Goal: Transaction & Acquisition: Book appointment/travel/reservation

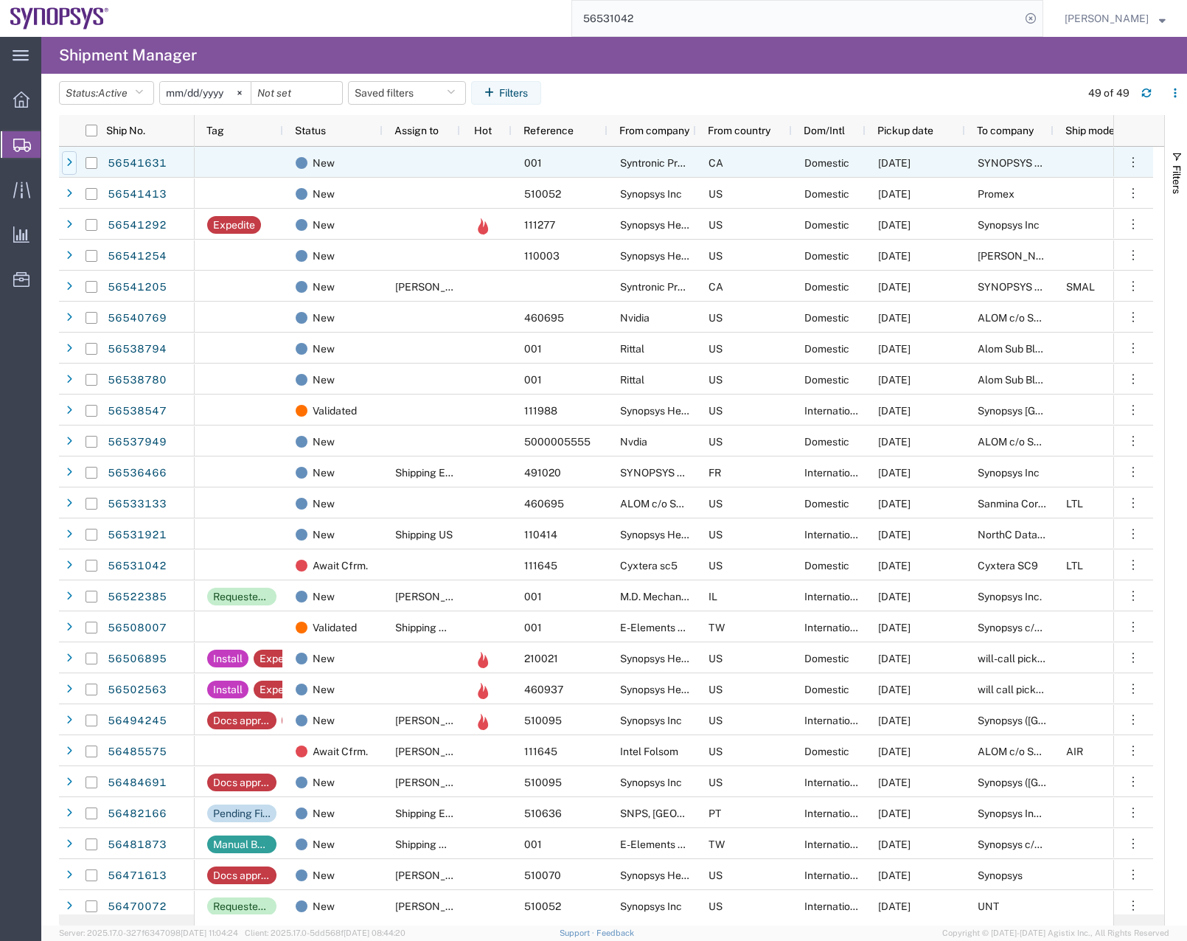
click at [70, 160] on icon at bounding box center [69, 163] width 6 height 10
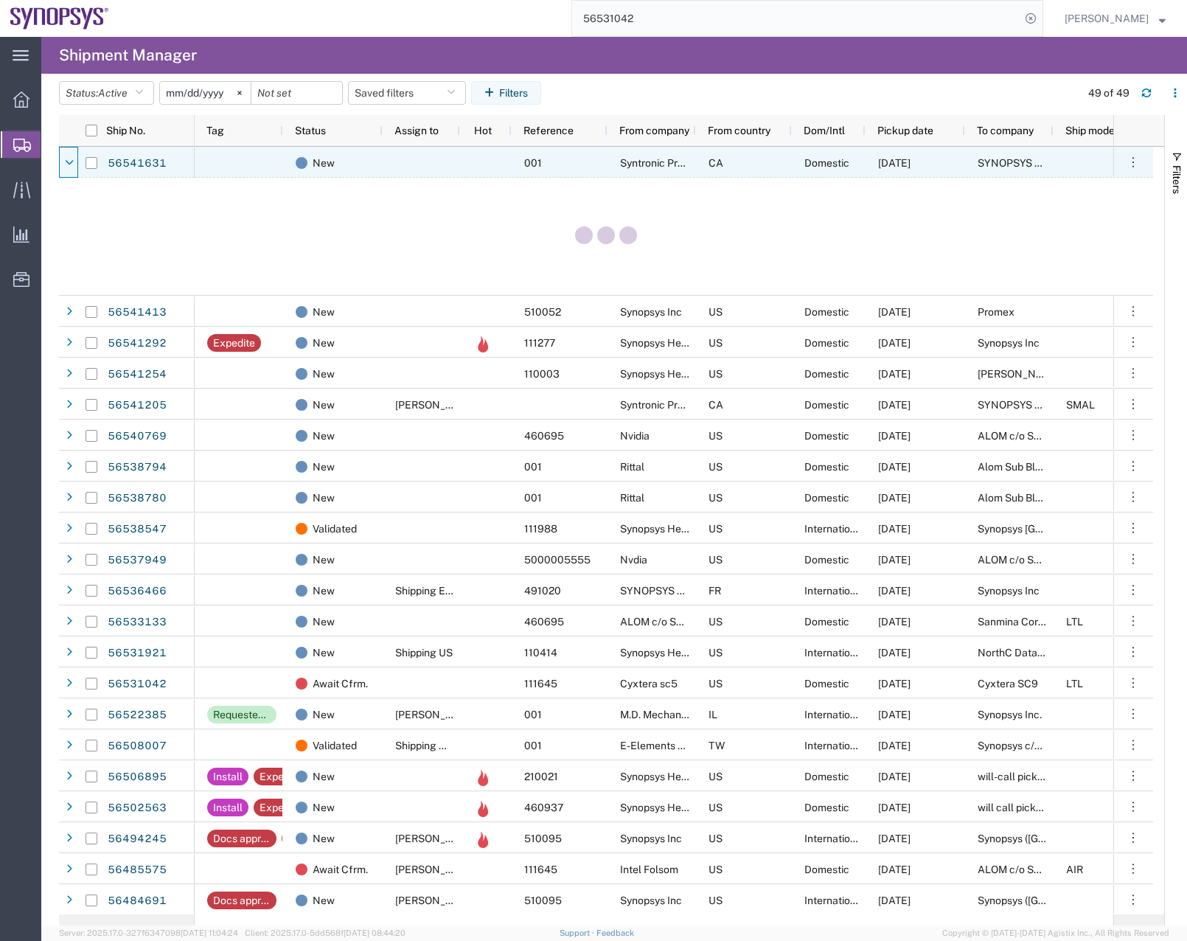
click at [70, 160] on icon at bounding box center [69, 163] width 9 height 10
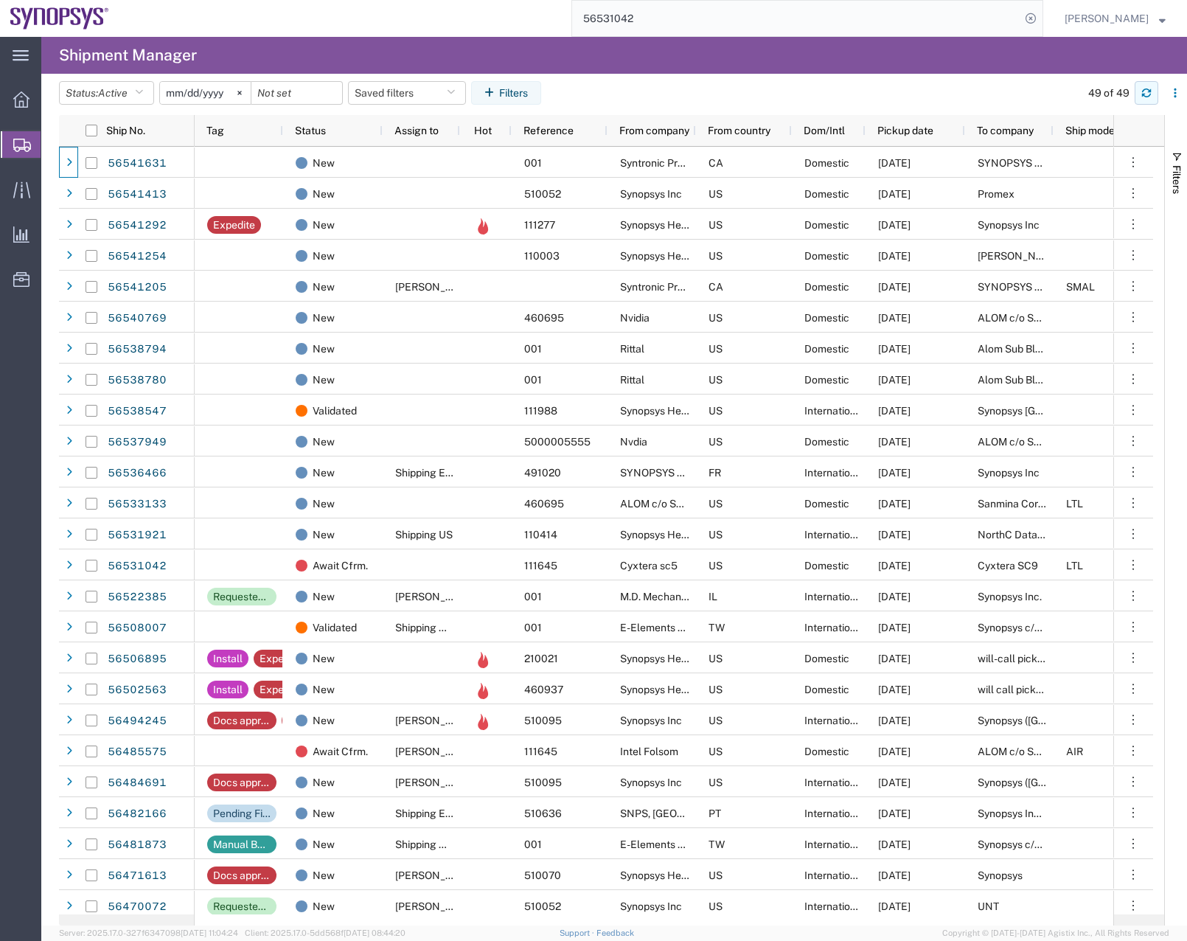
click at [1151, 94] on icon "button" at bounding box center [1146, 96] width 9 height 4
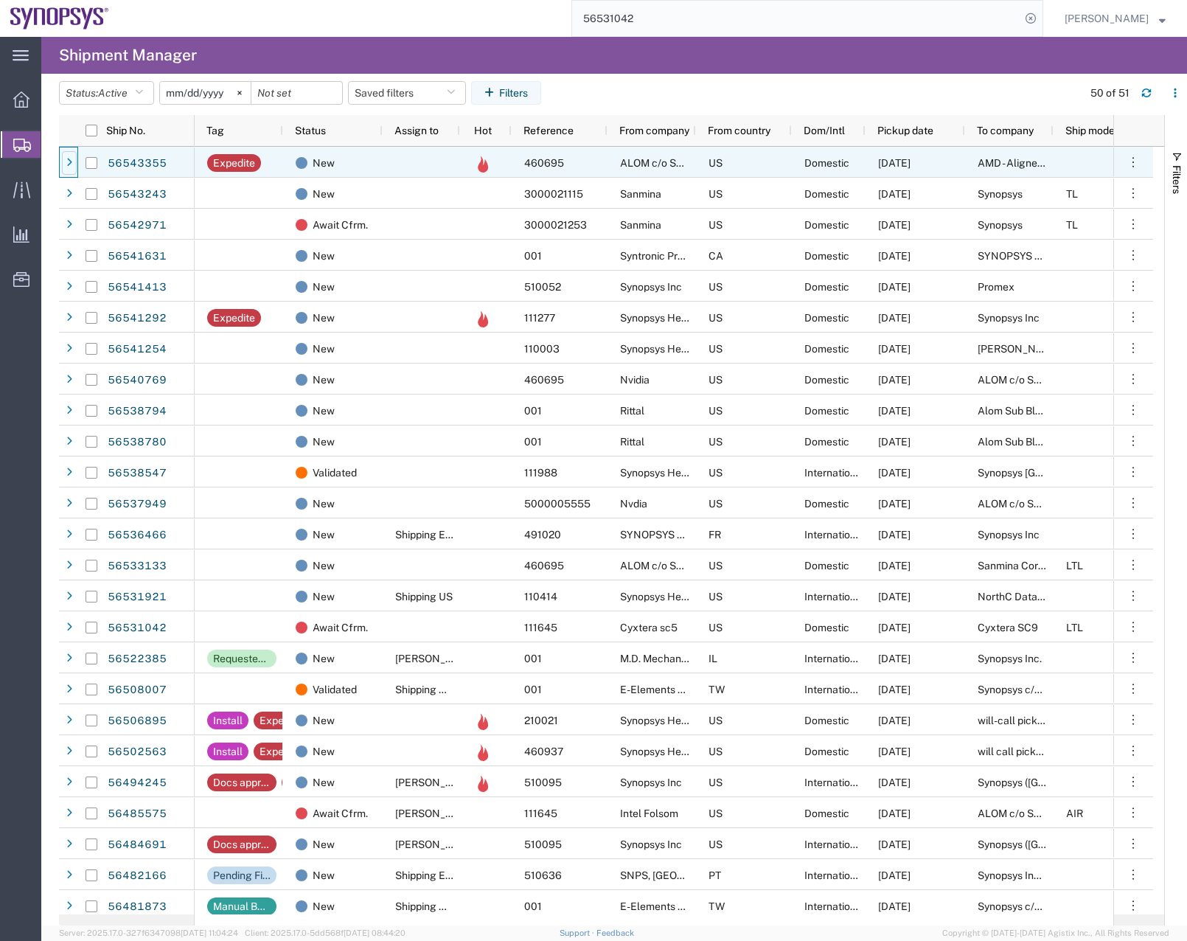
click at [73, 156] on div at bounding box center [69, 163] width 15 height 24
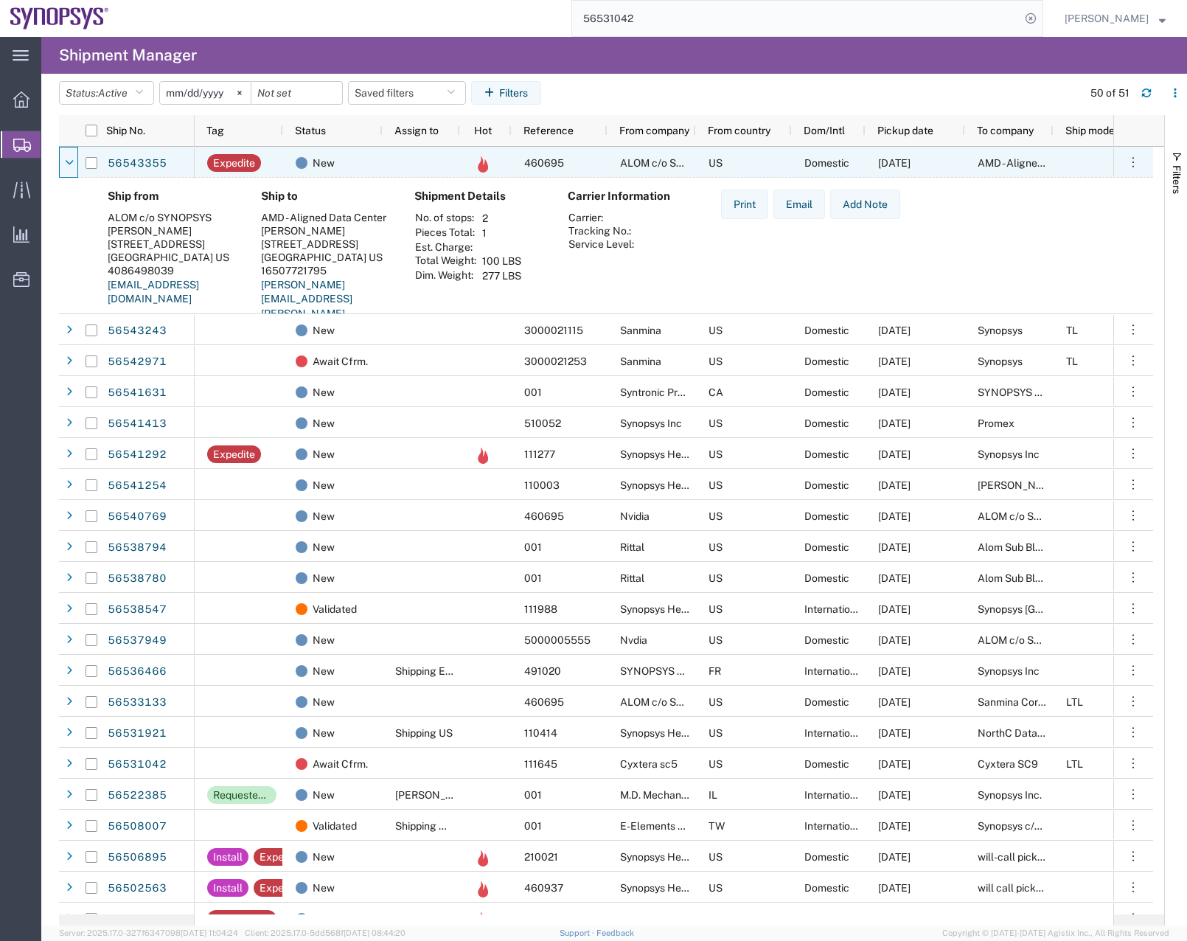
click at [73, 156] on div at bounding box center [69, 163] width 15 height 24
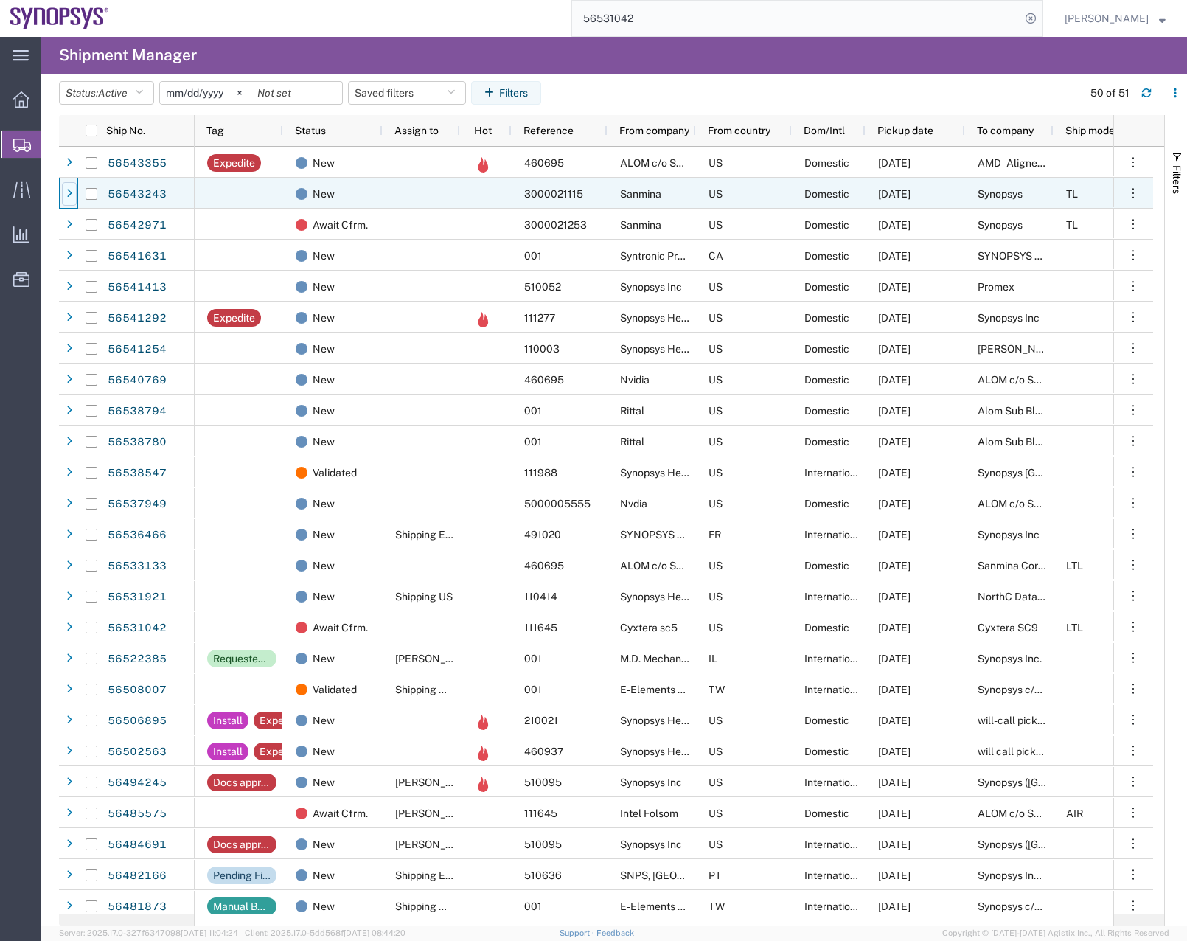
click at [72, 189] on div at bounding box center [69, 194] width 15 height 24
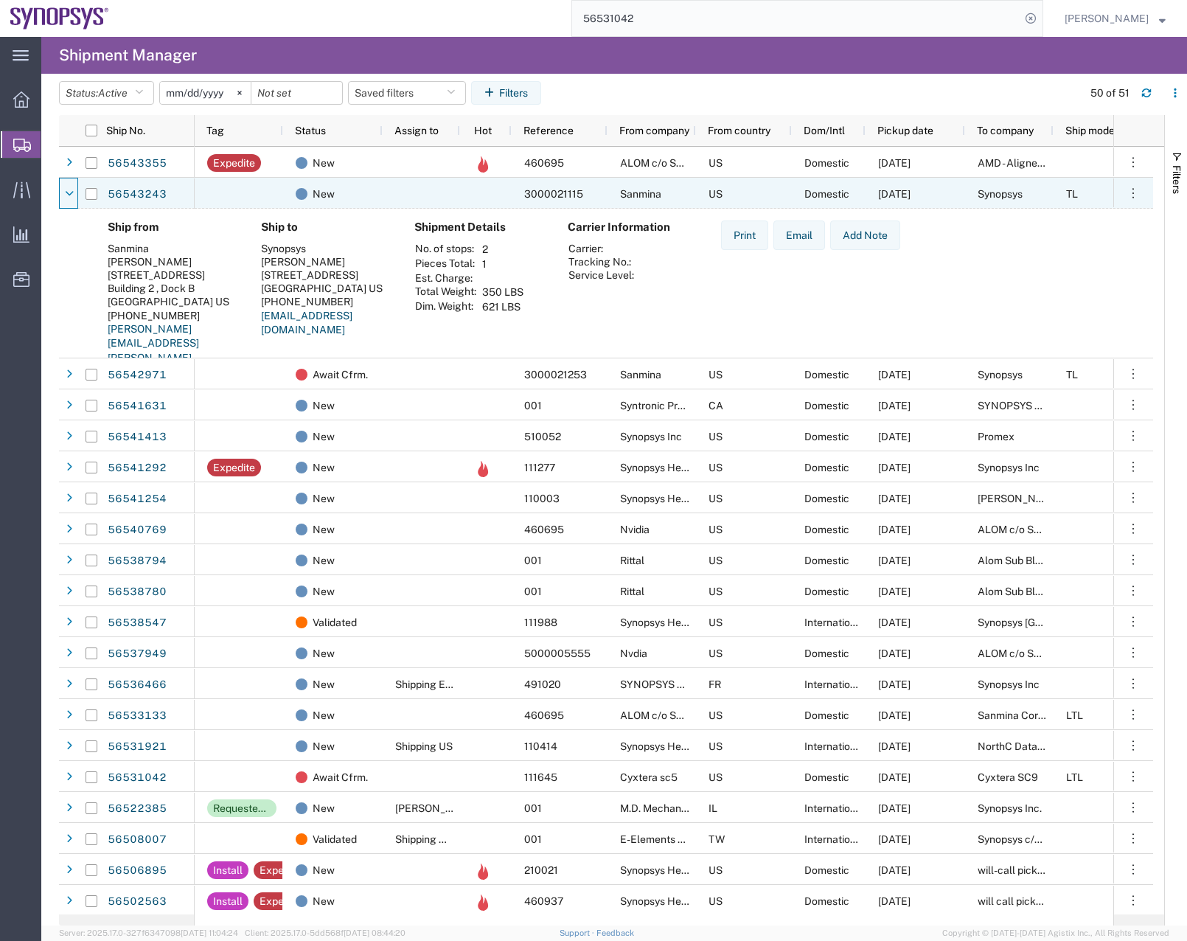
click at [72, 189] on icon at bounding box center [69, 194] width 9 height 10
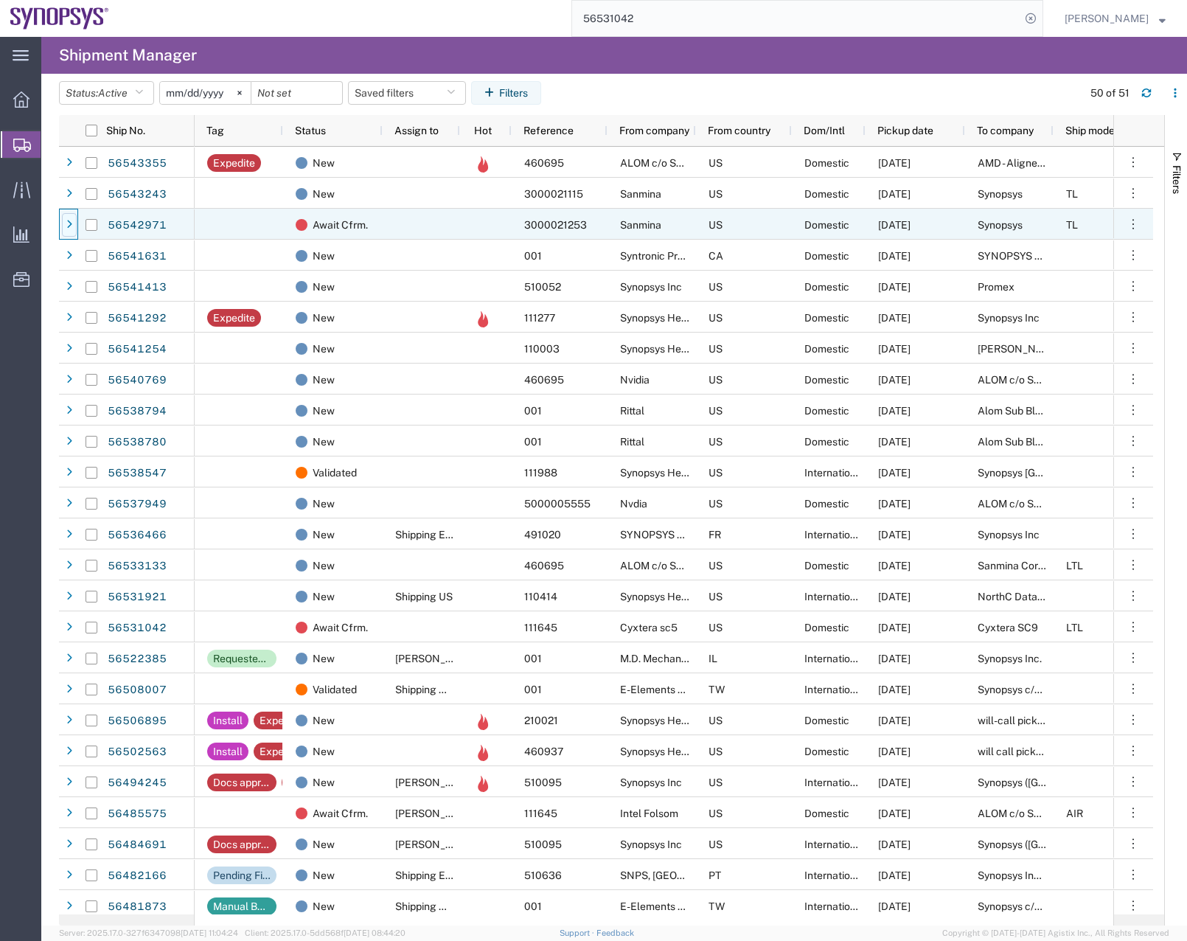
click at [70, 225] on icon at bounding box center [69, 225] width 6 height 10
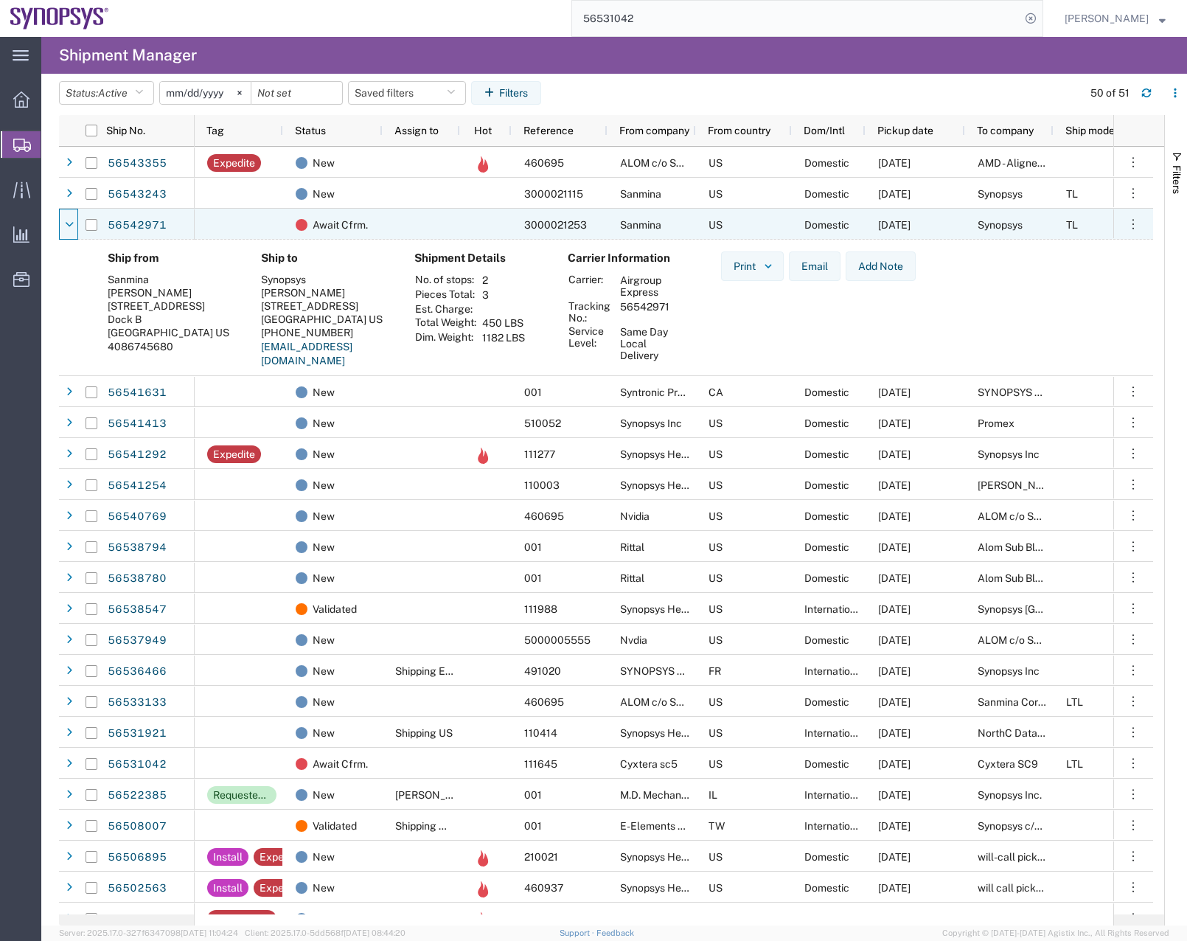
click at [70, 225] on icon at bounding box center [69, 225] width 9 height 10
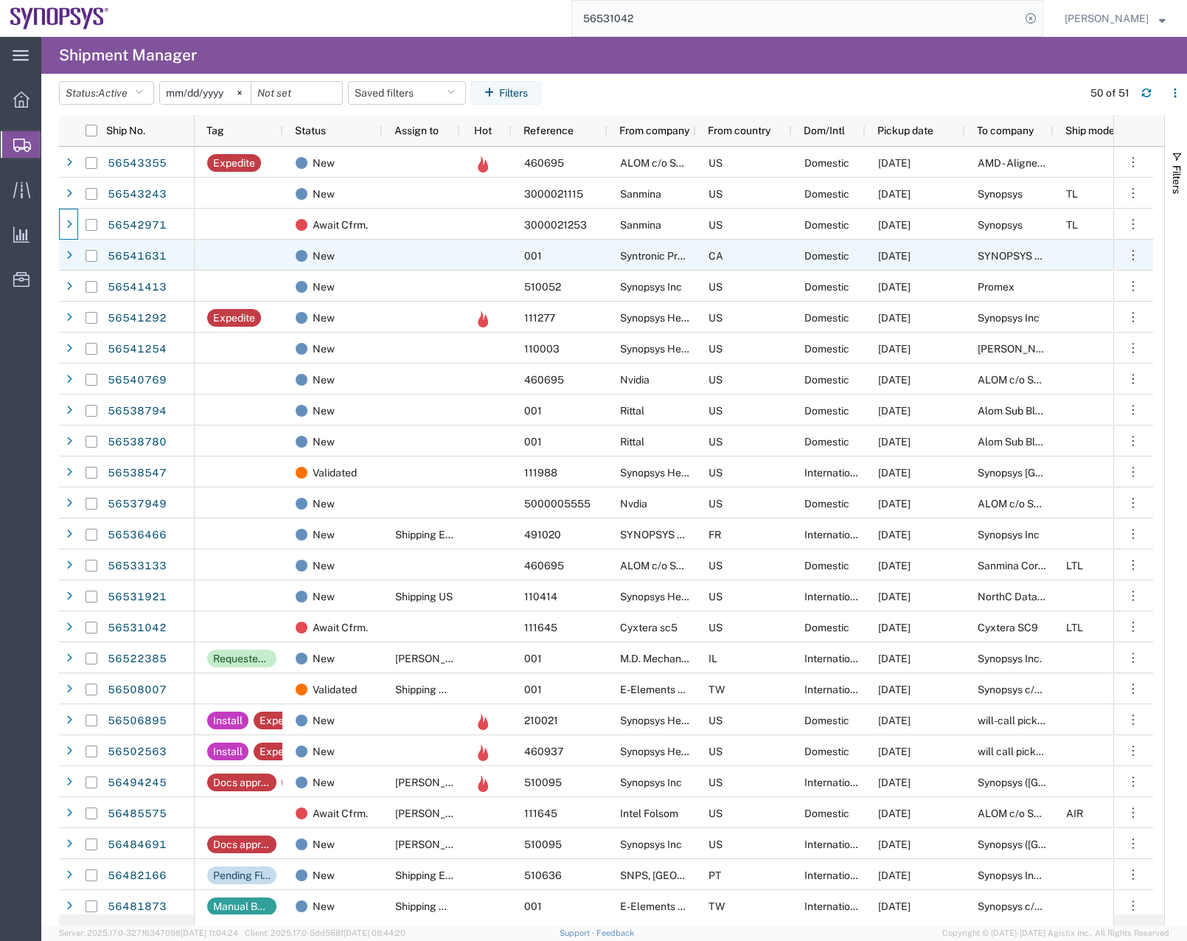
click at [77, 265] on div at bounding box center [91, 255] width 28 height 31
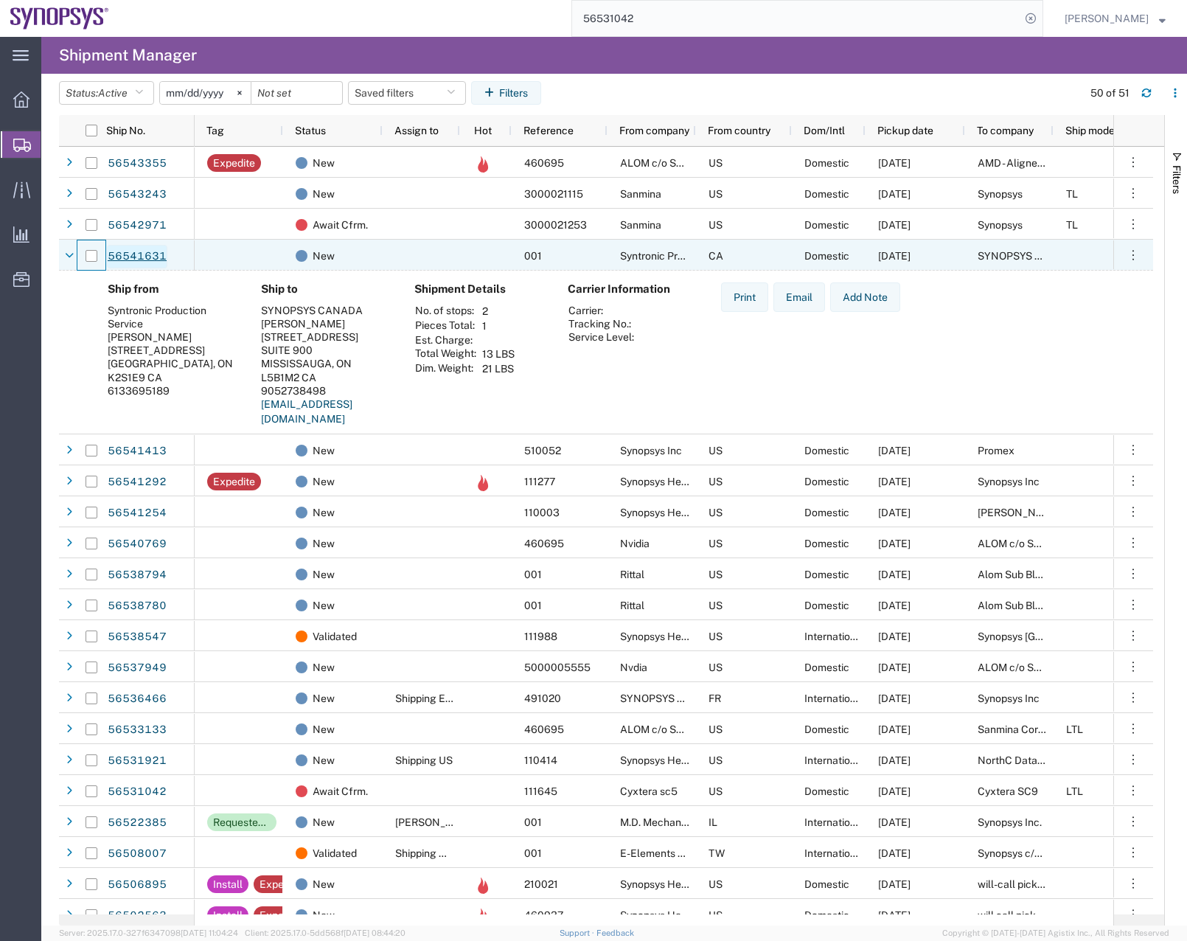
click at [144, 259] on link "56541631" at bounding box center [137, 257] width 60 height 24
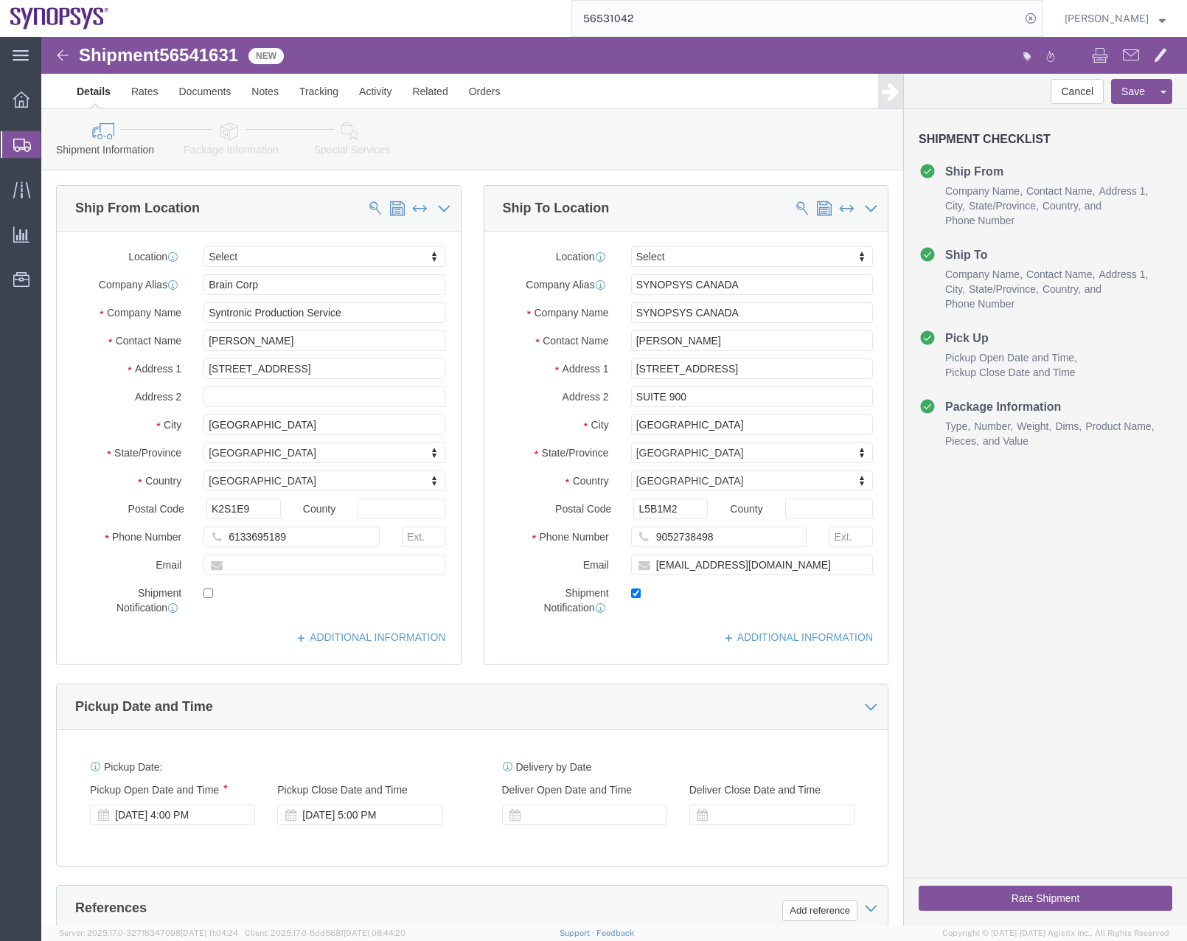
select select
click icon
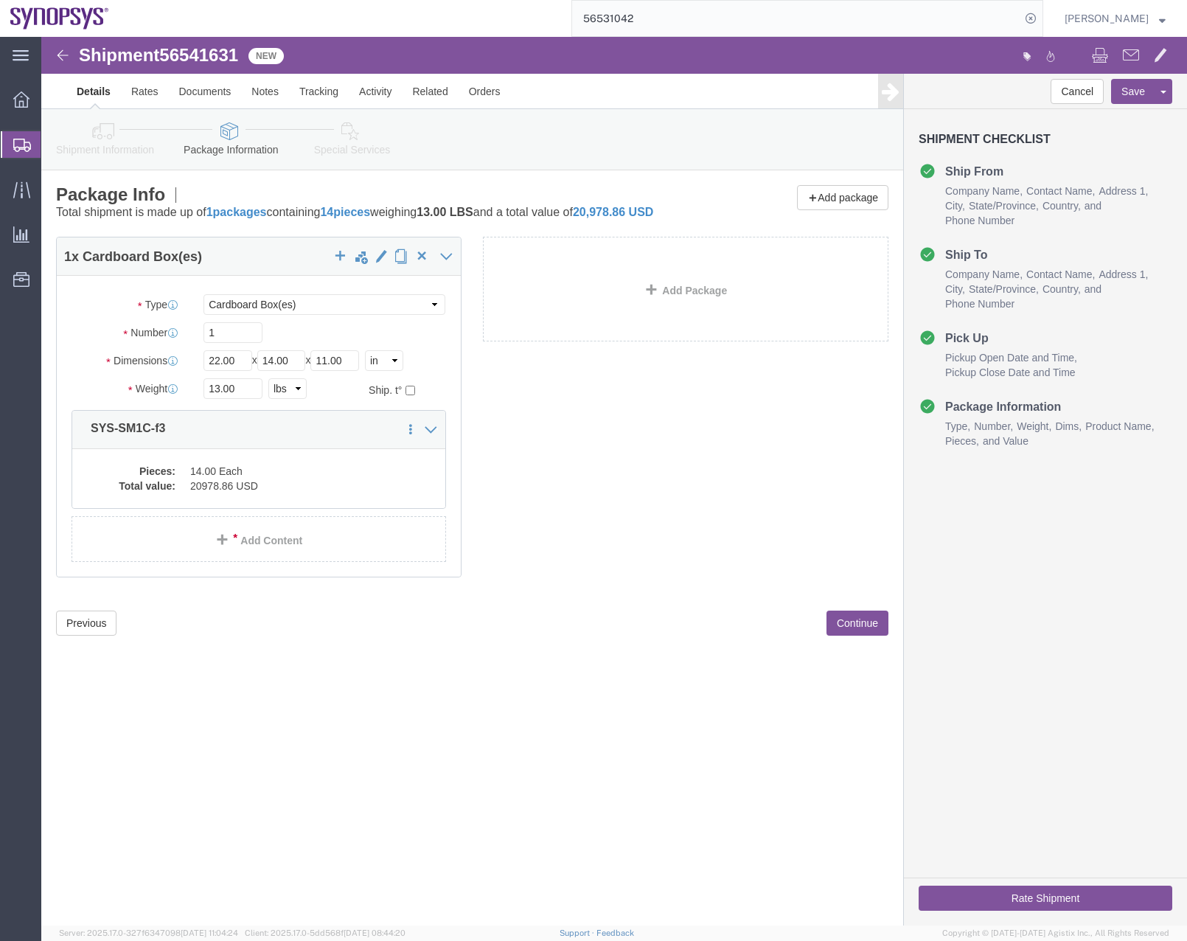
click icon
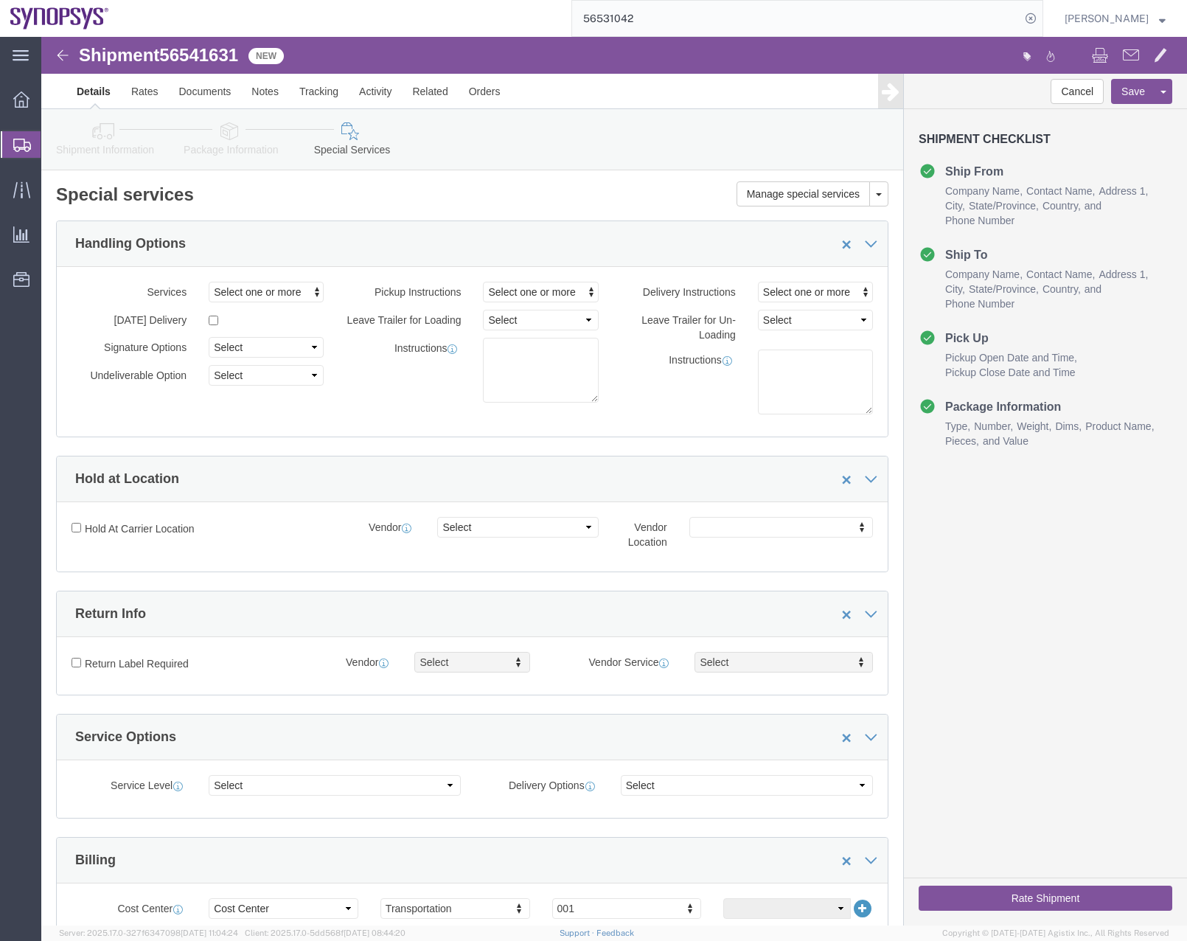
click link "Shipment Information"
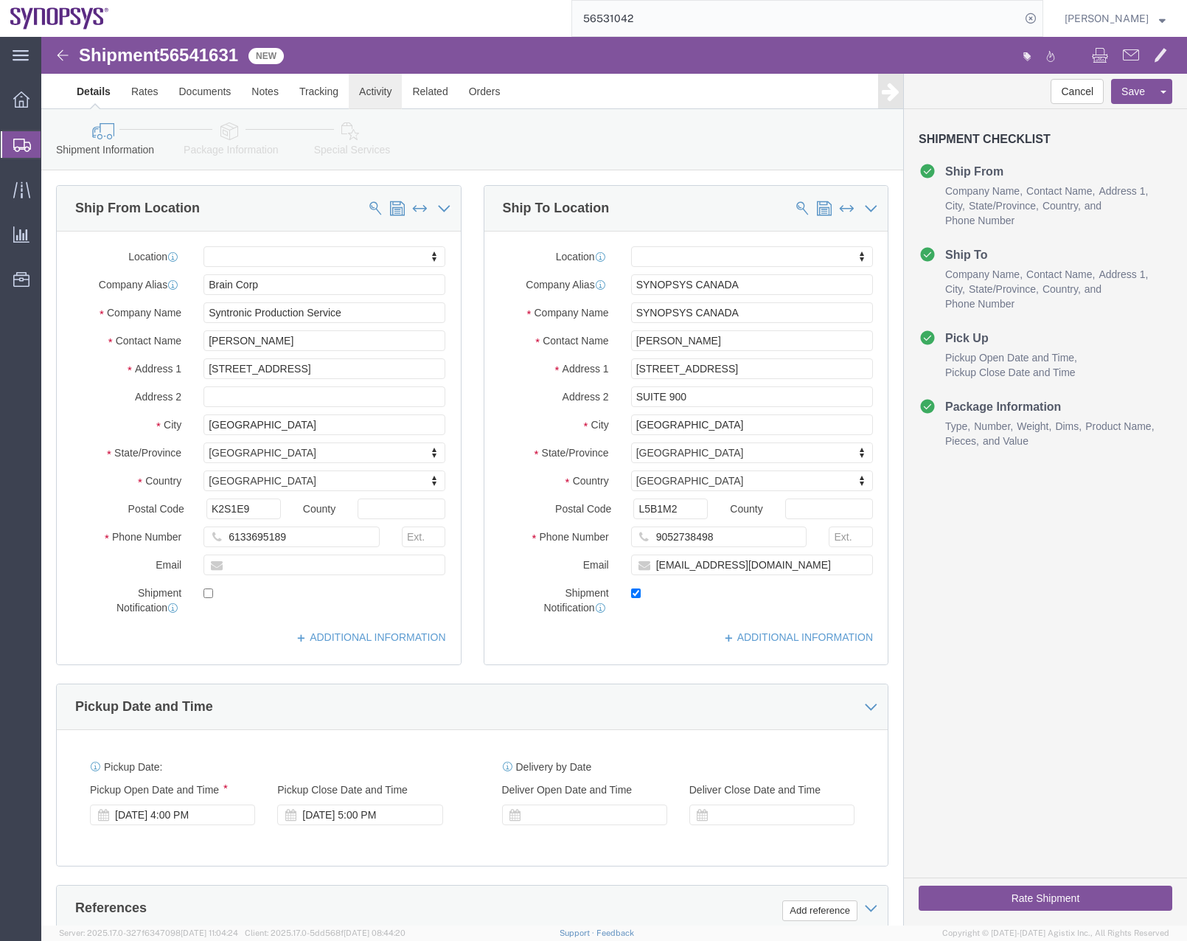
click link "Activity"
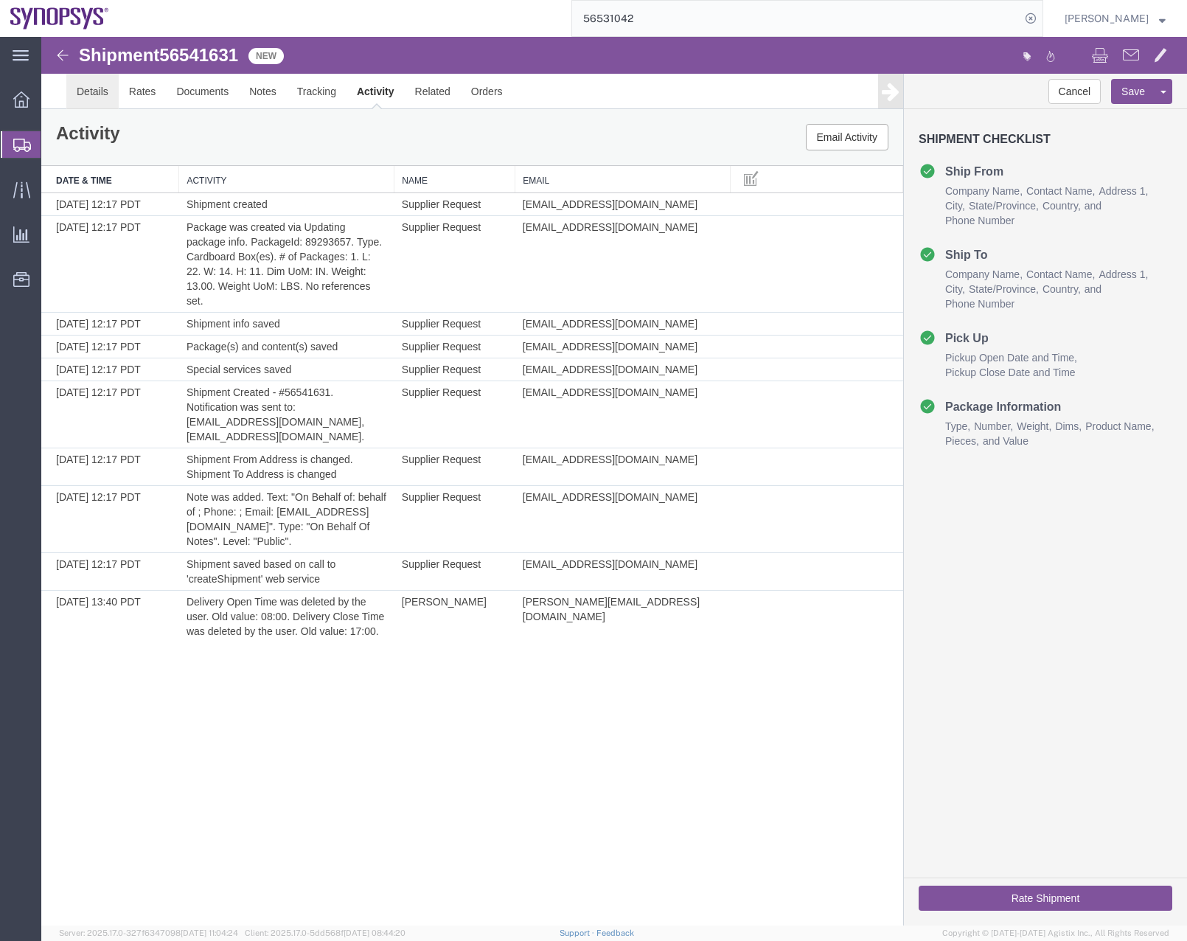
click at [93, 94] on link "Details" at bounding box center [92, 91] width 52 height 35
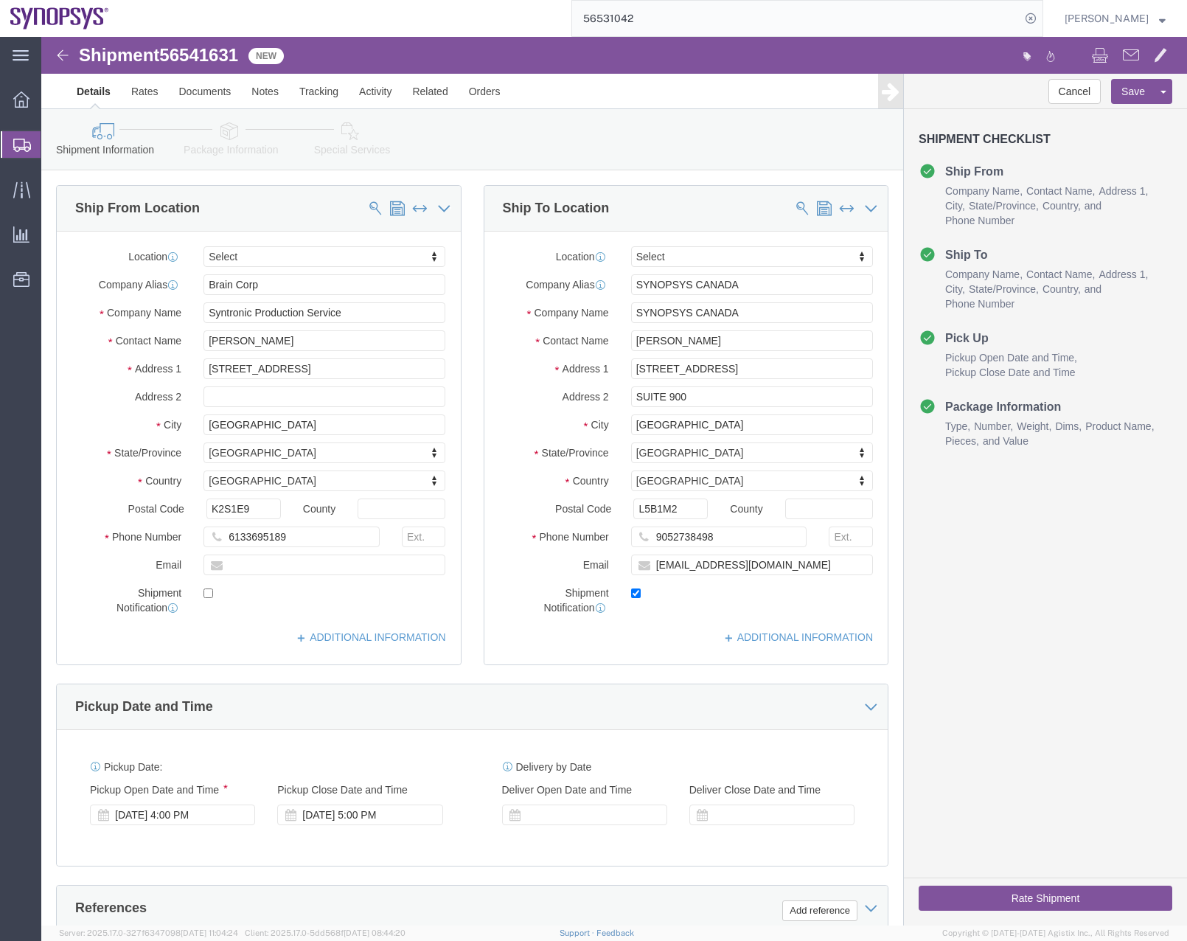
click button "Rate Shipment"
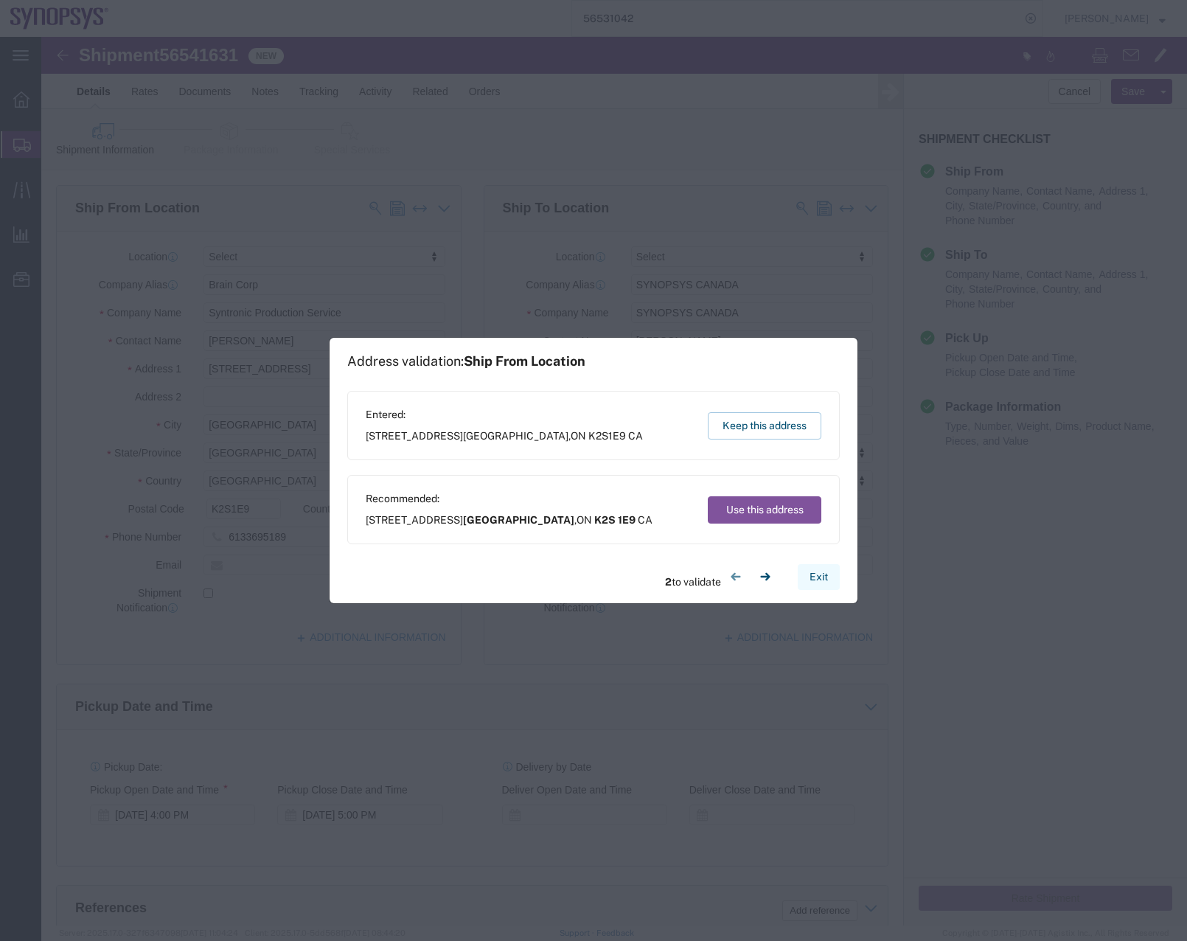
click at [821, 579] on button "Exit" at bounding box center [819, 577] width 42 height 26
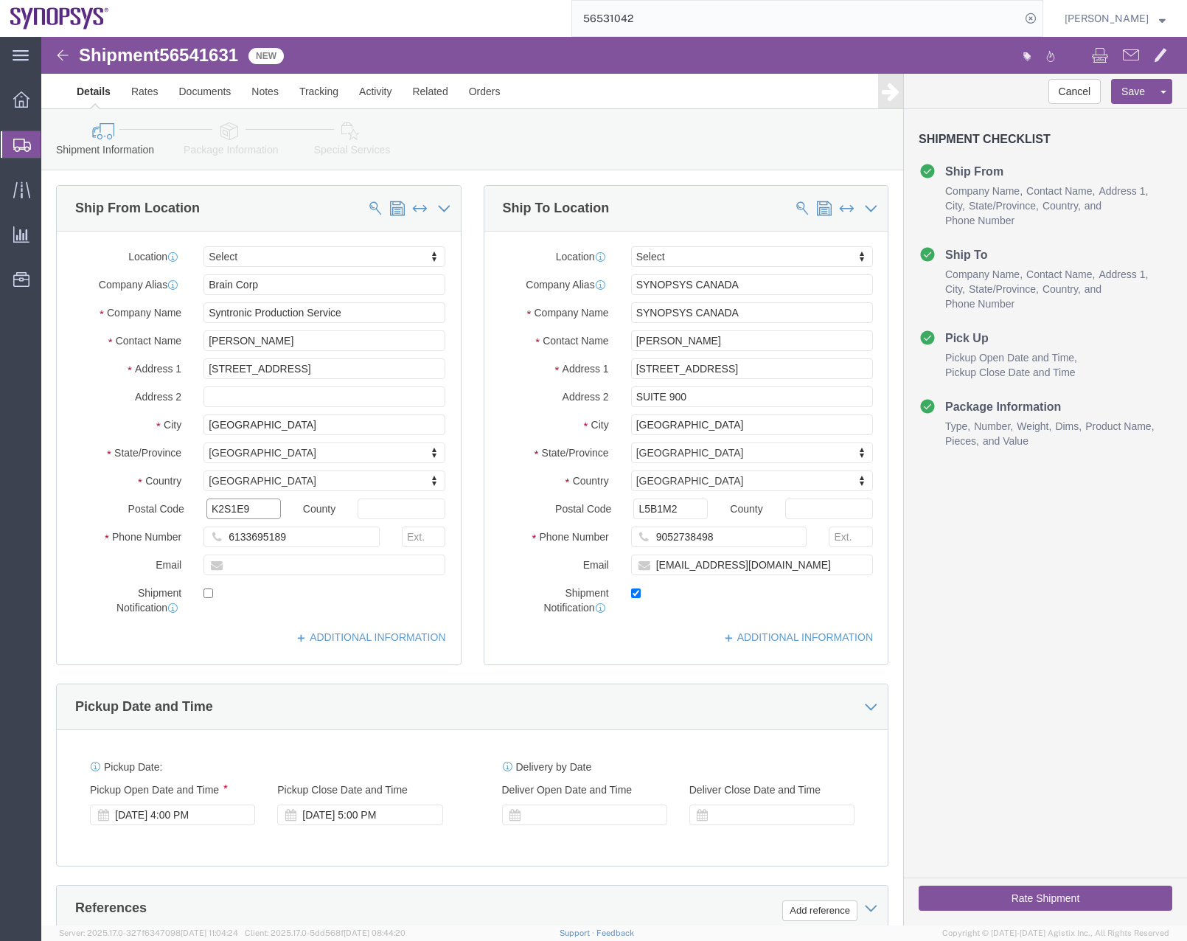
click input "K2S1E9"
type input "K2S 1E9"
click input "L5B1M2"
type input "L5B 1M2"
click div "Cancel Save Assign To Clone Shipment Save As Template Shipment Checklist Ship F…"
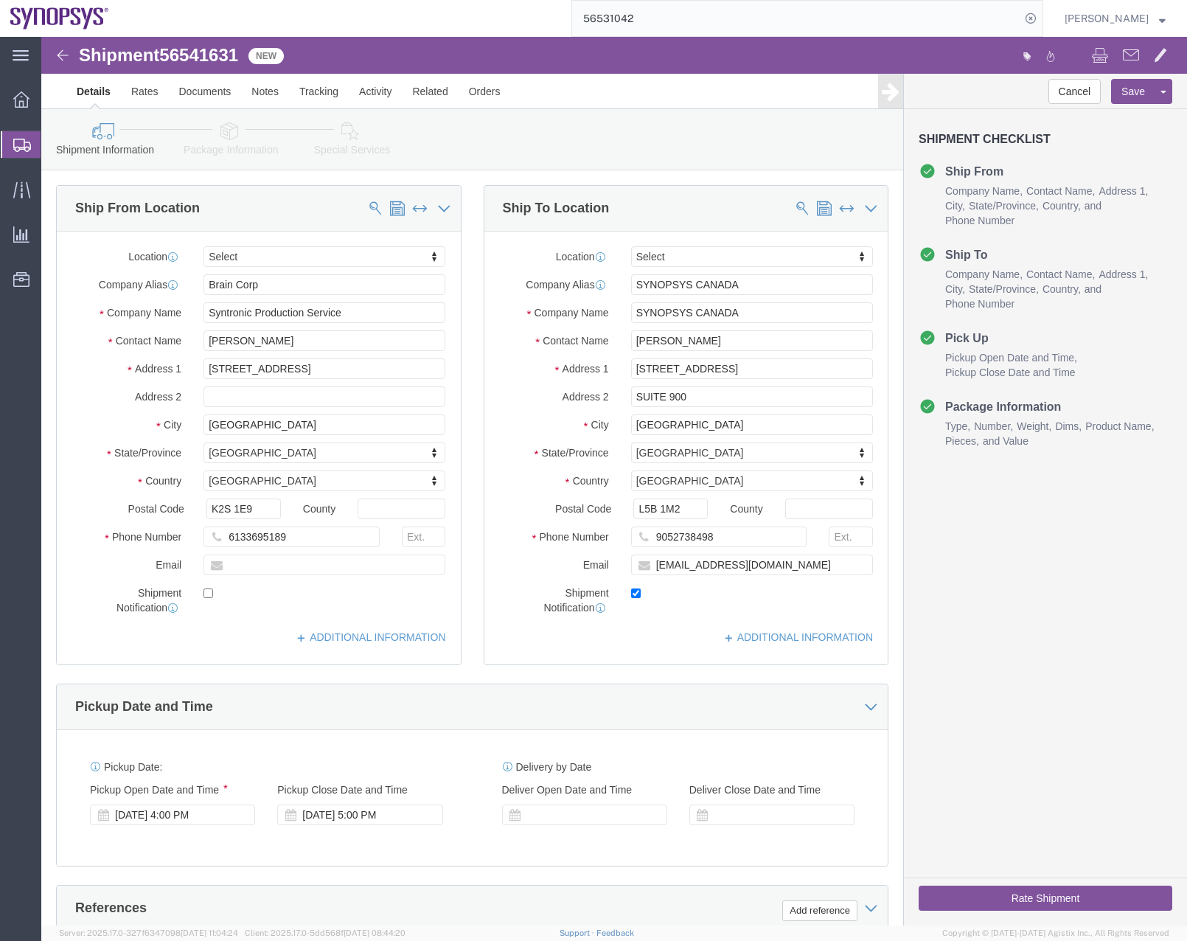
click button "Rate Shipment"
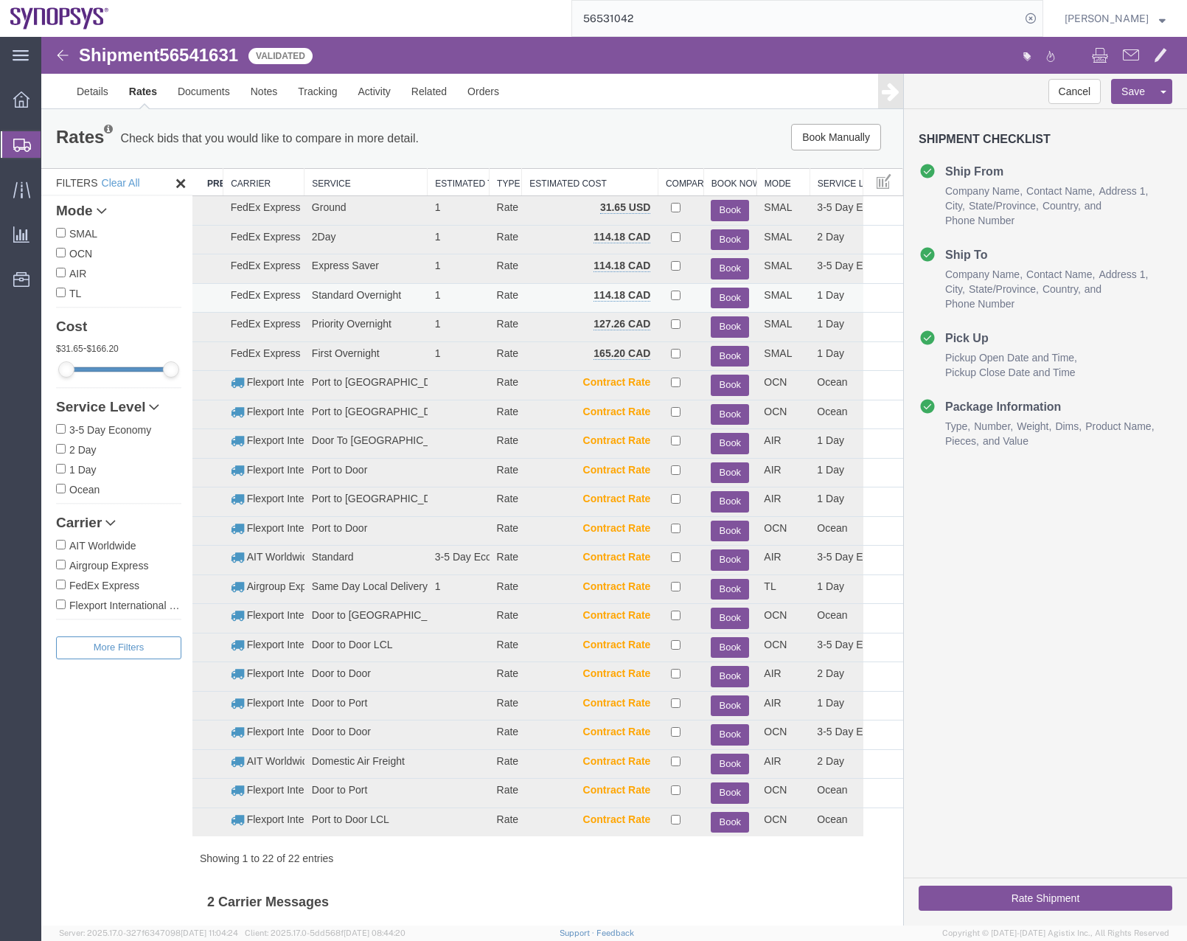
click at [728, 296] on button "Book" at bounding box center [730, 297] width 38 height 21
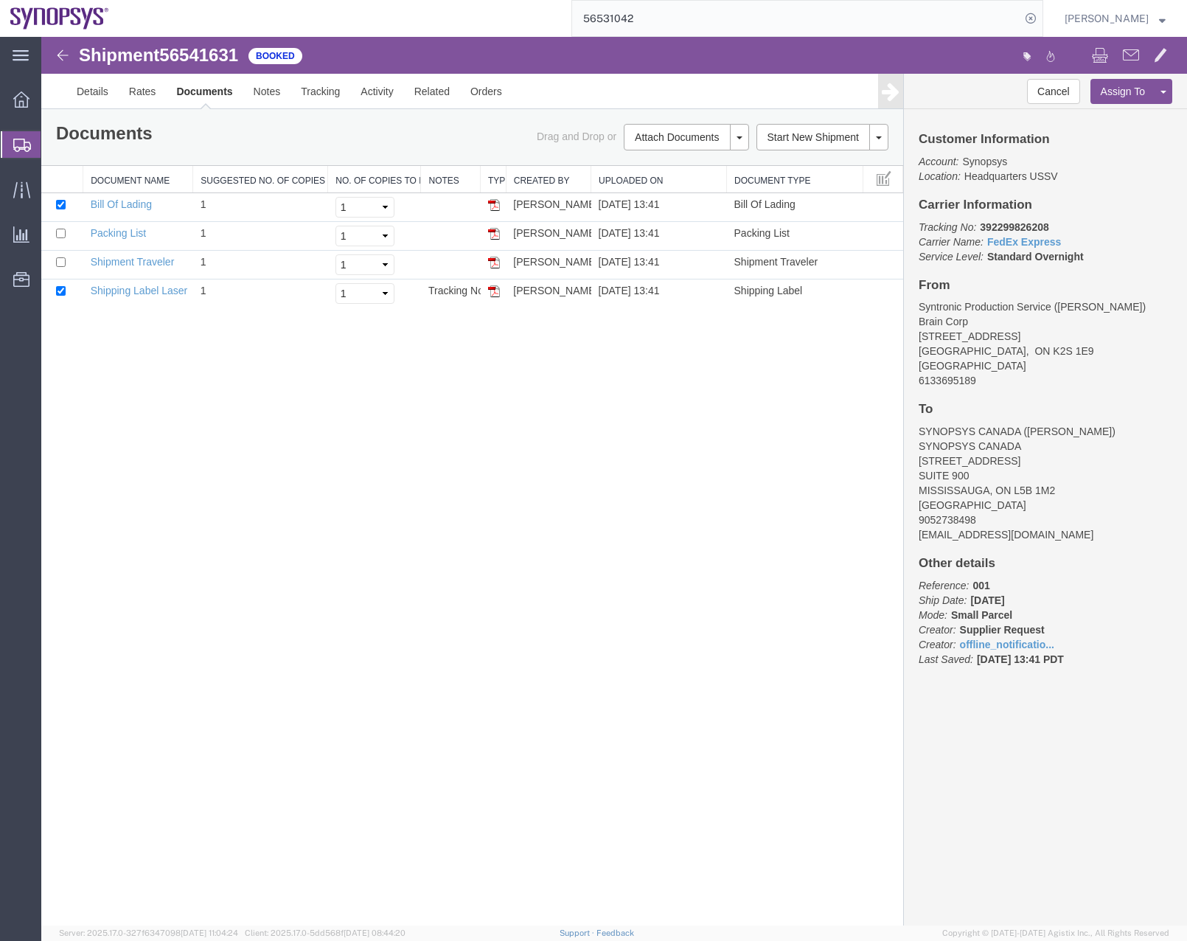
click at [15, 142] on icon at bounding box center [22, 145] width 18 height 13
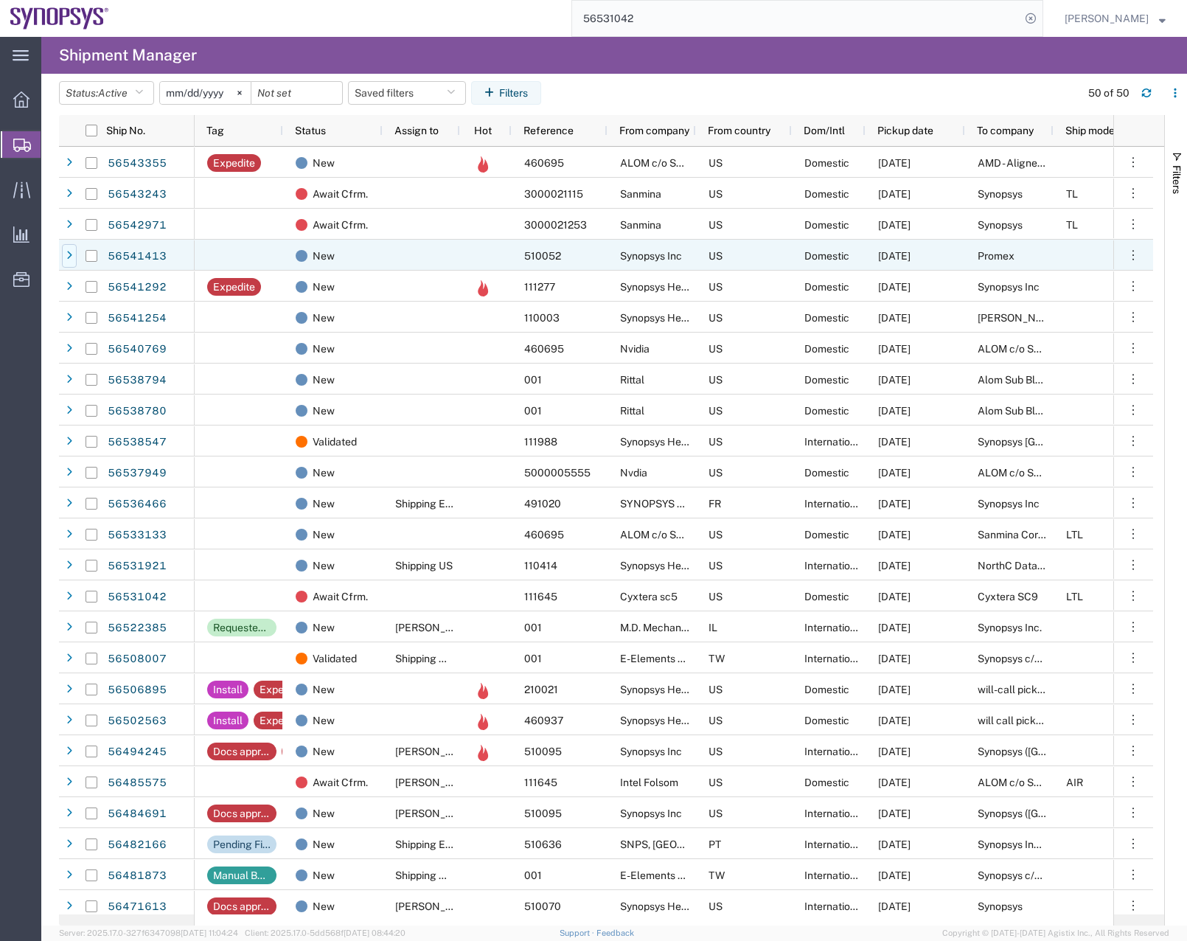
click at [68, 253] on icon at bounding box center [69, 256] width 6 height 10
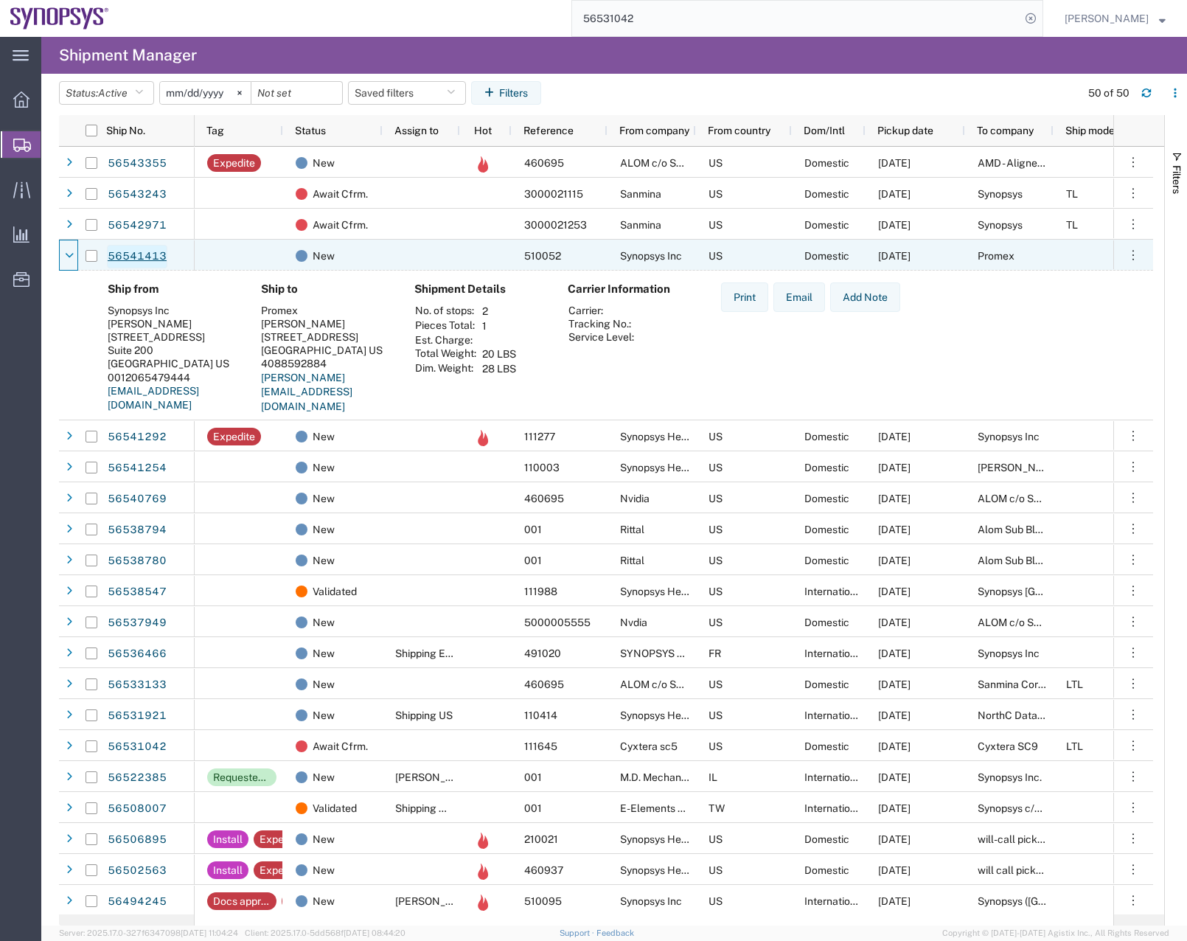
click at [126, 253] on link "56541413" at bounding box center [137, 257] width 60 height 24
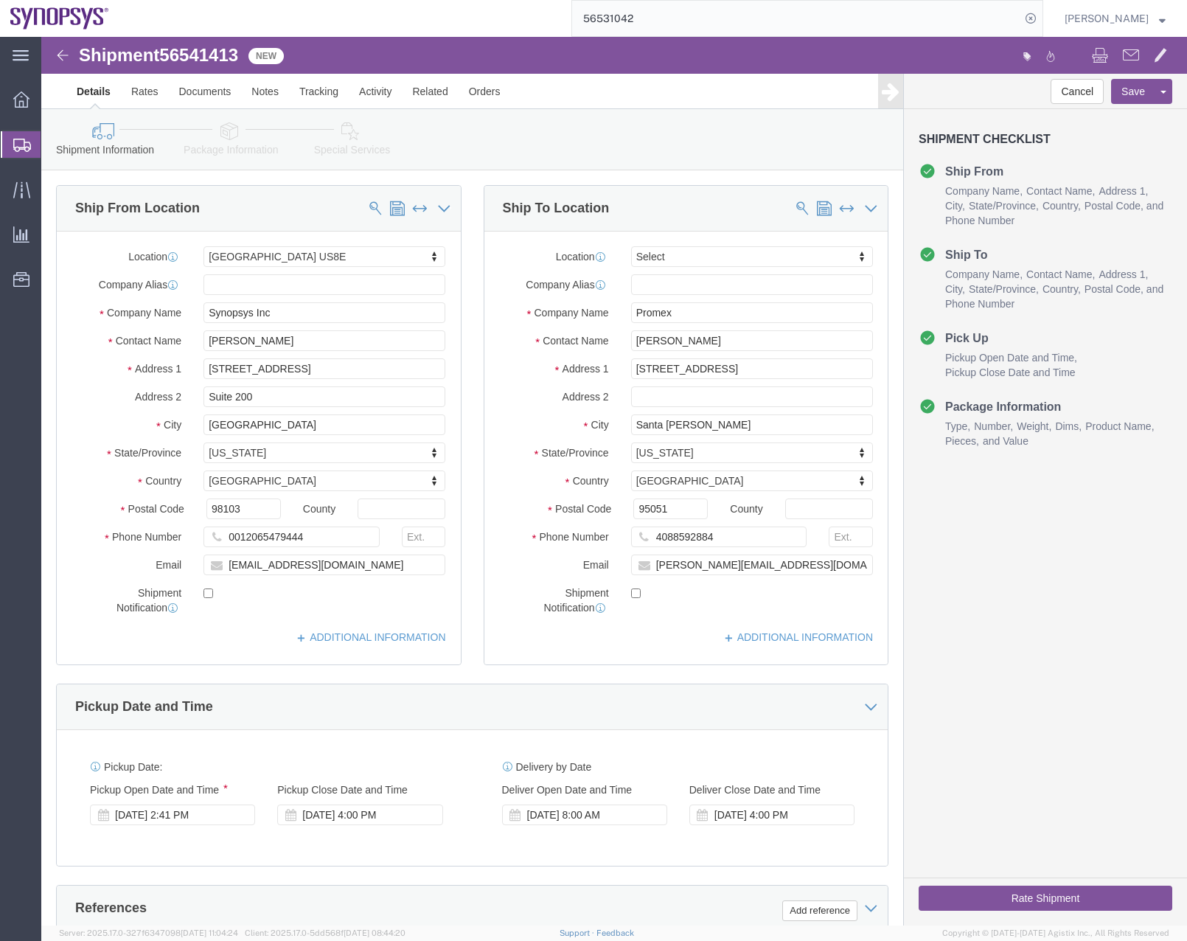
select select "63203"
select select
click icon
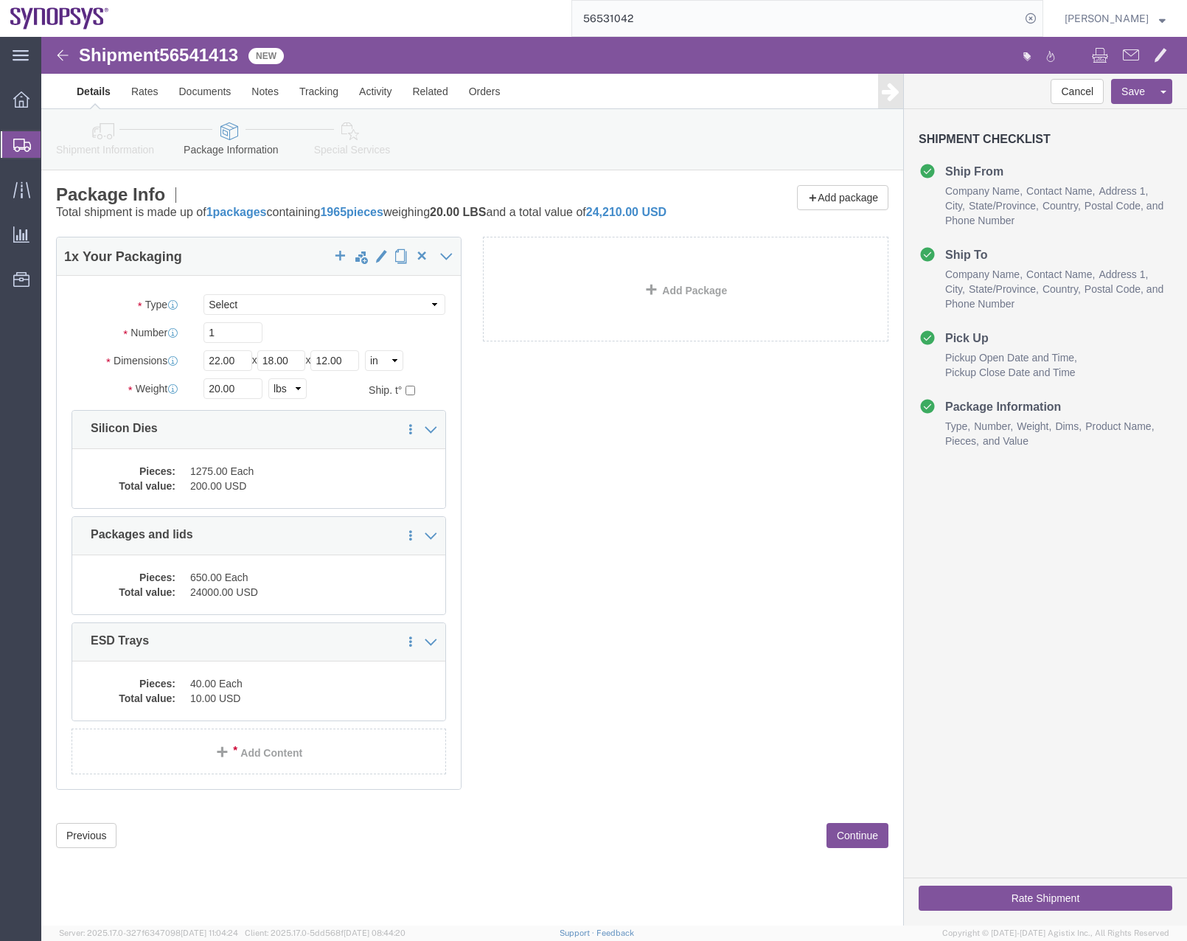
click icon
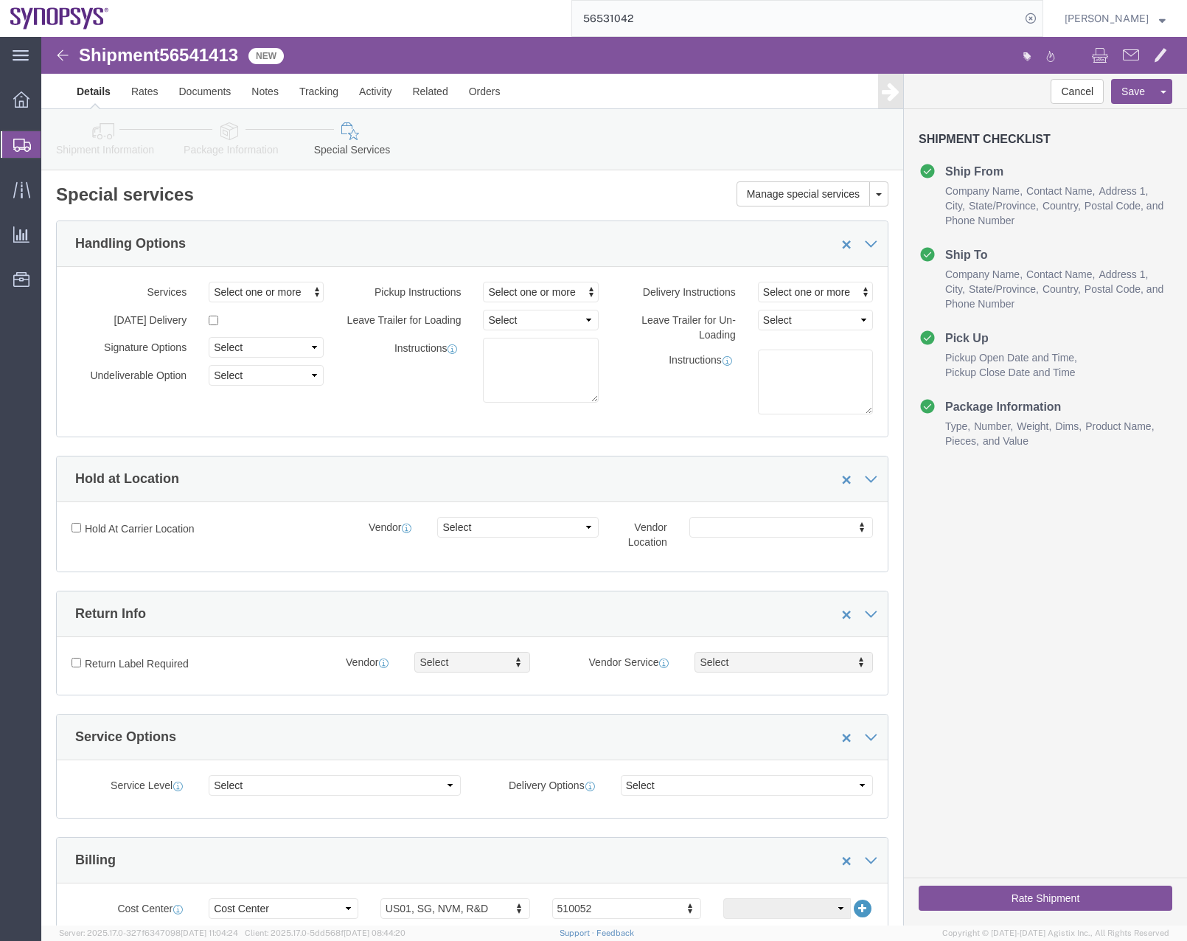
drag, startPoint x: 1138, startPoint y: 156, endPoint x: 862, endPoint y: 27, distance: 304.4
click icon
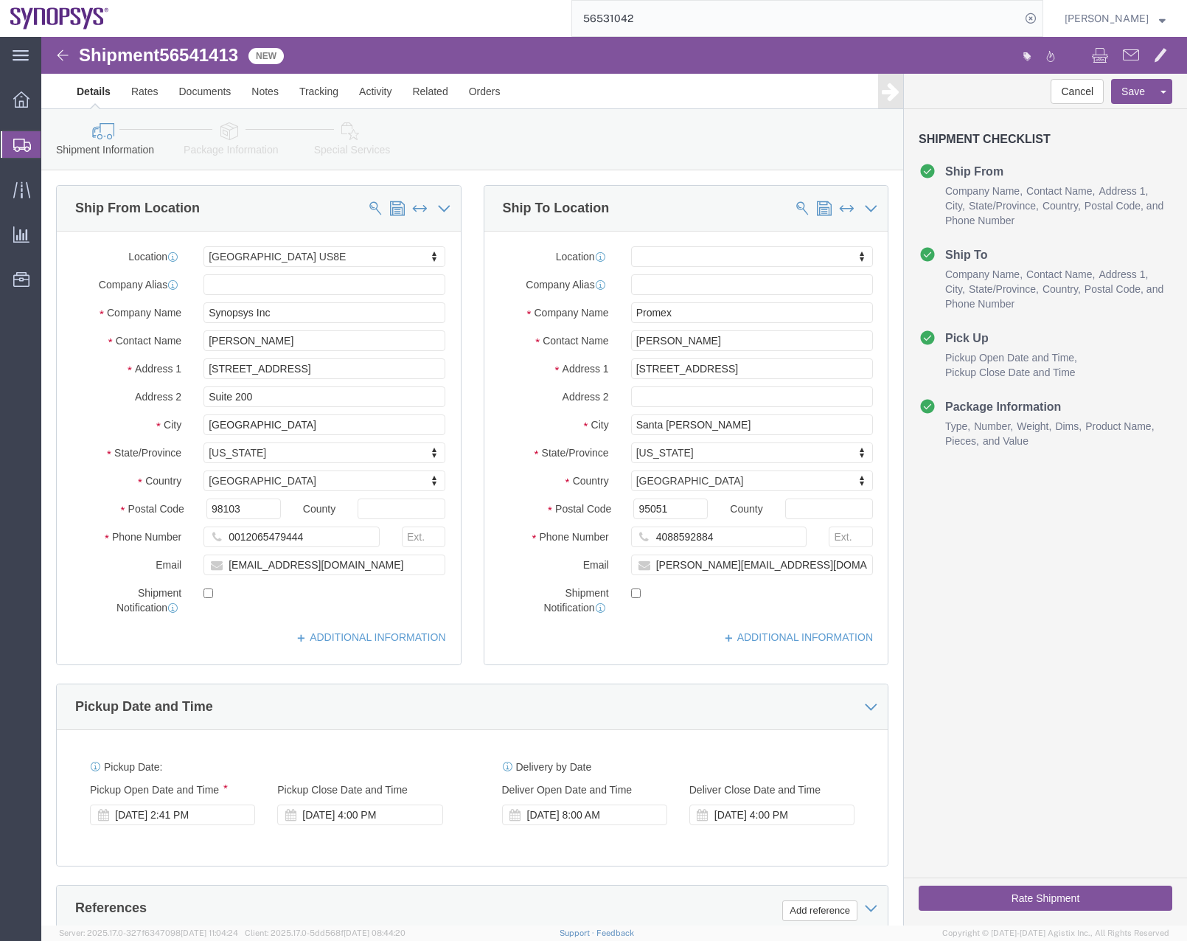
click button "Rate Shipment"
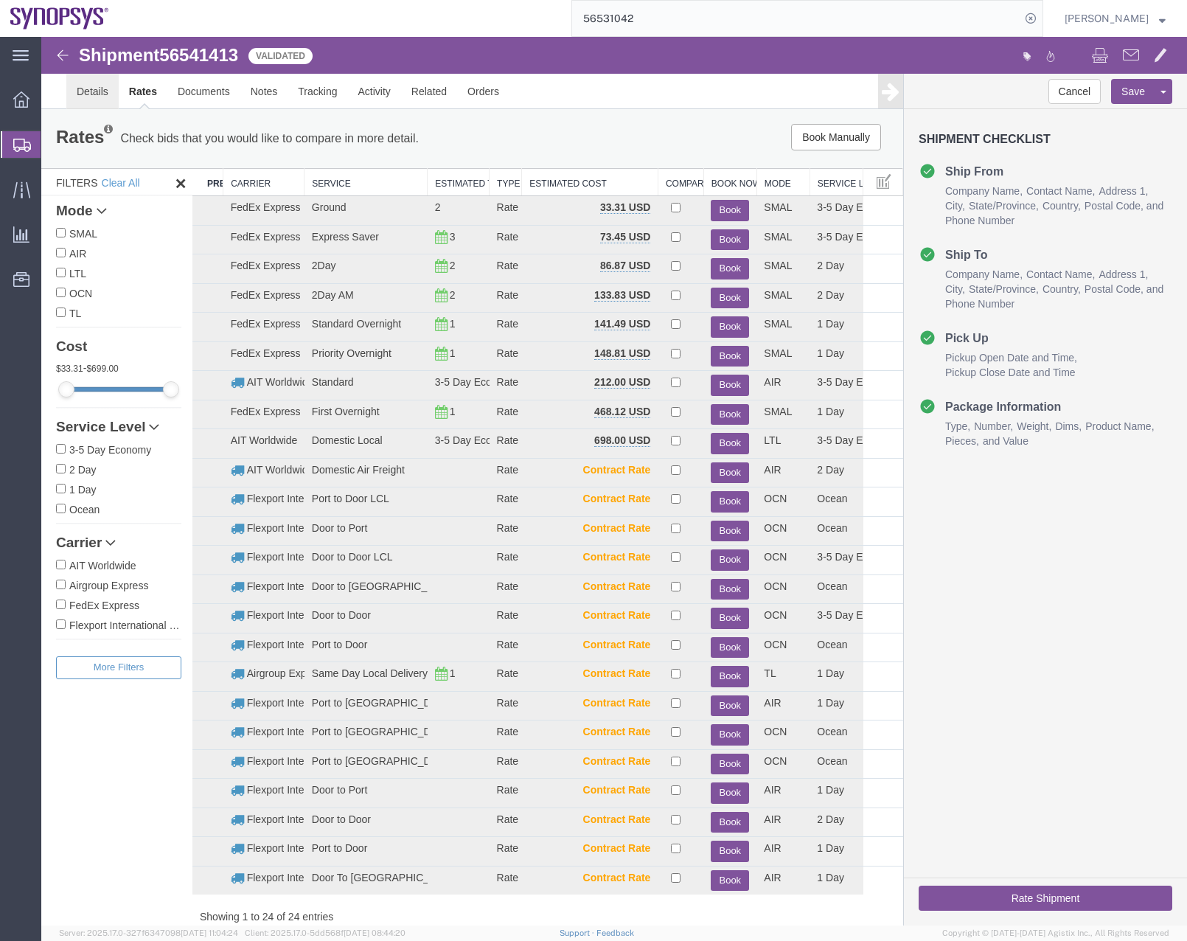
click at [77, 86] on link "Details" at bounding box center [92, 91] width 52 height 35
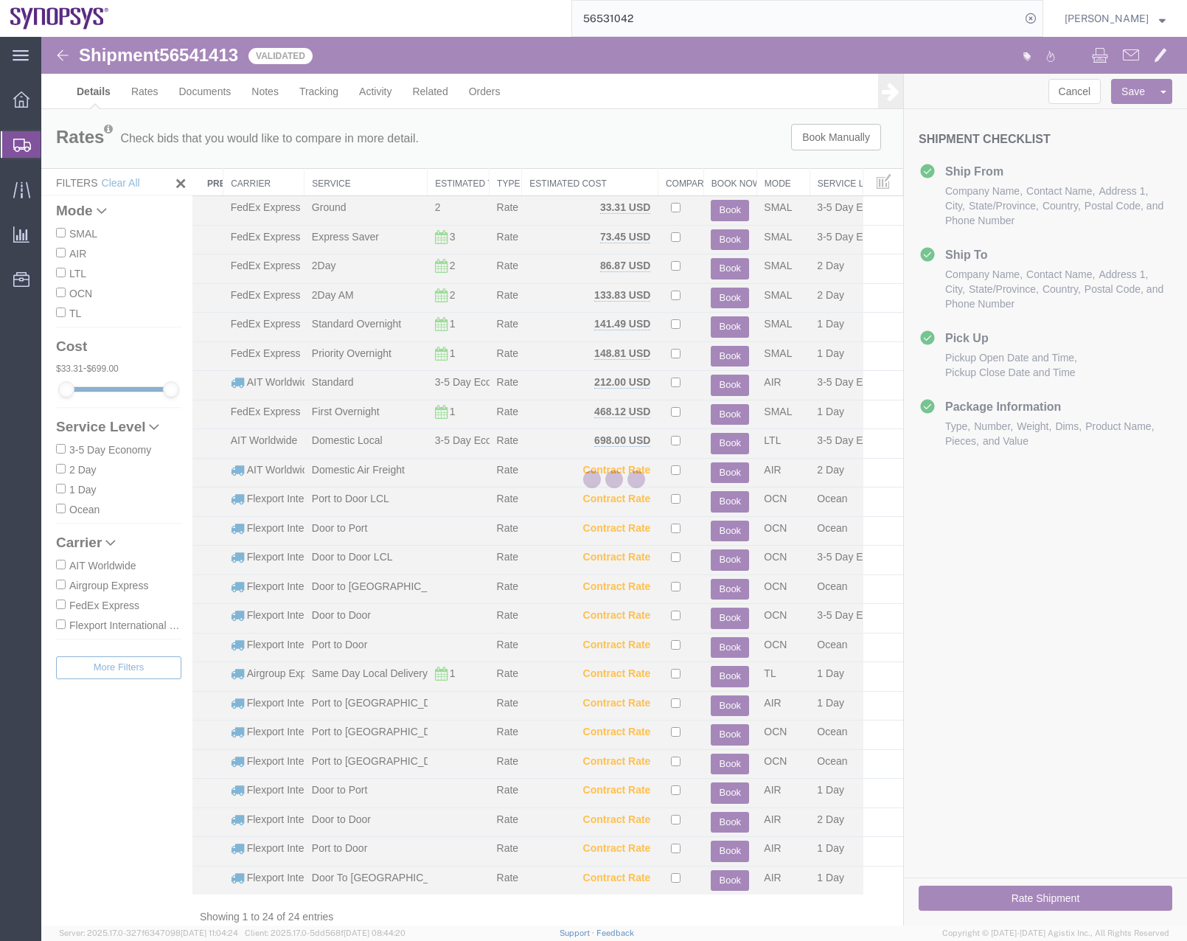
select select "63203"
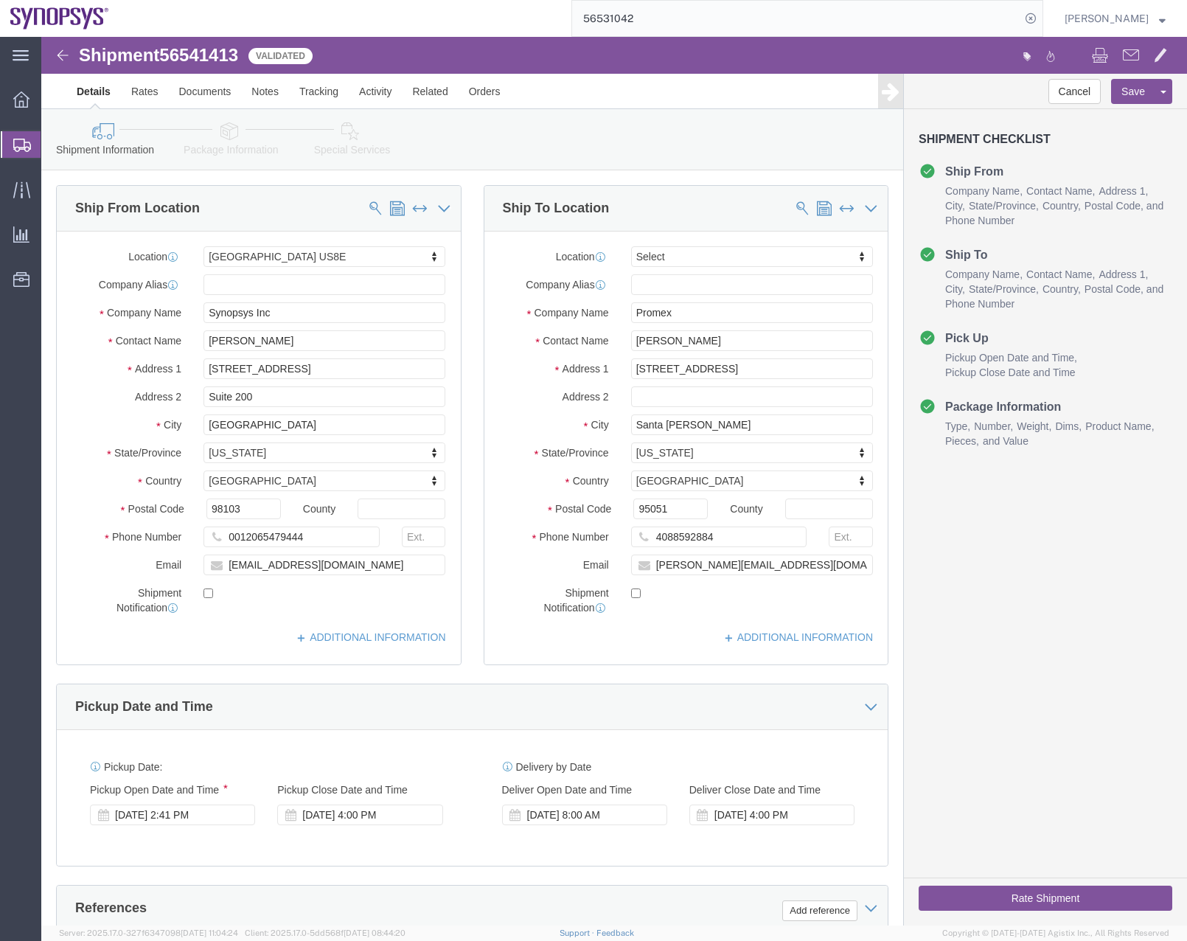
click button "Rate Shipment"
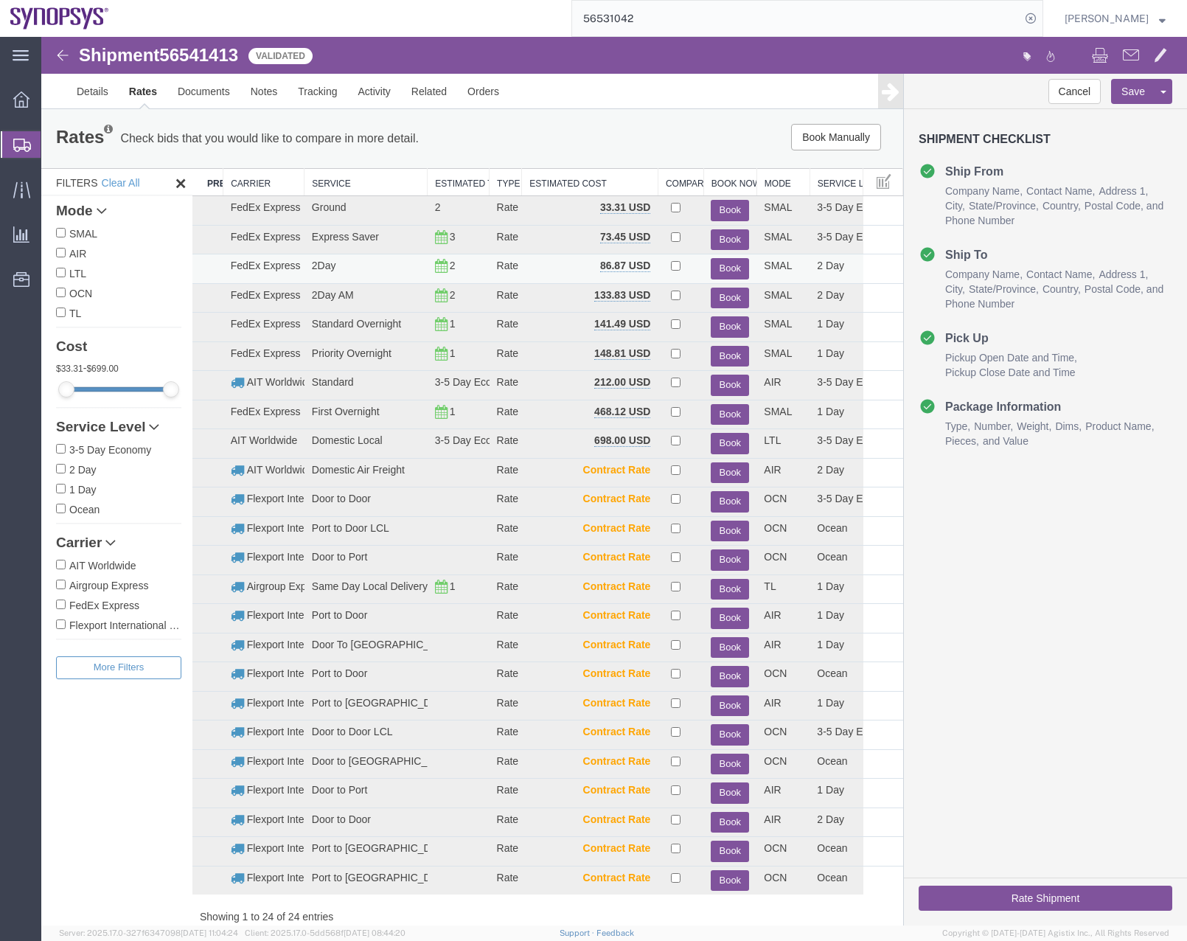
click at [728, 264] on button "Book" at bounding box center [730, 268] width 38 height 21
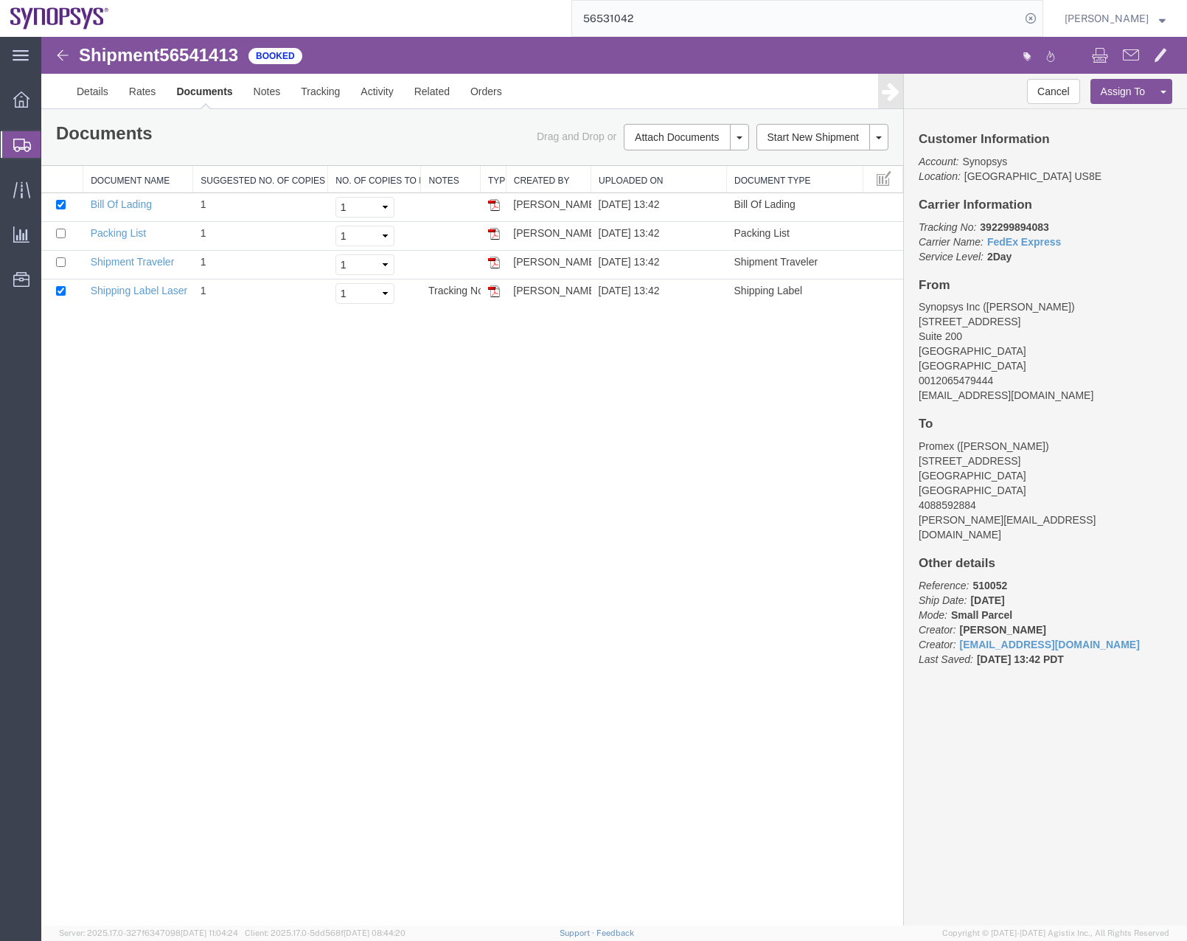
click at [23, 144] on icon at bounding box center [22, 145] width 18 height 13
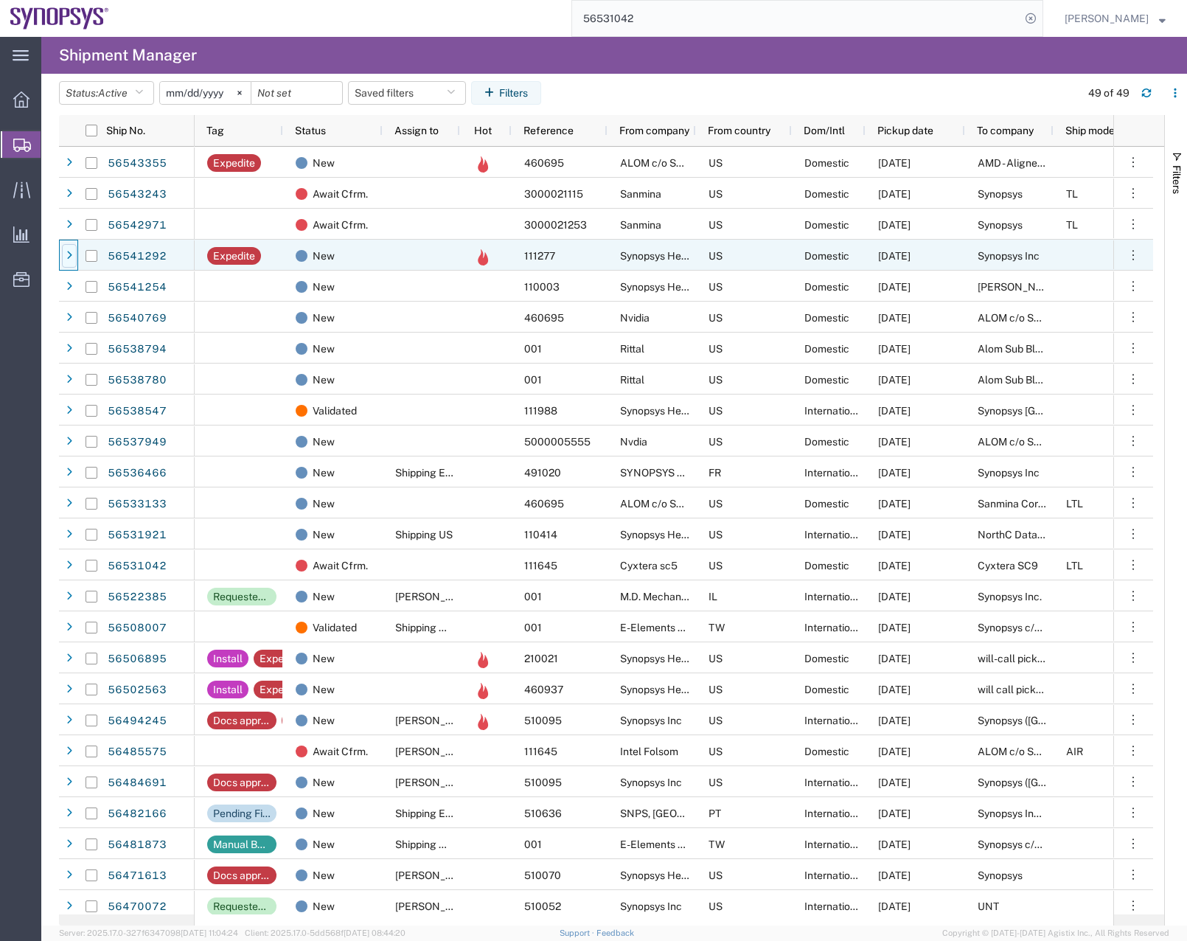
click at [69, 254] on icon at bounding box center [69, 256] width 6 height 10
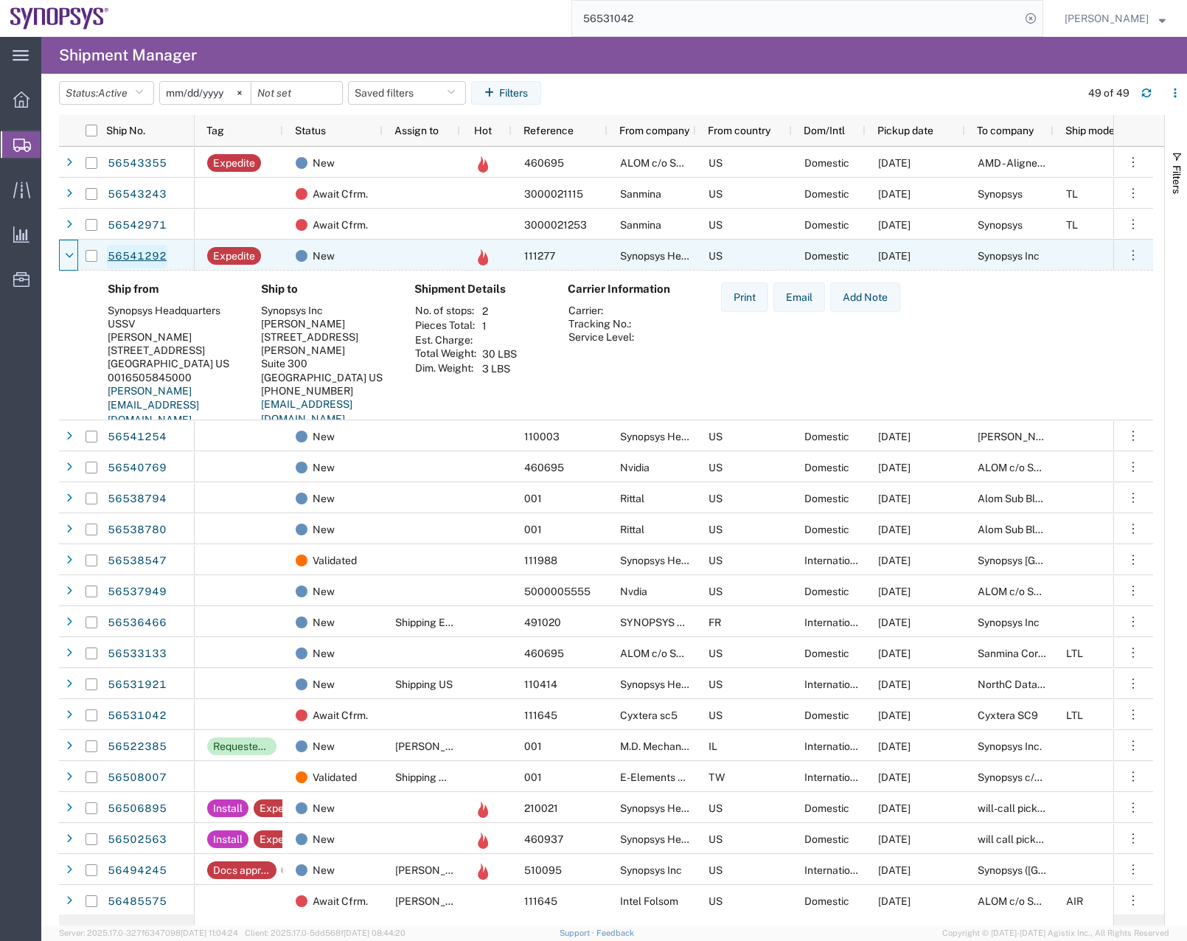
click at [139, 254] on link "56541292" at bounding box center [137, 257] width 60 height 24
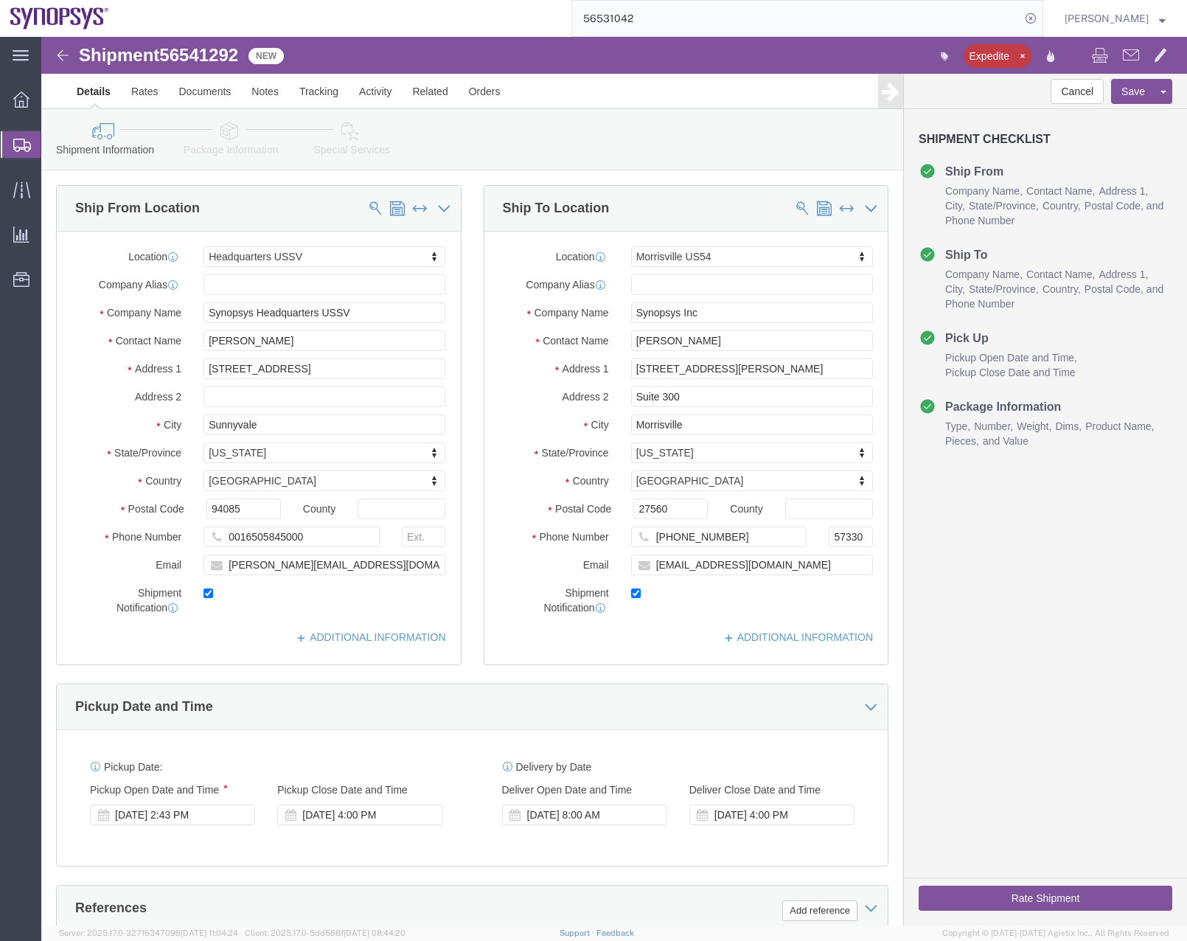
select select "63204"
select select "63194"
click button "Rate Shipment"
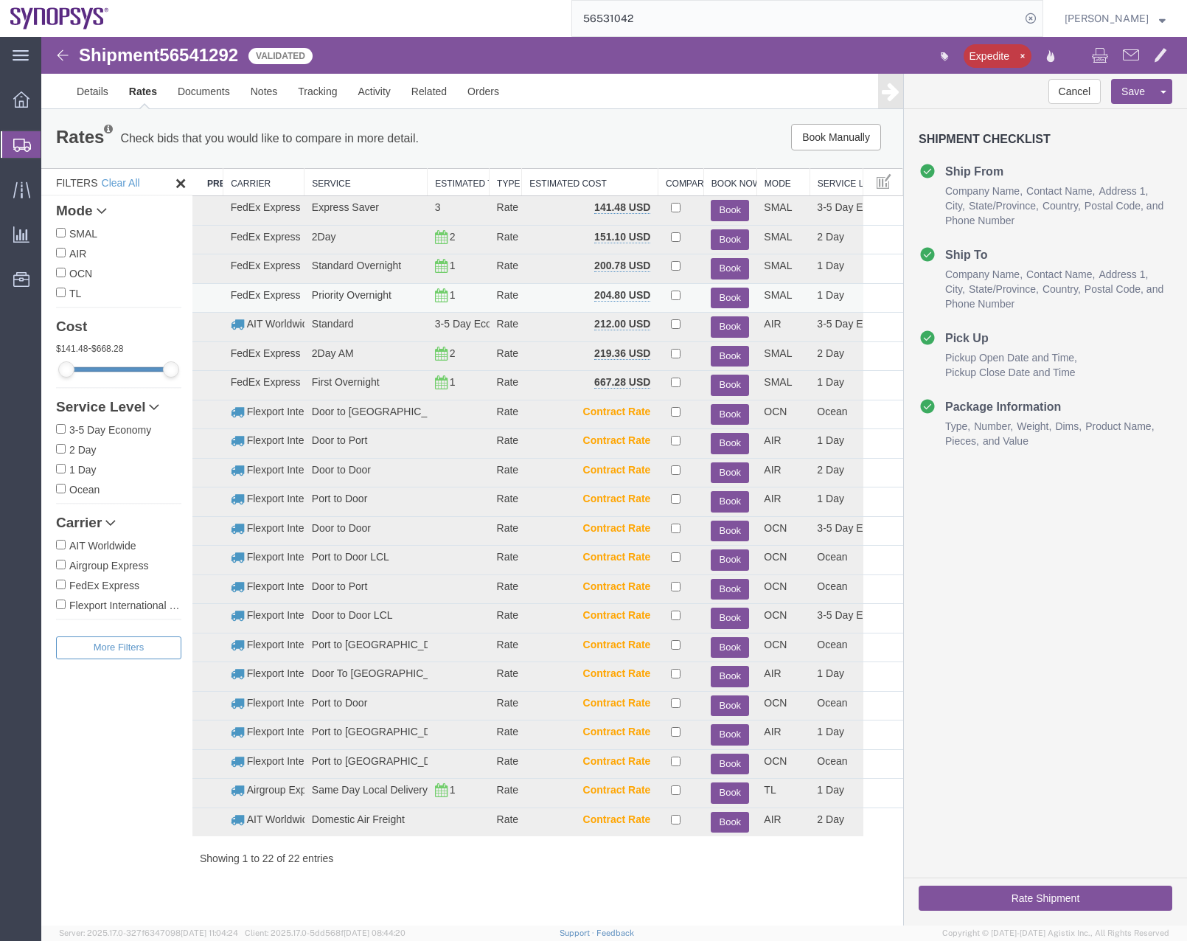
click at [726, 294] on button "Book" at bounding box center [730, 297] width 38 height 21
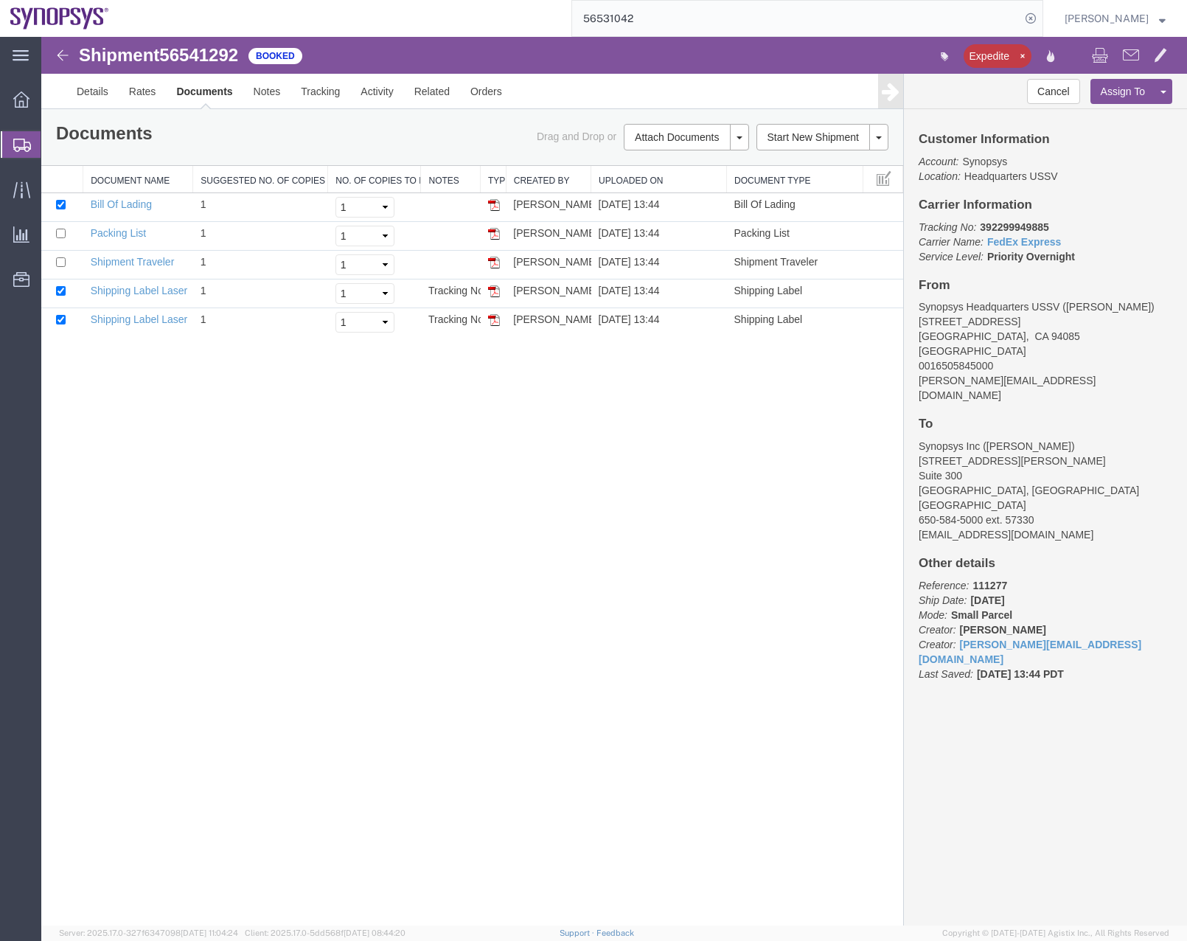
click at [26, 136] on div at bounding box center [21, 144] width 41 height 27
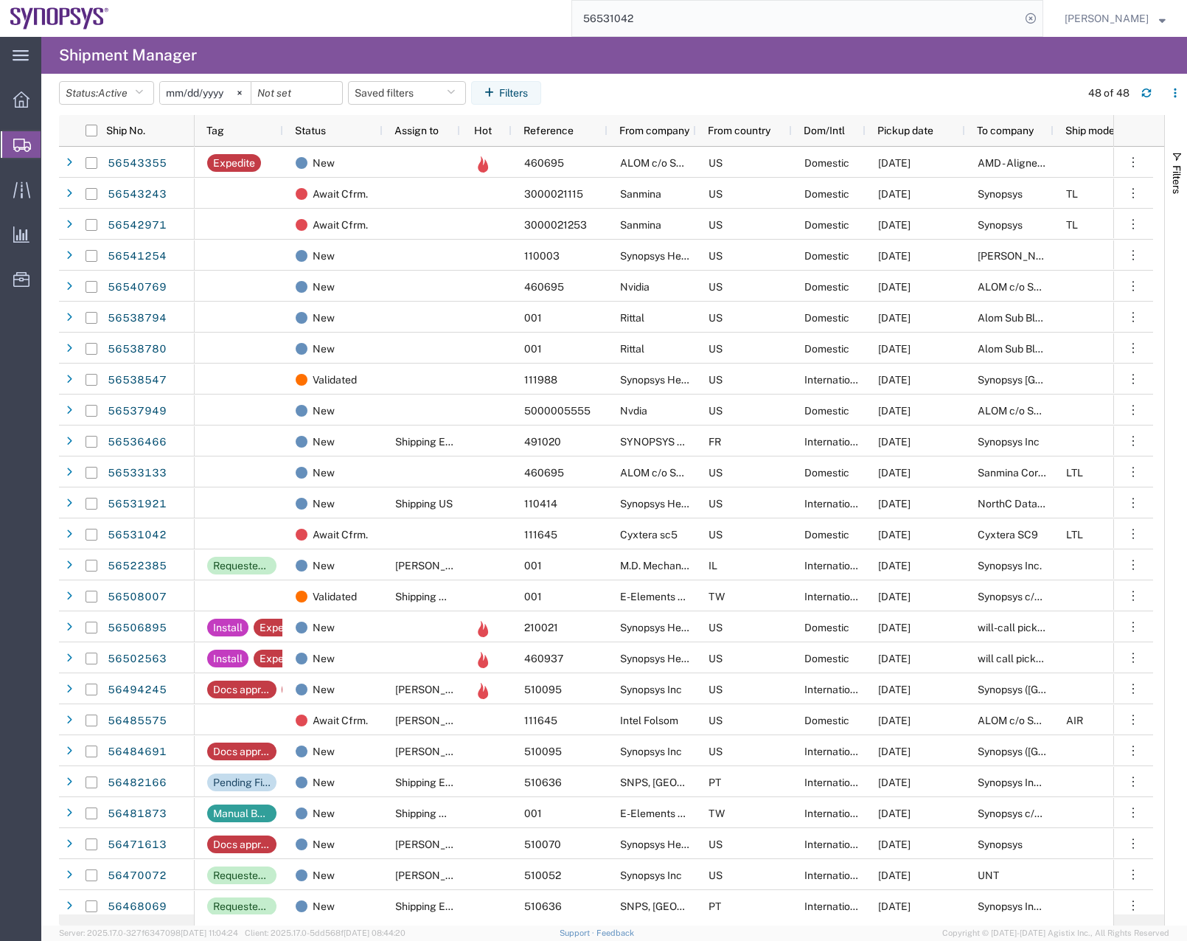
click at [789, 64] on agx-page-header "Shipment Manager" at bounding box center [614, 55] width 1146 height 37
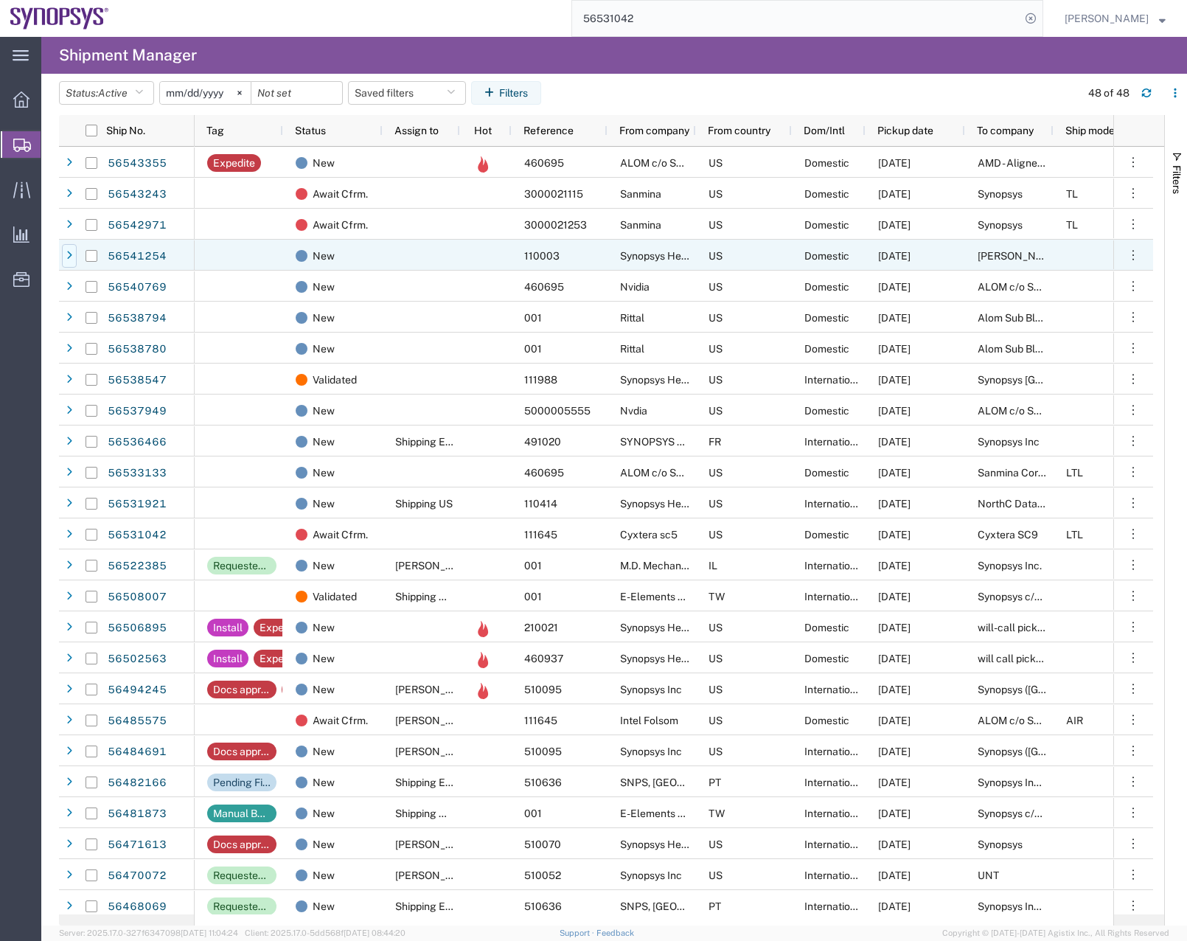
click at [68, 257] on icon at bounding box center [69, 256] width 6 height 10
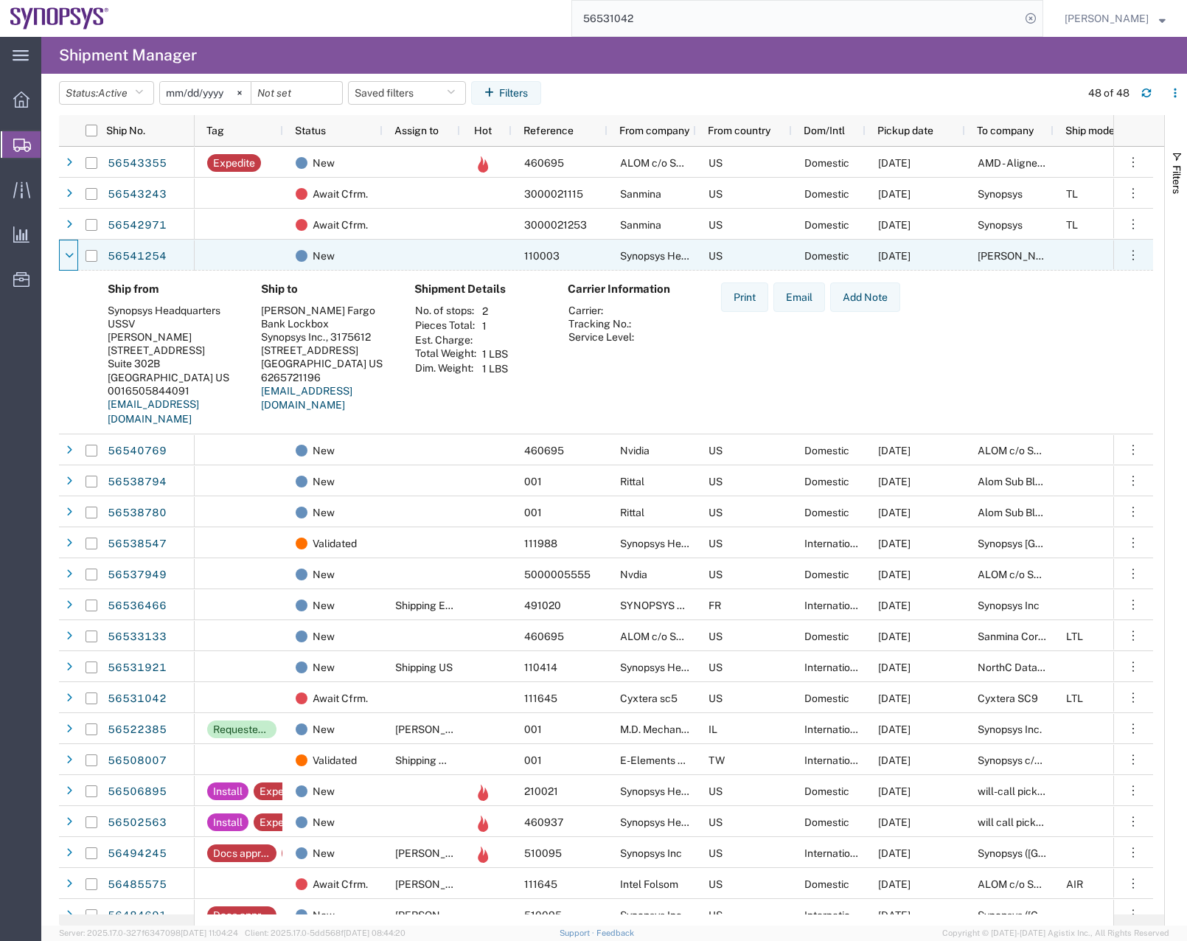
click at [68, 257] on icon at bounding box center [69, 256] width 9 height 10
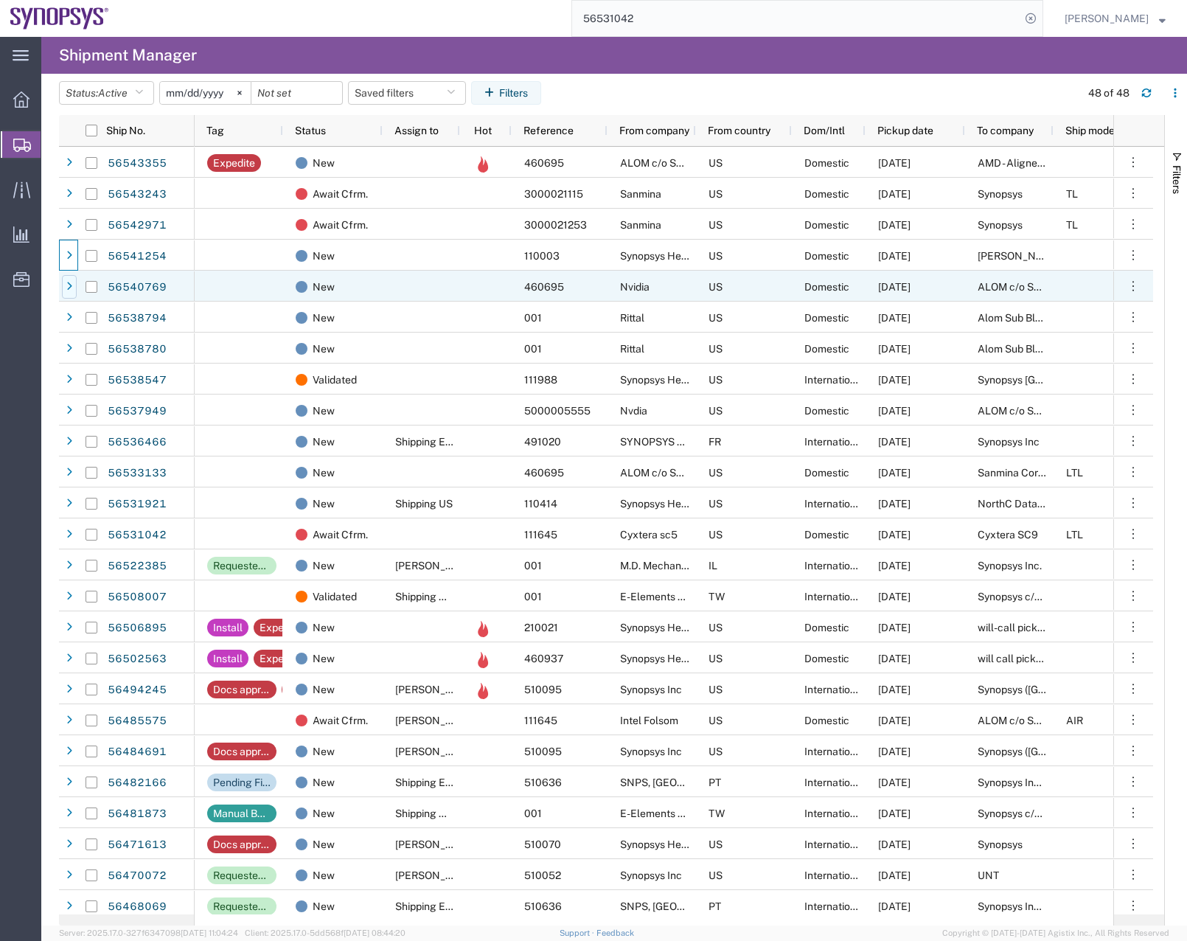
click at [68, 288] on icon at bounding box center [69, 287] width 6 height 10
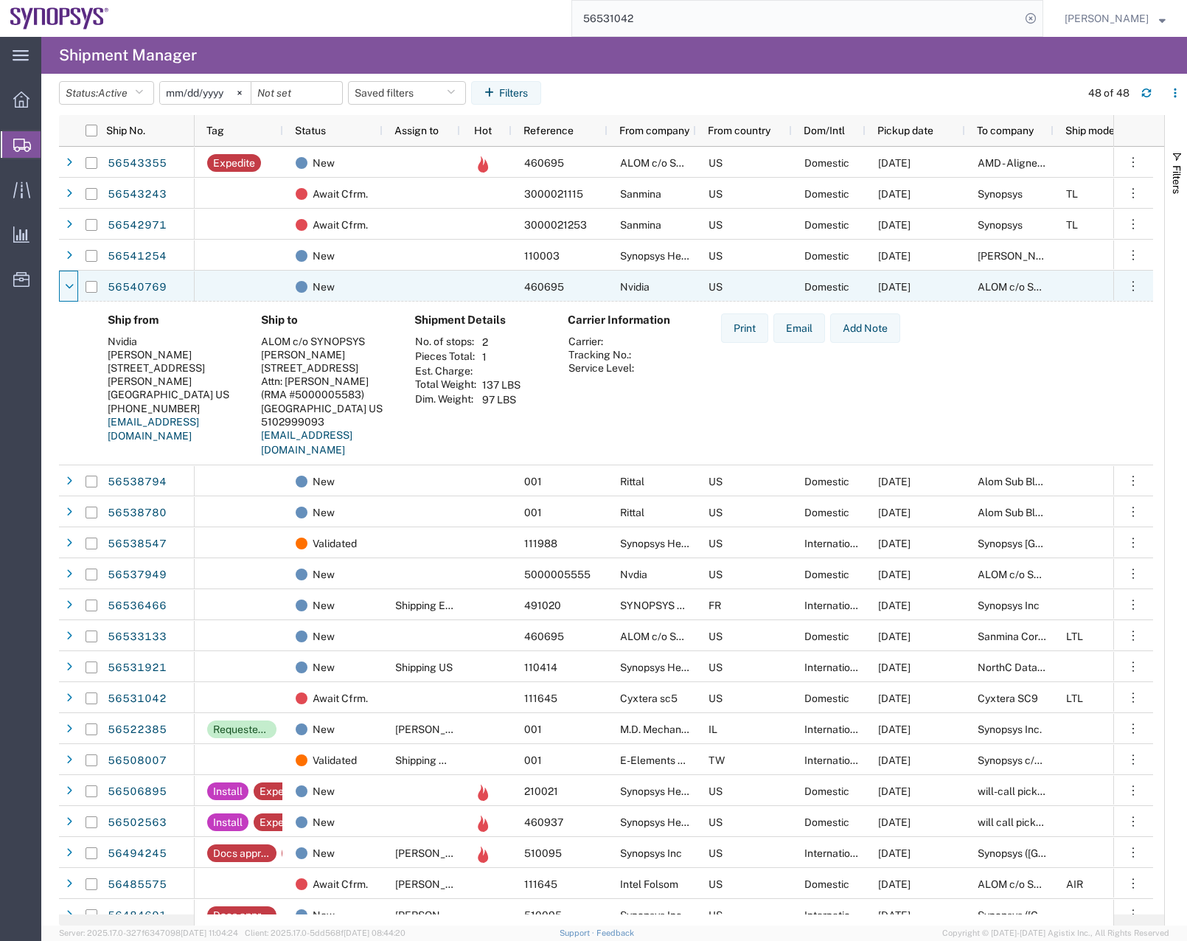
click at [68, 288] on icon at bounding box center [69, 287] width 9 height 10
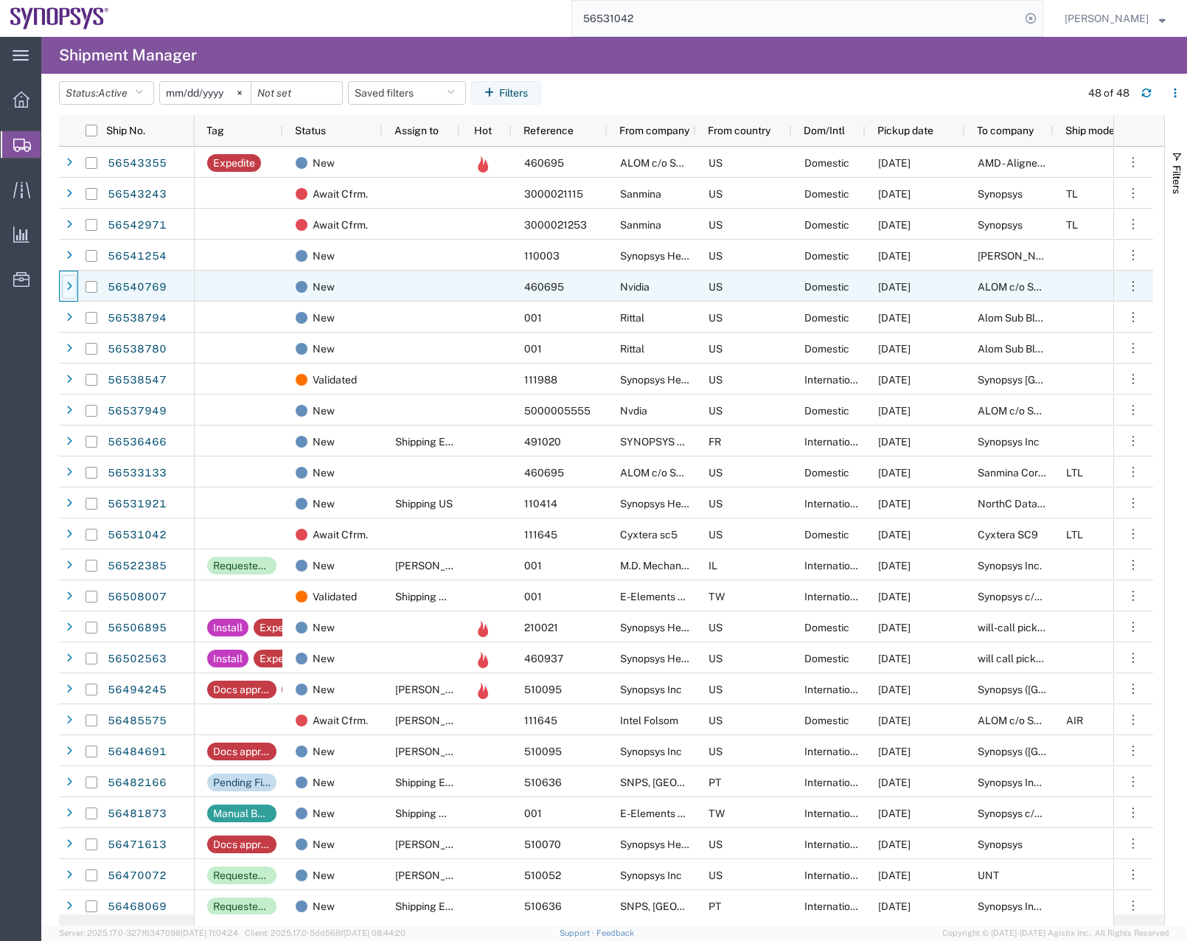
click at [68, 288] on icon at bounding box center [69, 287] width 6 height 10
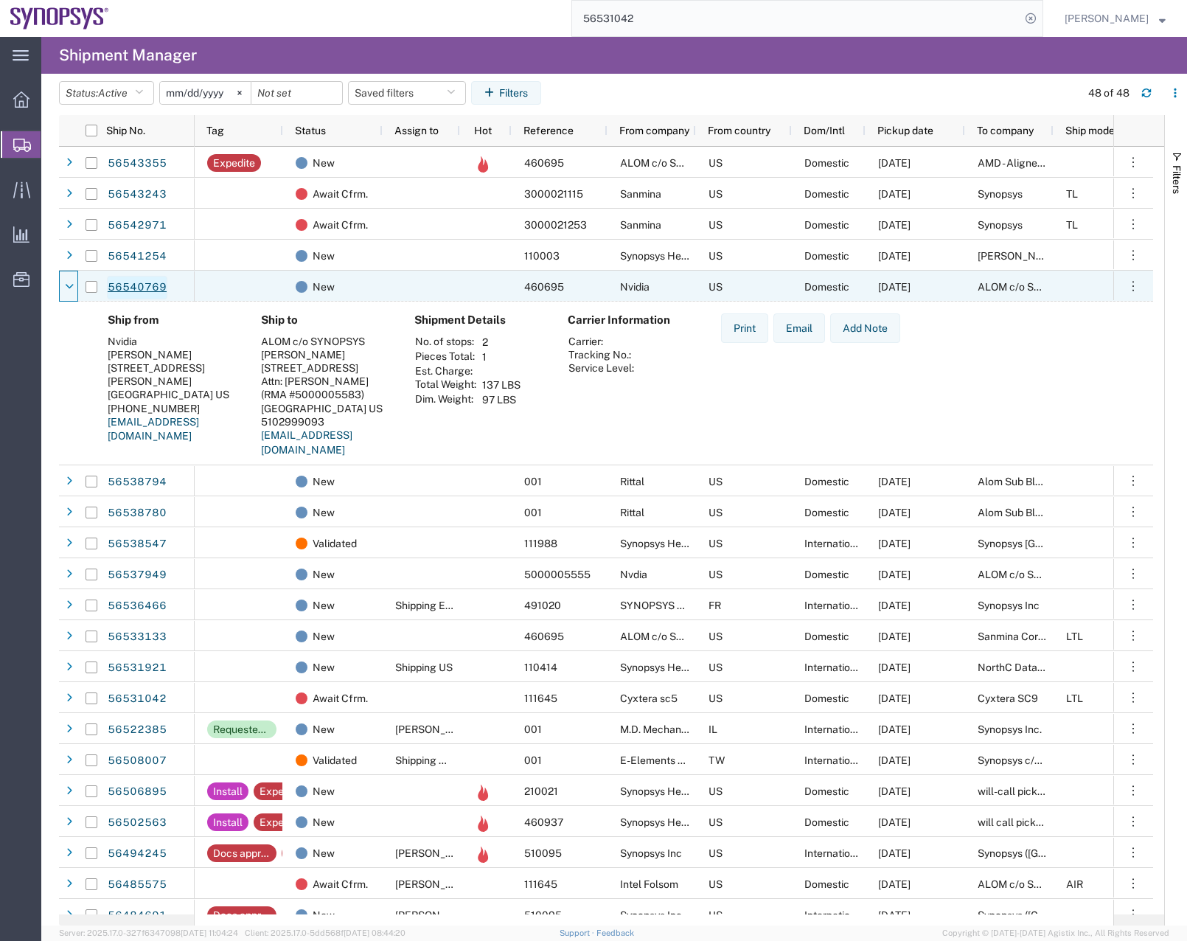
click at [118, 289] on link "56540769" at bounding box center [137, 288] width 60 height 24
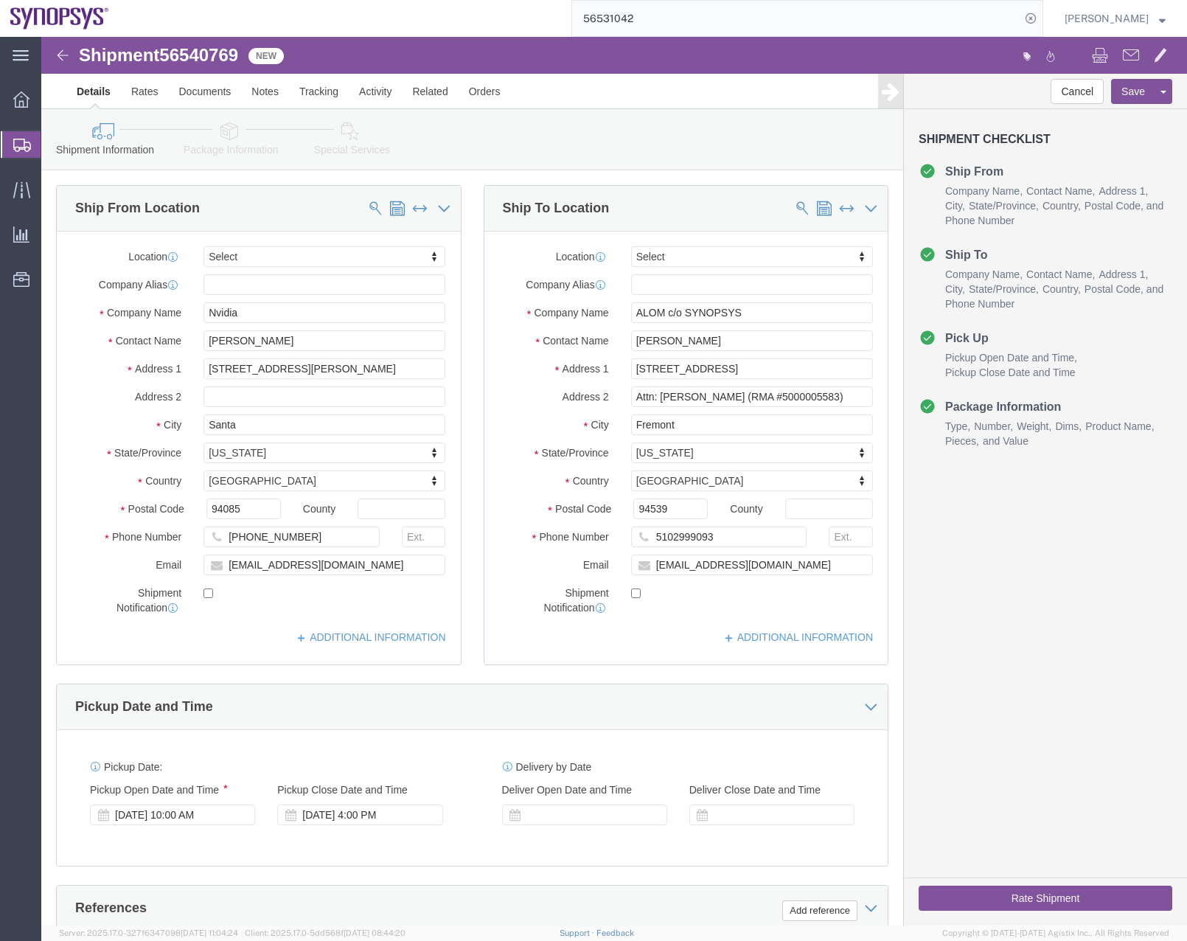
select select
click link "Package Information"
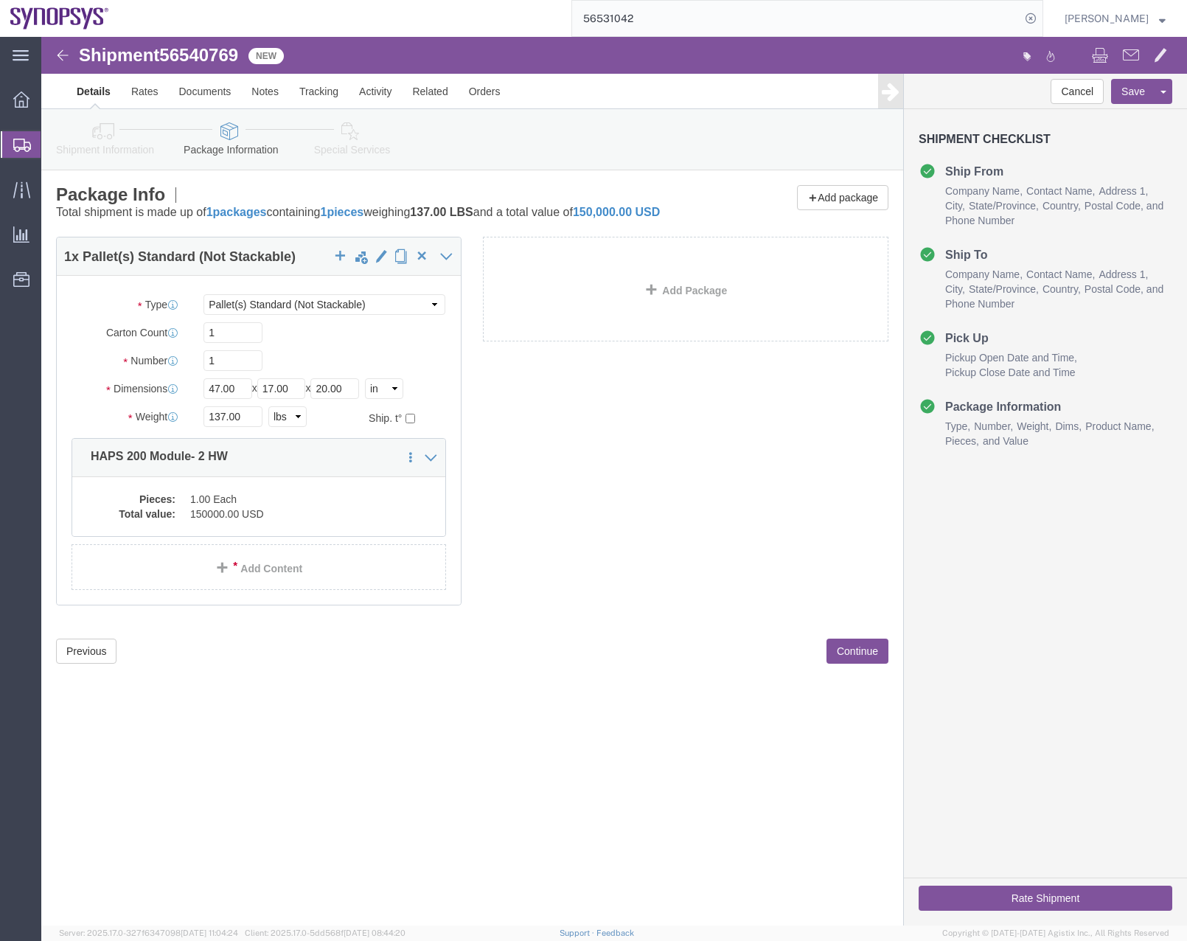
click icon
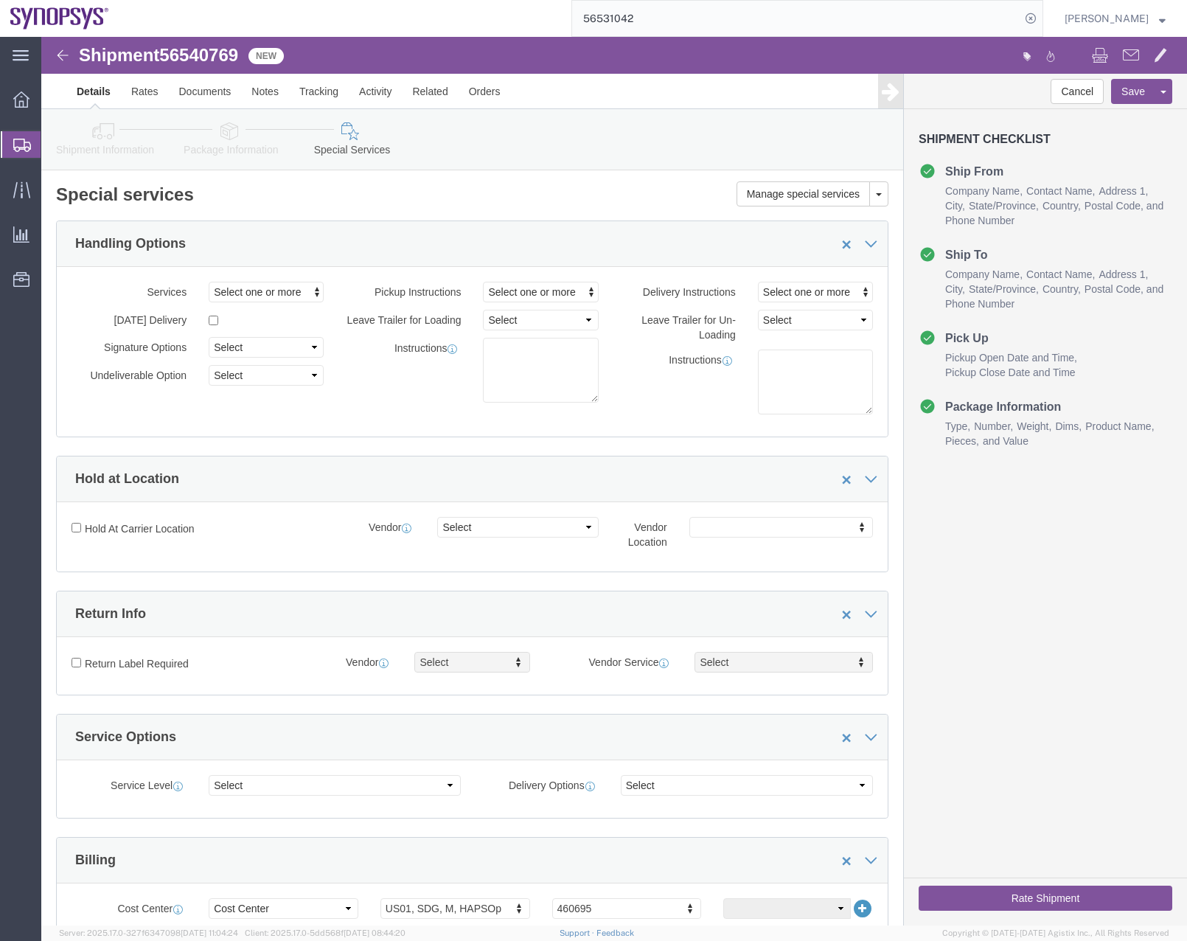
drag, startPoint x: 1140, startPoint y: 206, endPoint x: 809, endPoint y: 24, distance: 377.8
click icon
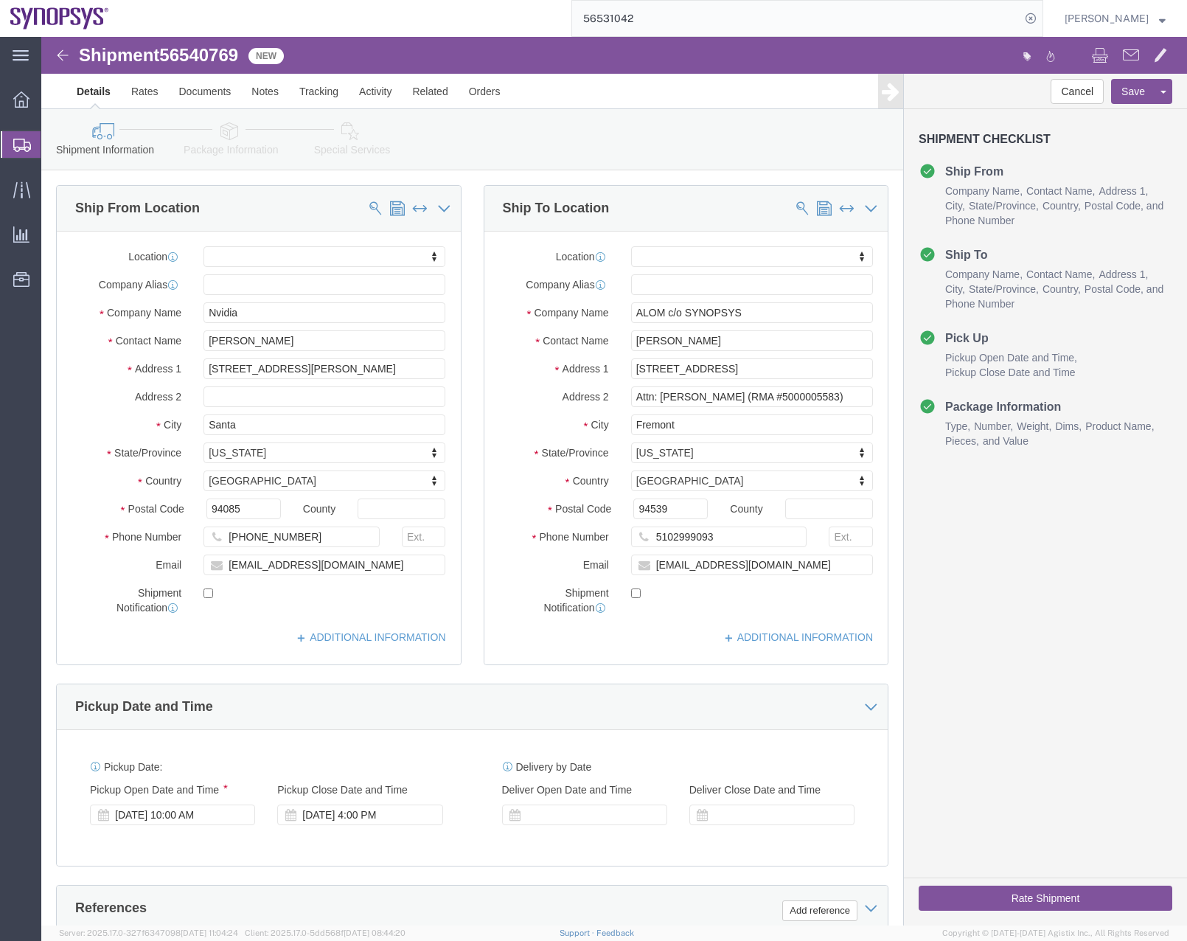
click at [13, 145] on div at bounding box center [21, 144] width 41 height 27
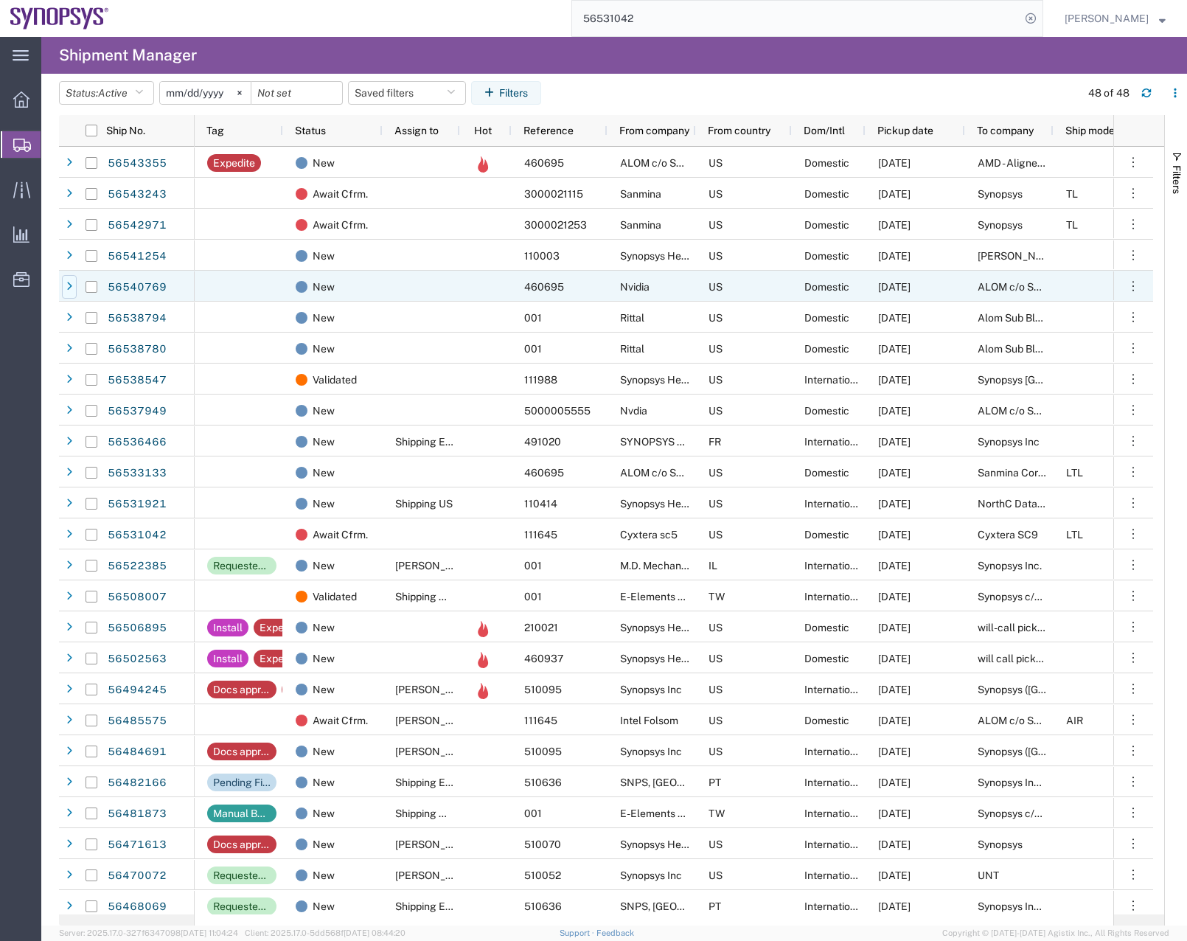
click at [69, 284] on icon at bounding box center [69, 287] width 6 height 10
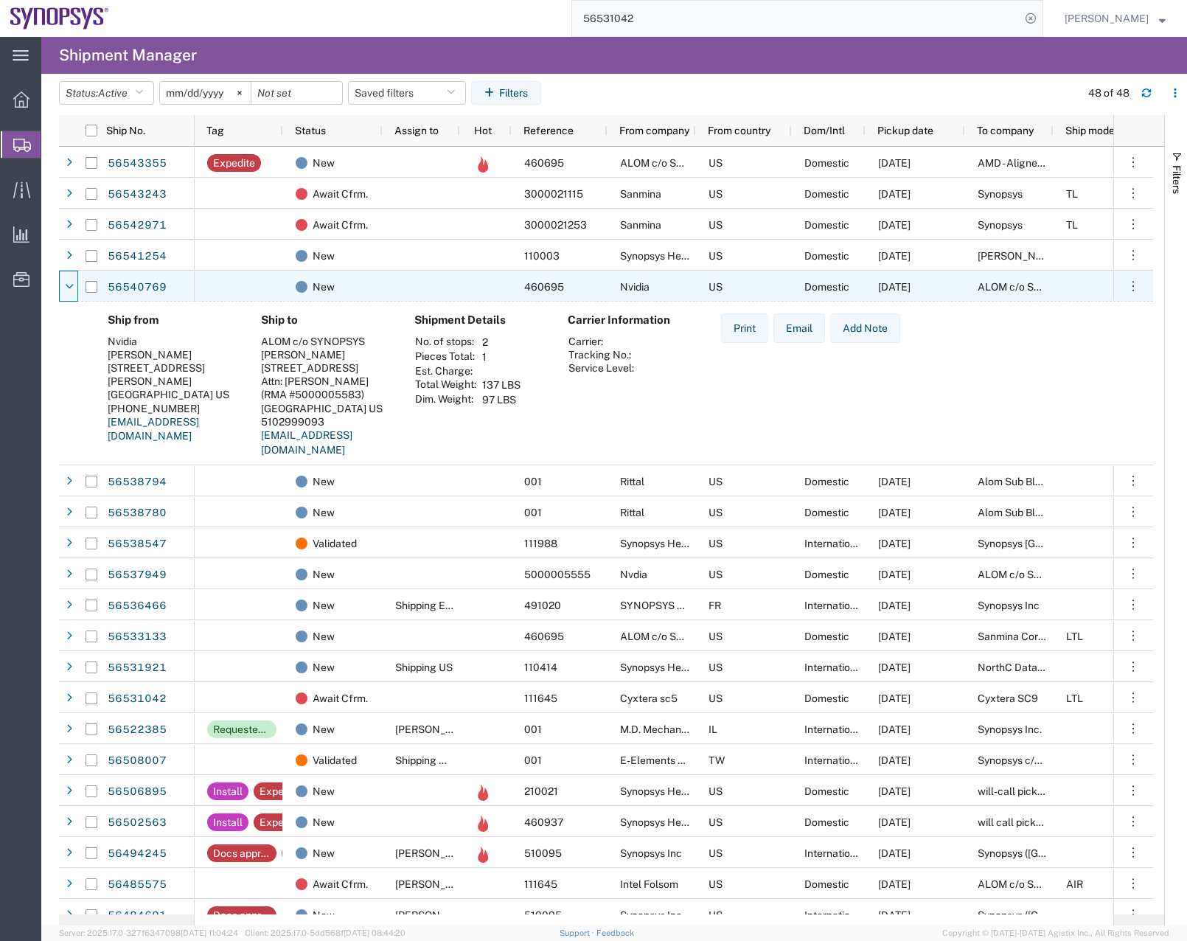
click at [69, 284] on icon at bounding box center [69, 287] width 9 height 10
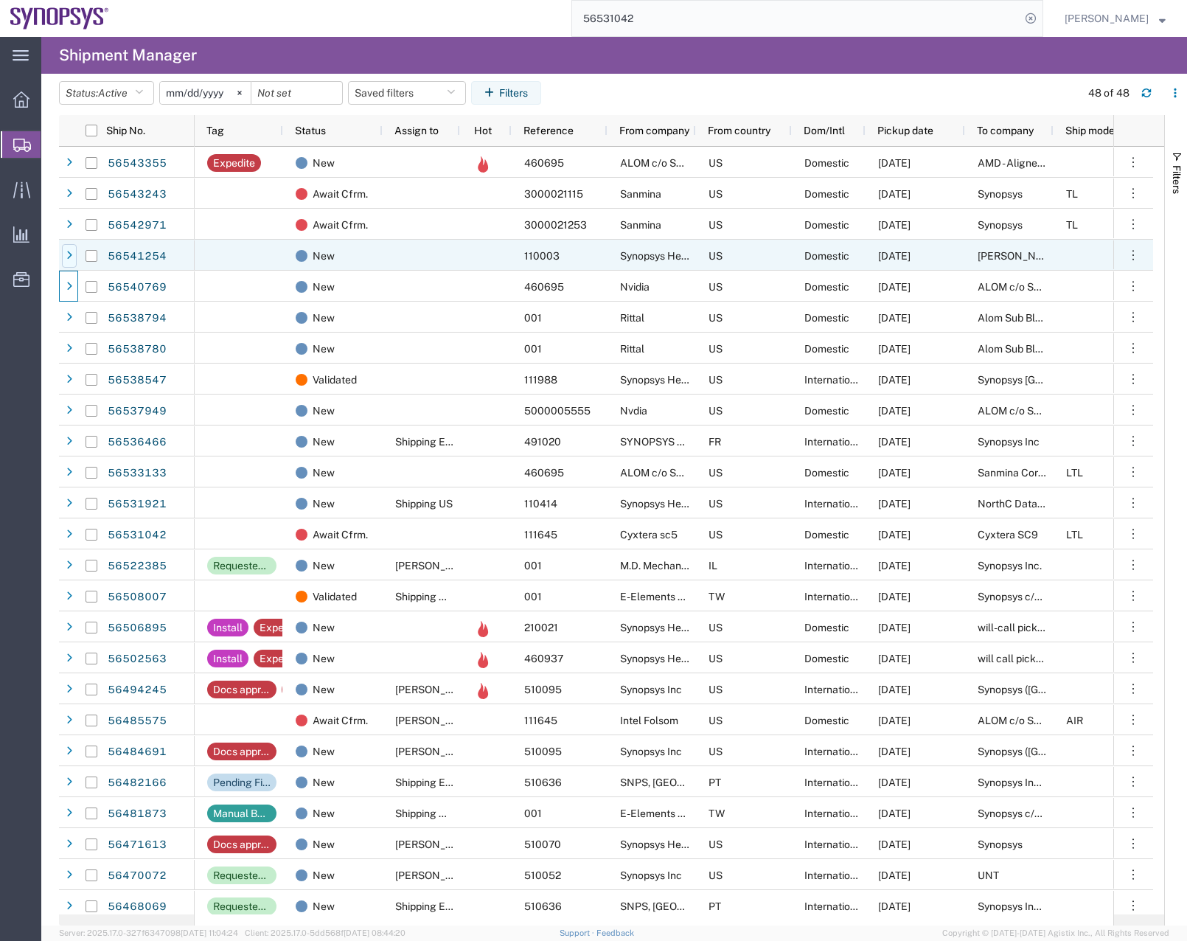
click at [70, 251] on icon at bounding box center [69, 256] width 6 height 10
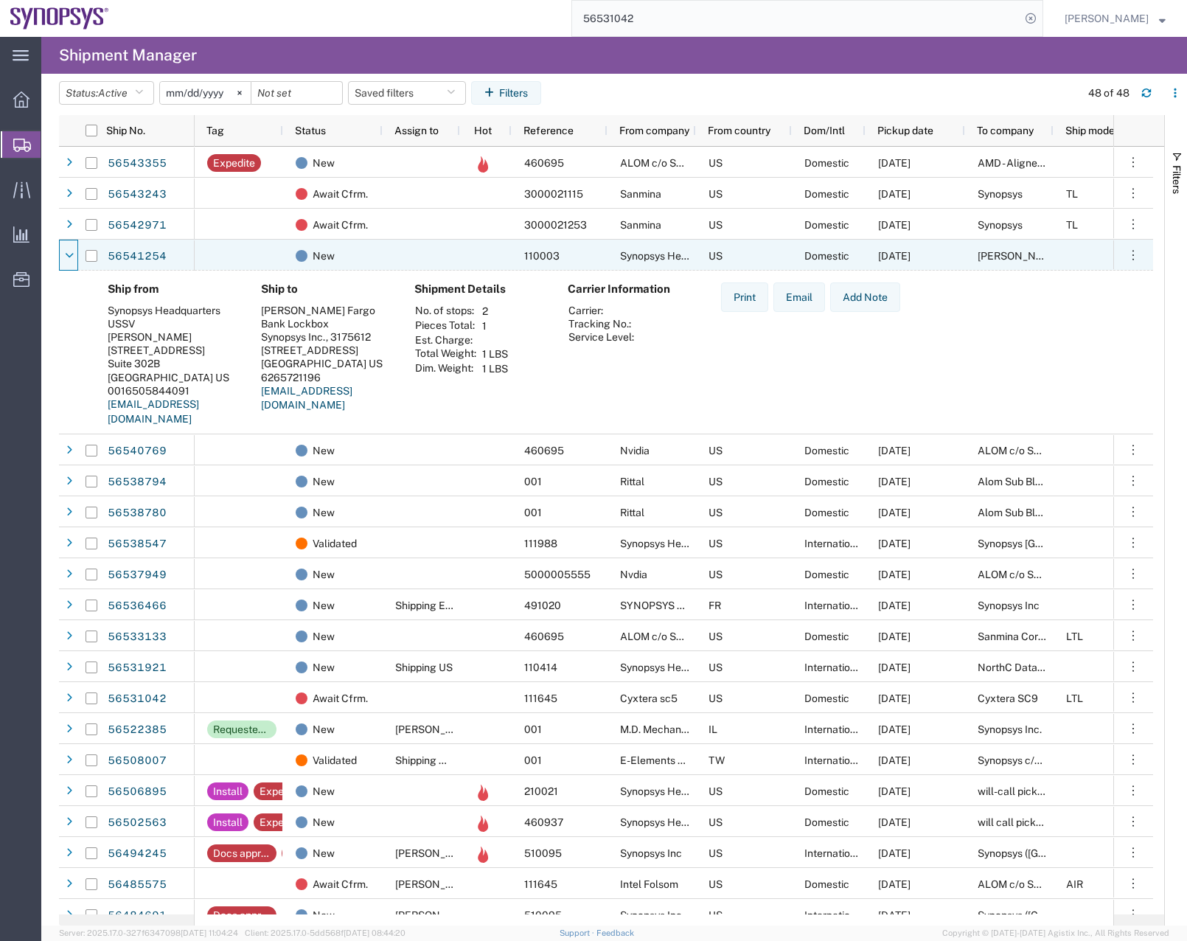
click at [70, 251] on icon at bounding box center [69, 256] width 9 height 10
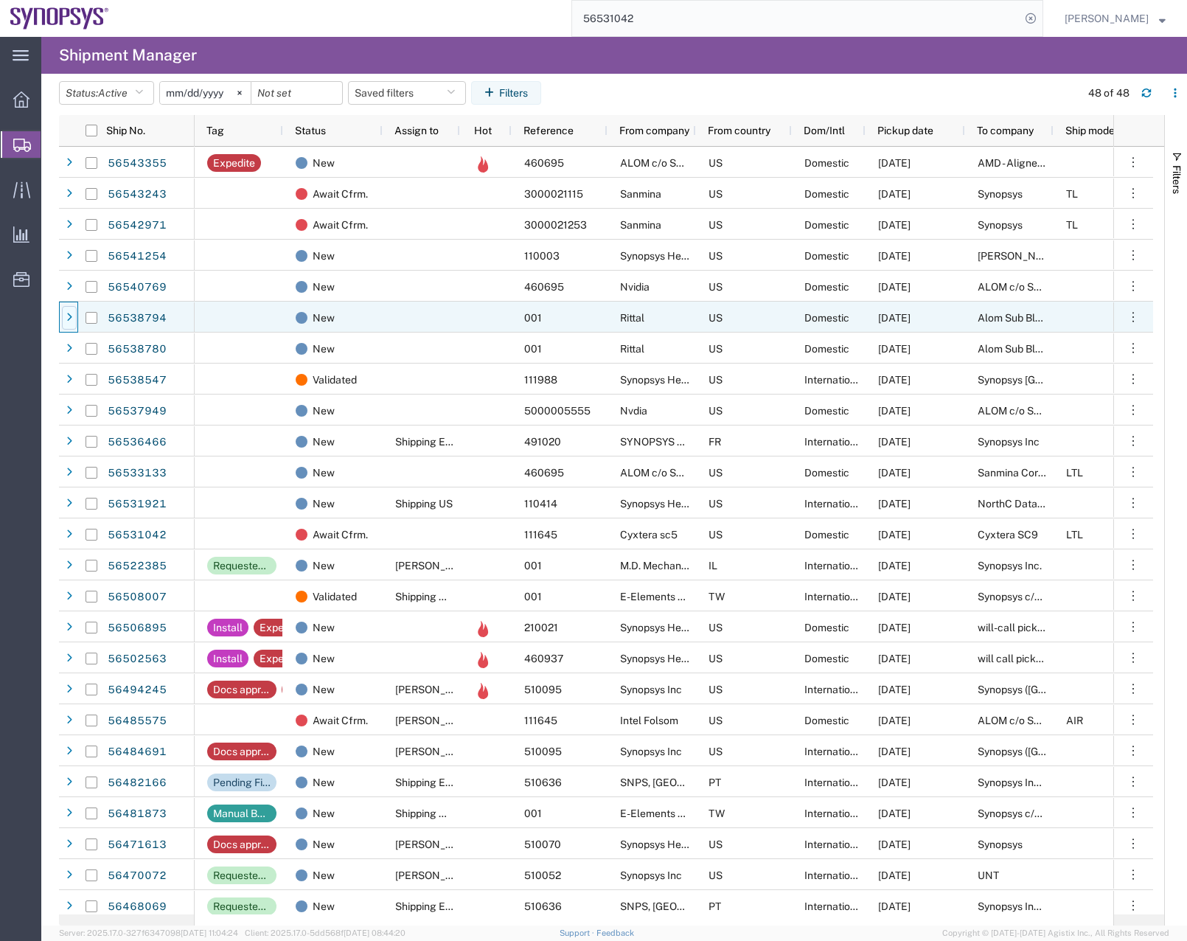
click at [68, 324] on div at bounding box center [69, 318] width 15 height 24
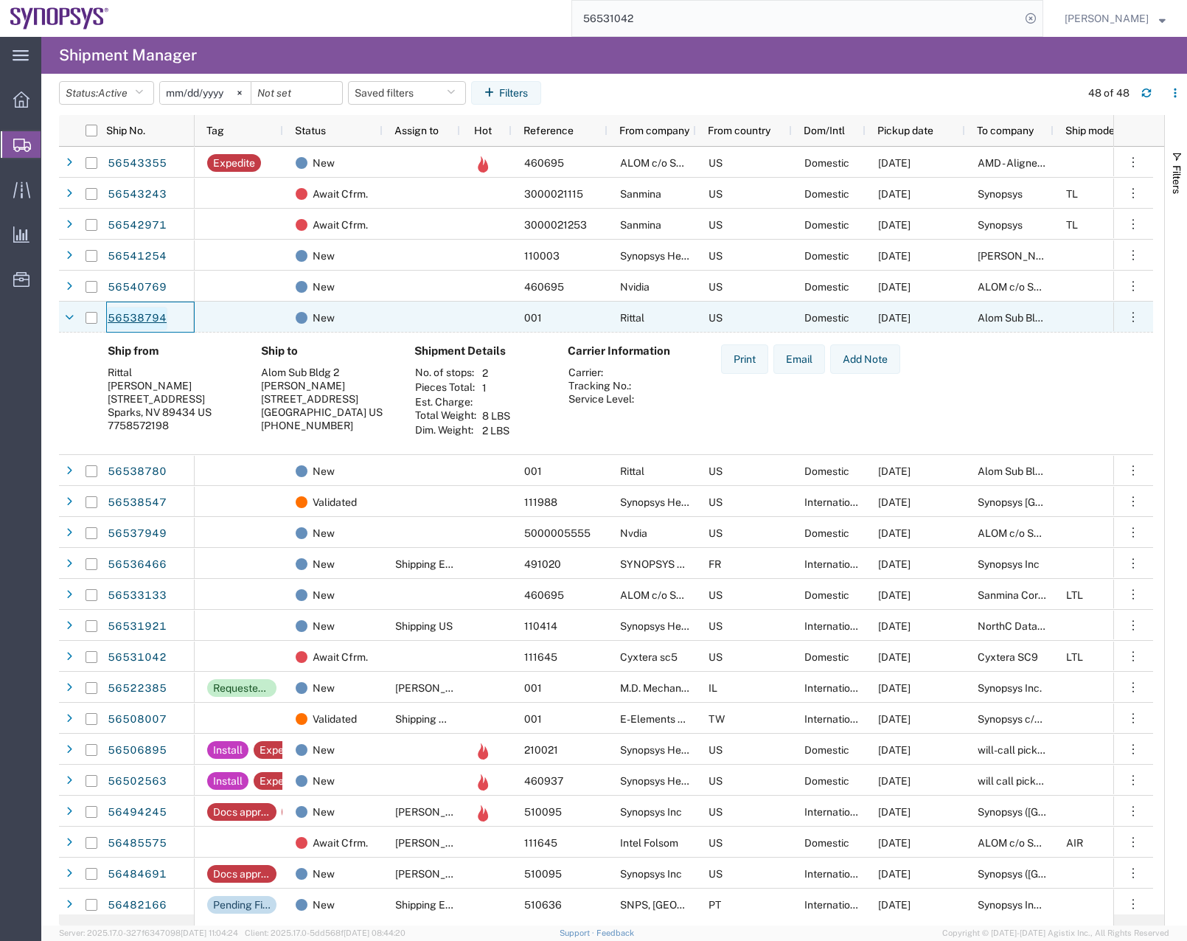
click at [133, 308] on link "56538794" at bounding box center [137, 319] width 60 height 24
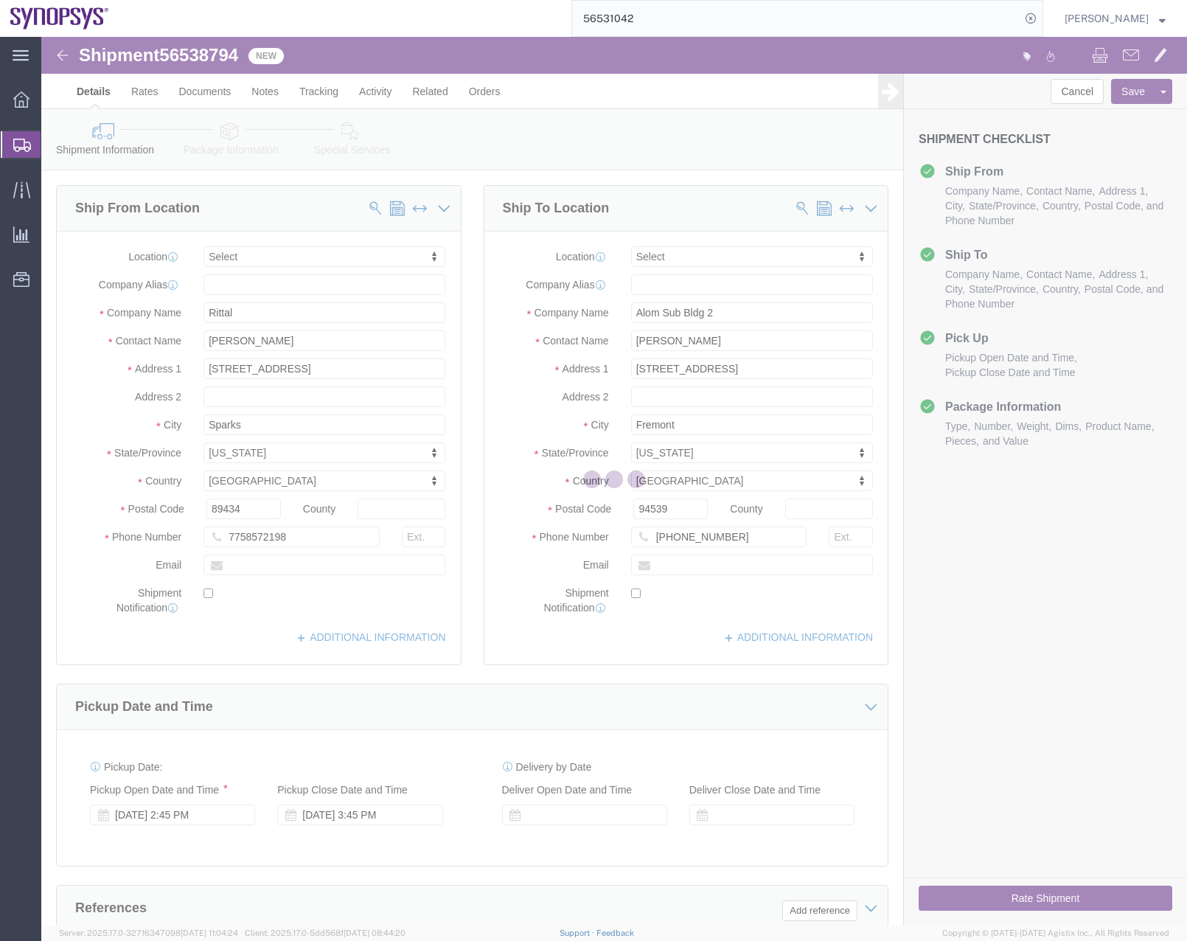
select select
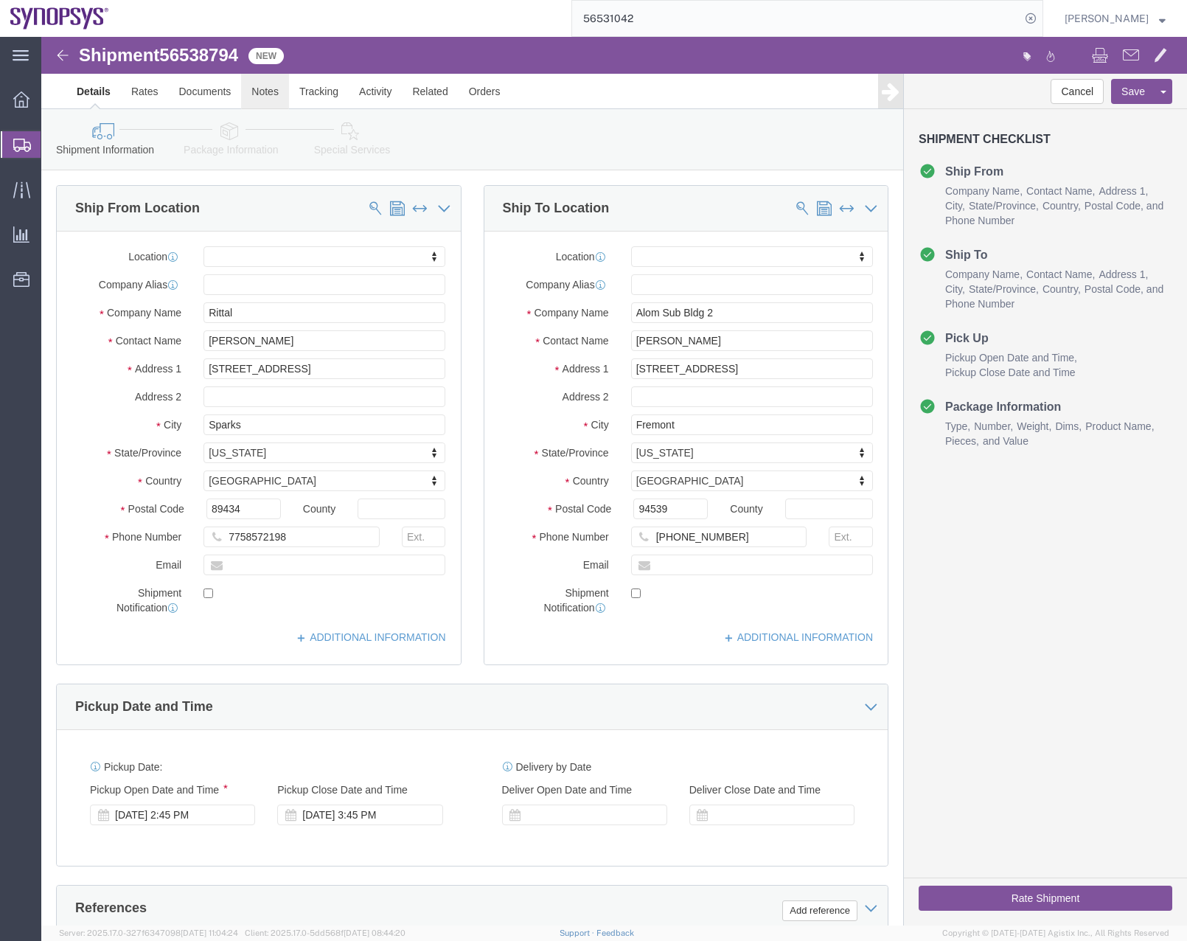
click link "Notes"
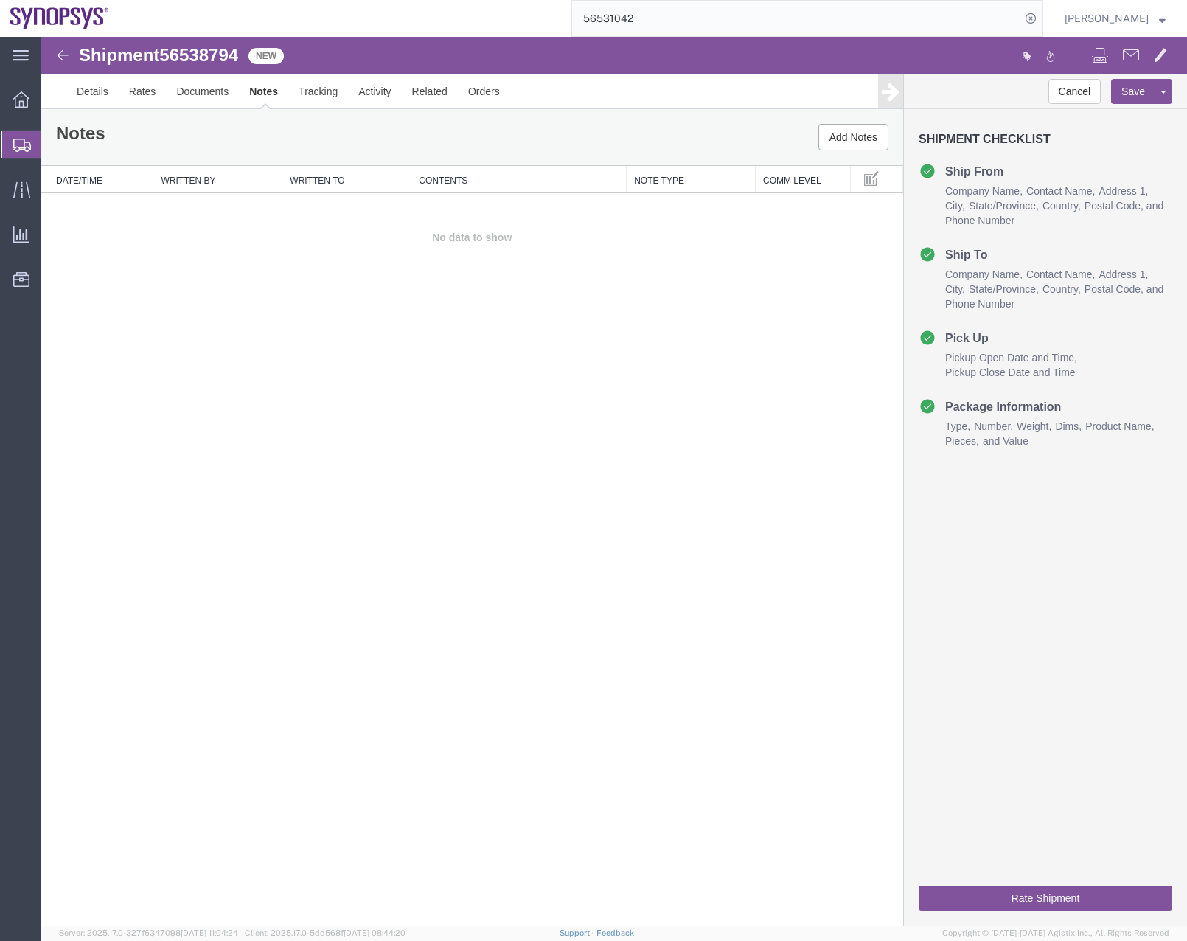
click at [22, 147] on icon at bounding box center [22, 145] width 18 height 13
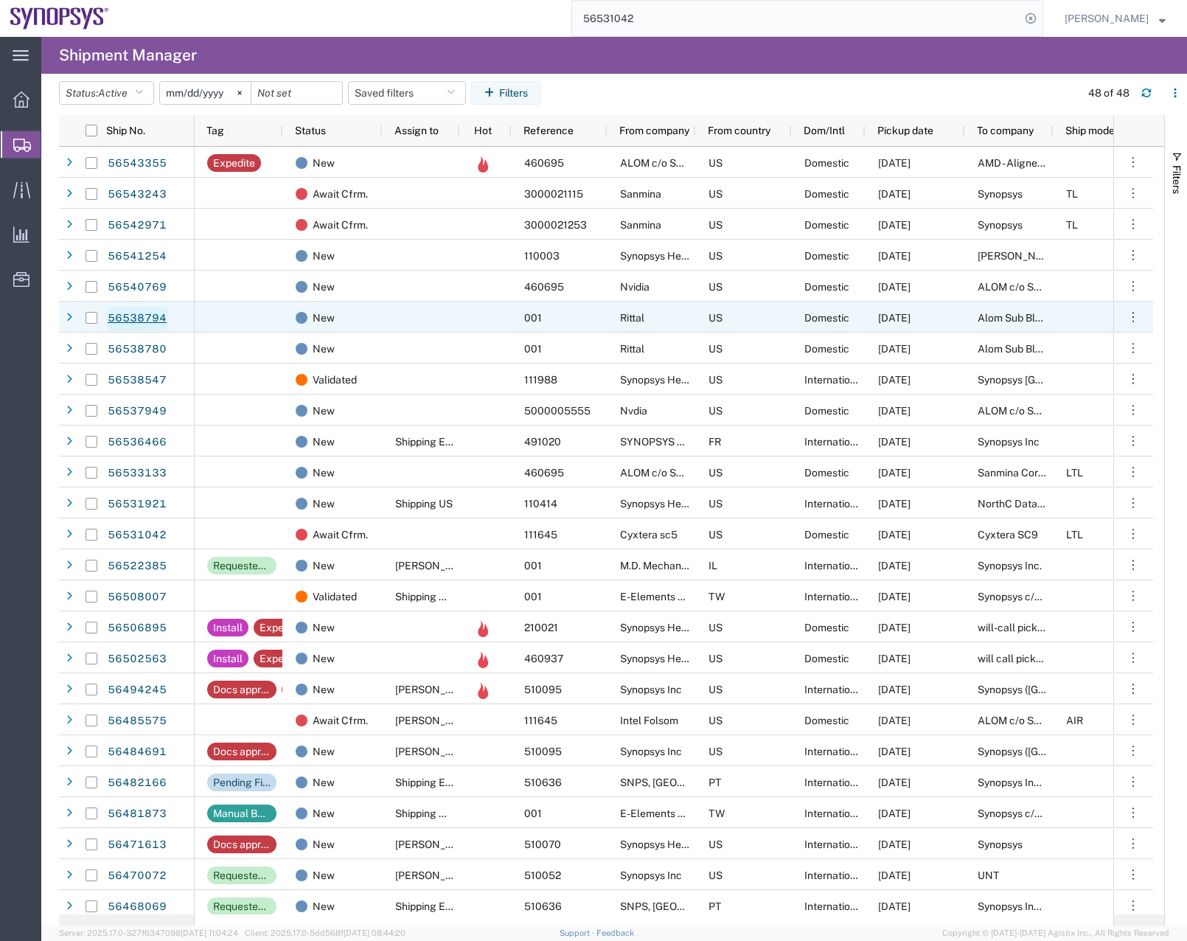
click at [108, 319] on link "56538794" at bounding box center [137, 319] width 60 height 24
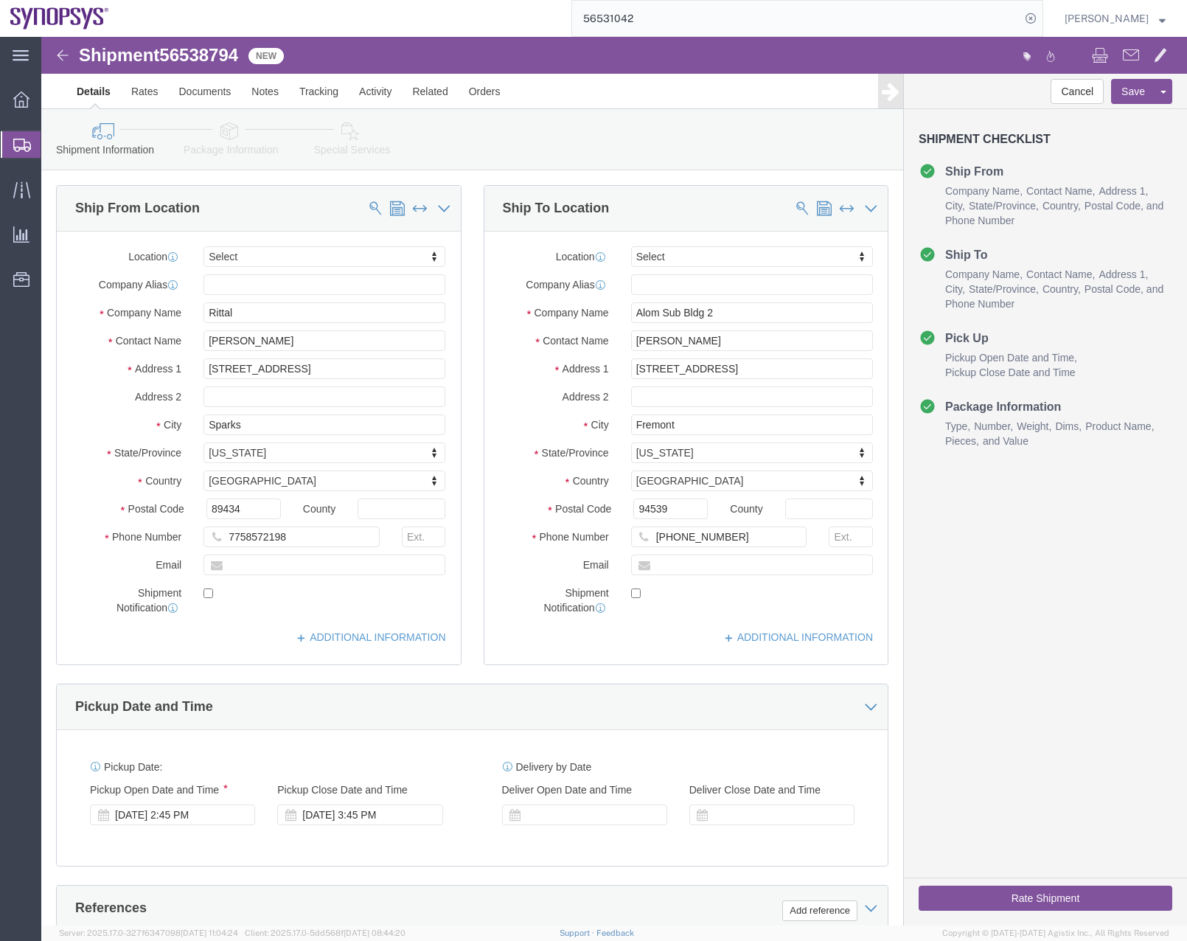
select select
click icon
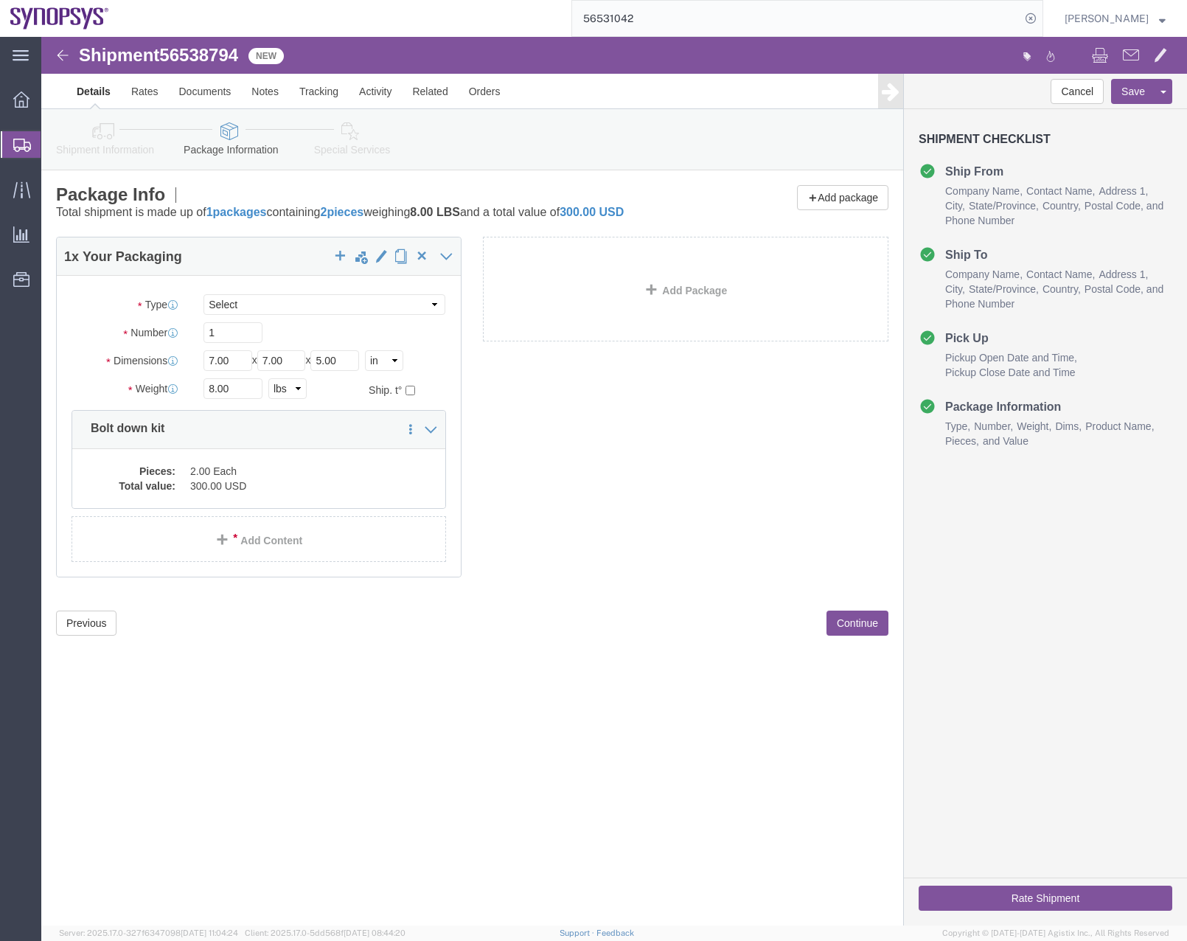
click link "Special Services"
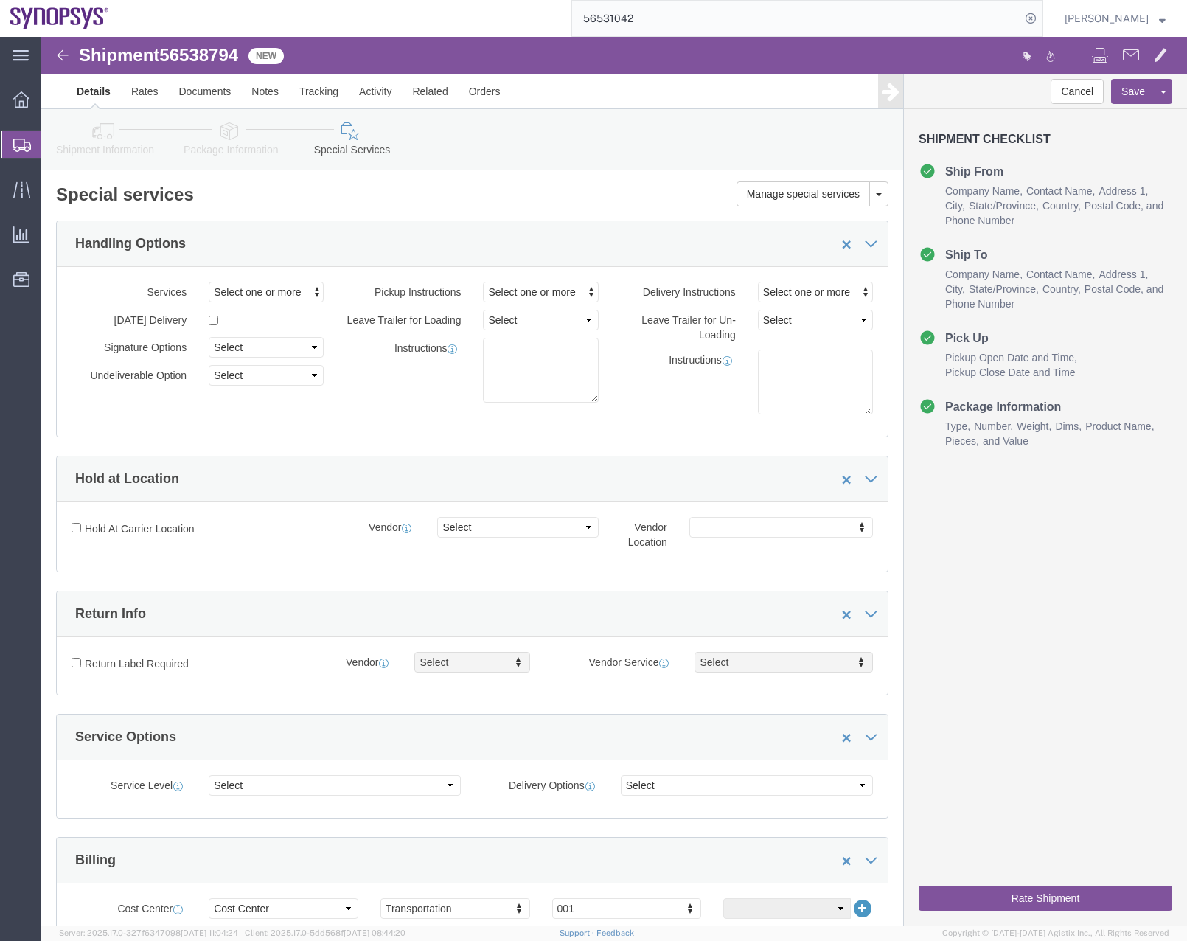
click icon
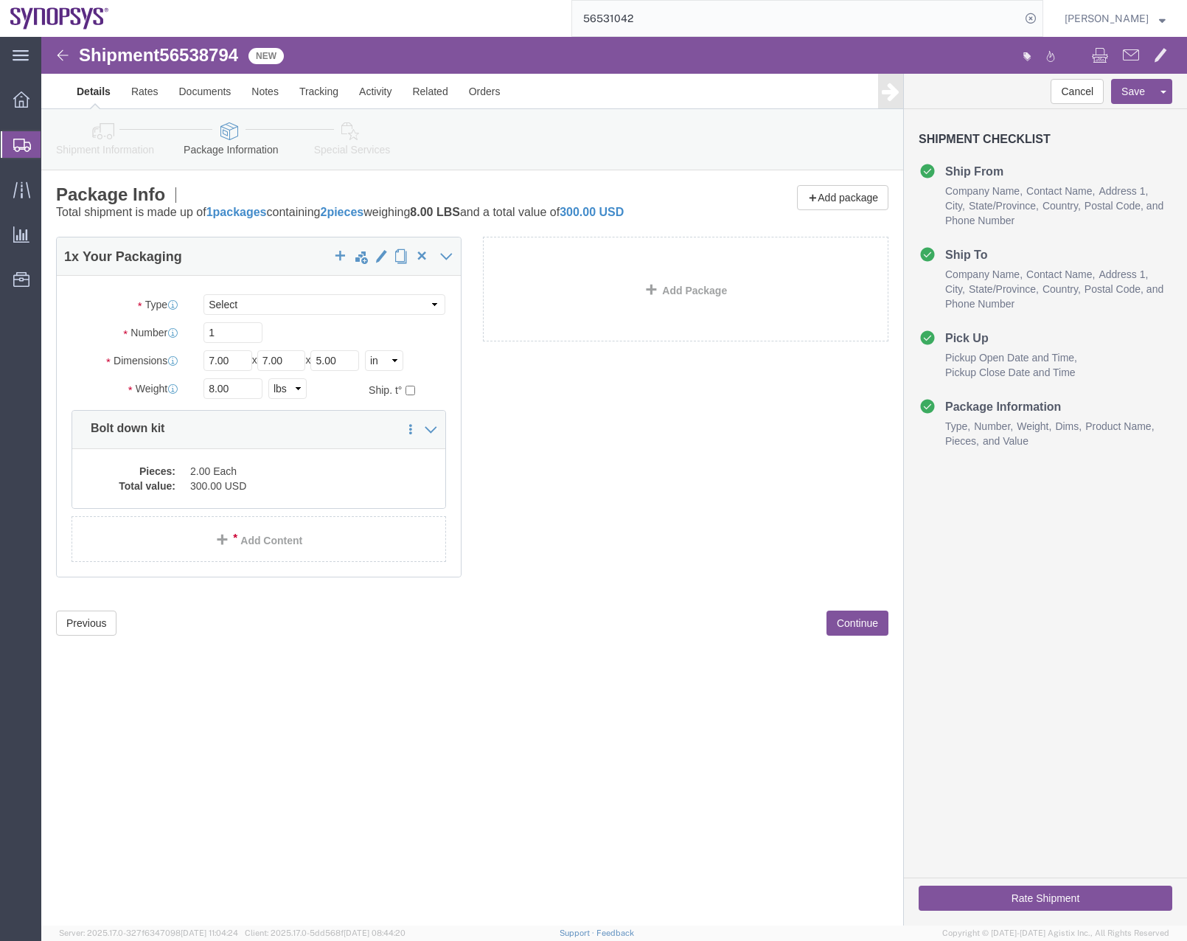
click icon
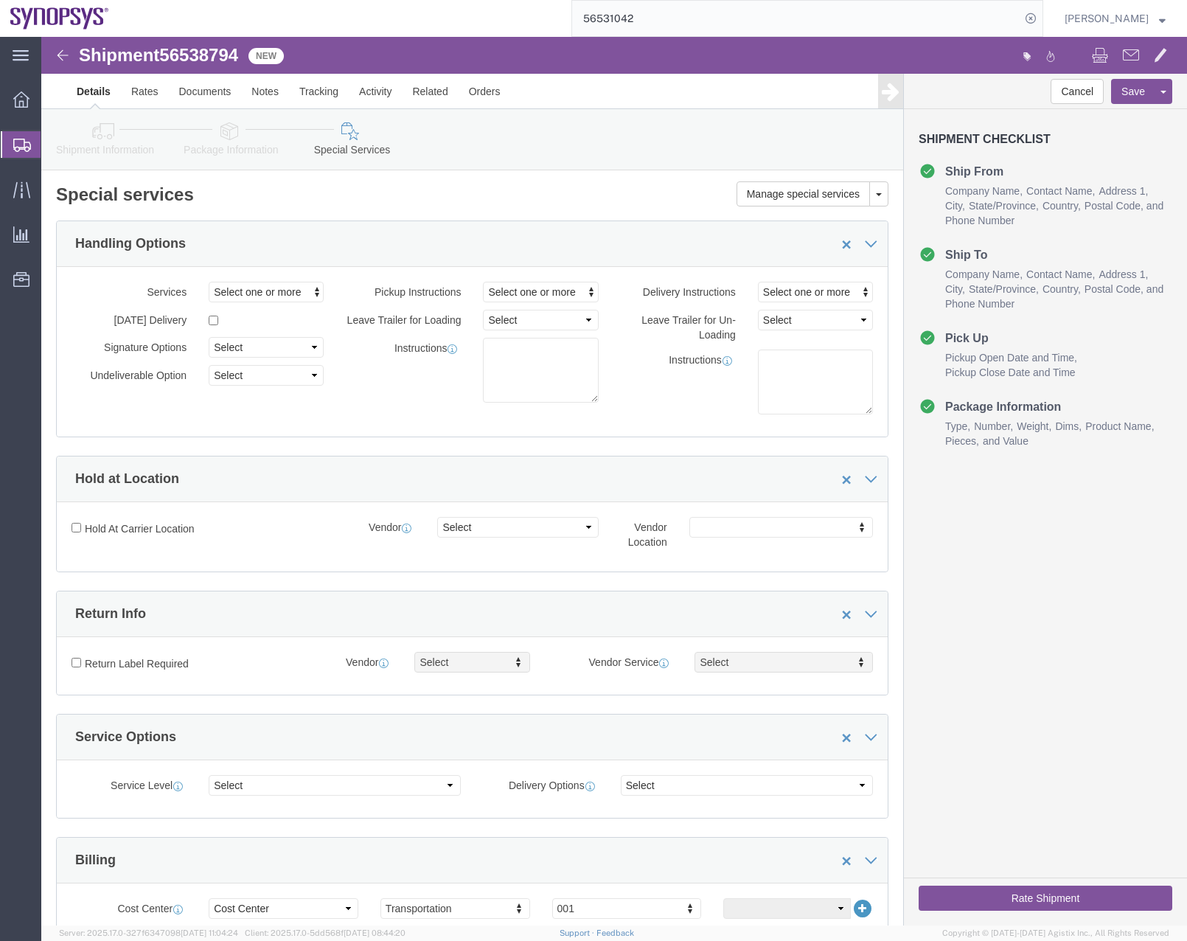
click icon
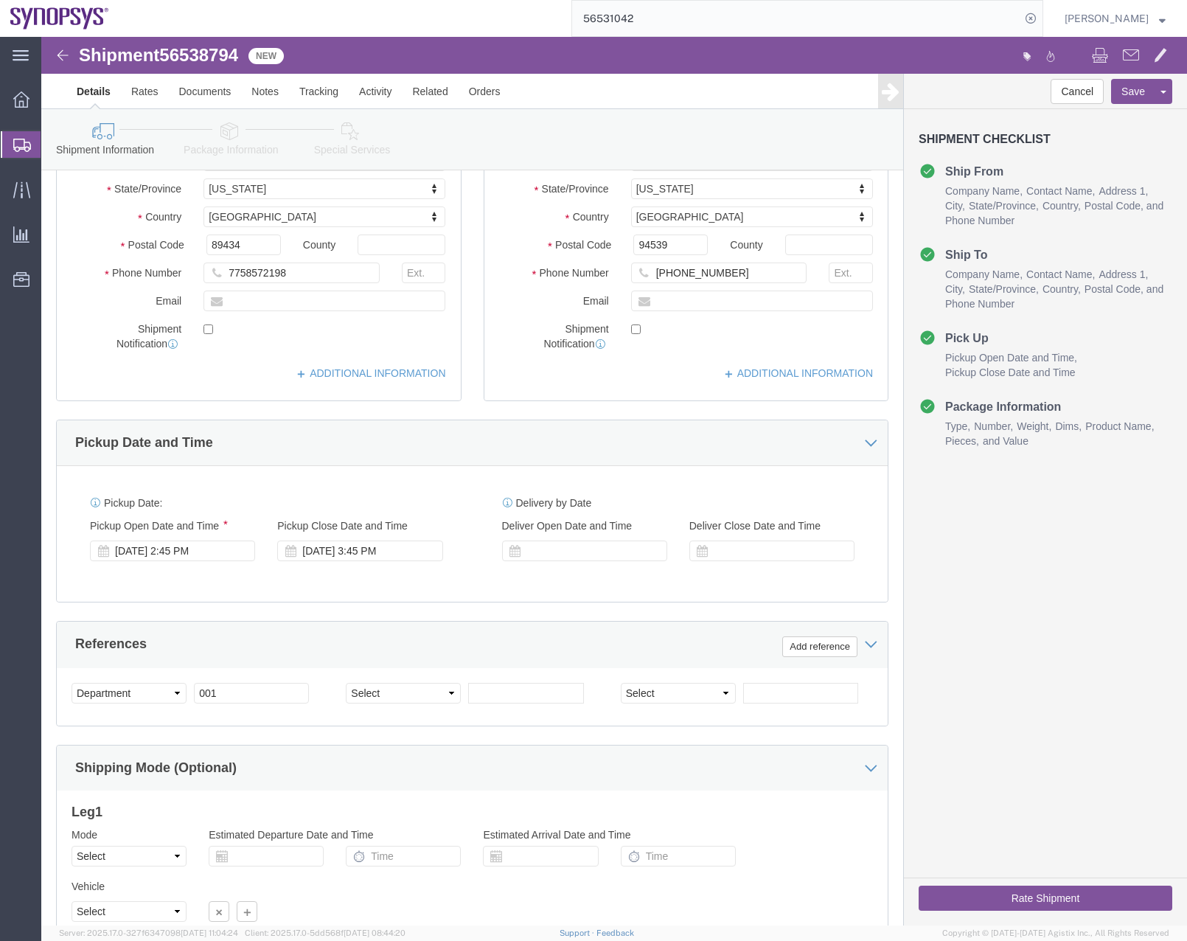
scroll to position [338, 0]
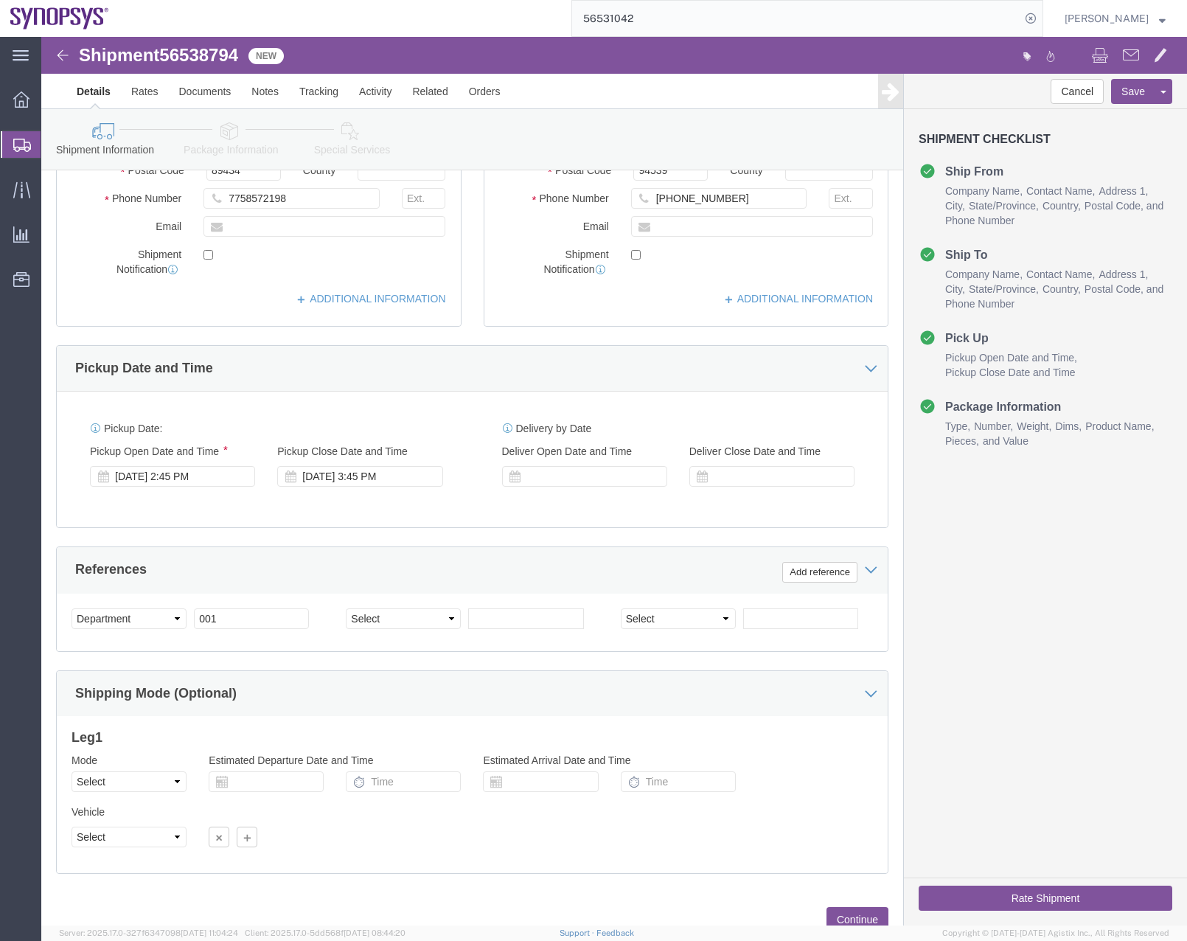
click button "Rate Shipment"
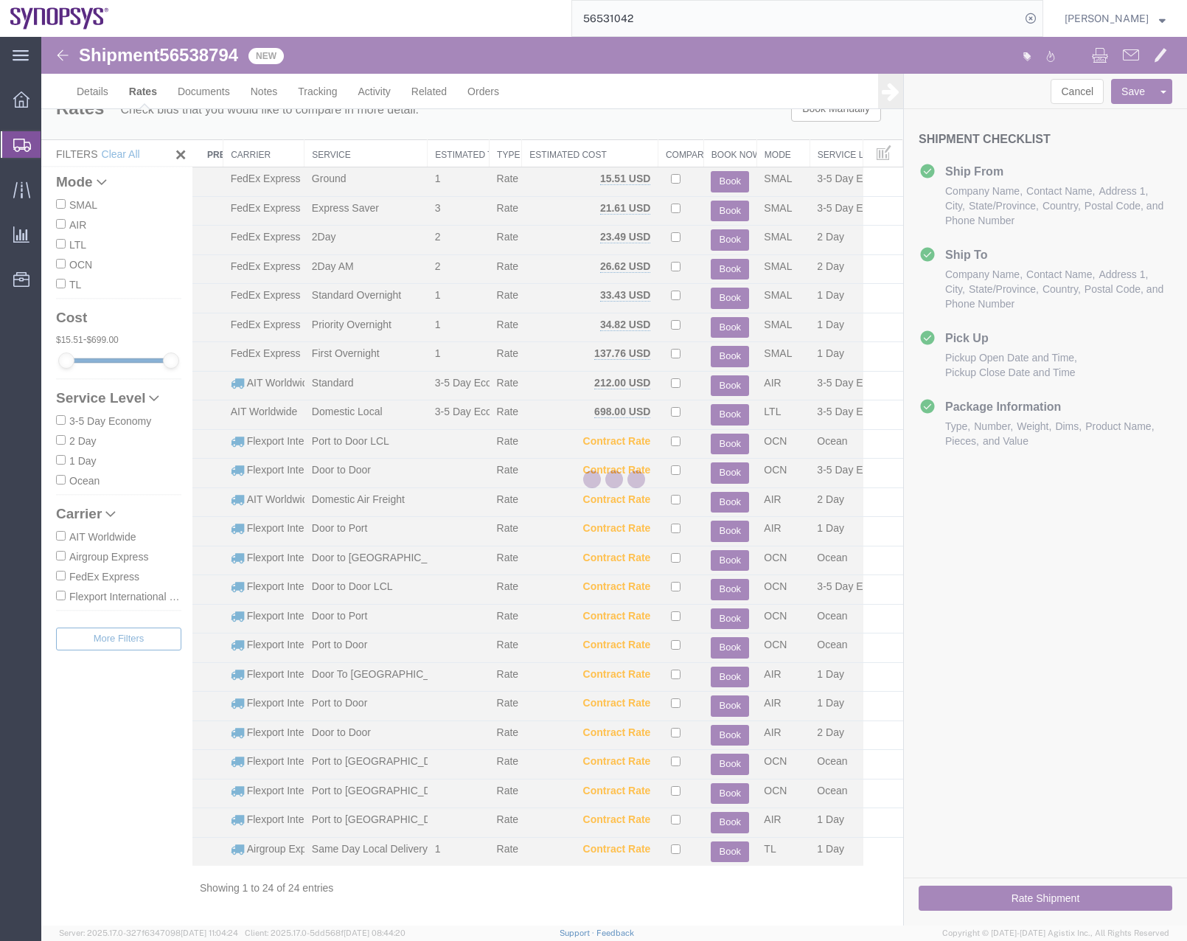
scroll to position [0, 0]
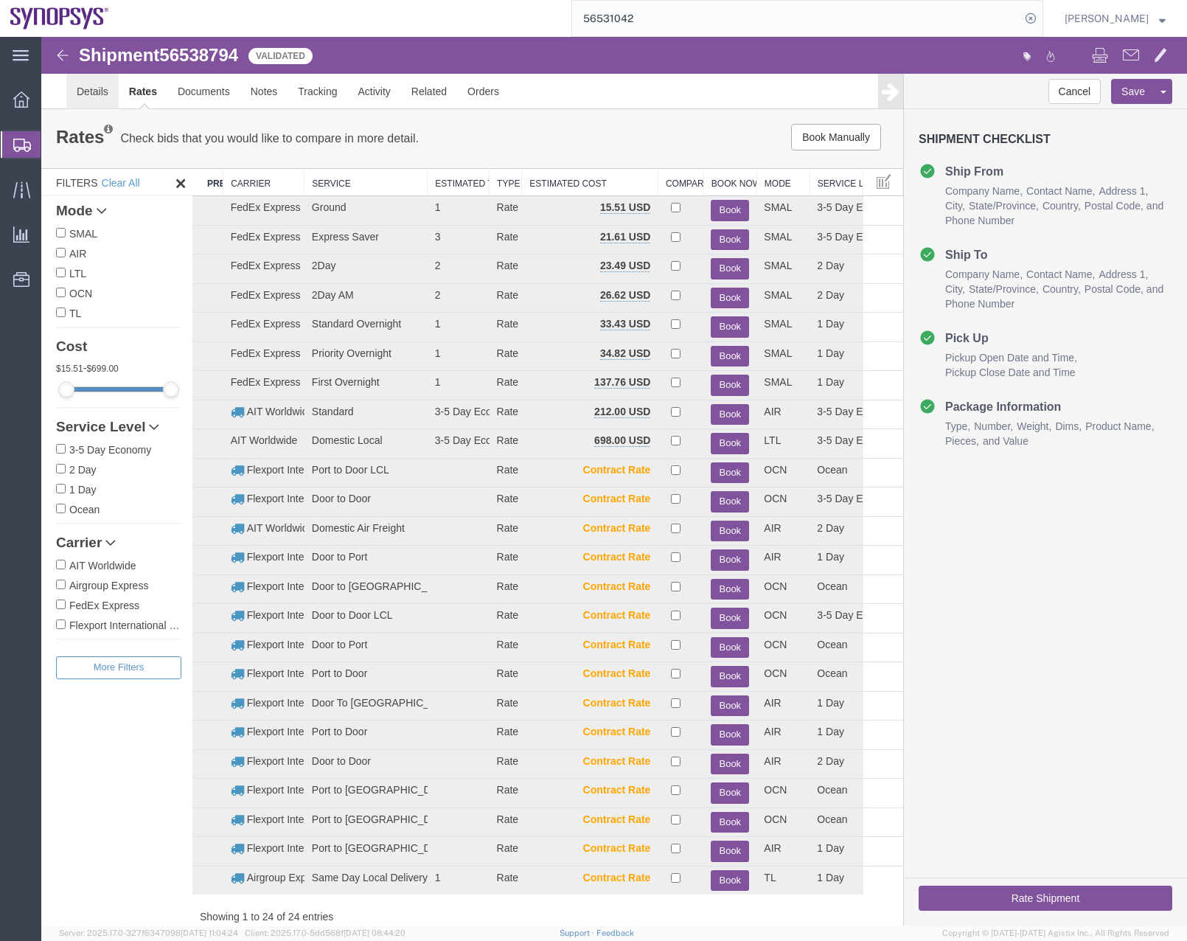
click at [89, 94] on link "Details" at bounding box center [92, 91] width 52 height 35
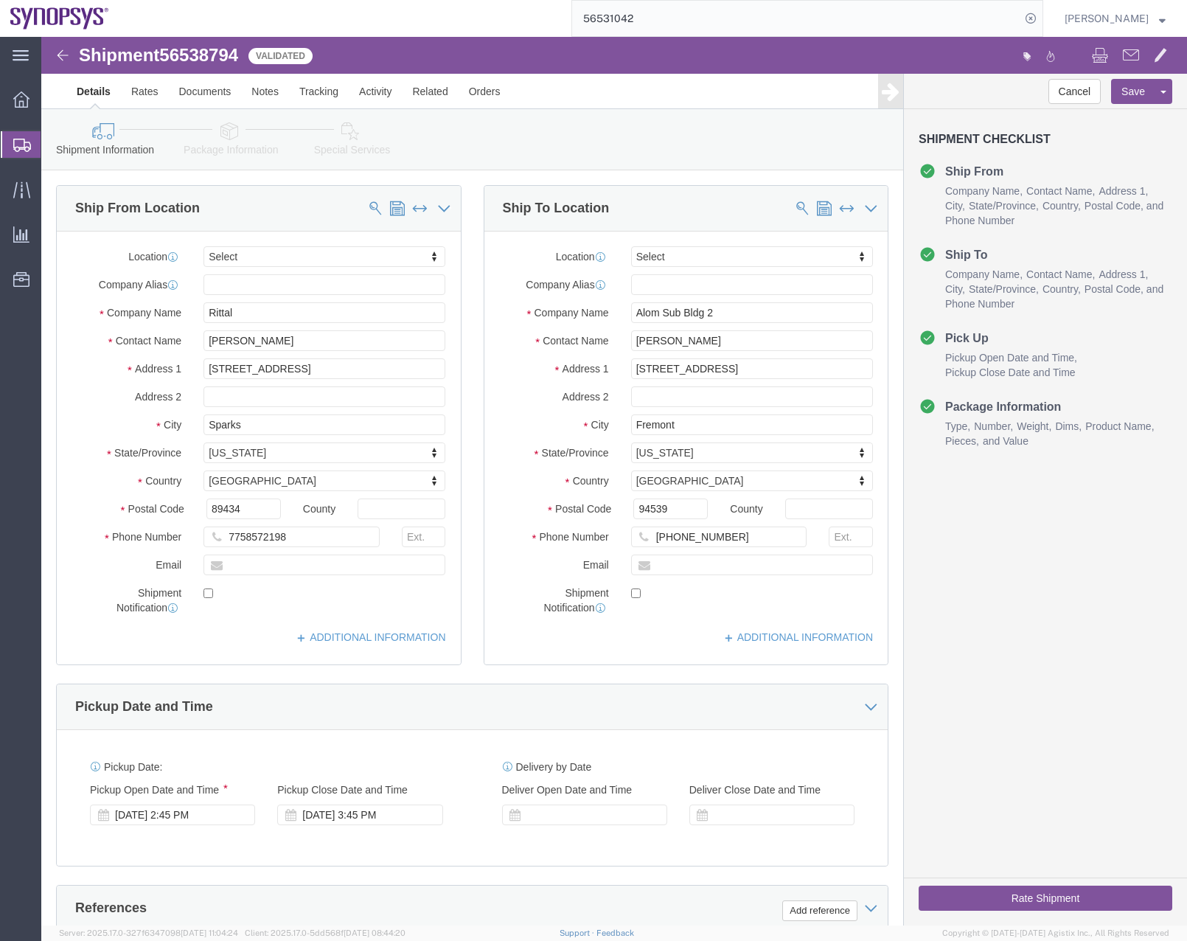
click link "Package Information"
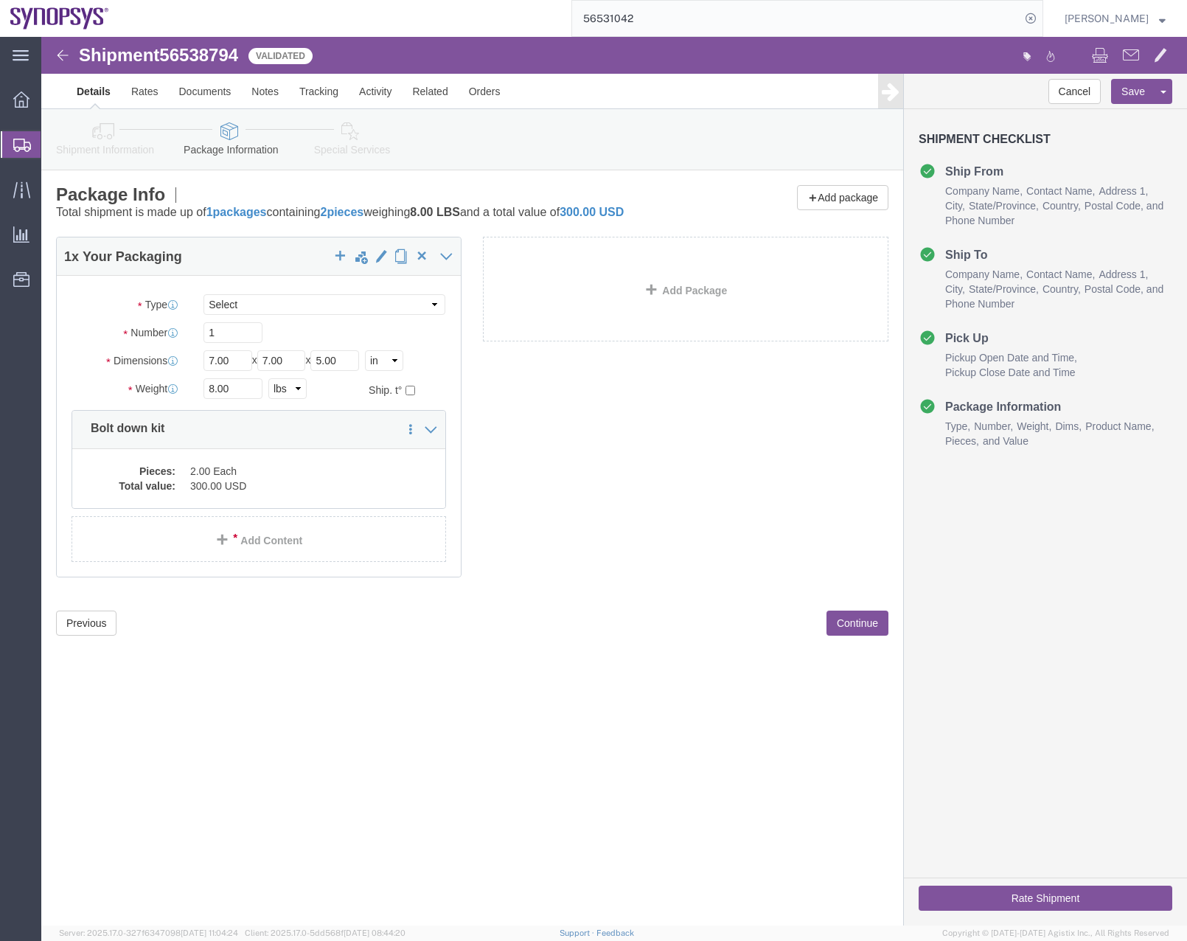
click icon
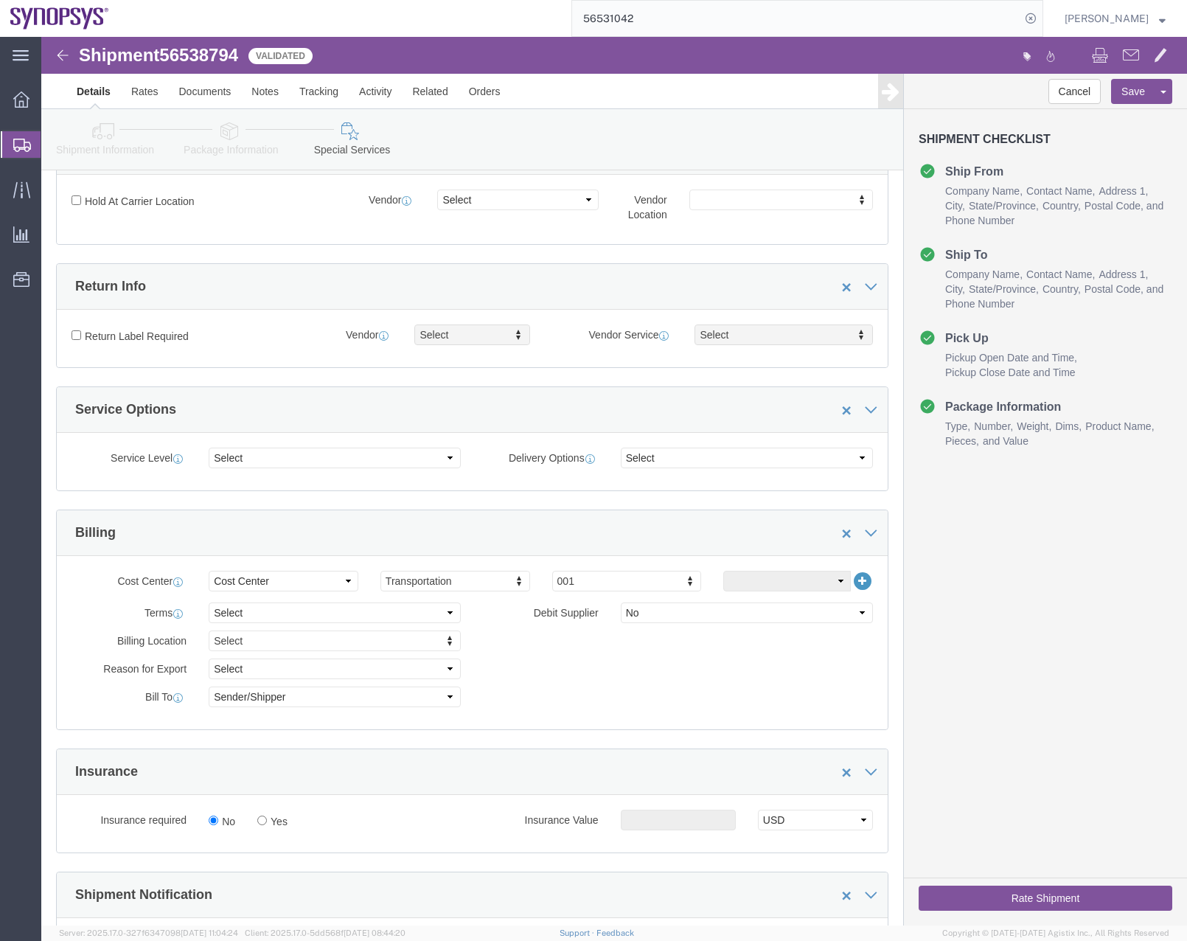
scroll to position [304, 0]
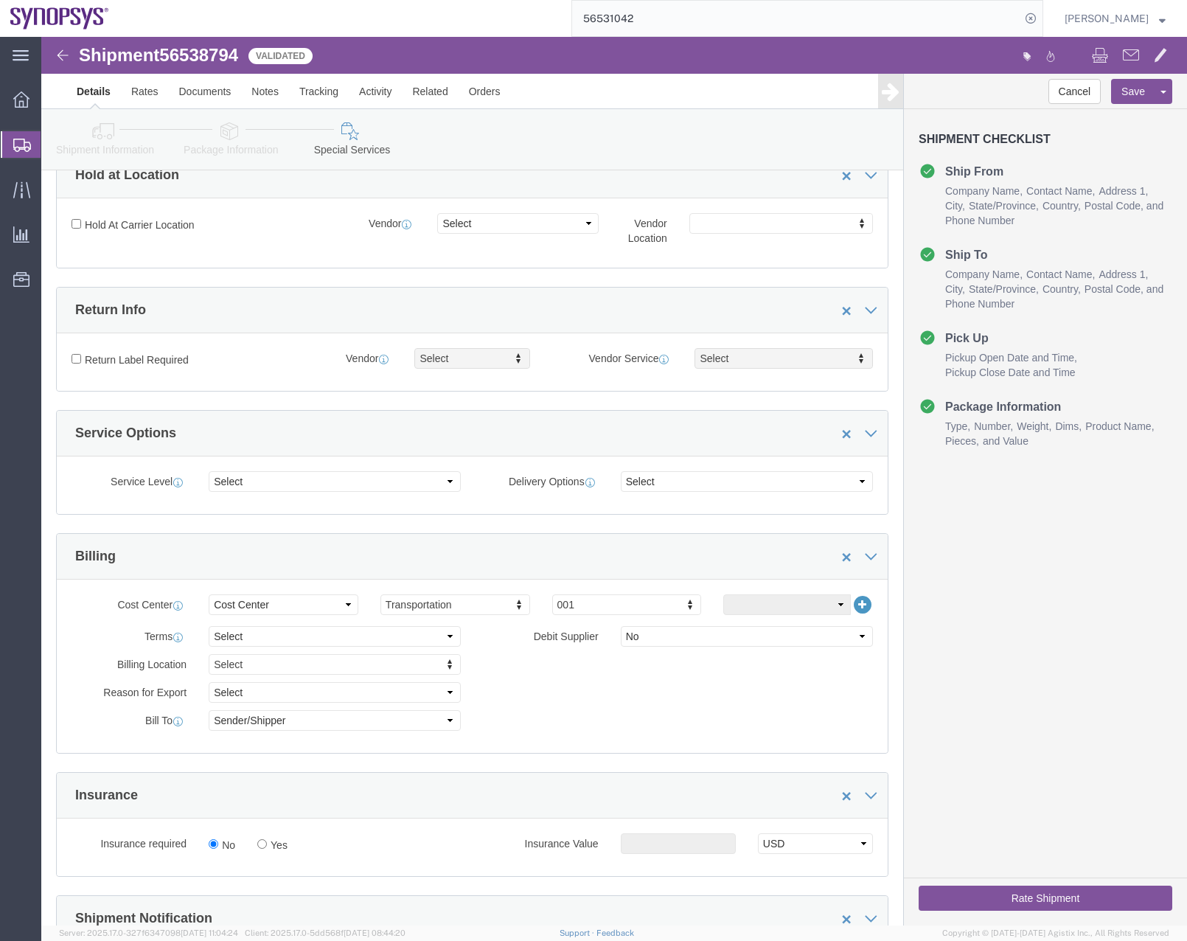
click icon
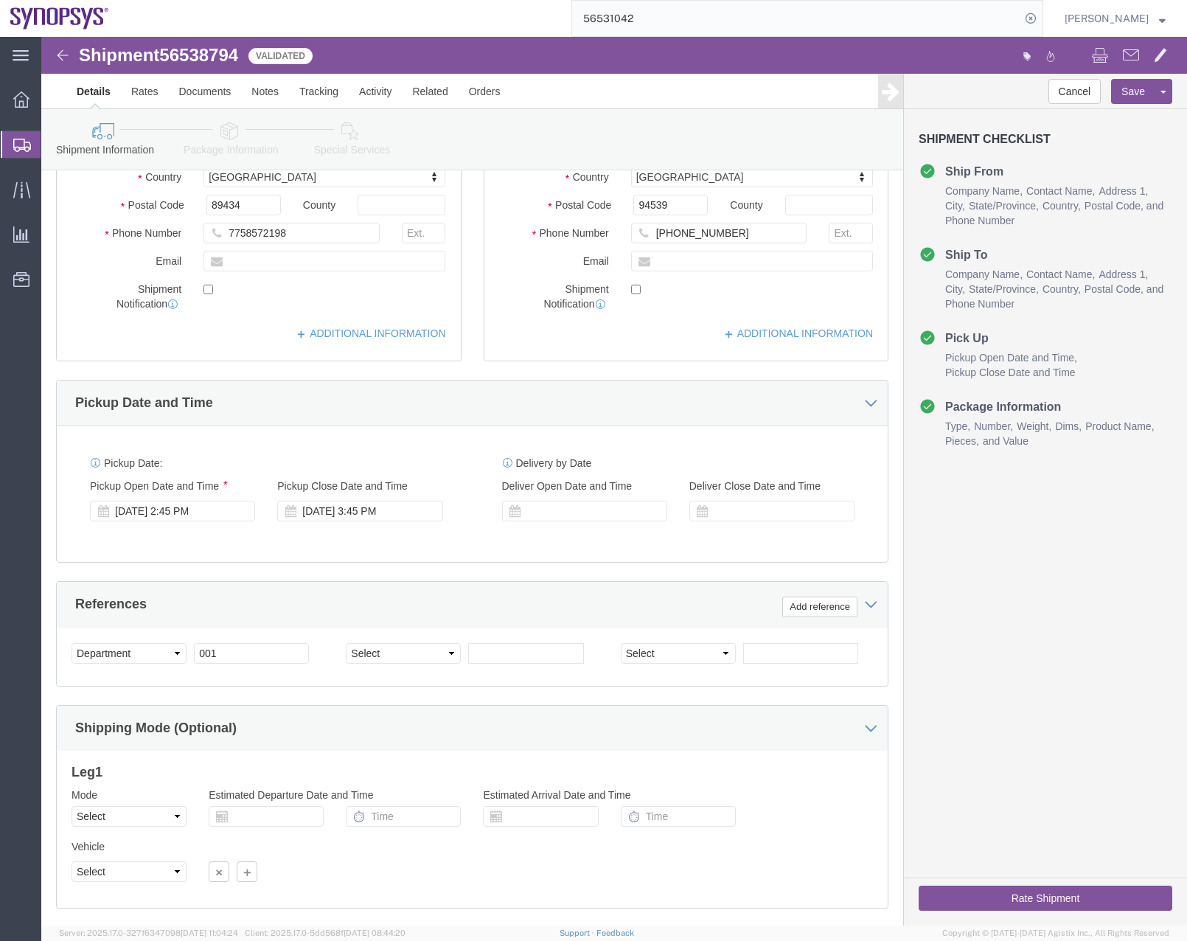
click button "Rate Shipment"
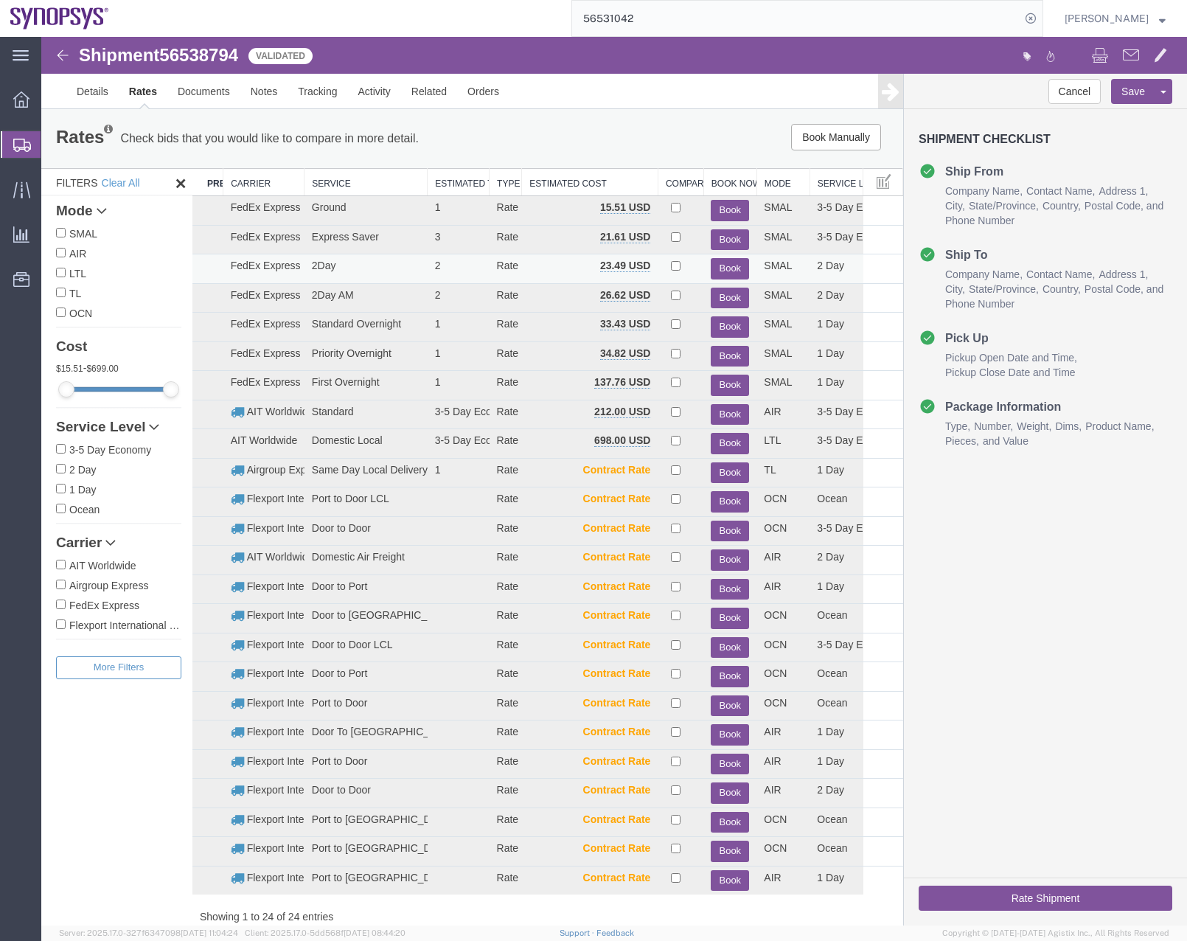
click at [721, 265] on button "Book" at bounding box center [730, 268] width 38 height 21
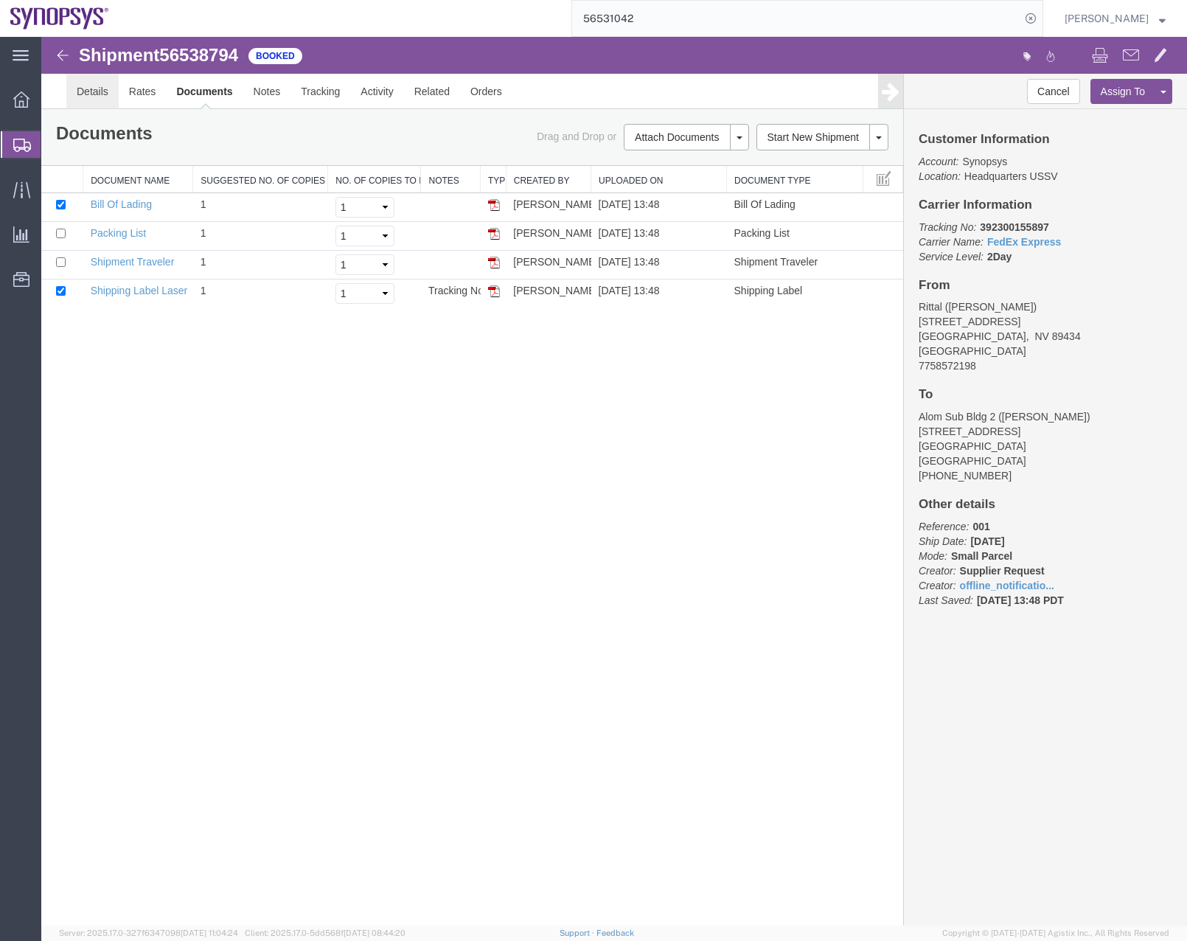
click at [89, 95] on link "Details" at bounding box center [92, 91] width 52 height 35
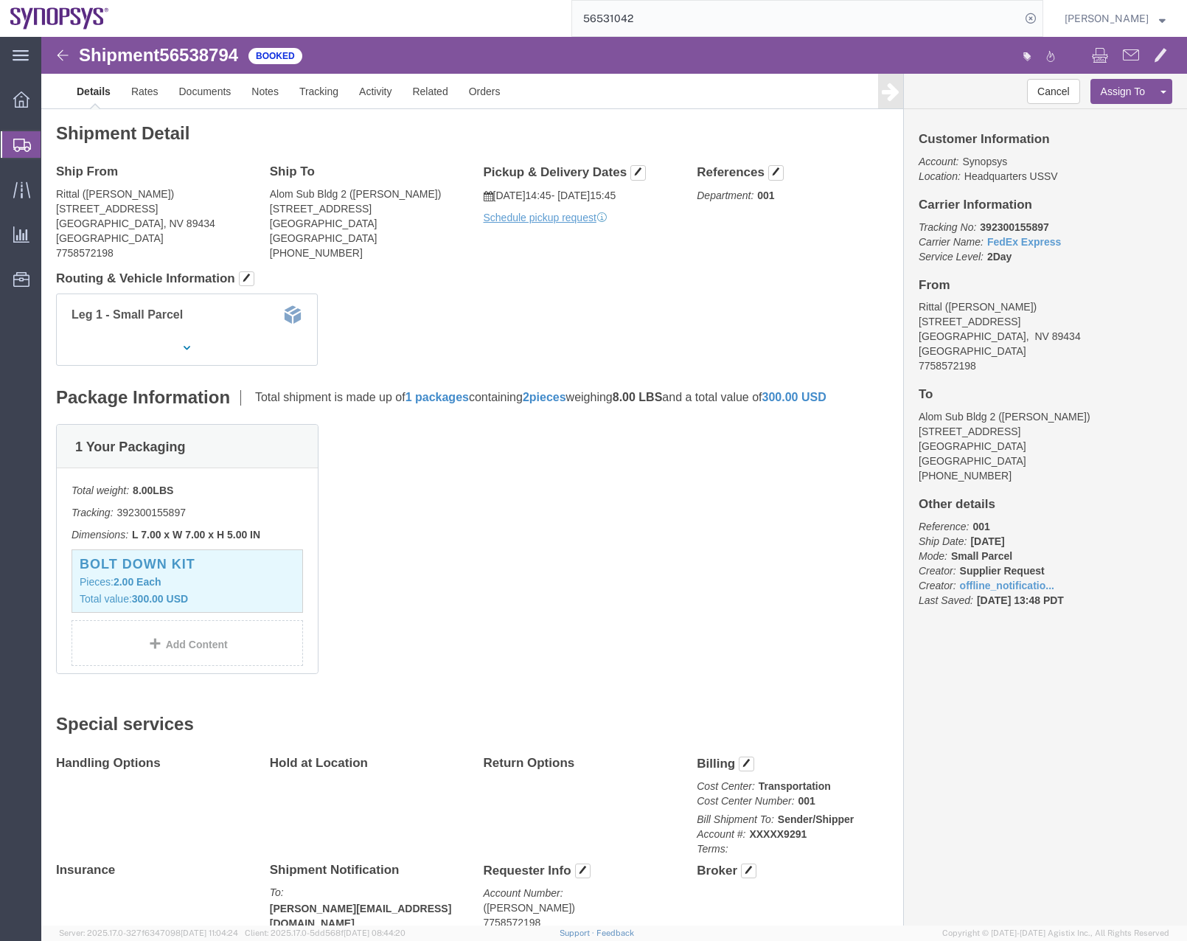
click at [21, 144] on icon at bounding box center [22, 145] width 18 height 13
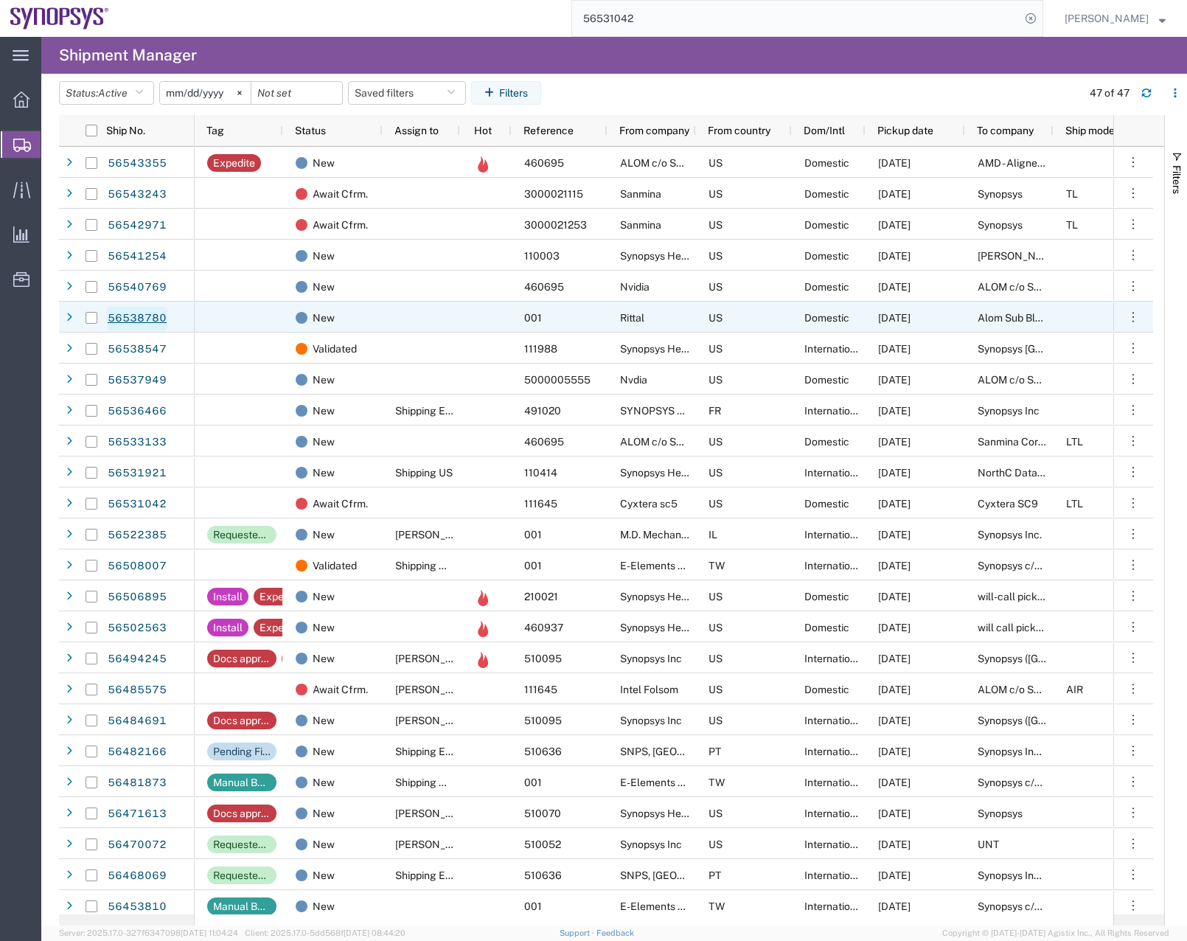
click at [119, 313] on link "56538780" at bounding box center [137, 319] width 60 height 24
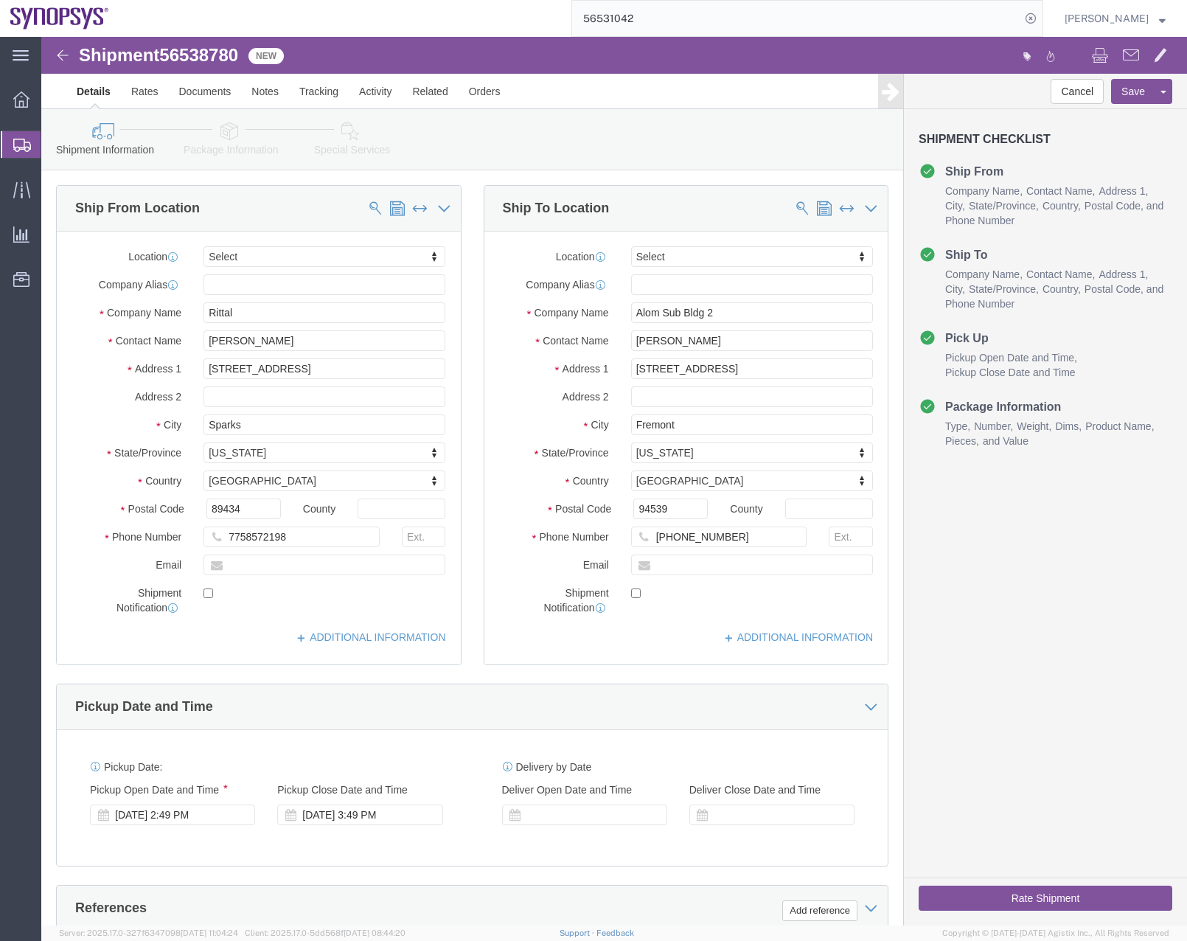
select select
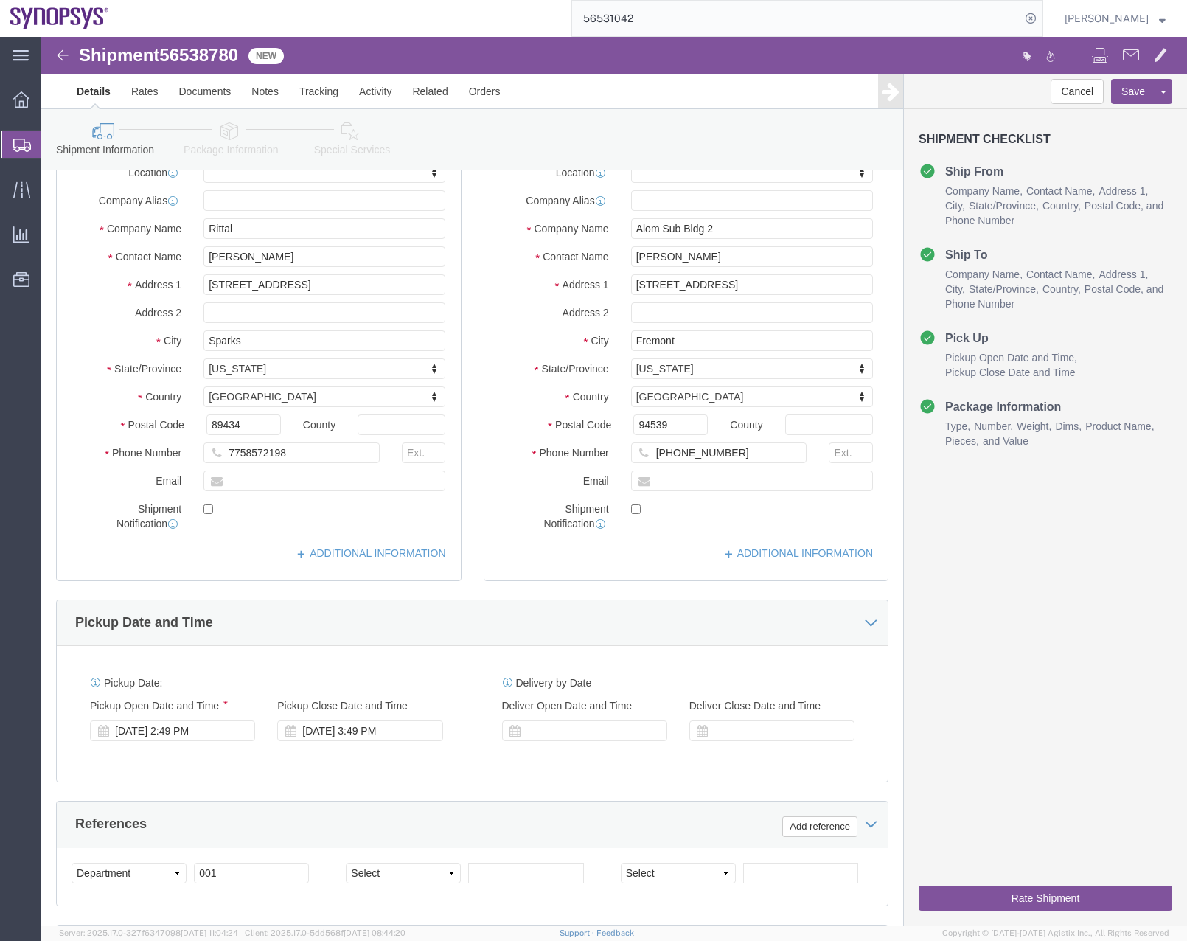
scroll to position [161, 0]
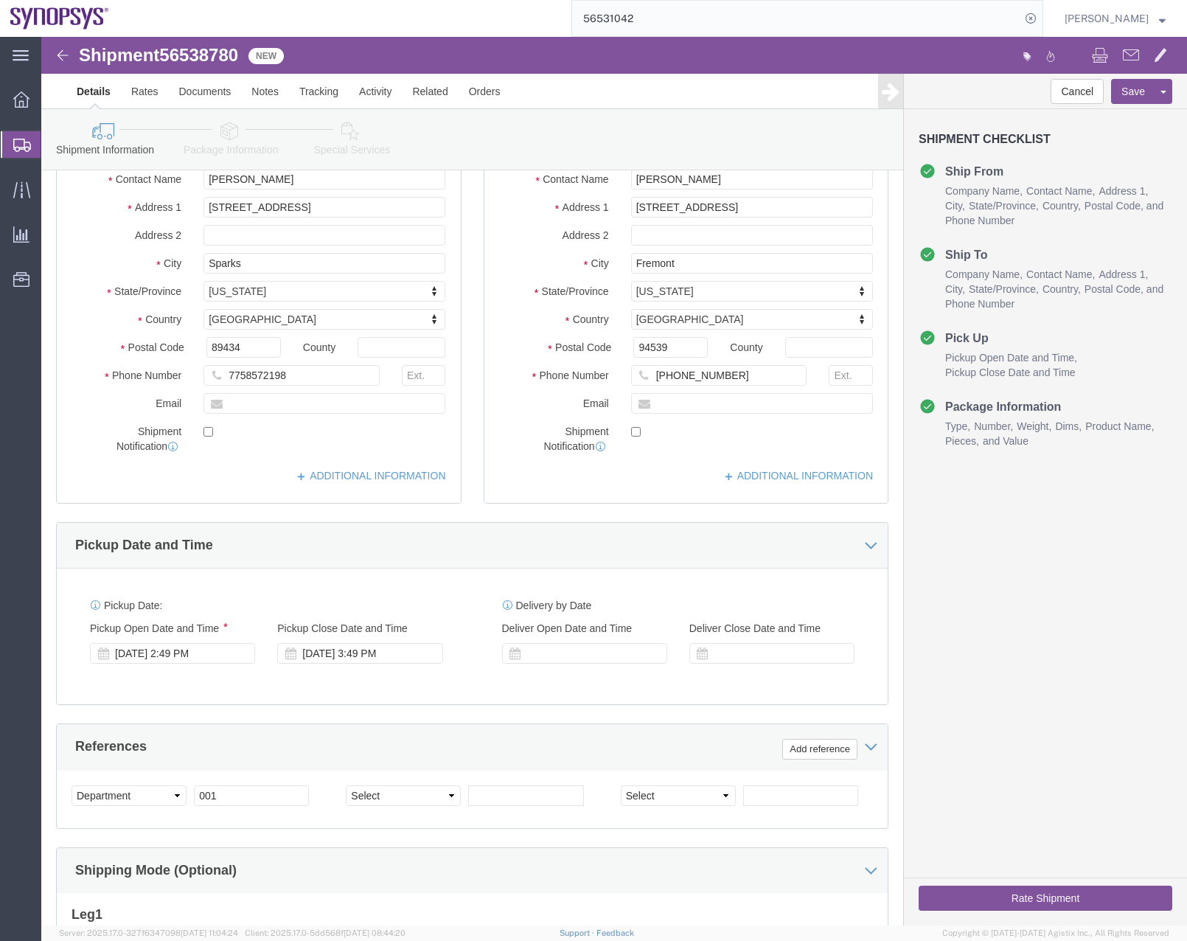
click icon
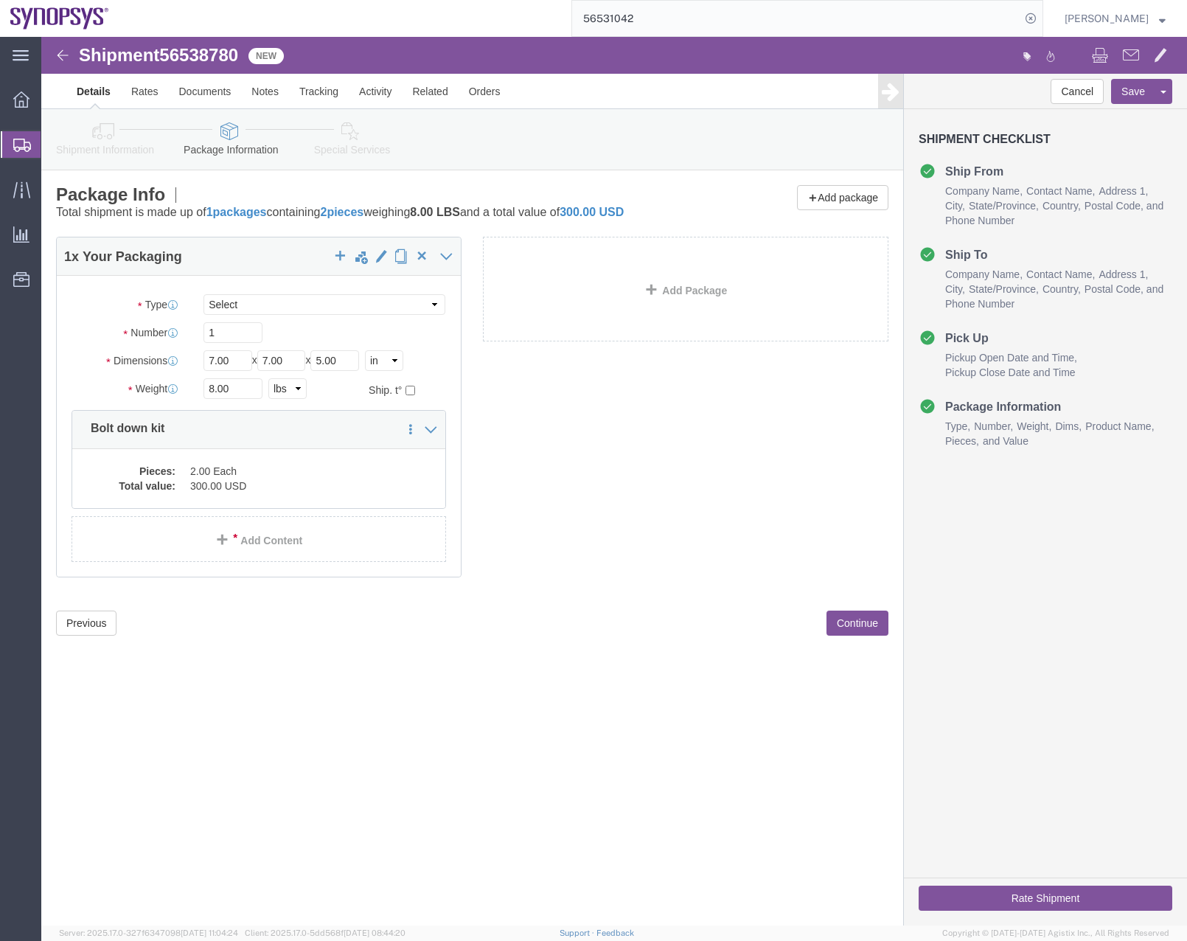
click icon
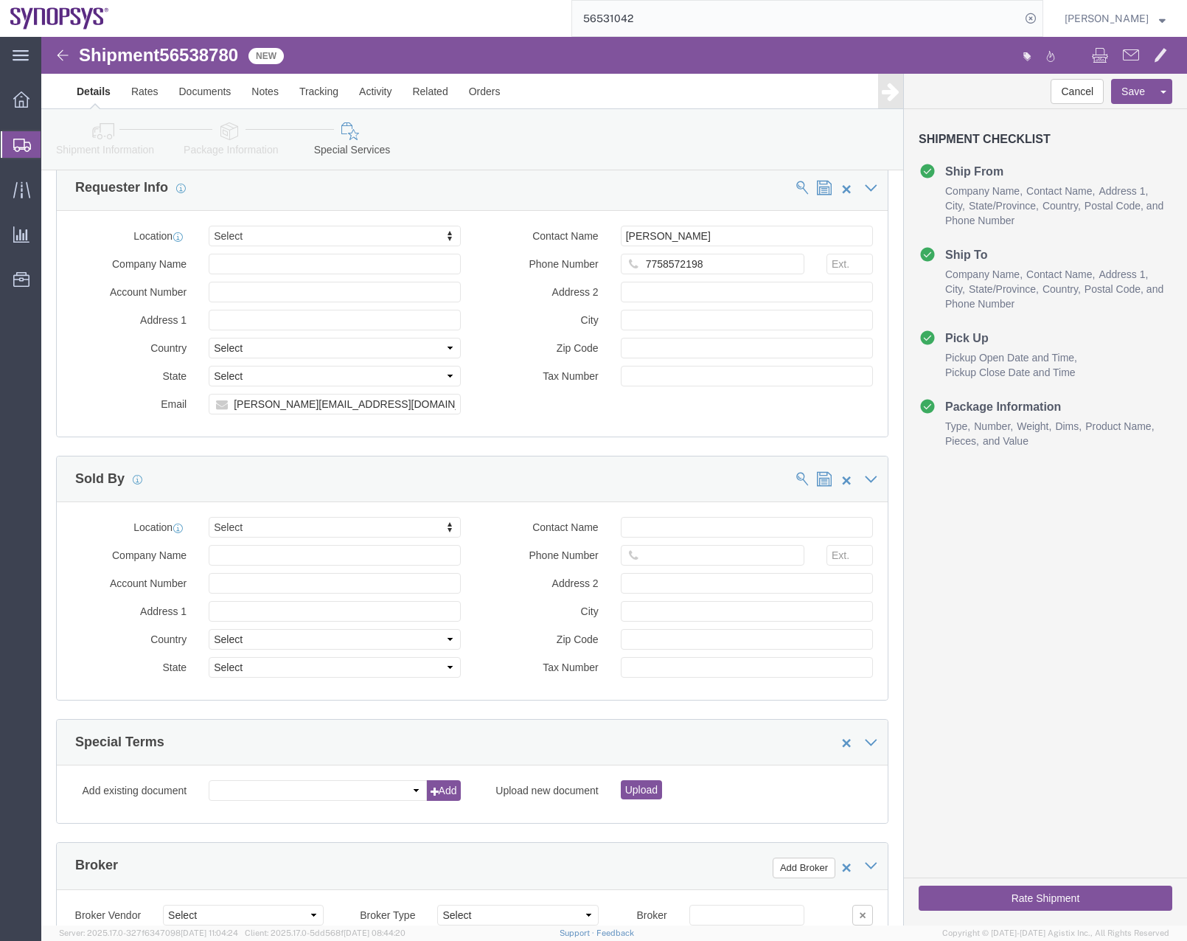
scroll to position [1907, 0]
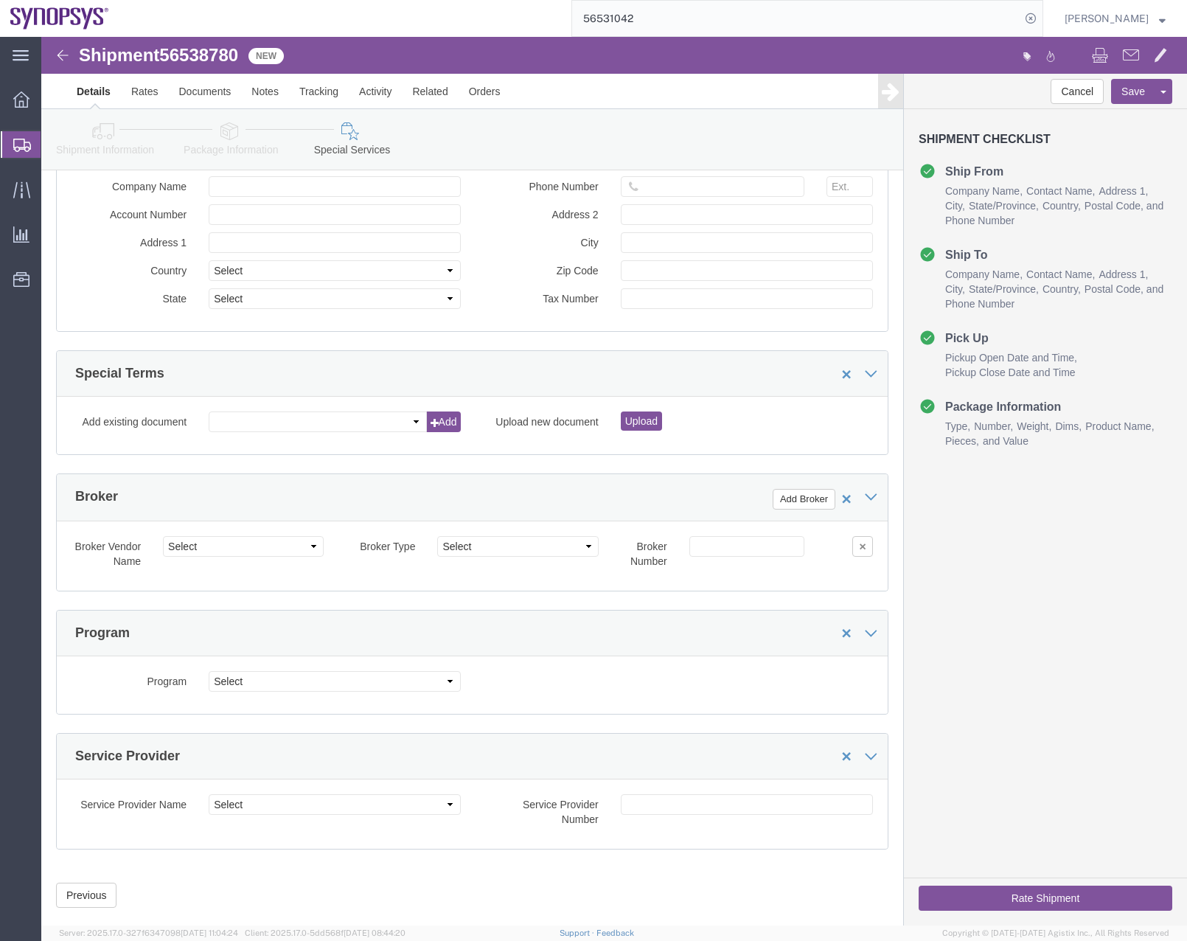
click button "Rate Shipment"
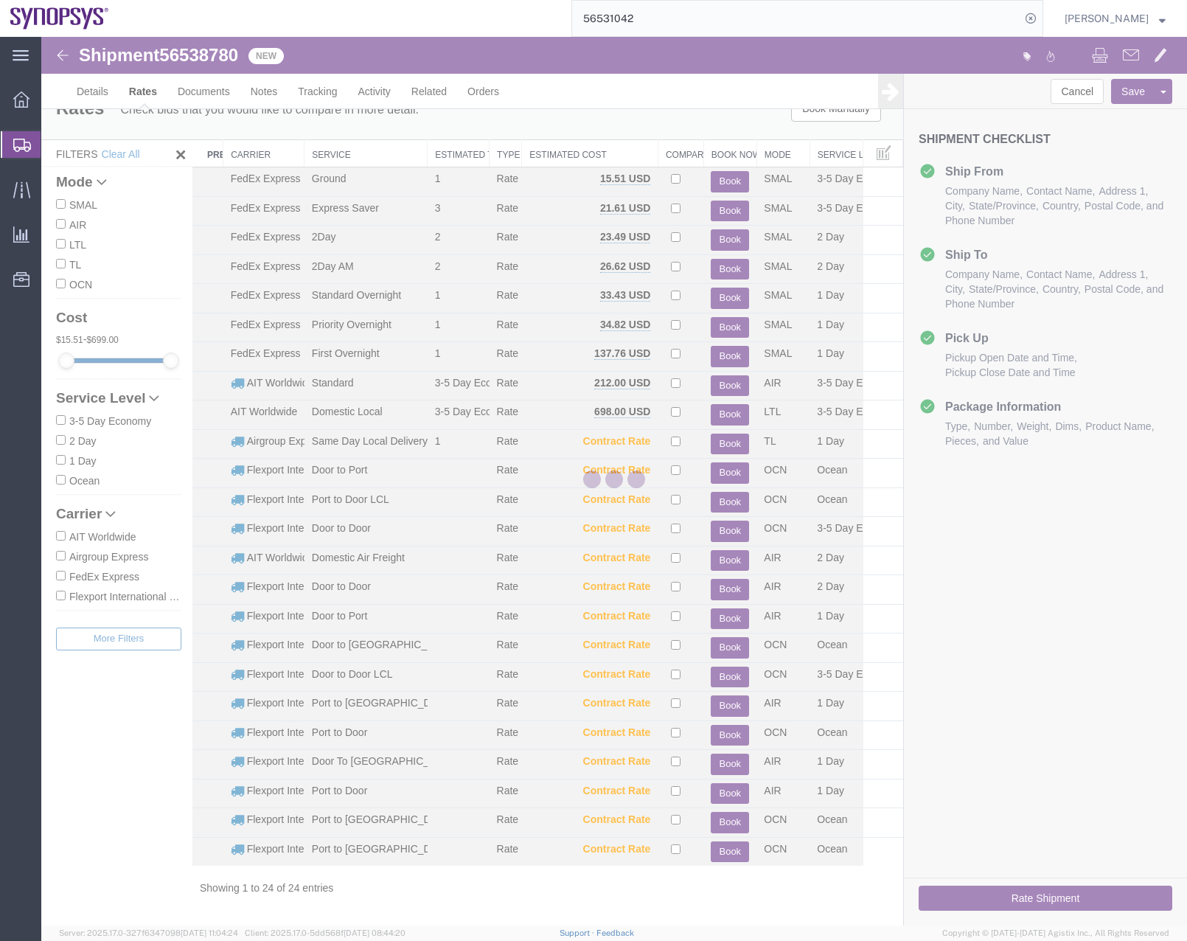
scroll to position [0, 0]
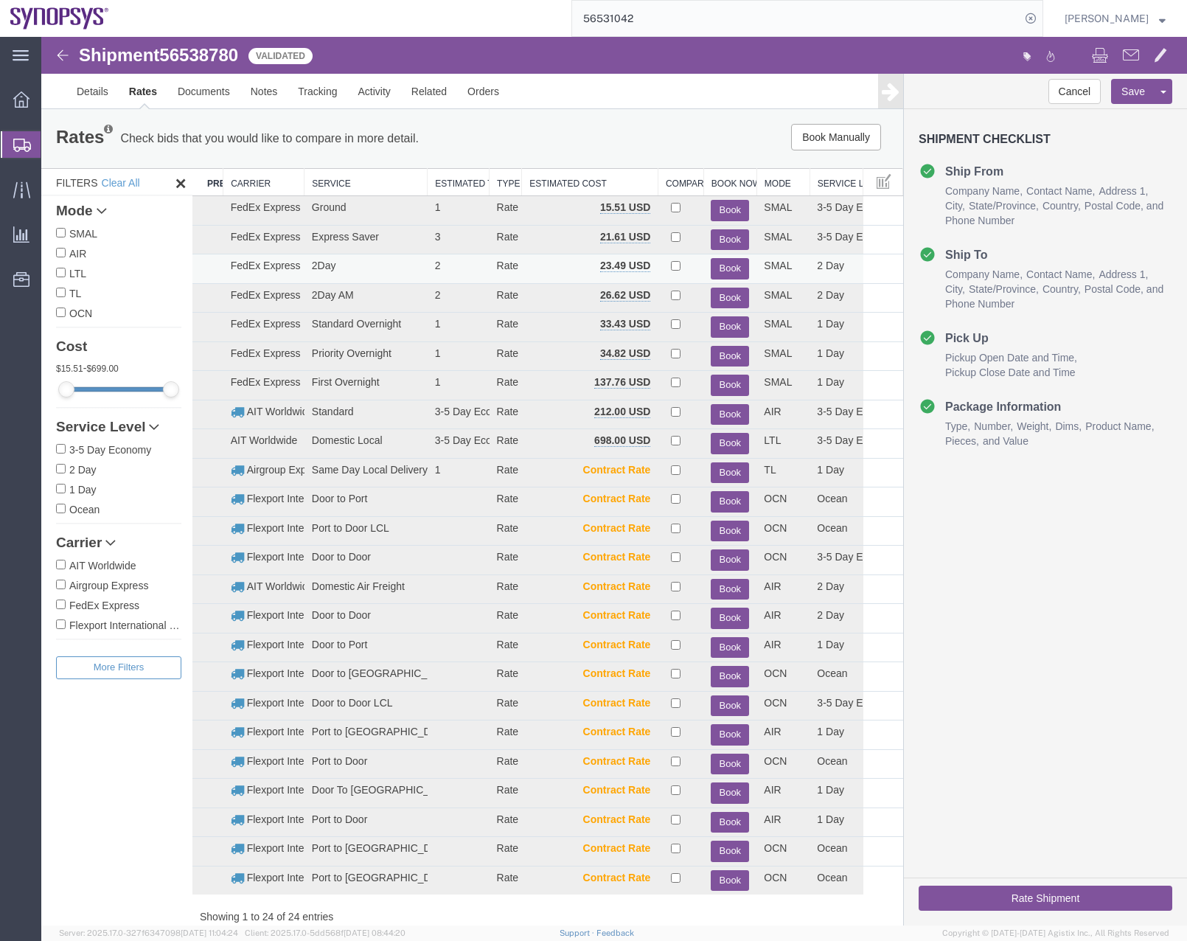
click at [722, 267] on button "Book" at bounding box center [730, 268] width 38 height 21
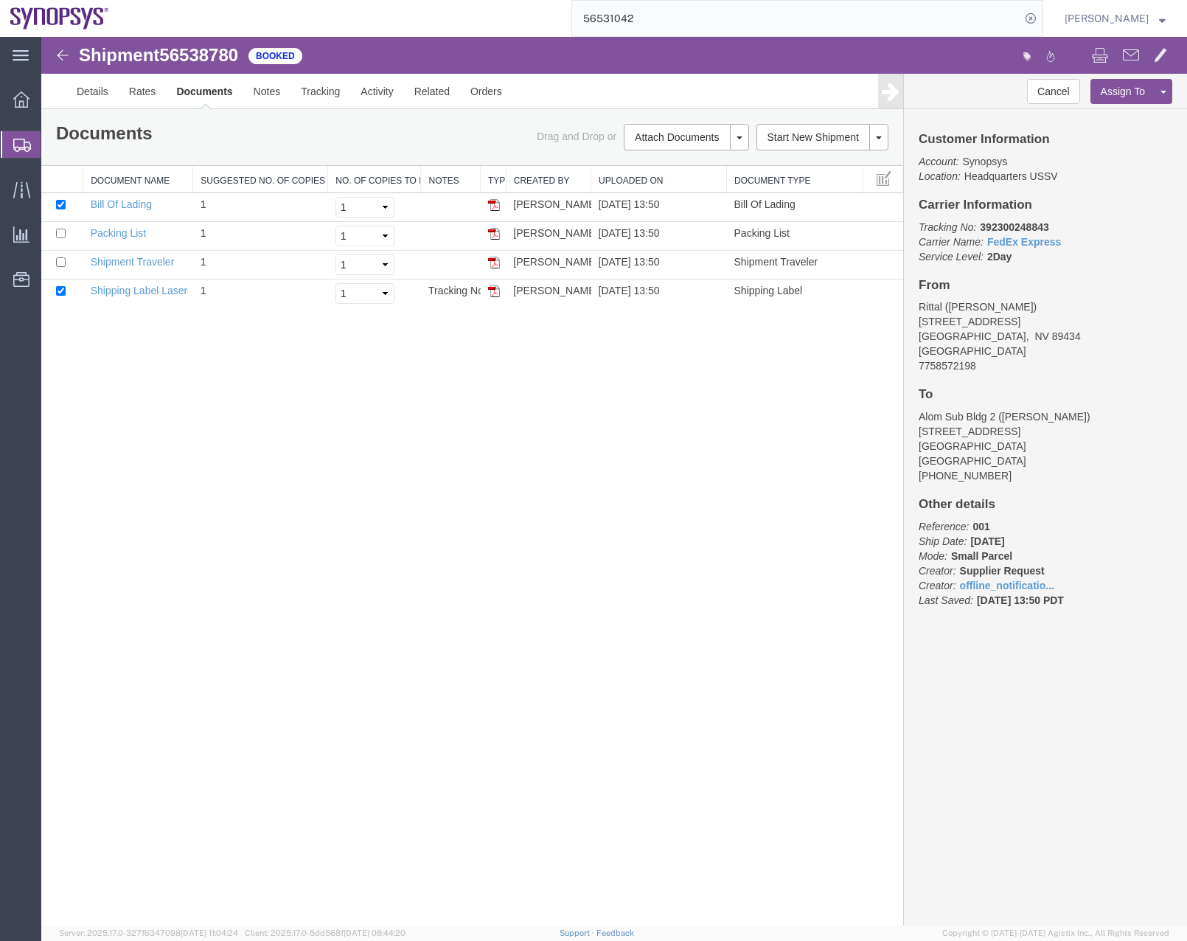
click at [21, 143] on icon at bounding box center [22, 145] width 18 height 13
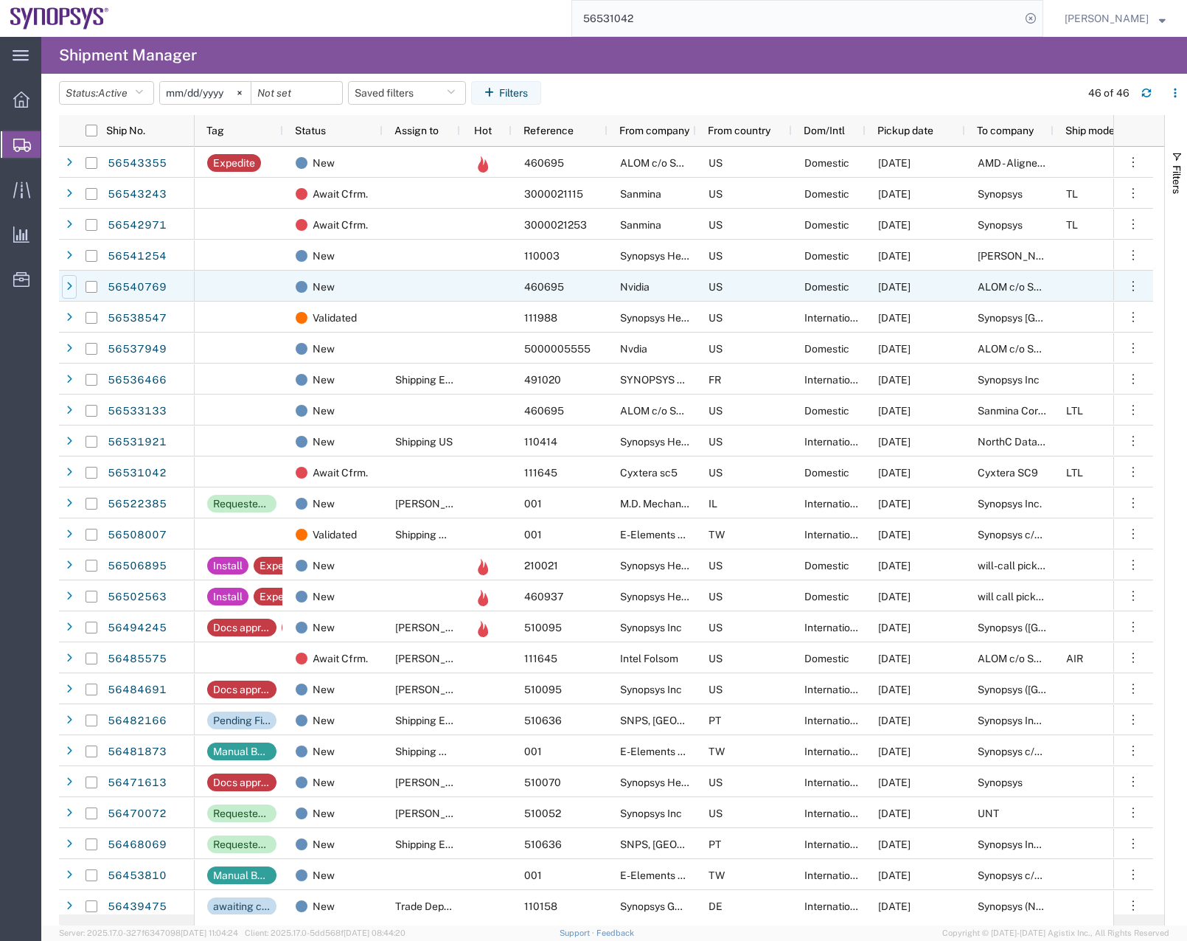
click at [69, 285] on icon at bounding box center [69, 287] width 6 height 10
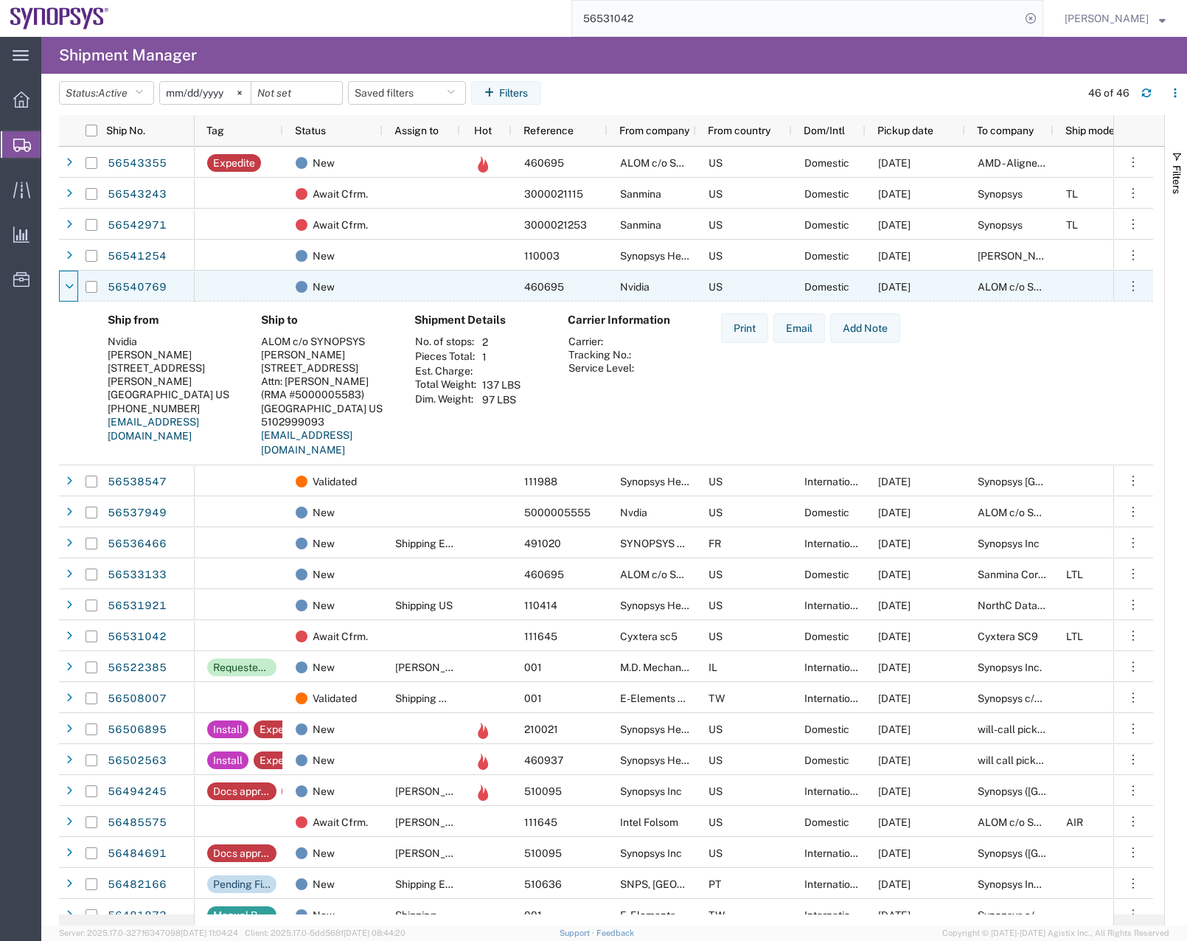
click at [69, 285] on icon at bounding box center [69, 287] width 9 height 10
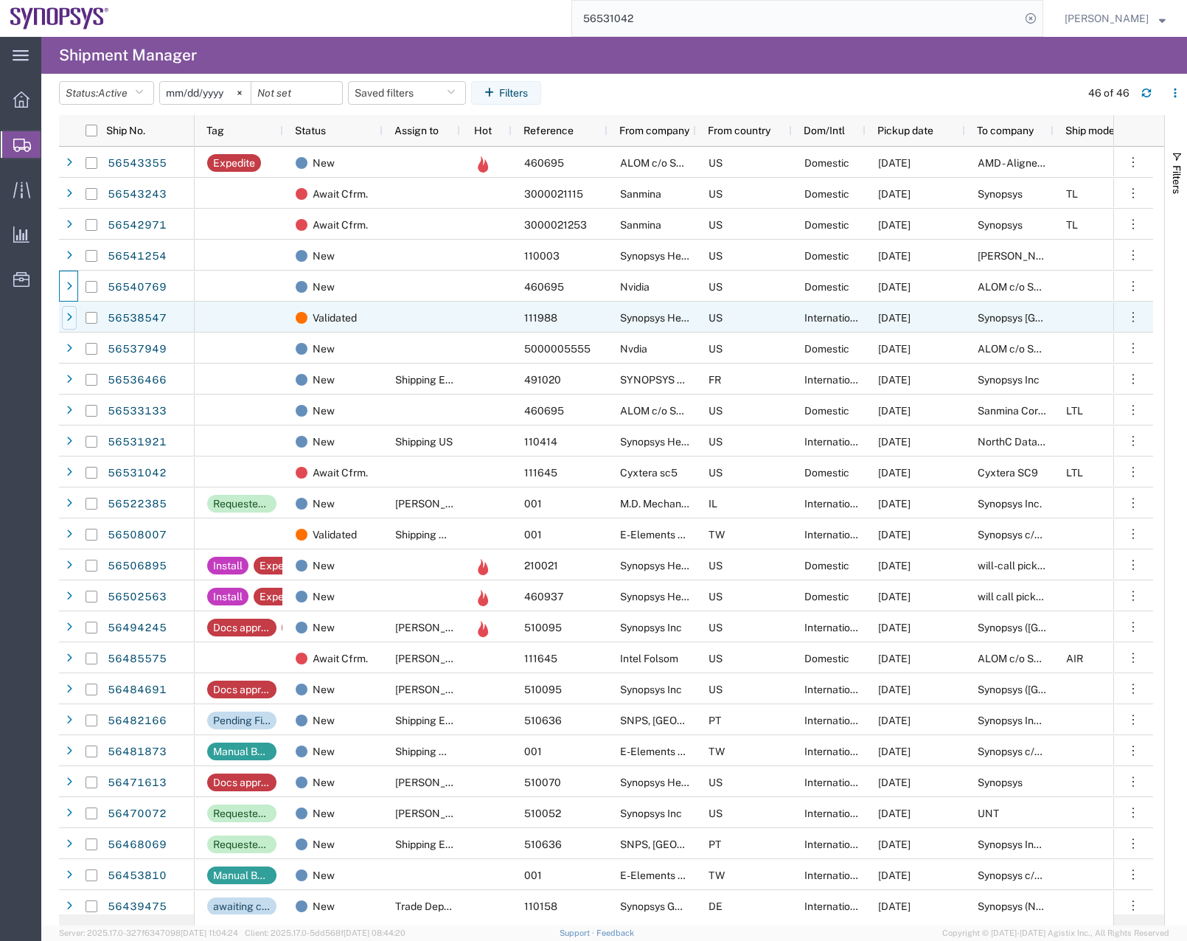
click at [66, 317] on div at bounding box center [69, 318] width 15 height 24
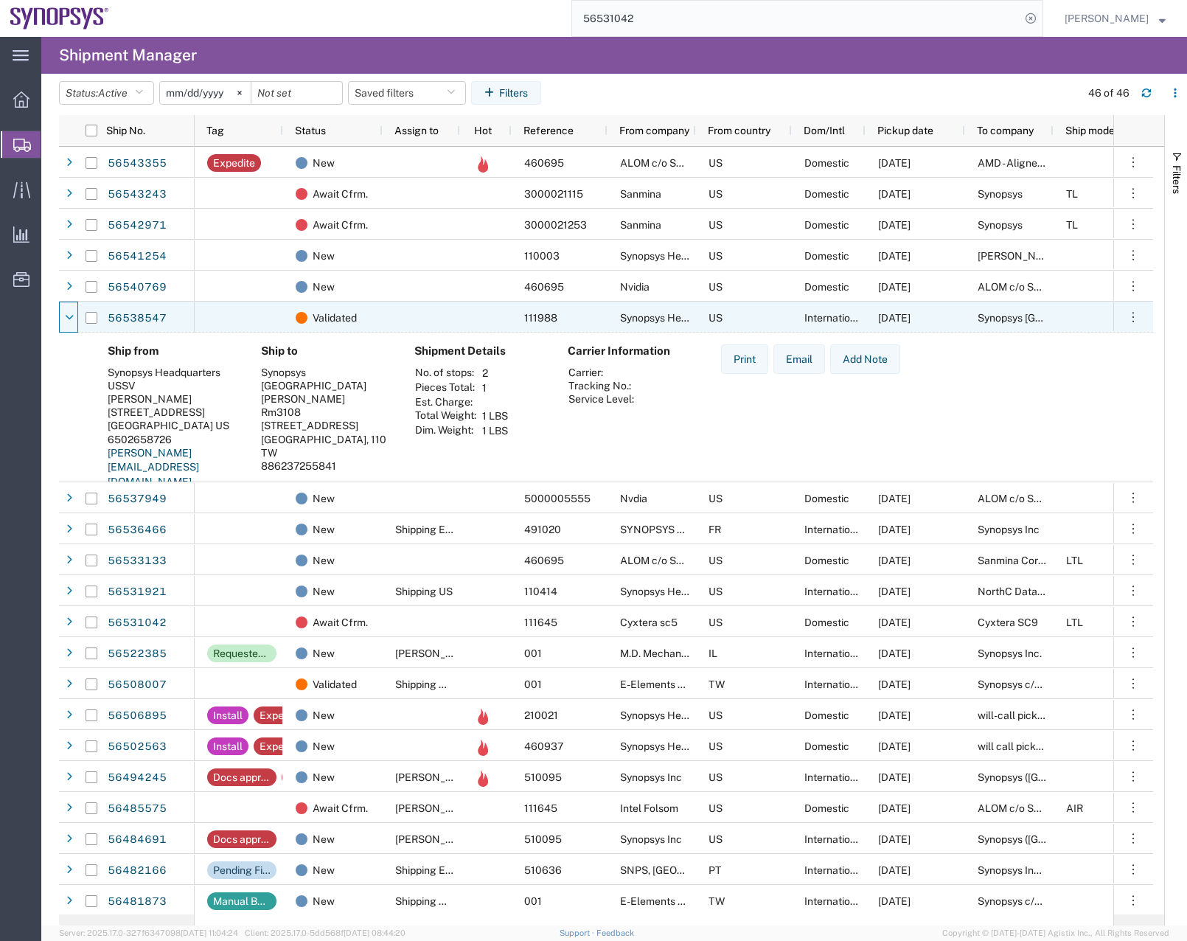
click at [66, 317] on icon at bounding box center [69, 318] width 9 height 10
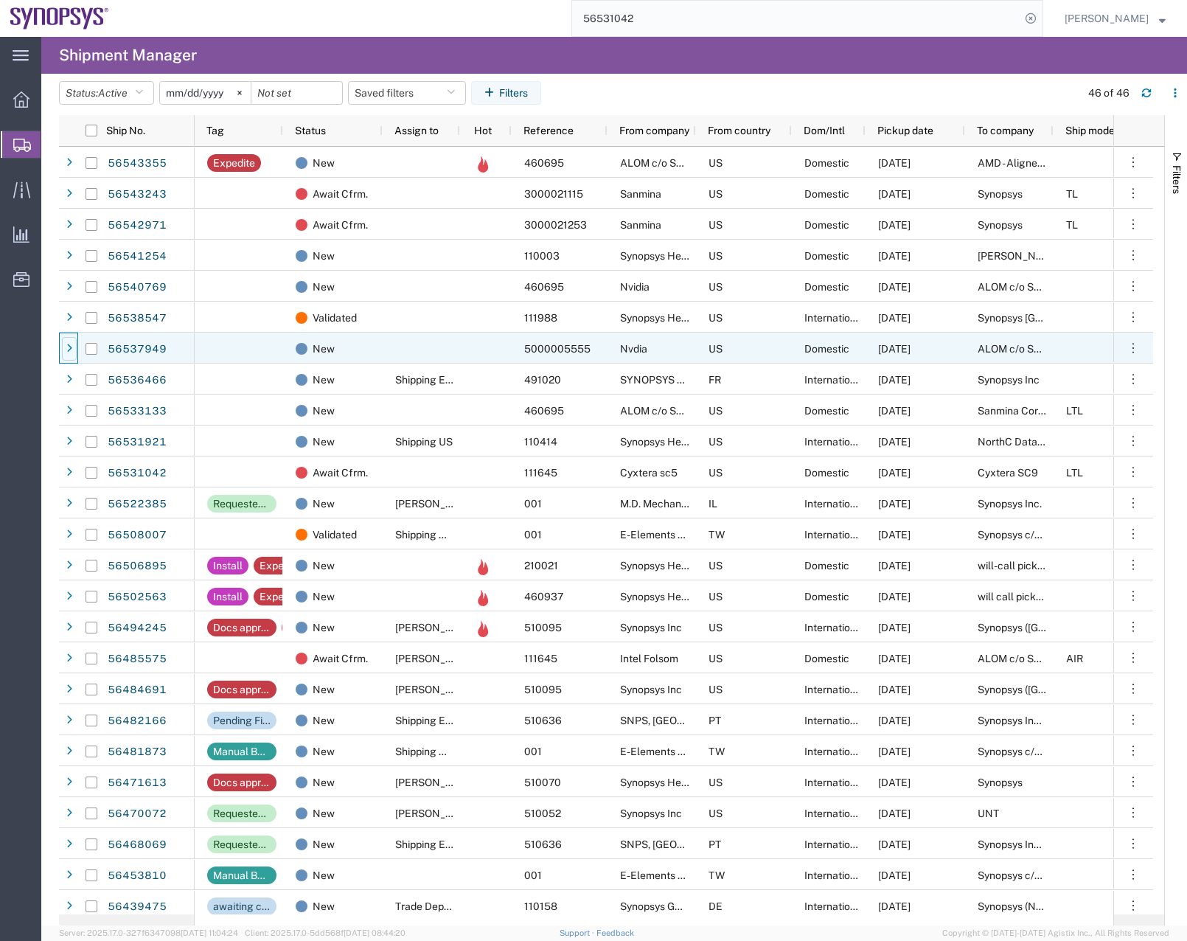
click at [67, 355] on div at bounding box center [69, 349] width 15 height 24
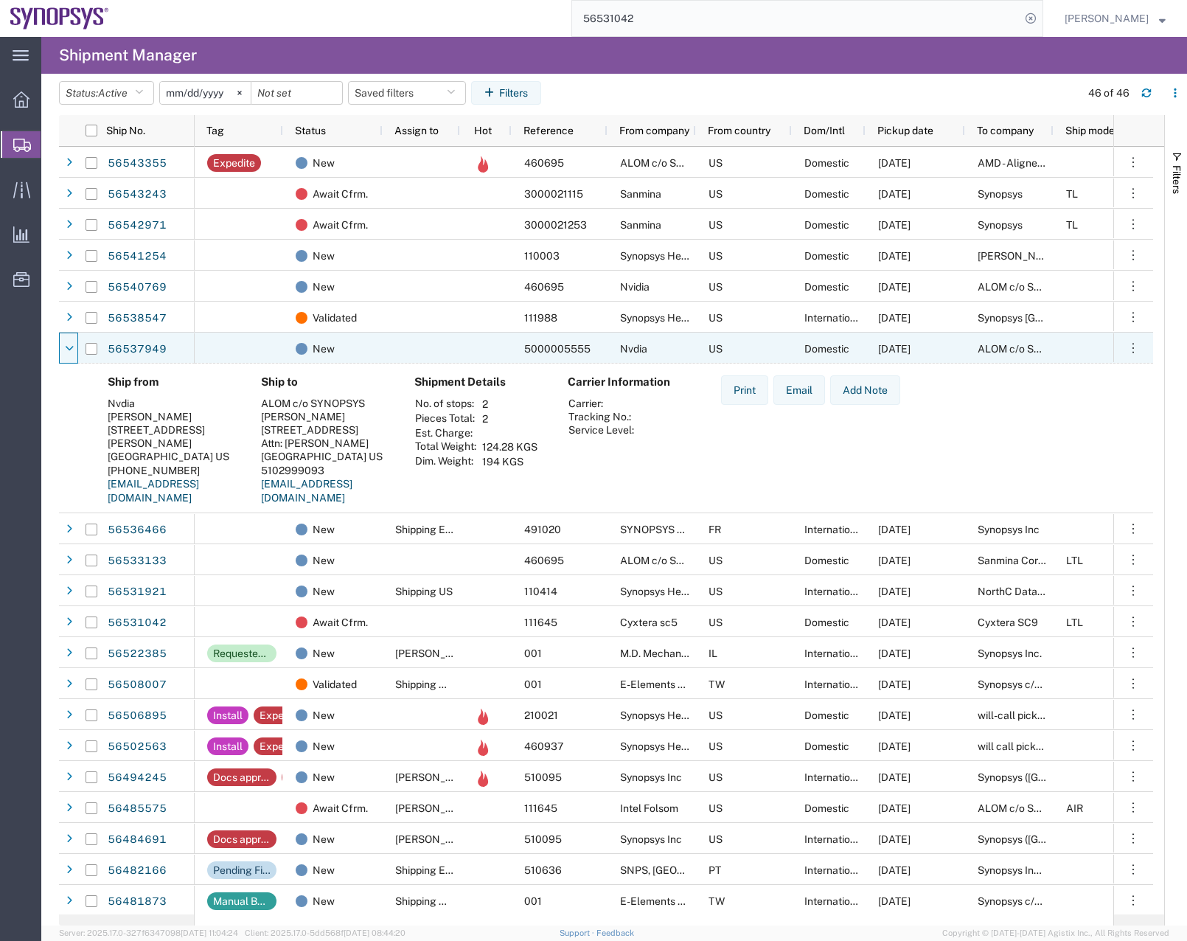
click at [67, 355] on div at bounding box center [69, 349] width 15 height 24
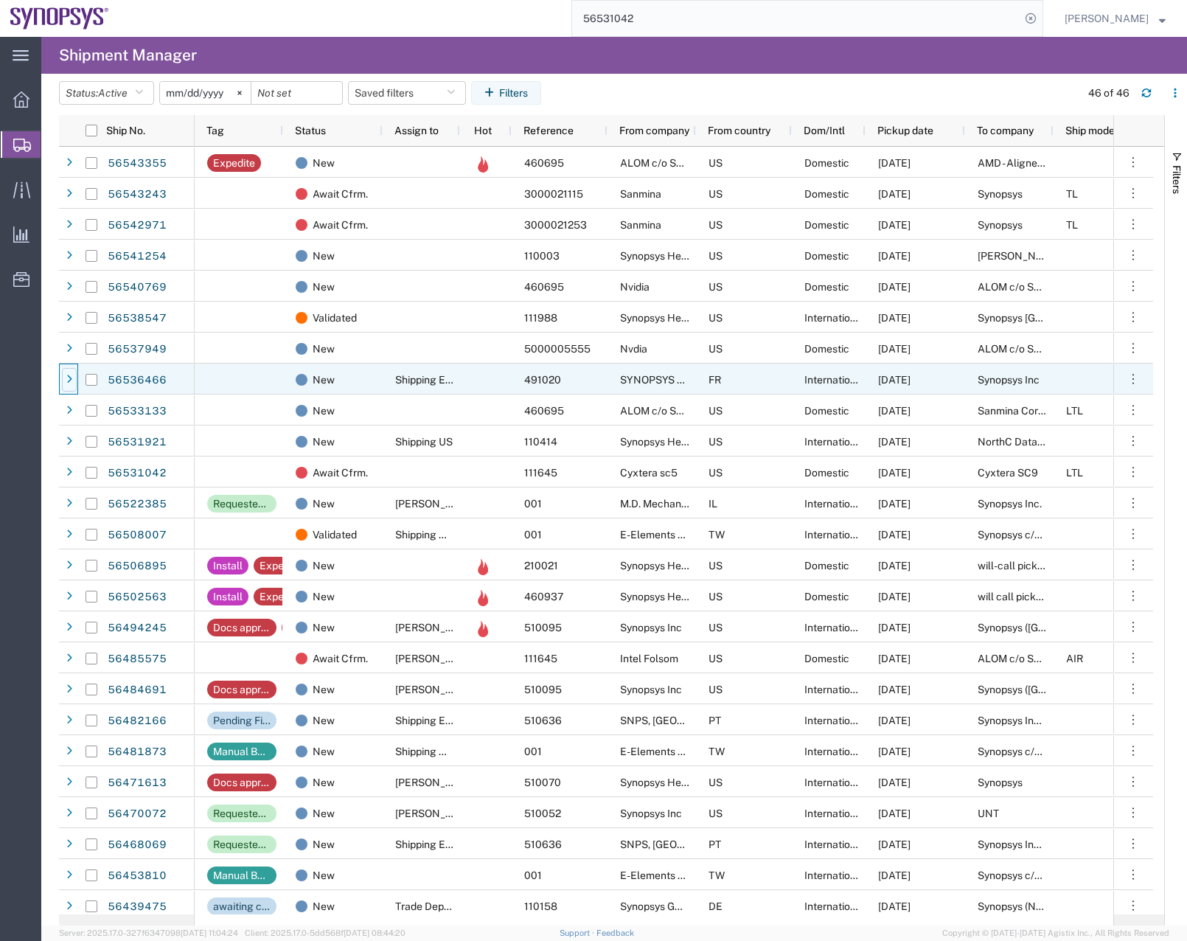
click at [67, 385] on div at bounding box center [69, 380] width 15 height 24
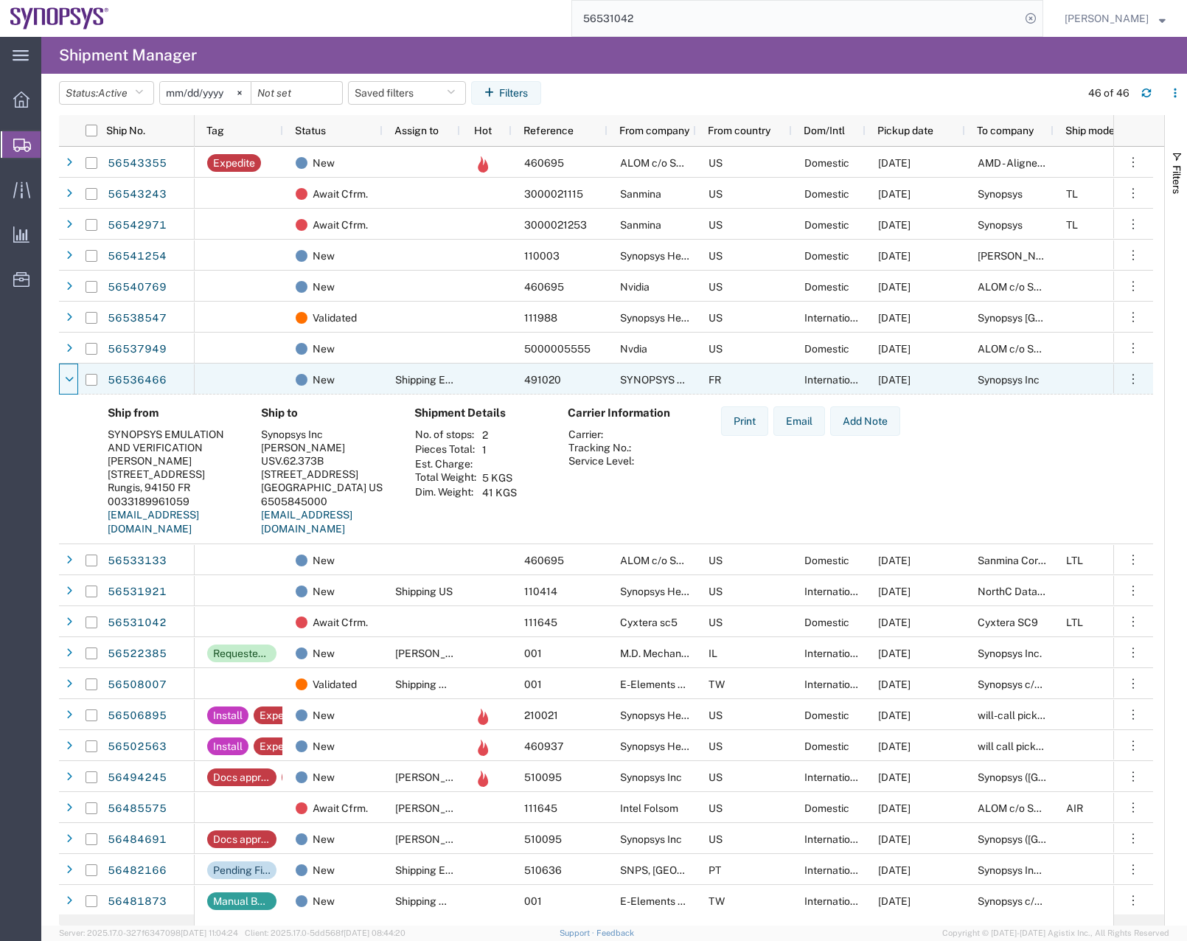
click at [67, 385] on div at bounding box center [69, 380] width 15 height 24
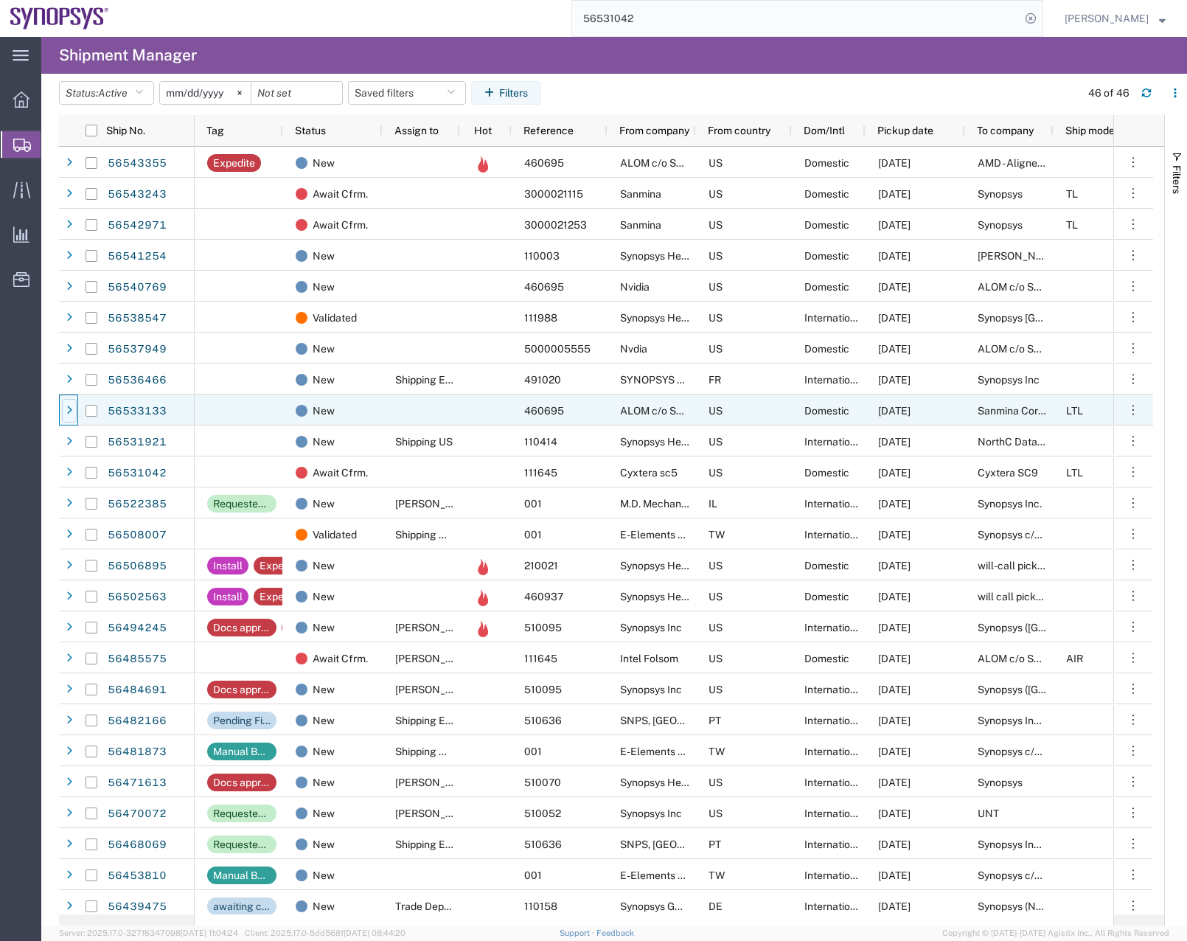
click at [70, 416] on div at bounding box center [69, 411] width 15 height 24
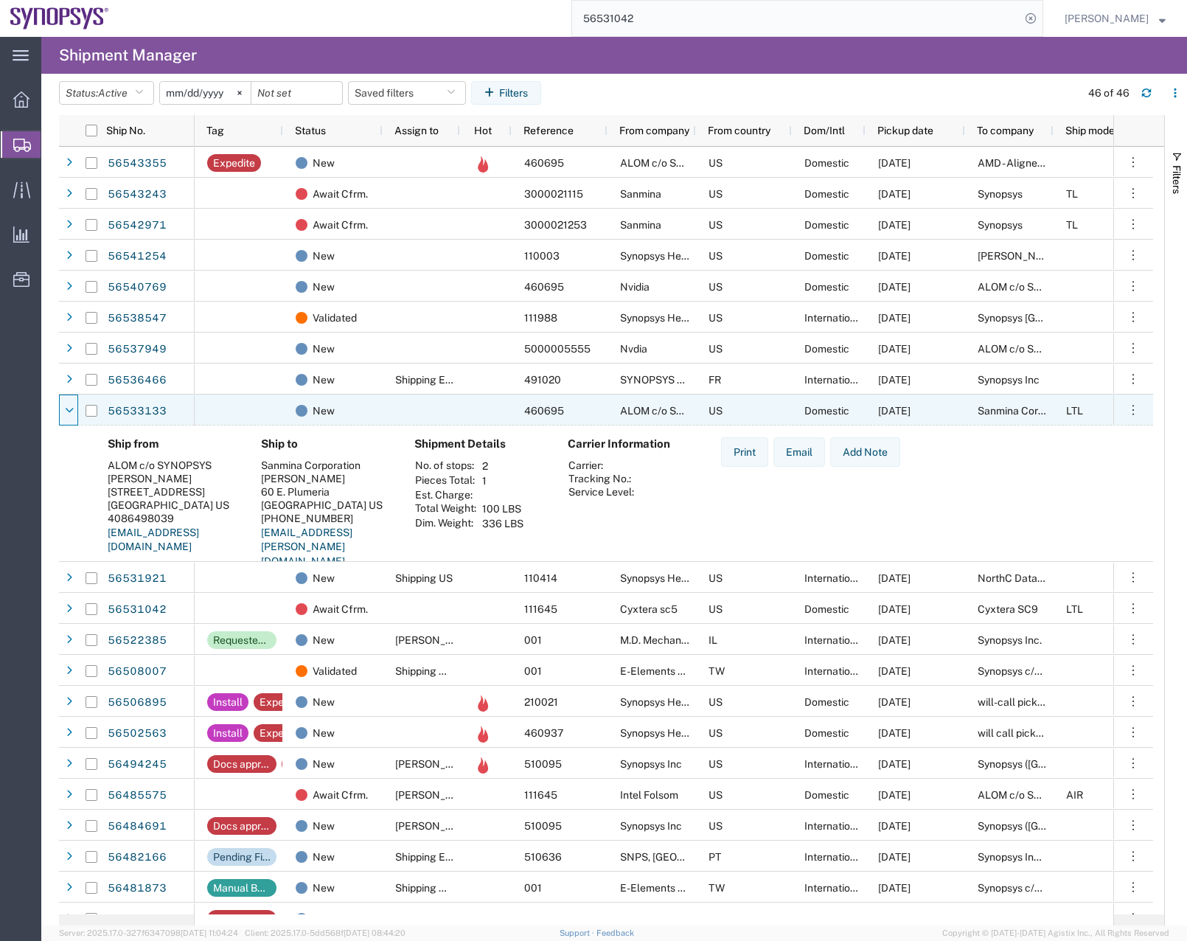
click at [70, 416] on div at bounding box center [69, 411] width 15 height 24
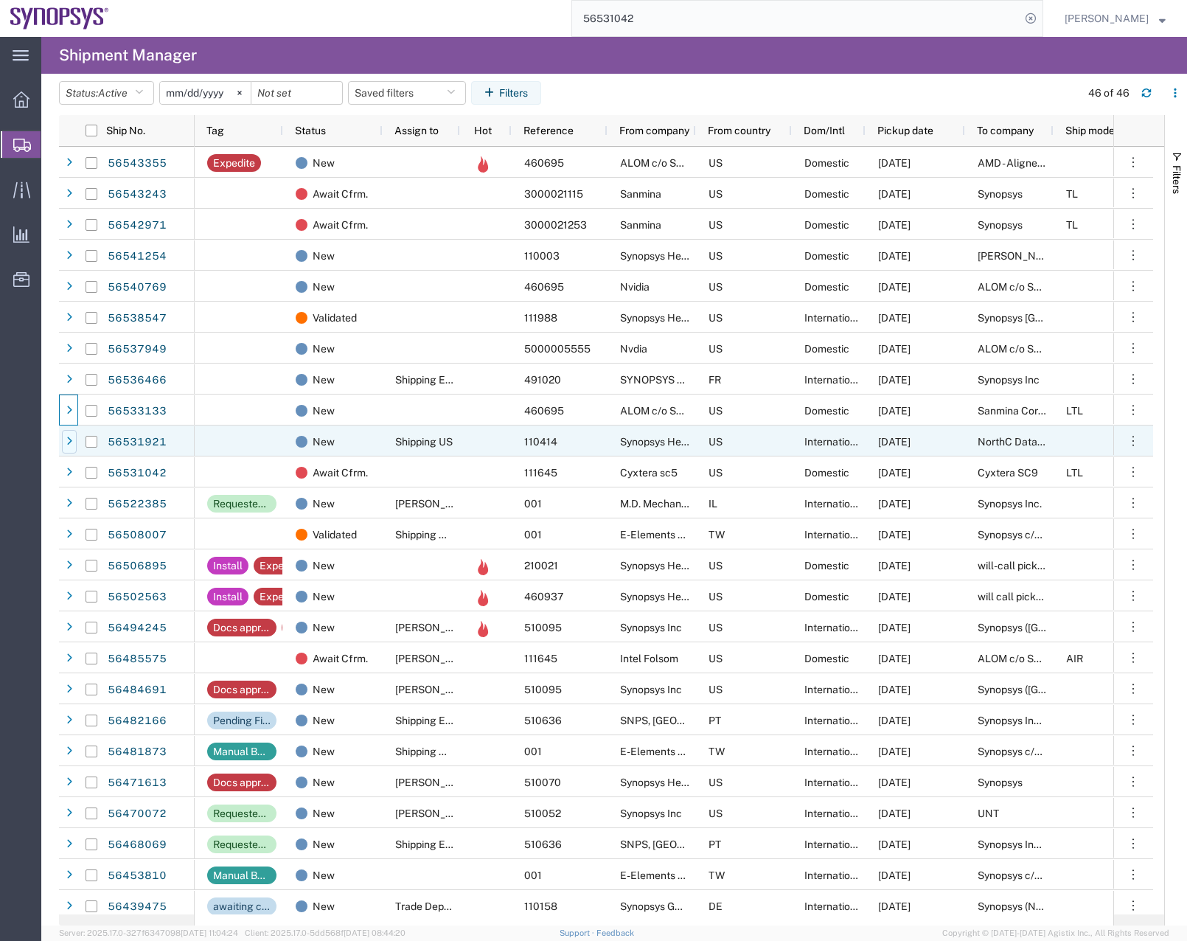
click at [70, 447] on div at bounding box center [69, 442] width 15 height 24
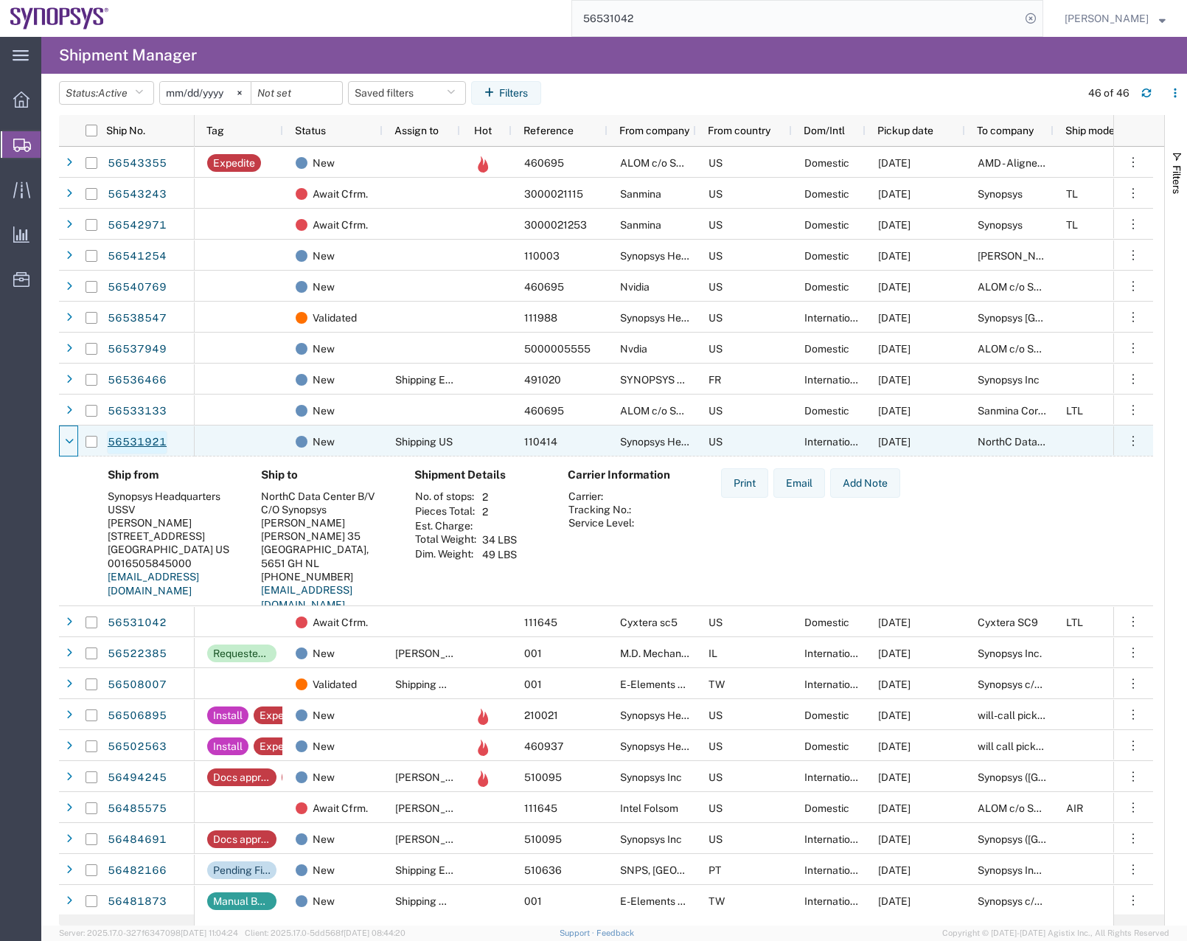
click at [124, 439] on link "56531921" at bounding box center [137, 442] width 60 height 24
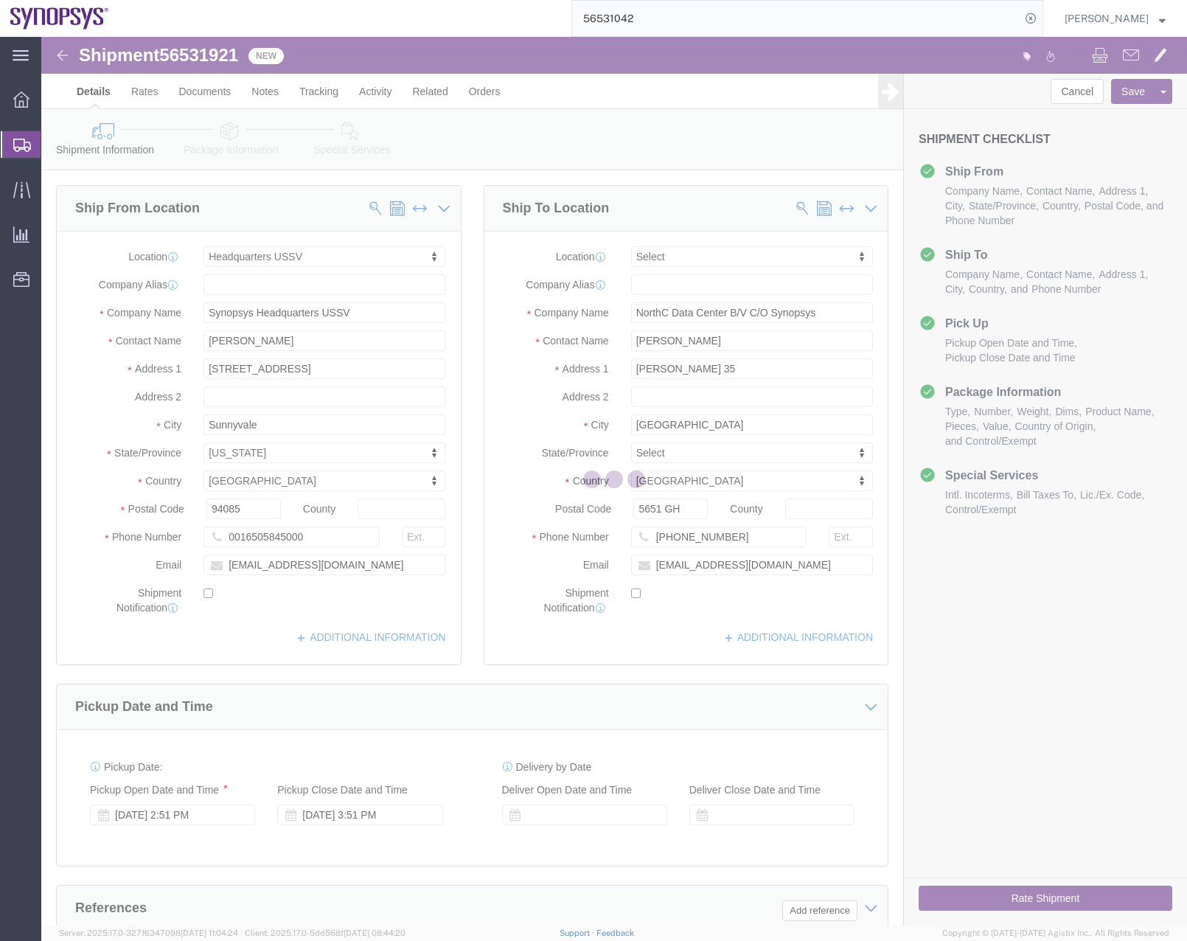
select select "63204"
select select
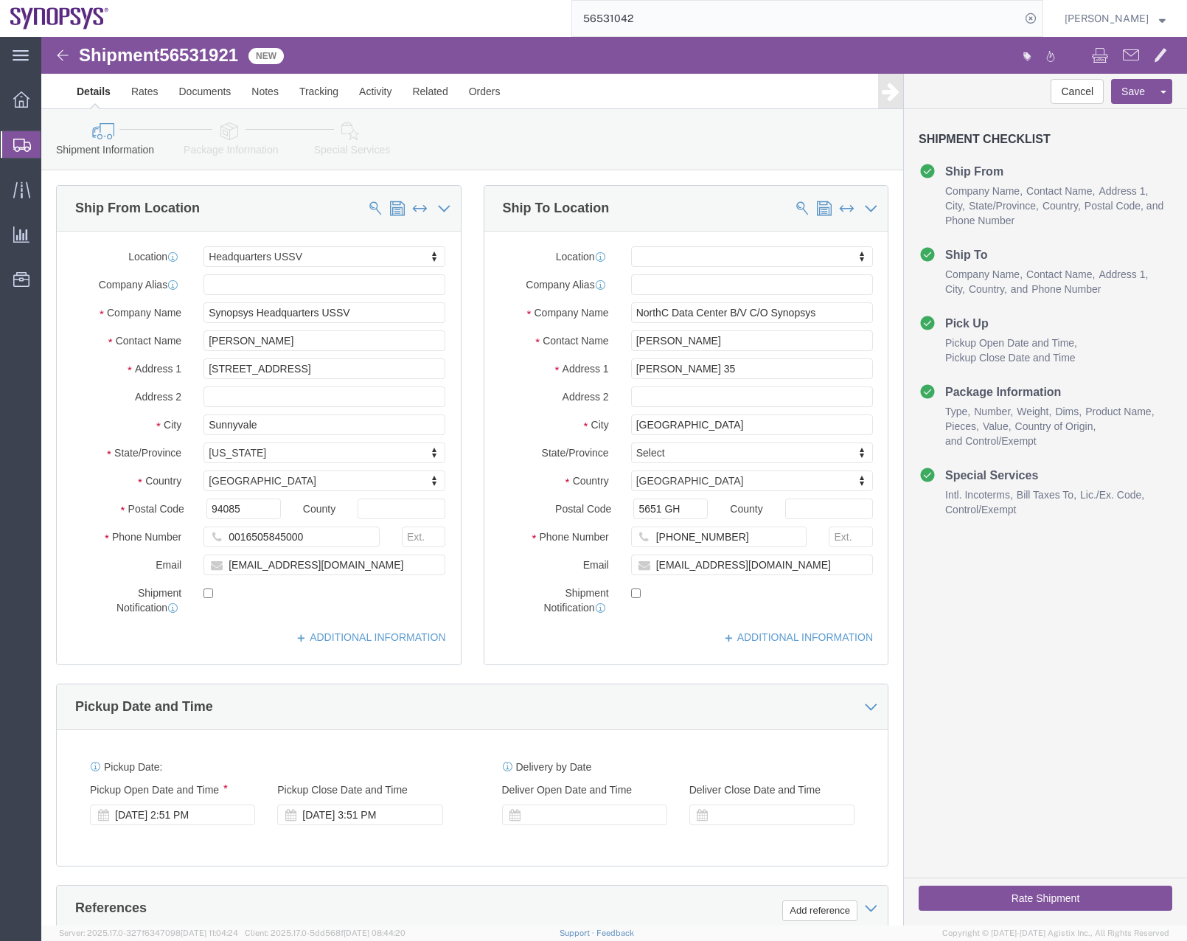
click icon
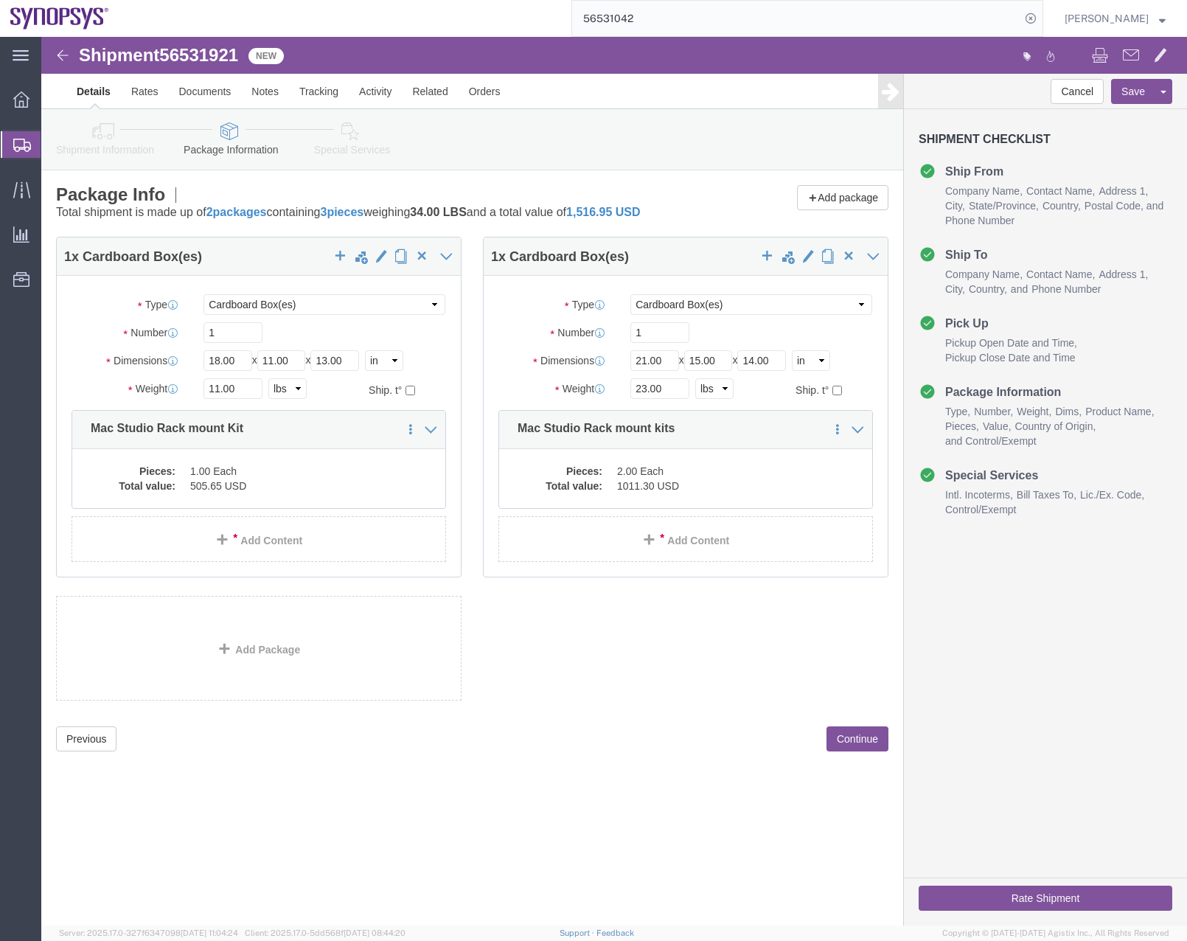
click link "Special Services"
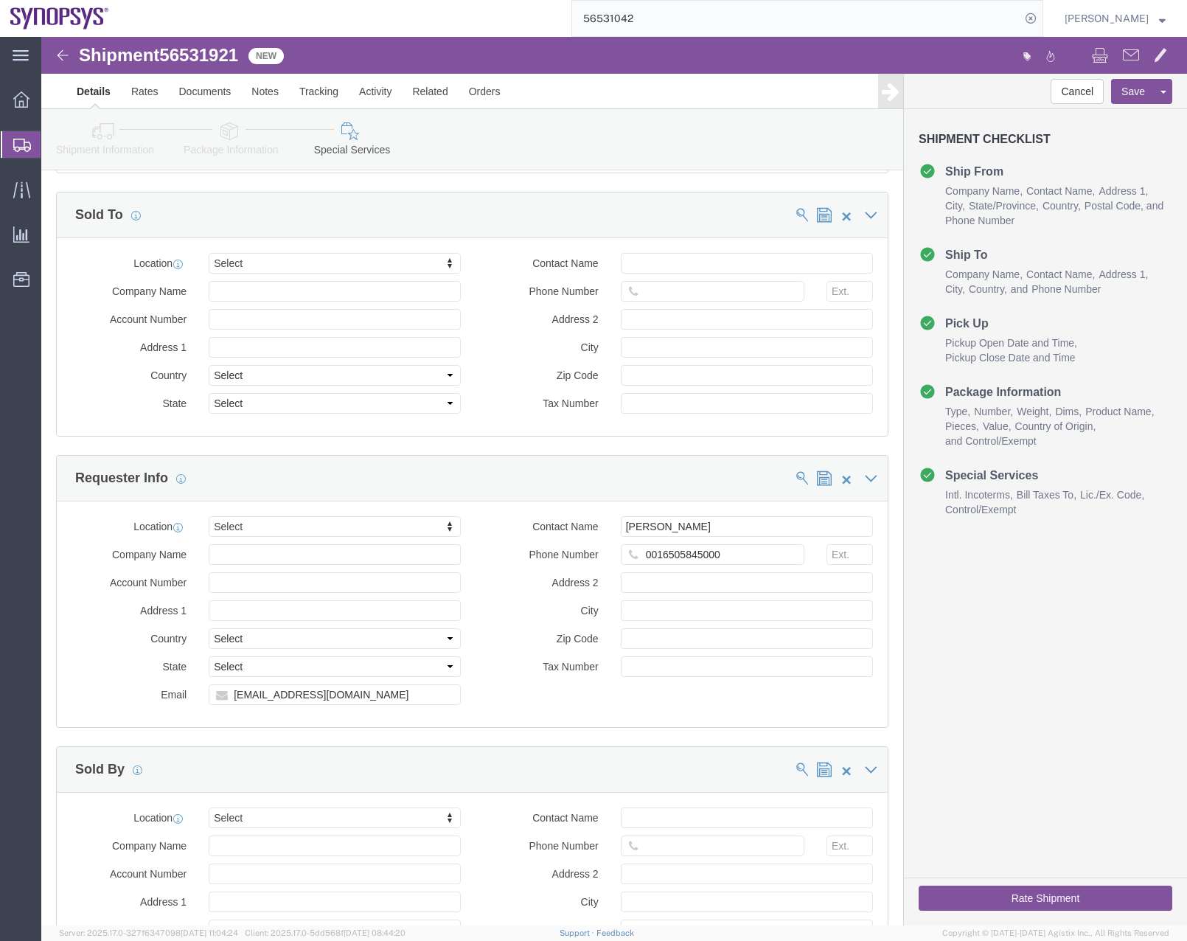
scroll to position [2181, 0]
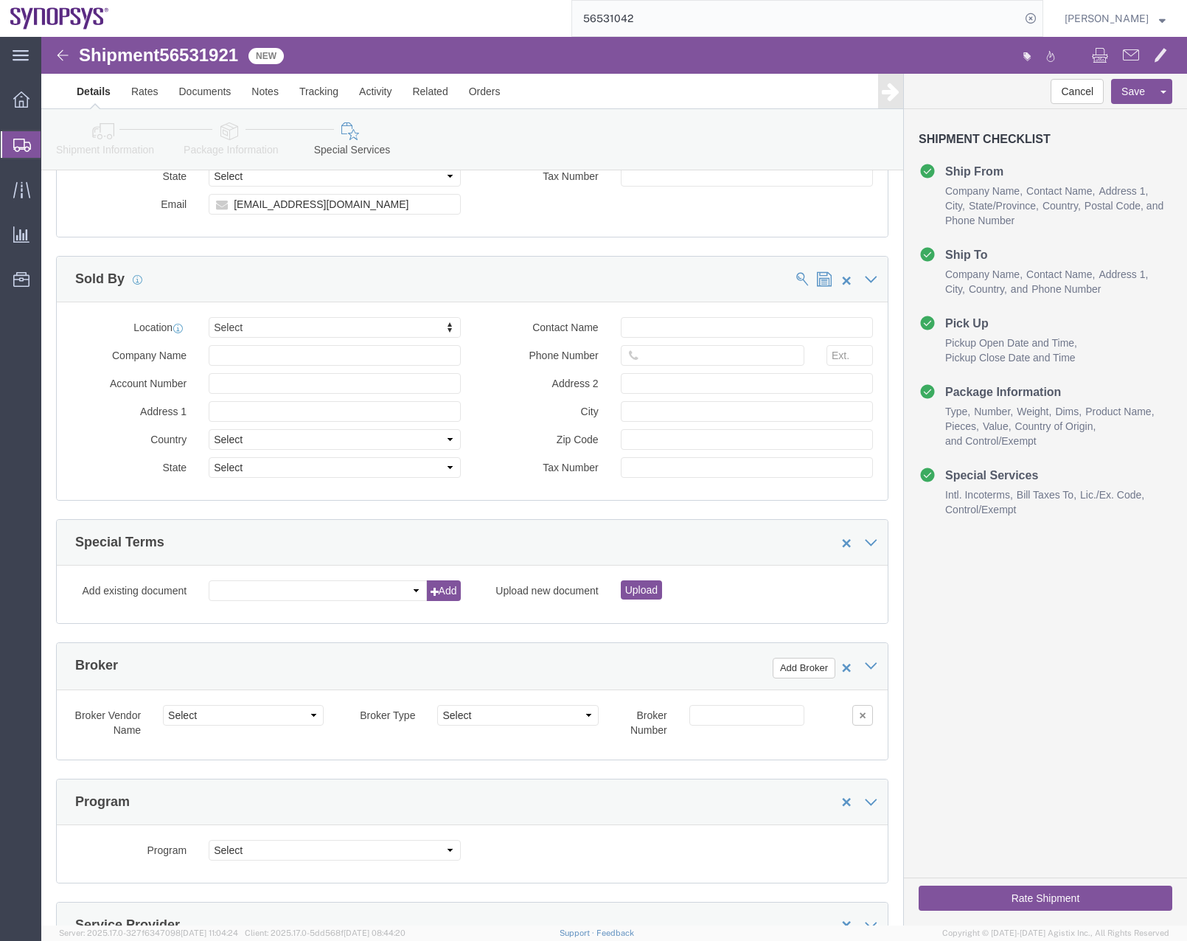
click button "Rate Shipment"
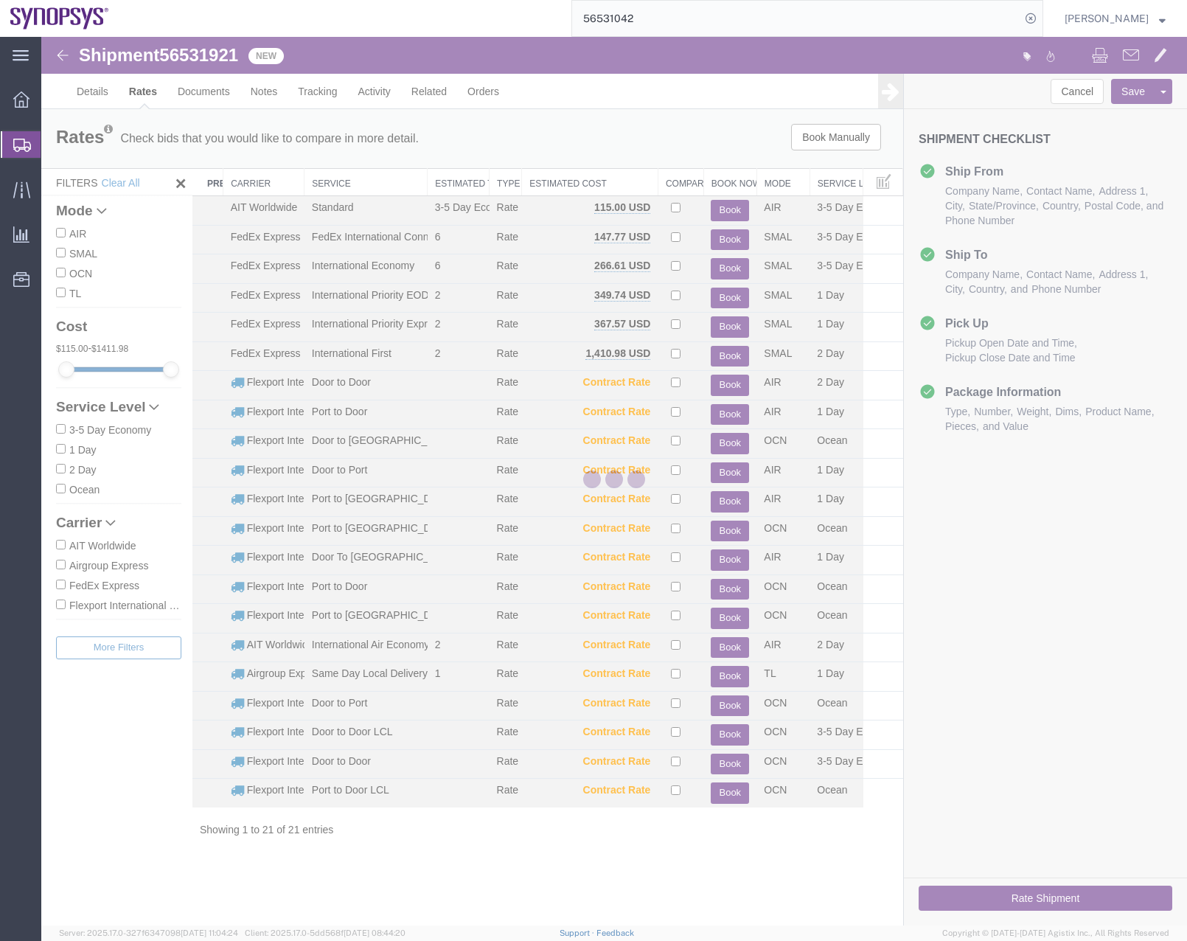
scroll to position [0, 0]
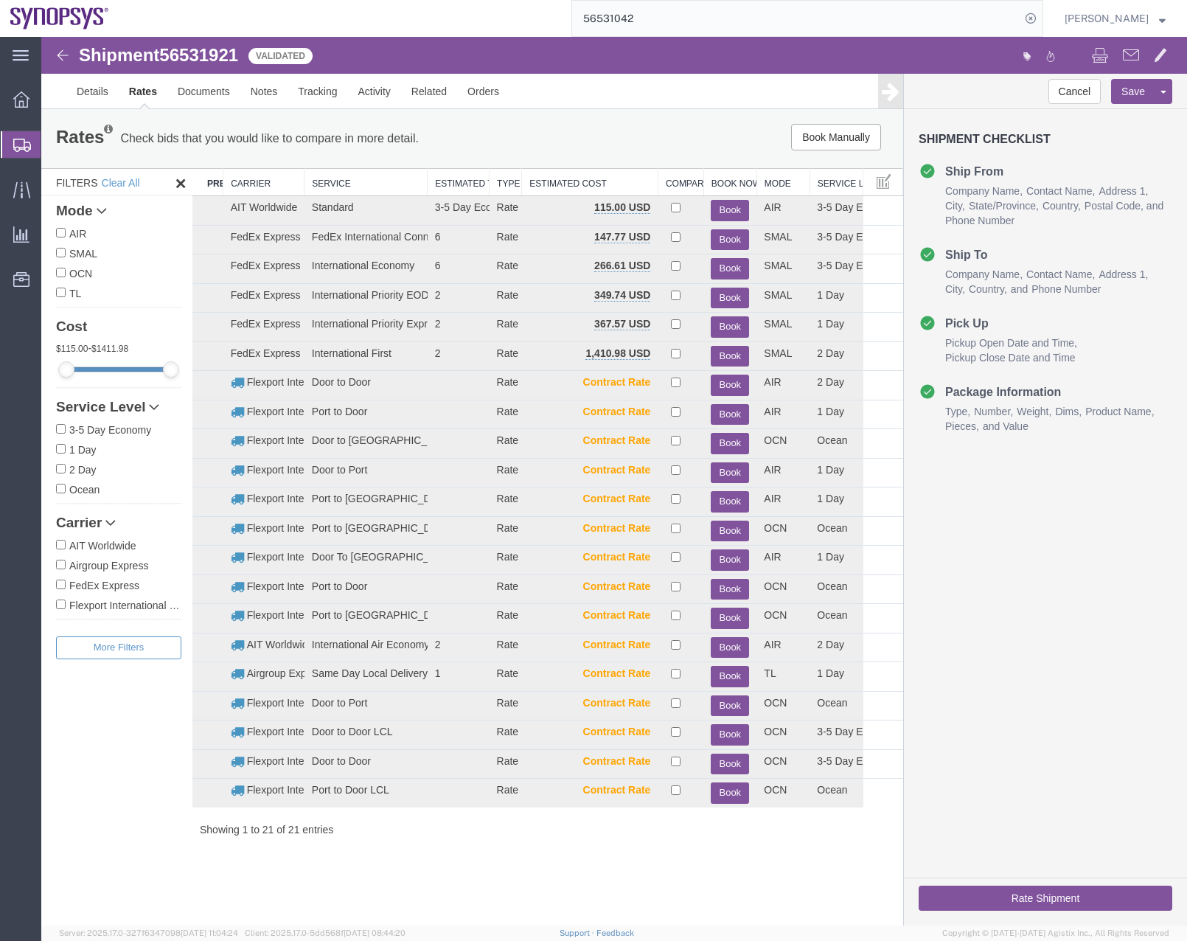
click at [706, 77] on ul "Details Rates Documents Notes Tracking Activity Related Orders" at bounding box center [613, 91] width 1095 height 35
click at [358, 94] on link "Activity" at bounding box center [374, 91] width 53 height 35
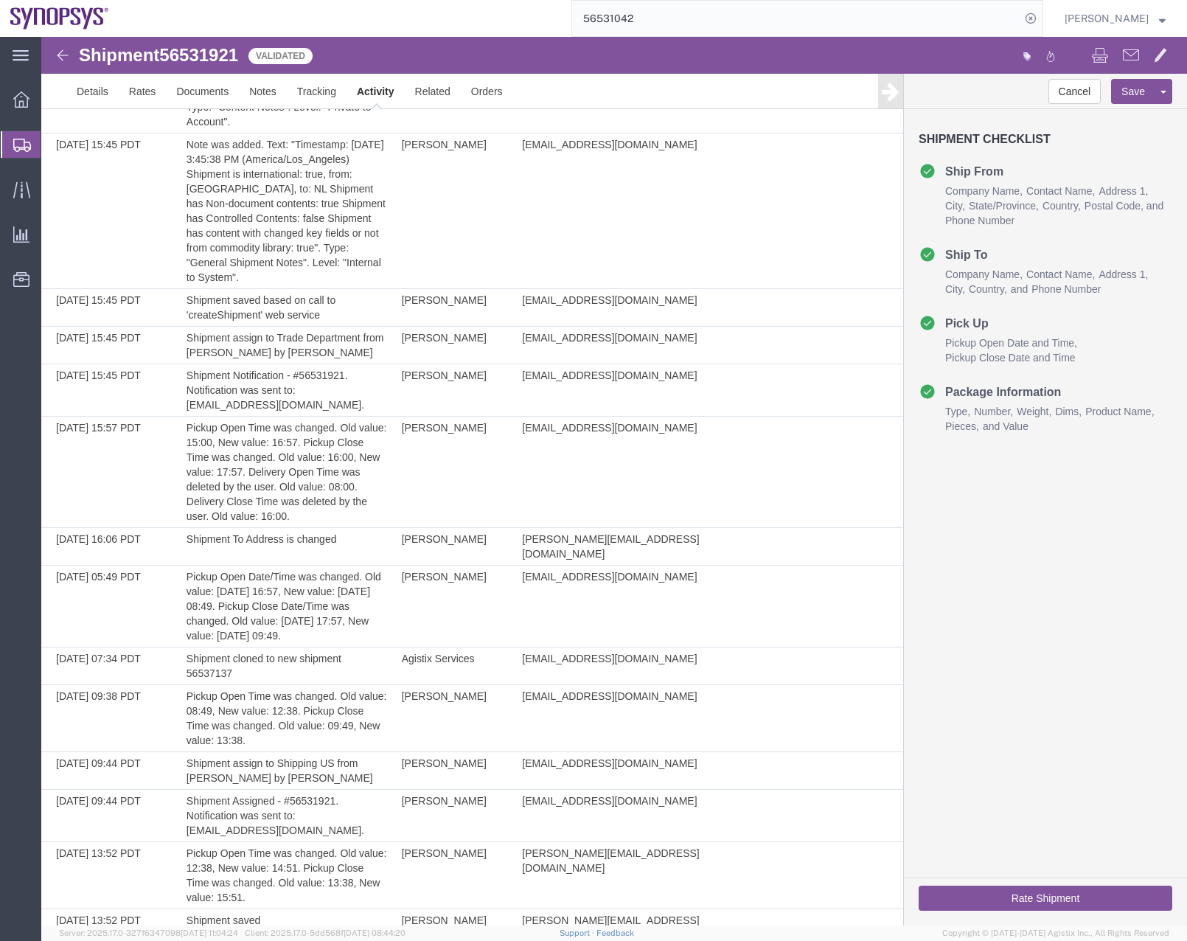
scroll to position [598, 0]
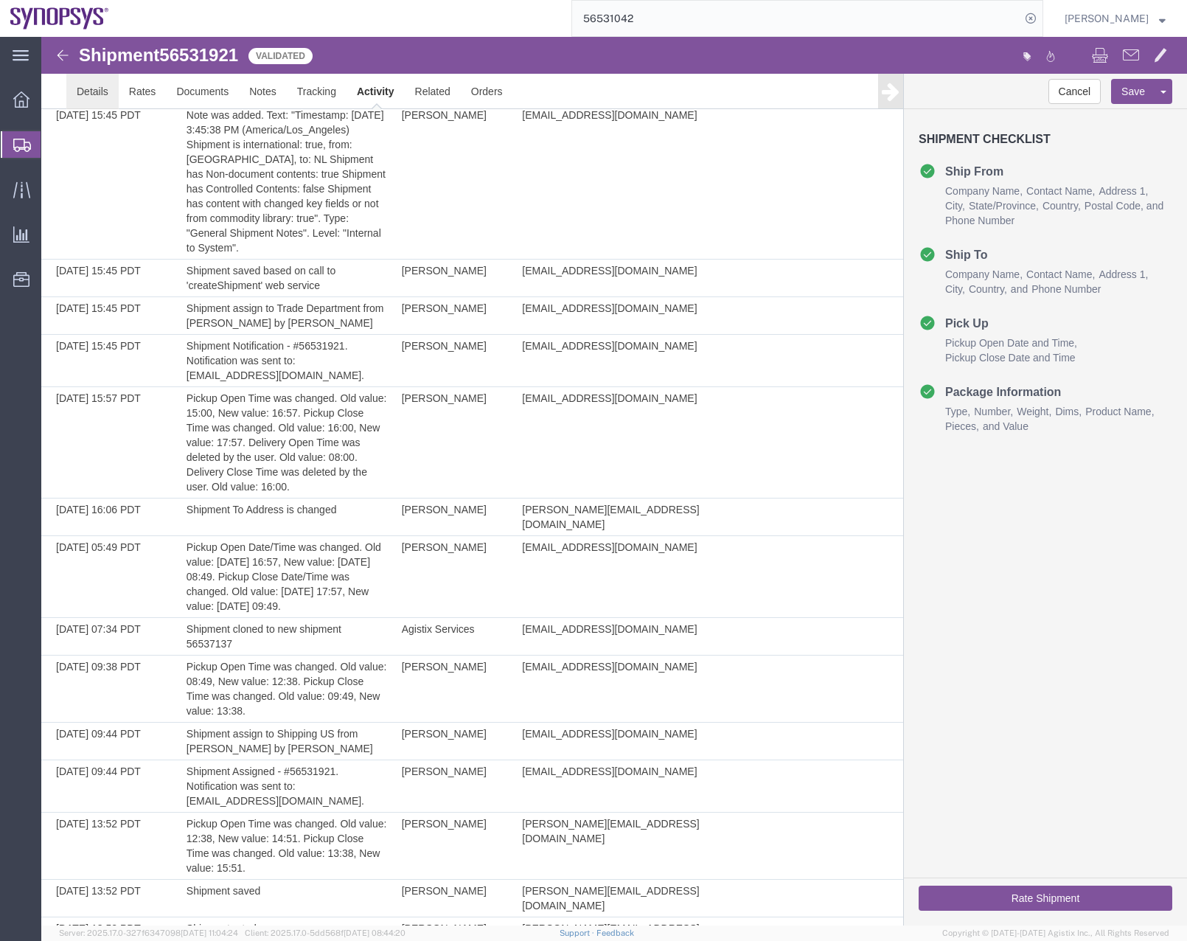
click at [82, 100] on link "Details" at bounding box center [92, 91] width 52 height 35
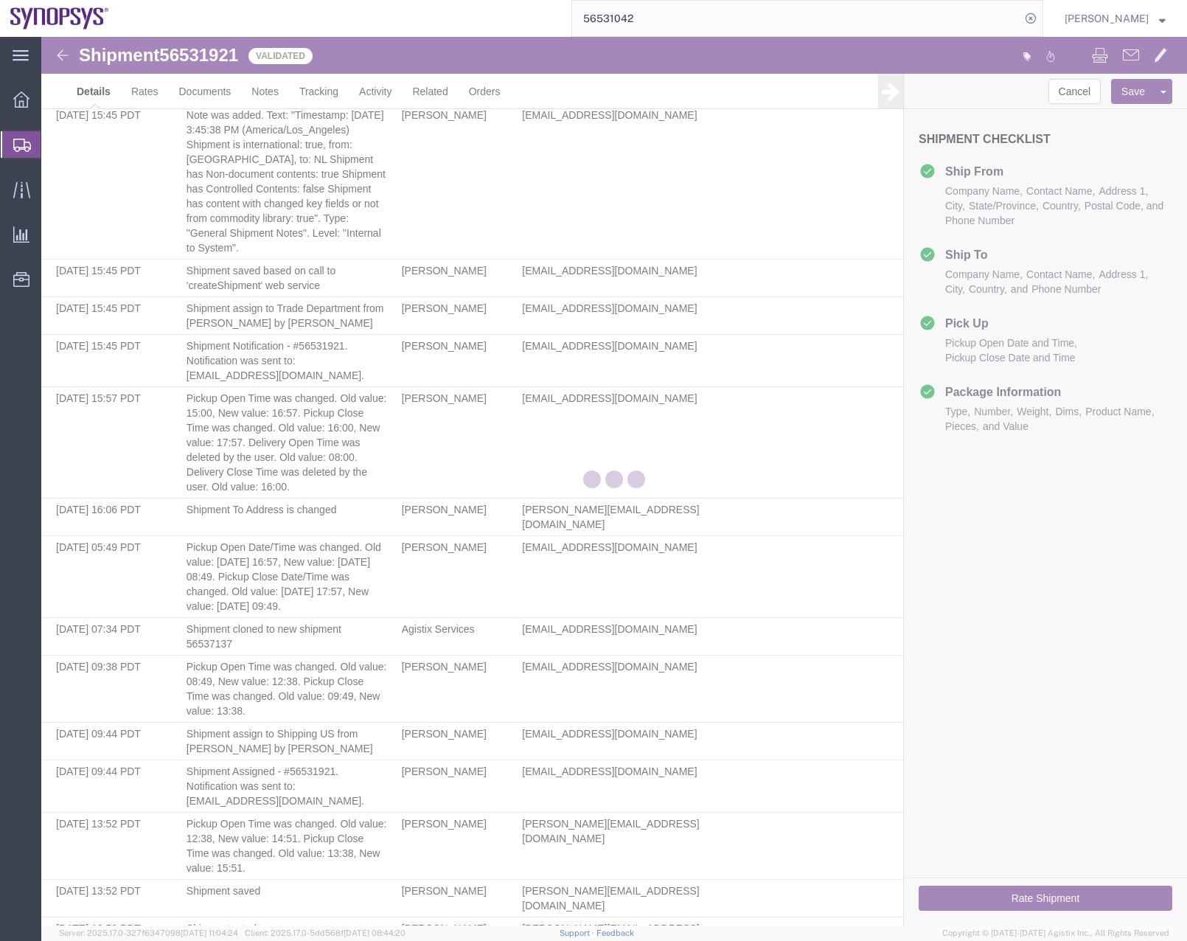
select select "63204"
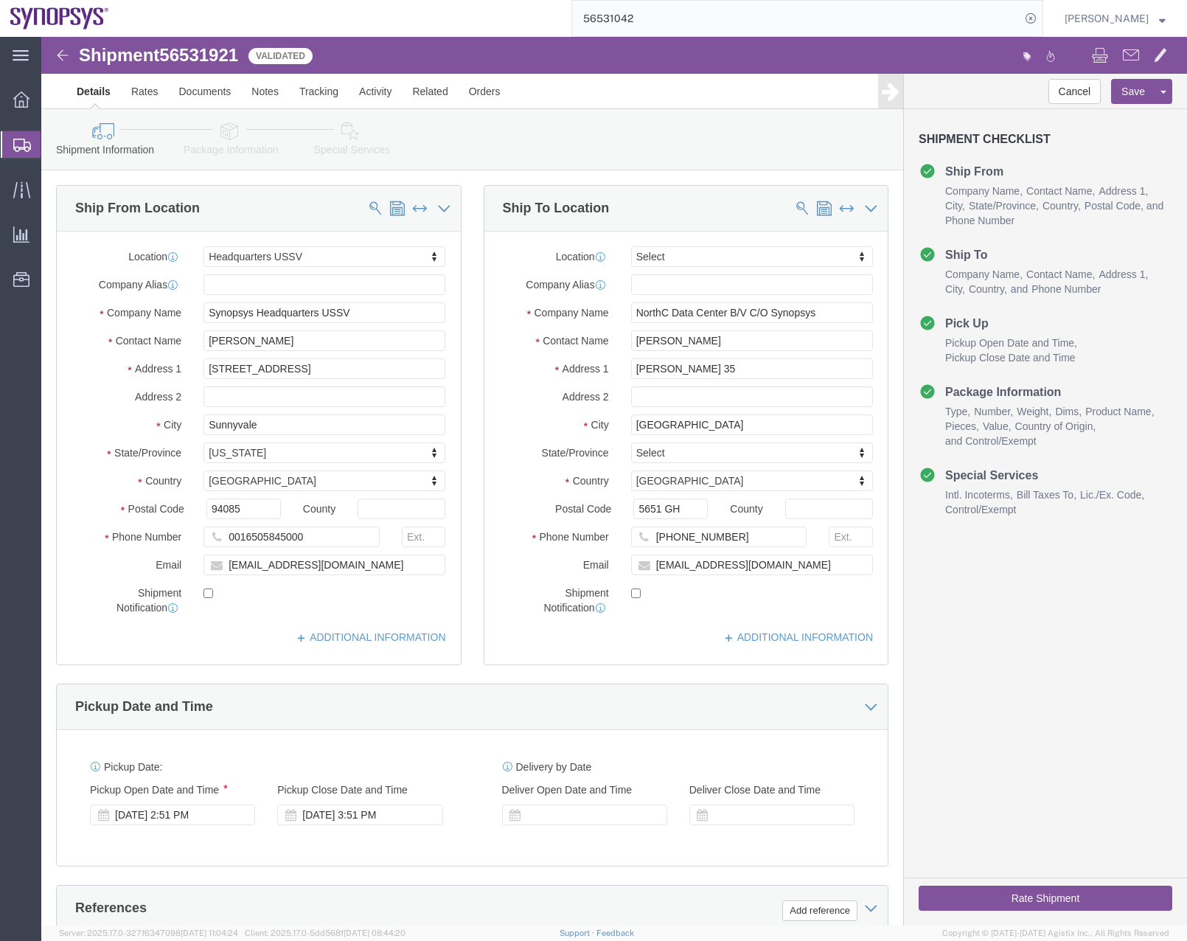
click button "Rate Shipment"
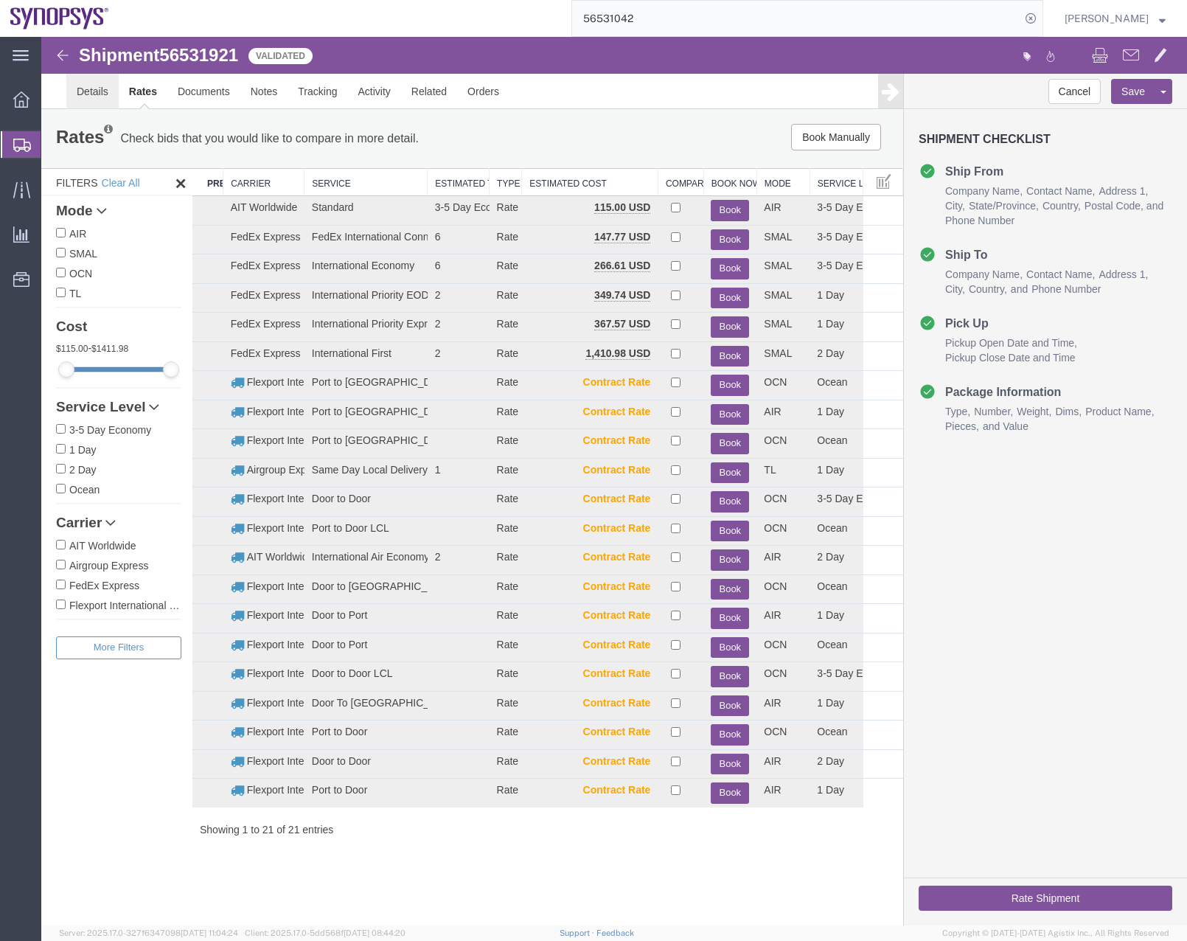
click at [94, 96] on link "Details" at bounding box center [92, 91] width 52 height 35
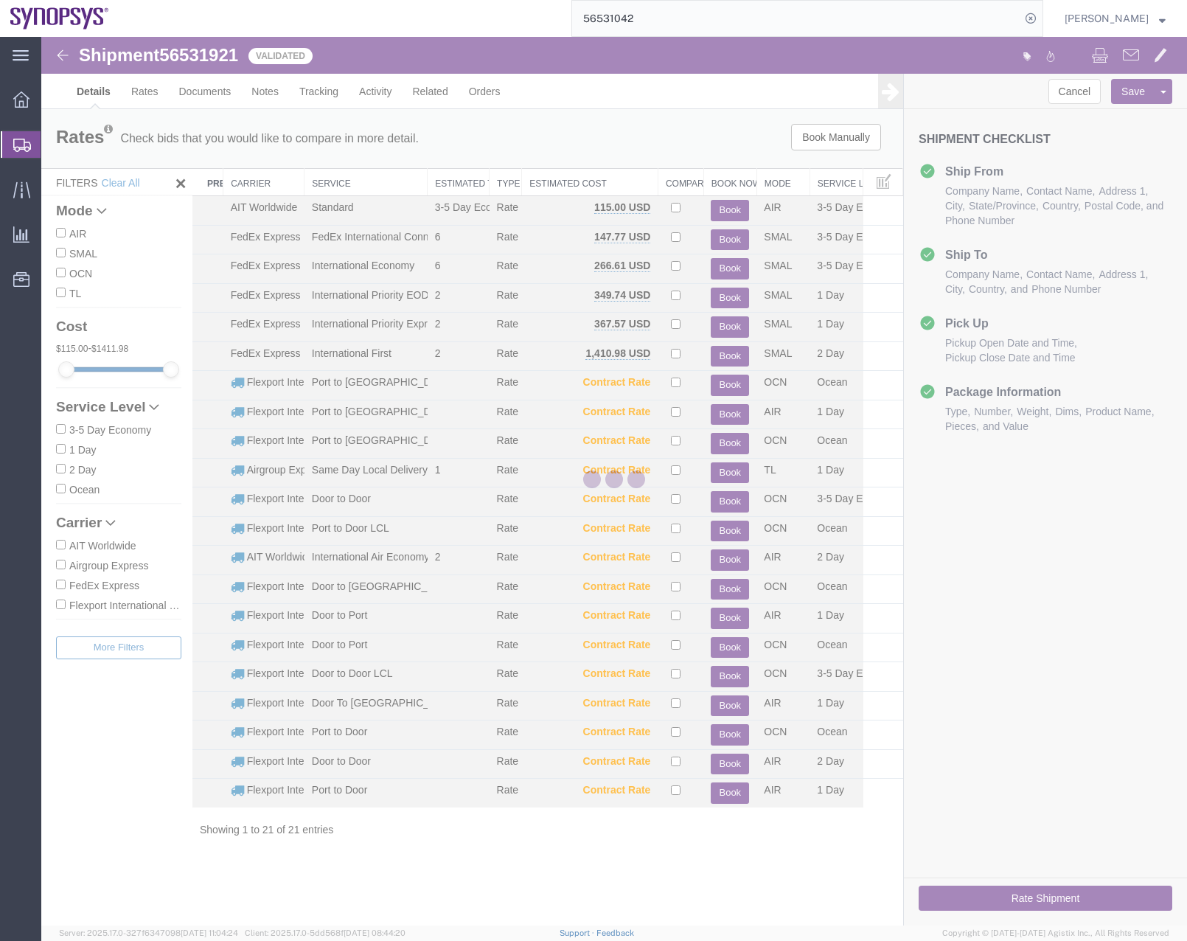
select select "63204"
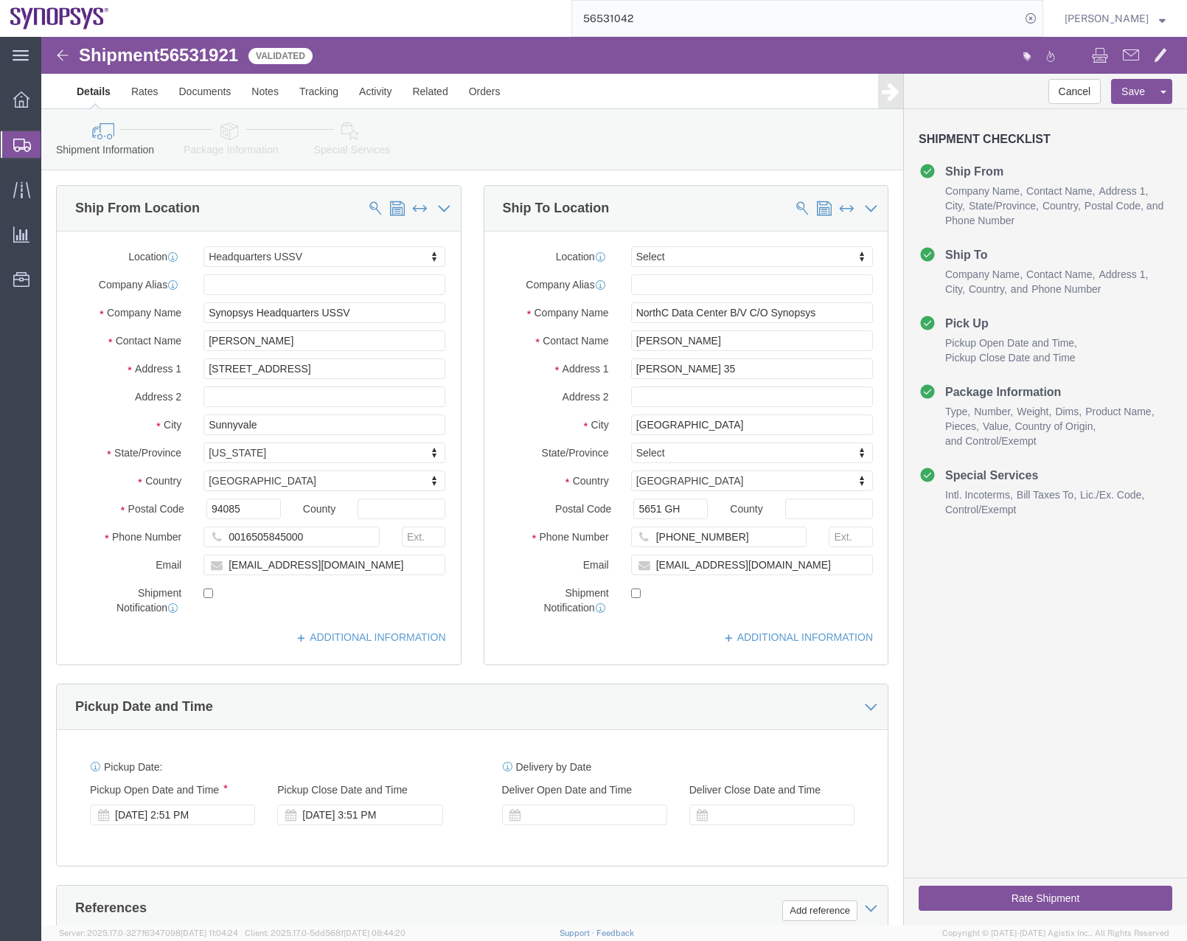
click button "Rate Shipment"
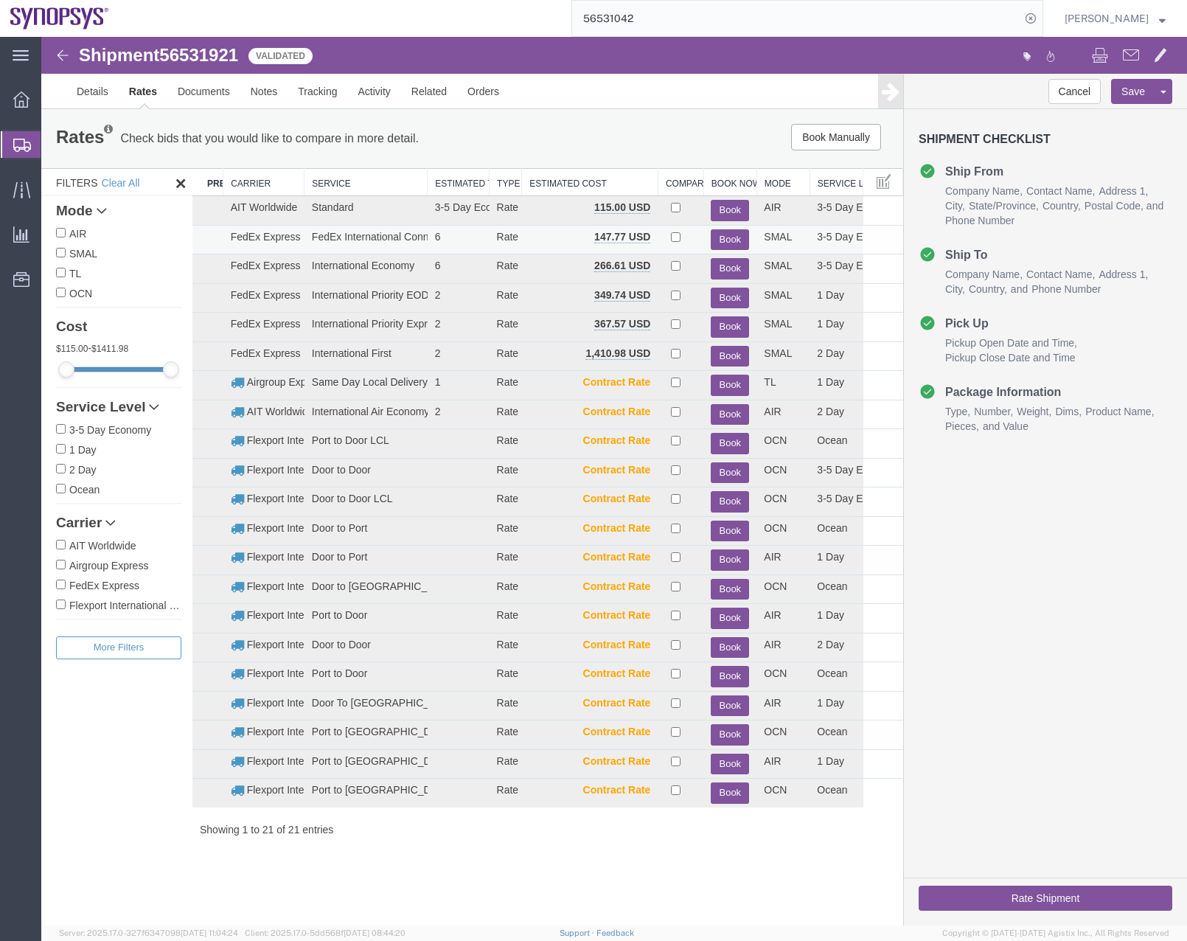
click at [729, 237] on button "Book" at bounding box center [730, 239] width 38 height 21
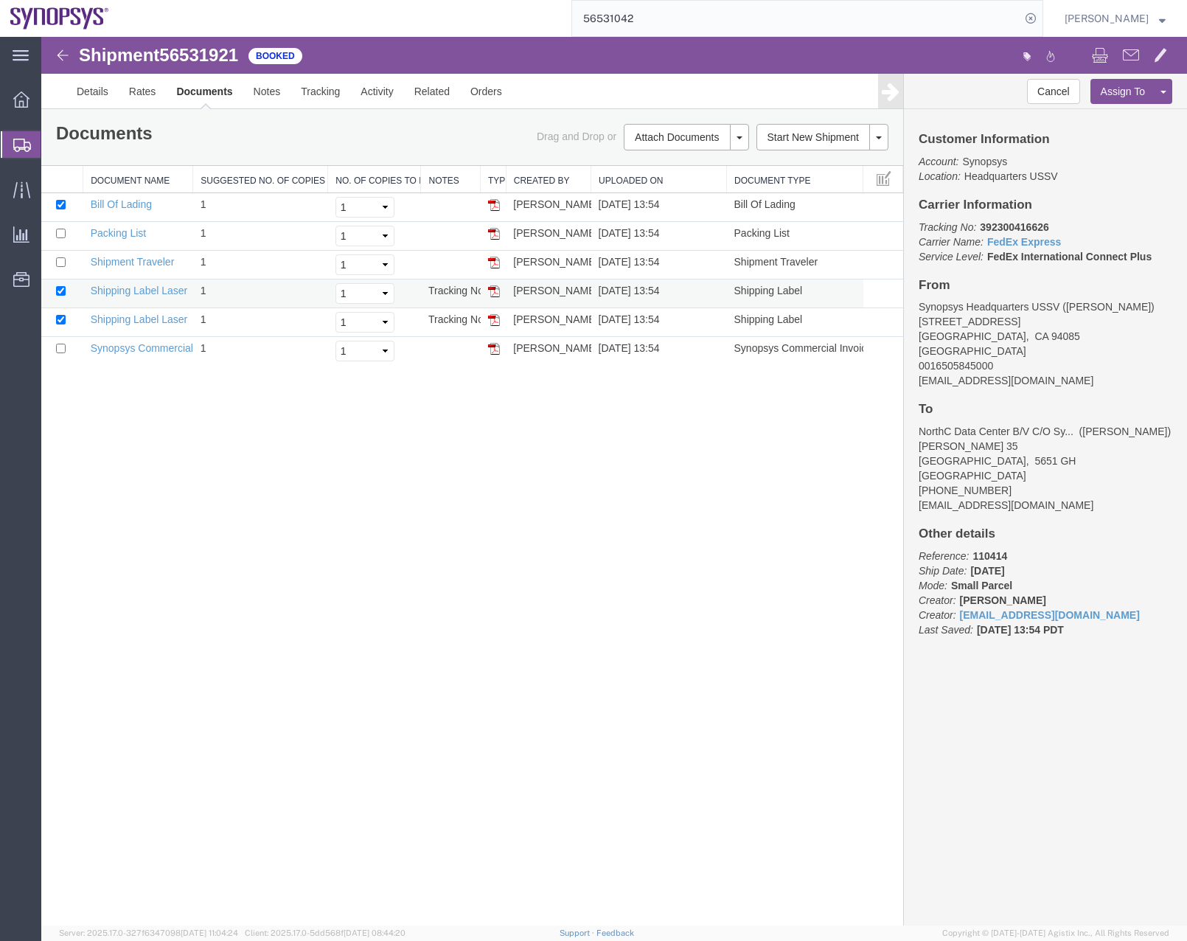
click at [496, 290] on img at bounding box center [494, 291] width 12 height 12
click at [492, 318] on img at bounding box center [494, 320] width 12 height 12
click at [494, 351] on img at bounding box center [494, 349] width 12 height 12
click at [491, 237] on img at bounding box center [494, 234] width 12 height 12
click at [495, 290] on img at bounding box center [494, 291] width 12 height 12
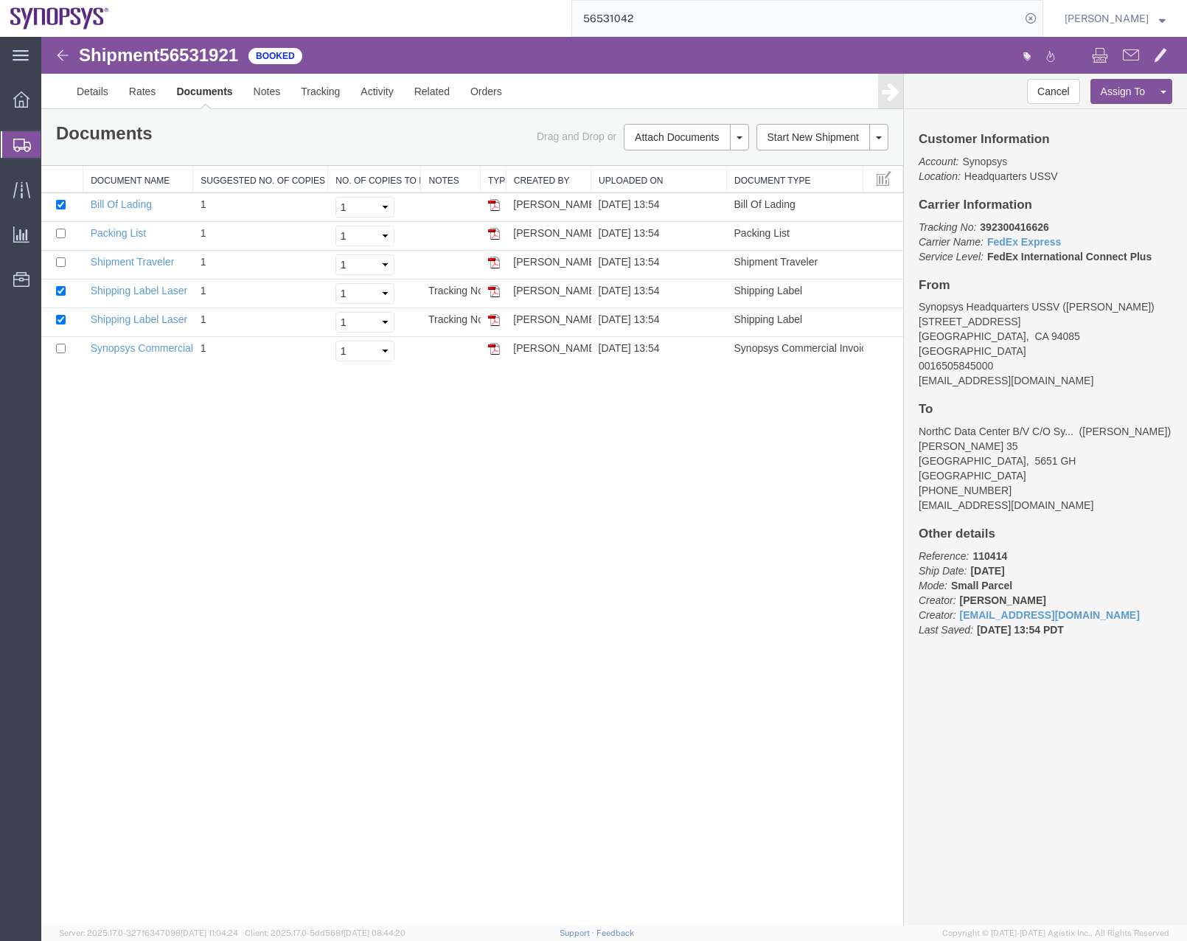
click at [24, 143] on icon at bounding box center [22, 145] width 18 height 13
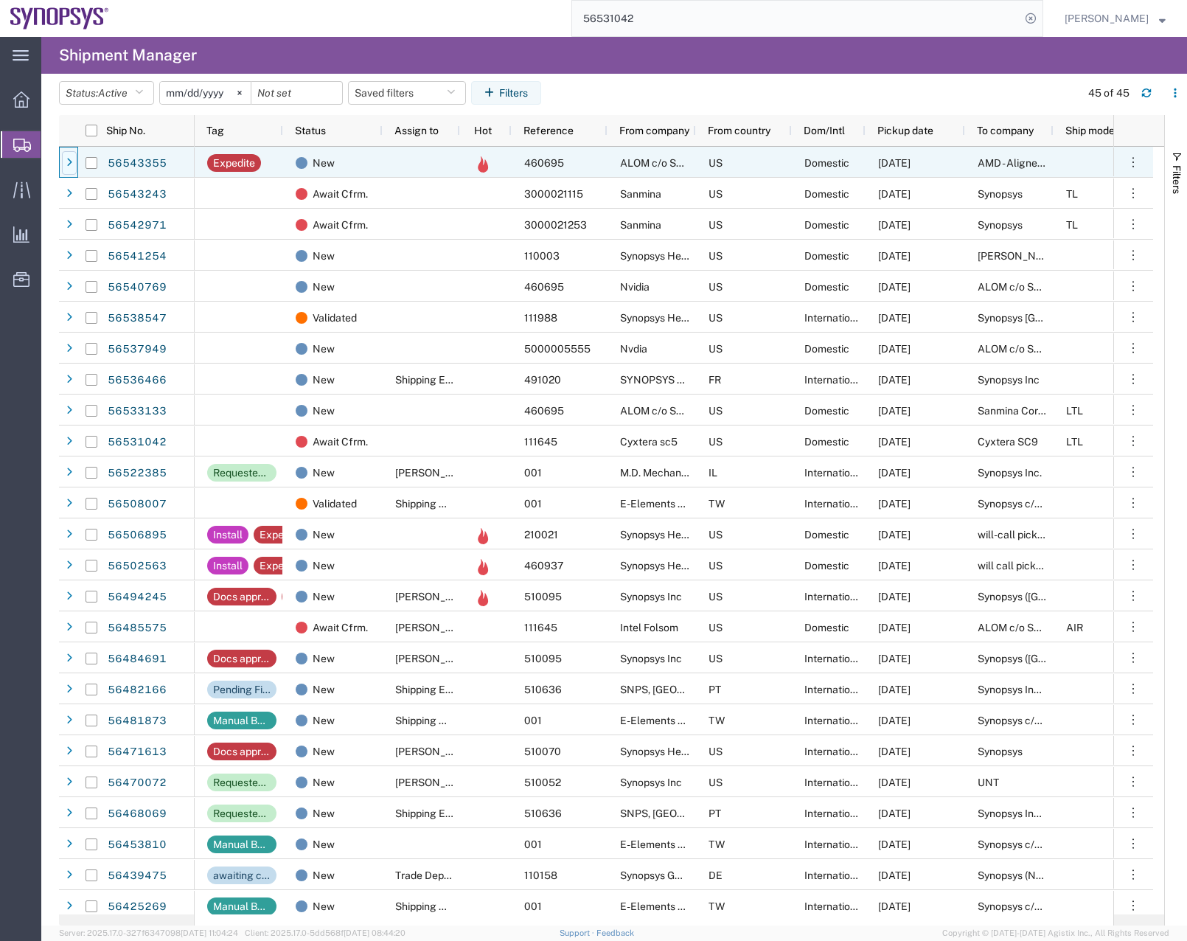
click at [66, 167] on div at bounding box center [69, 163] width 15 height 24
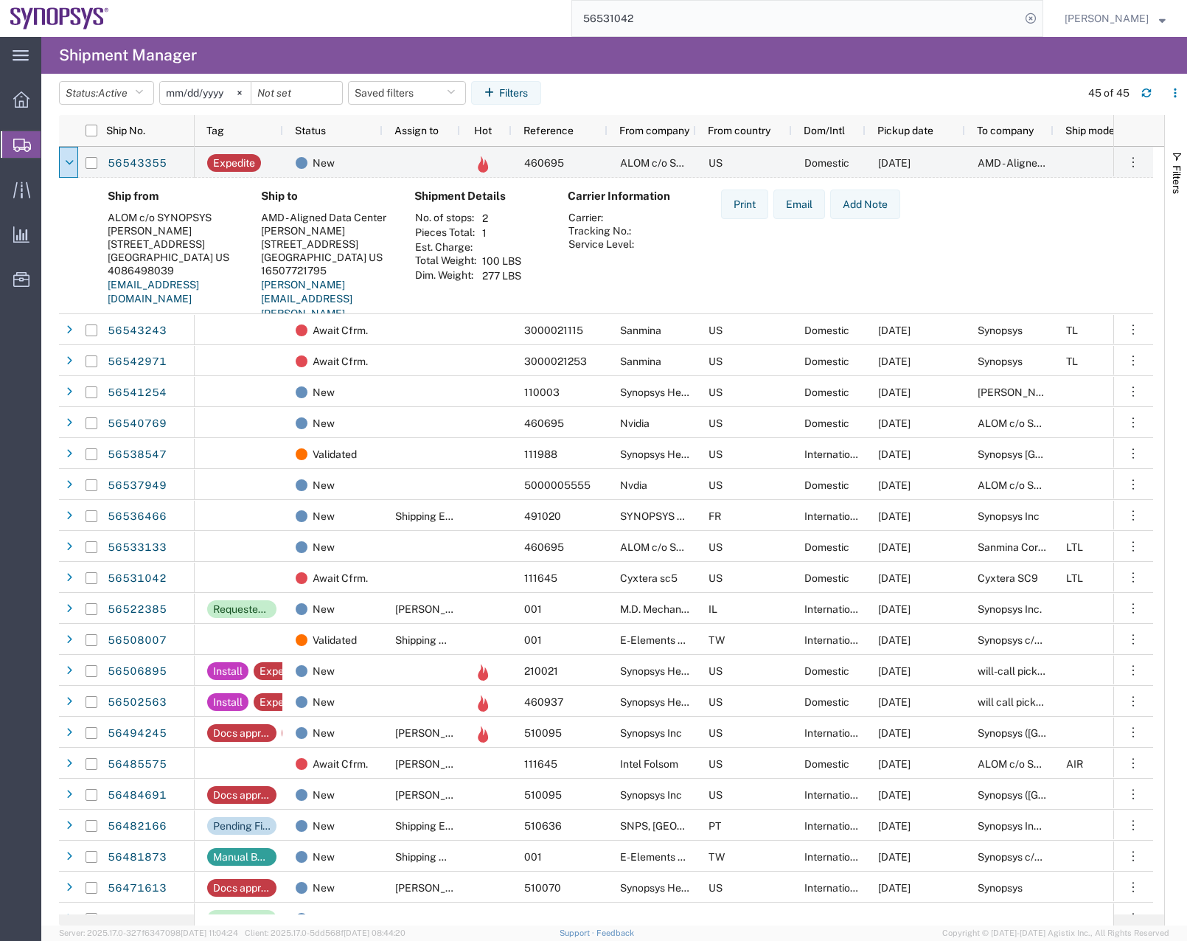
click at [495, 13] on div "56531042" at bounding box center [581, 18] width 924 height 37
click at [68, 158] on icon at bounding box center [69, 163] width 9 height 10
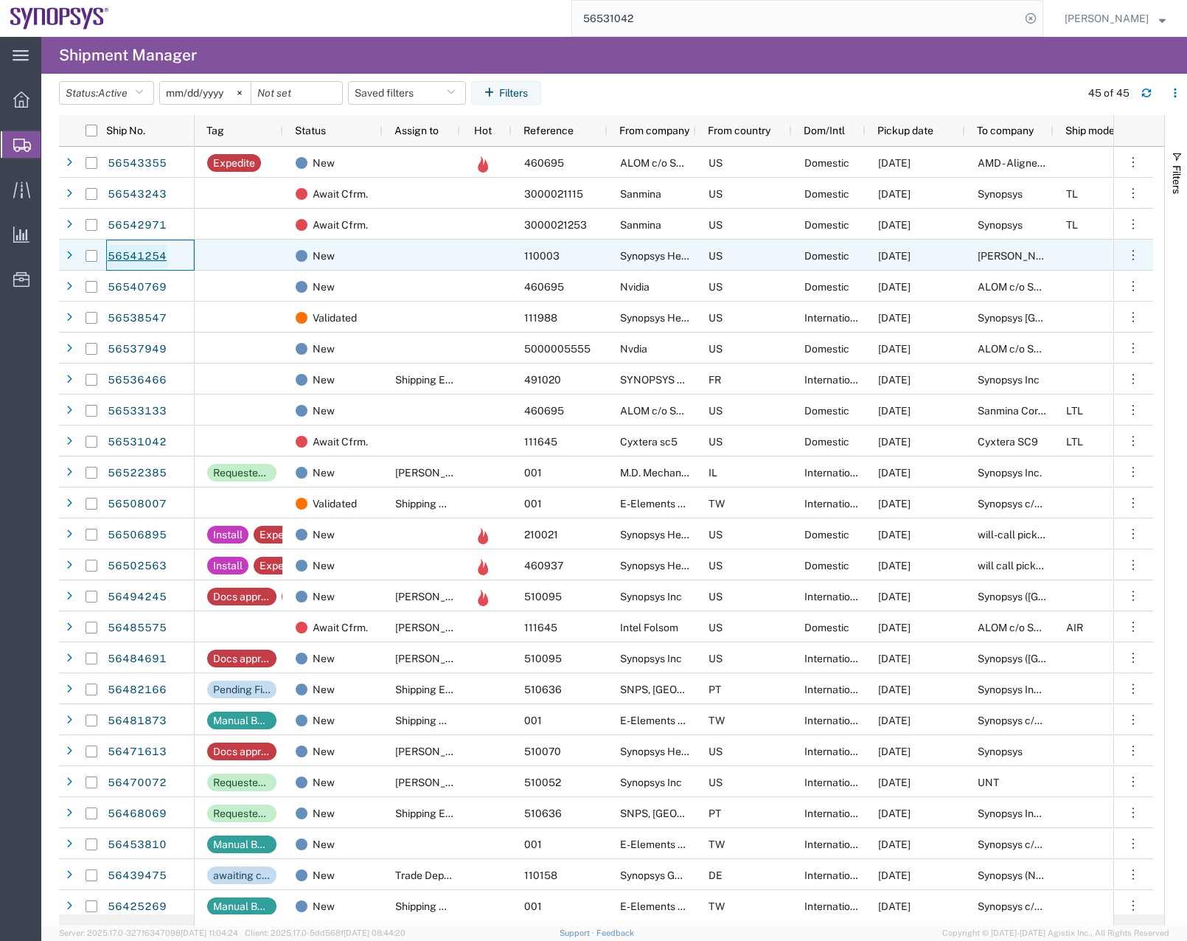
click at [146, 257] on link "56541254" at bounding box center [137, 257] width 60 height 24
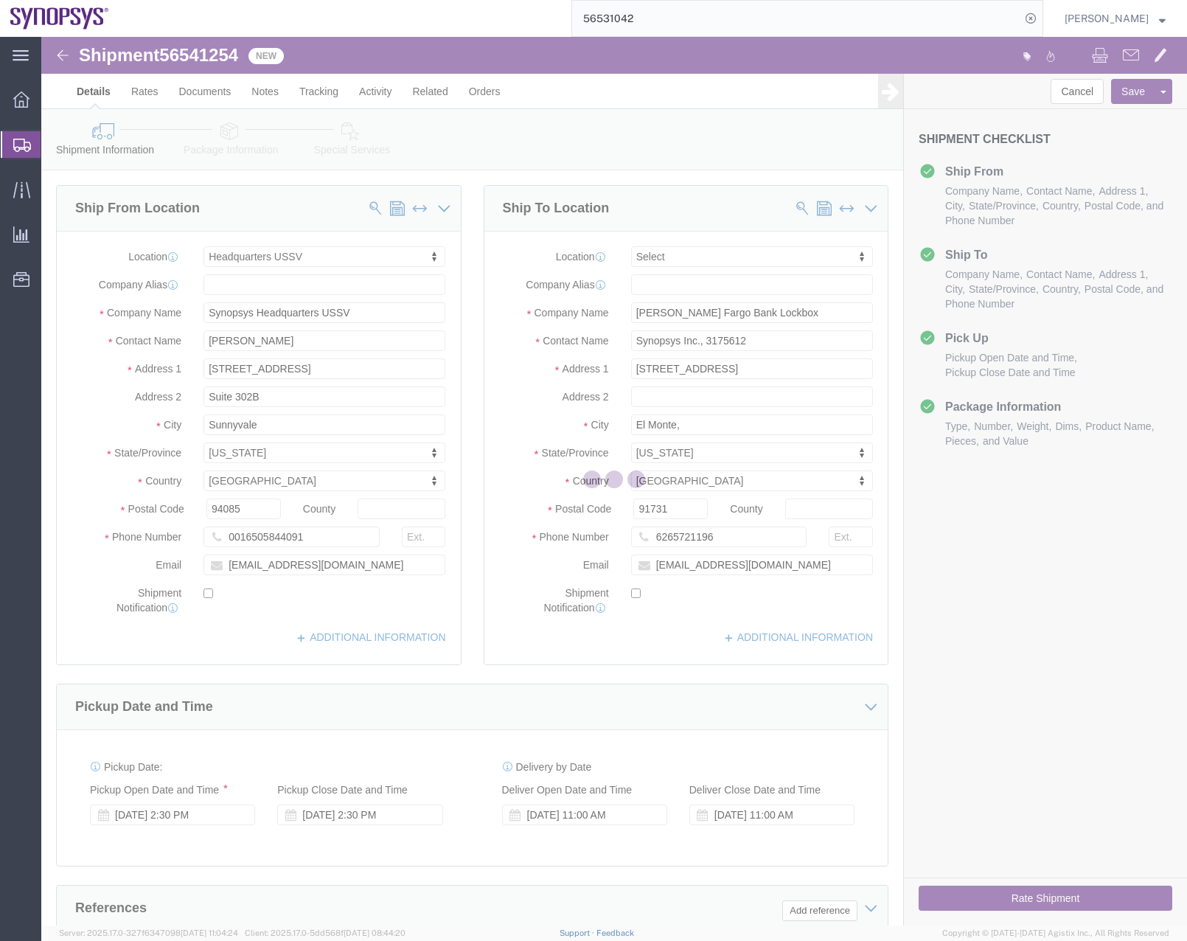
select select "63204"
select select
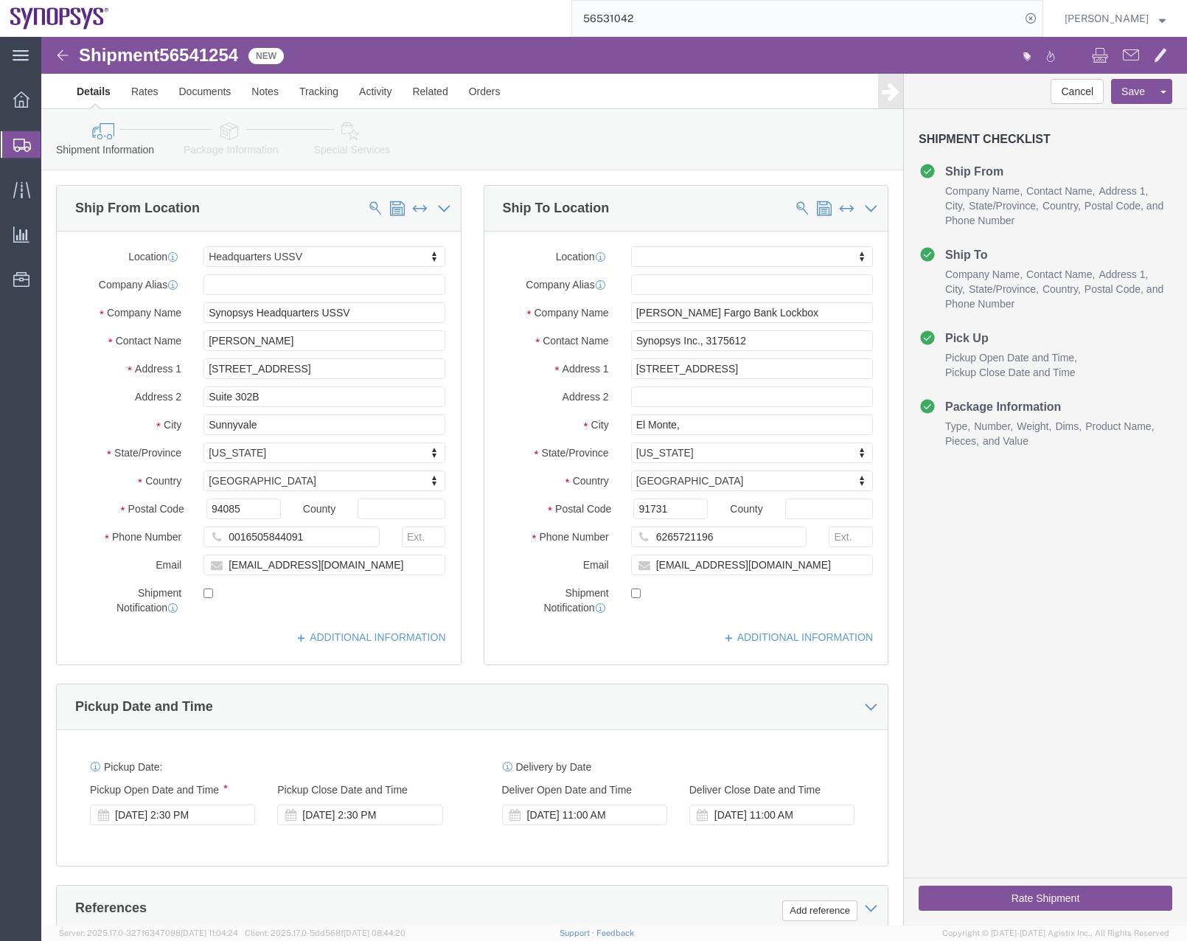
click button "Rate Shipment"
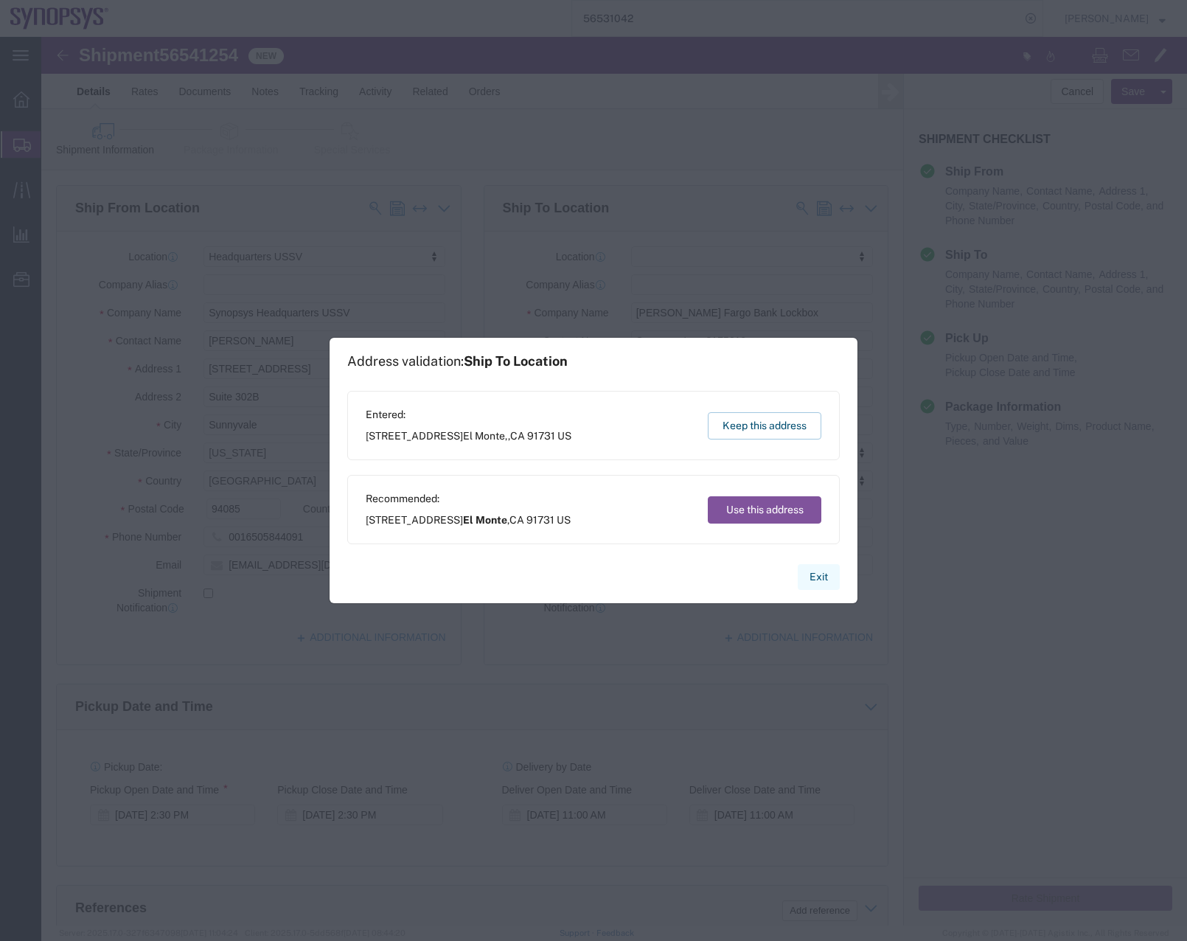
click at [831, 580] on button "Exit" at bounding box center [819, 577] width 42 height 26
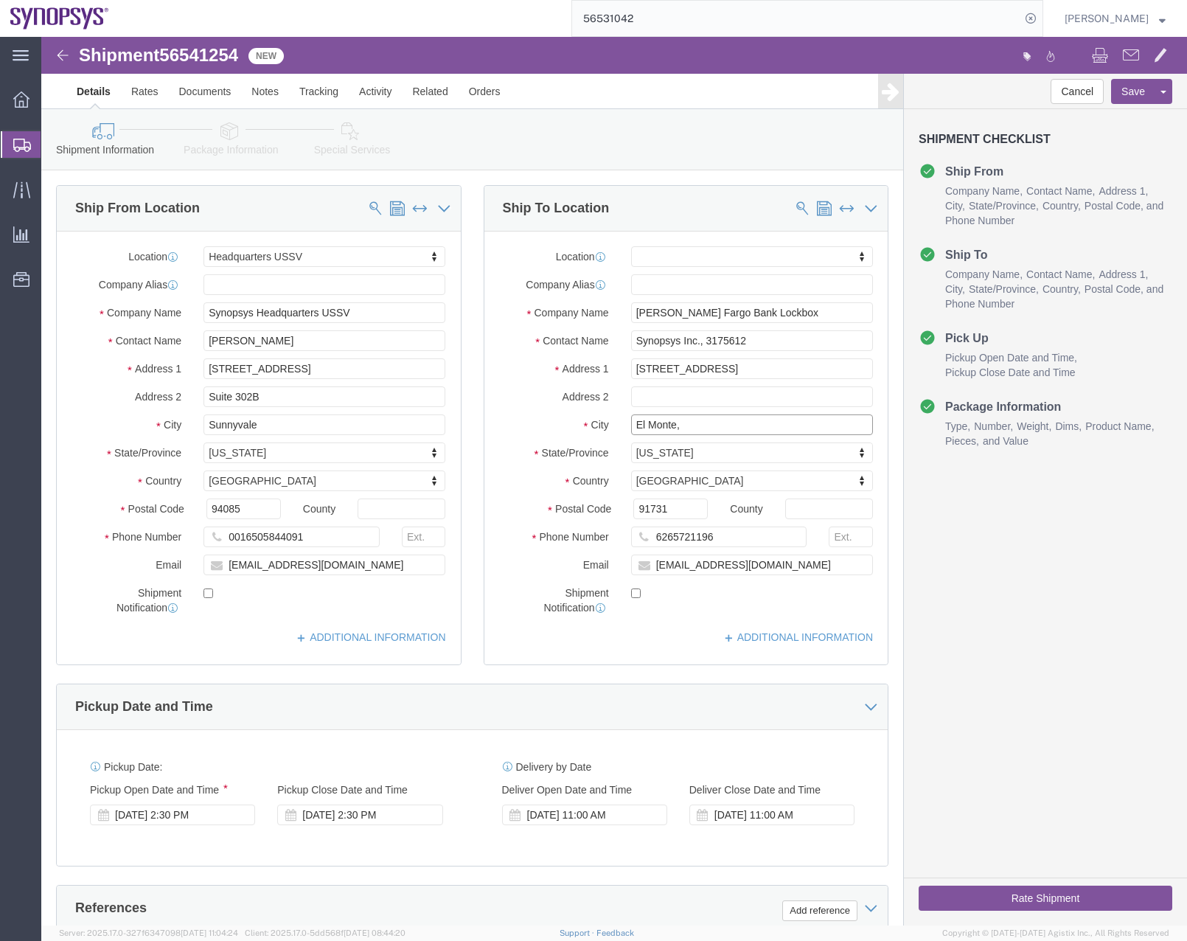
click input "El Monte,"
type input "El Monte"
select select
click button "Rate Shipment"
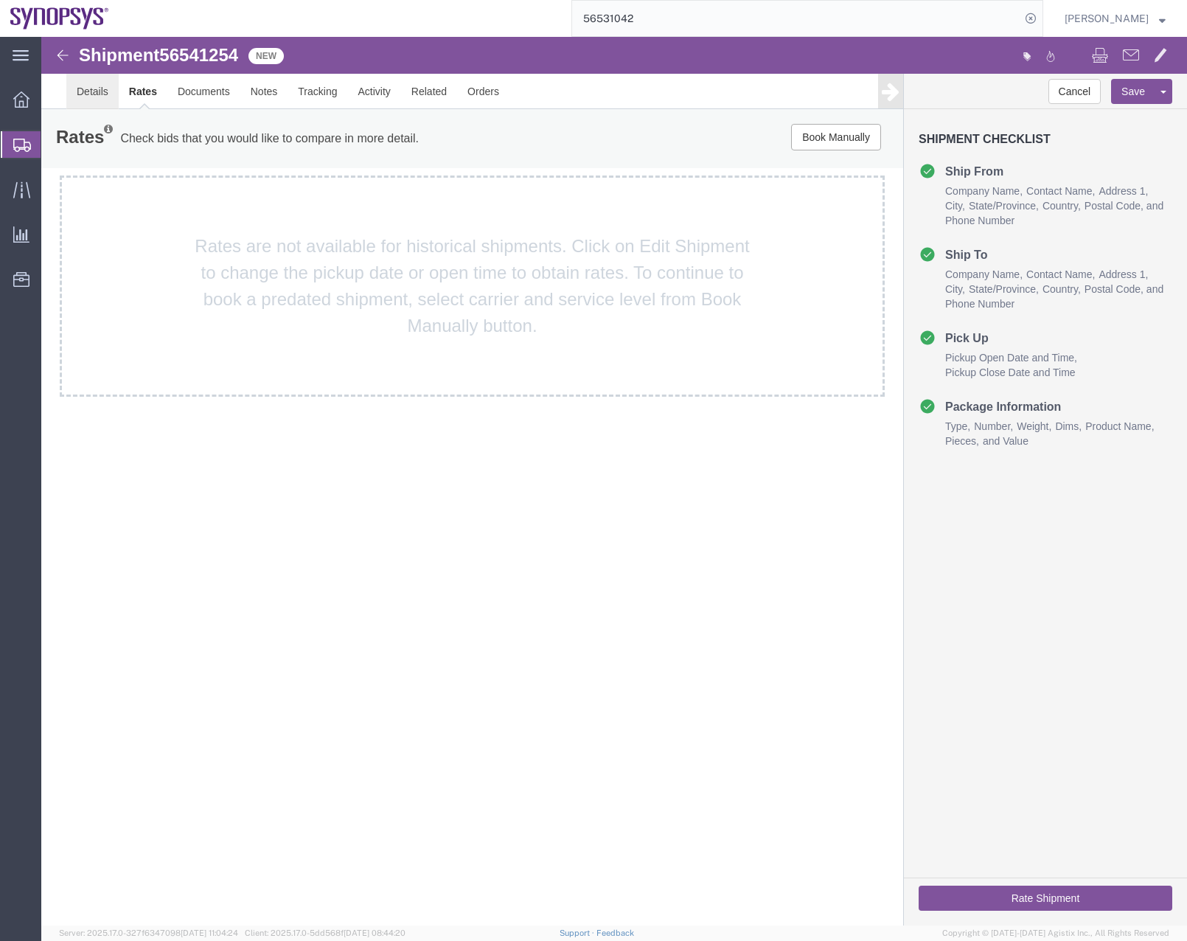
click at [86, 83] on link "Details" at bounding box center [92, 91] width 52 height 35
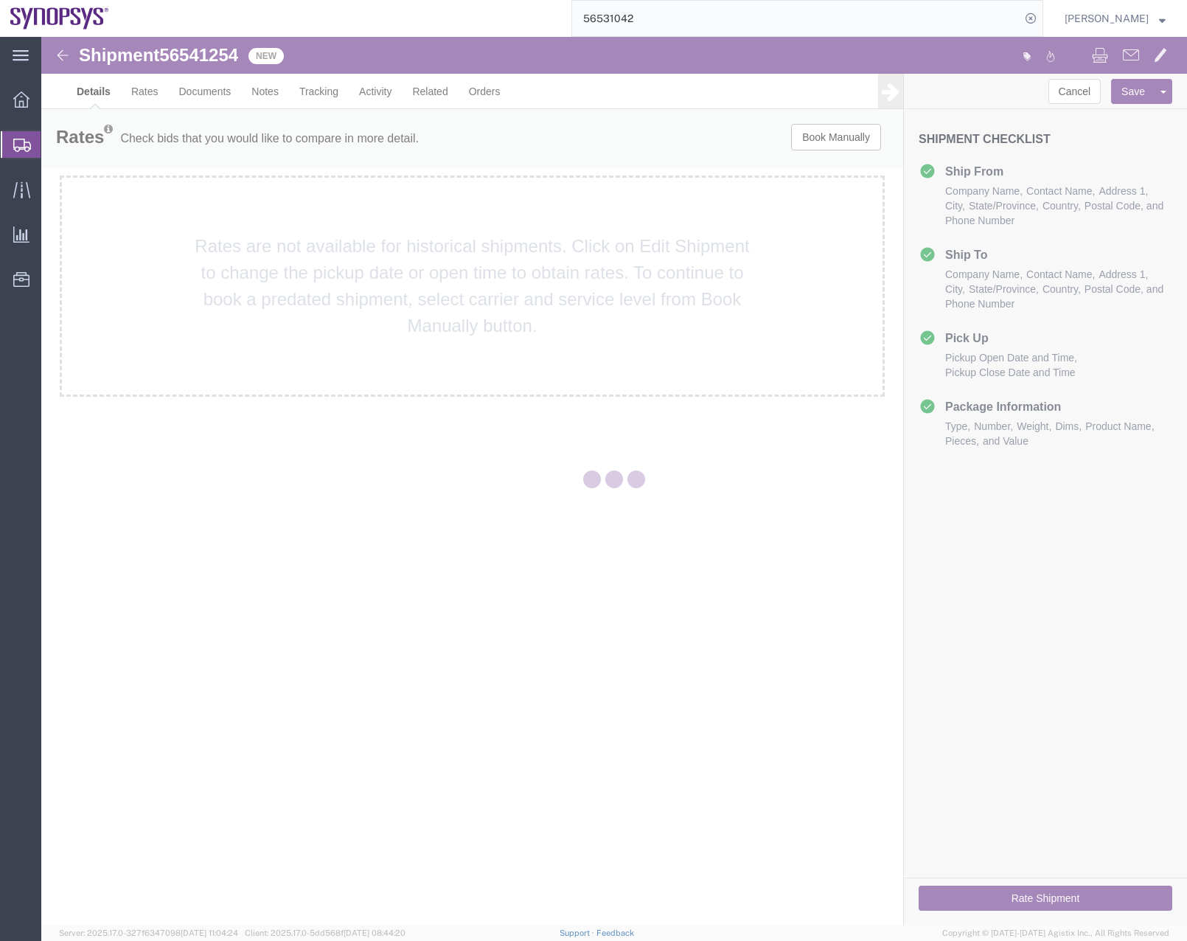
select select "63204"
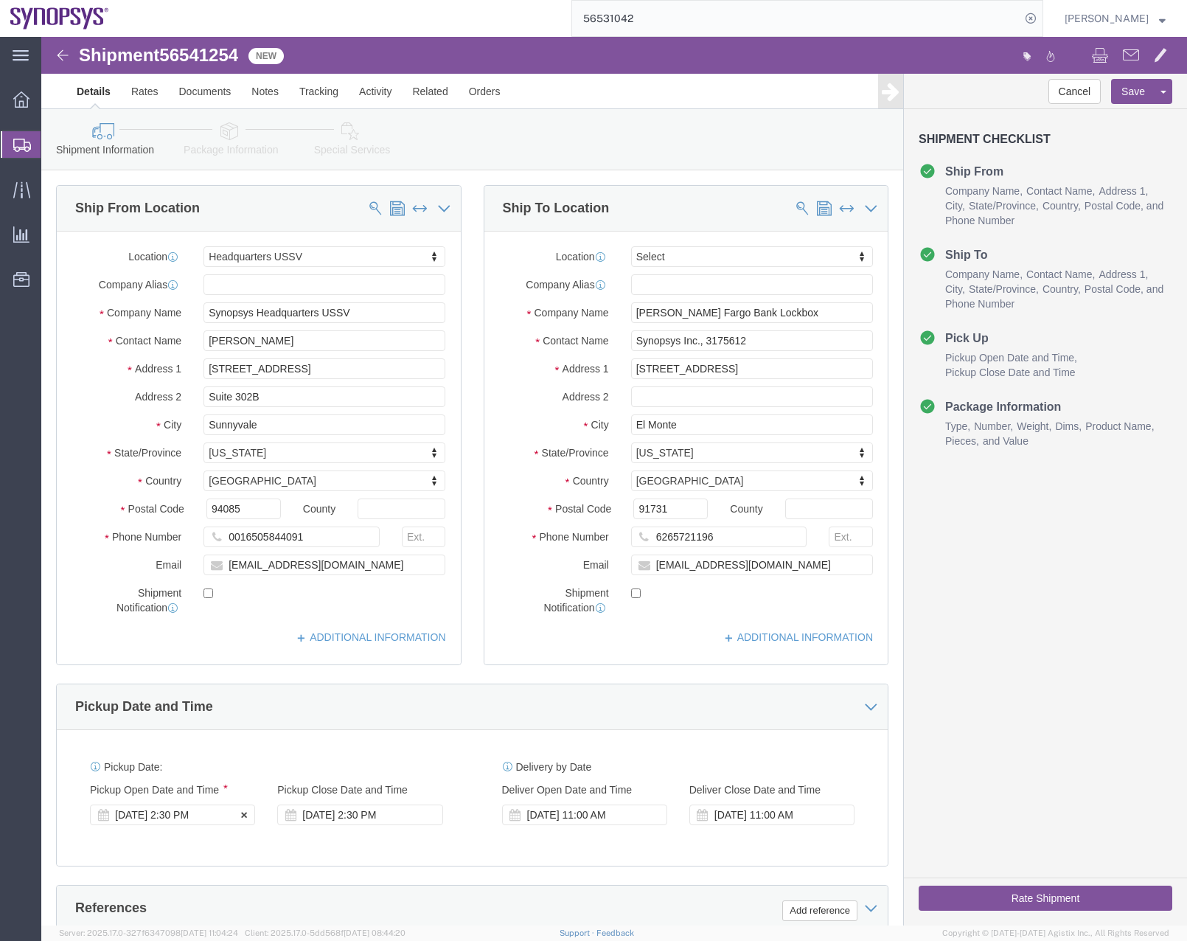
click div "[DATE] 2:30 PM"
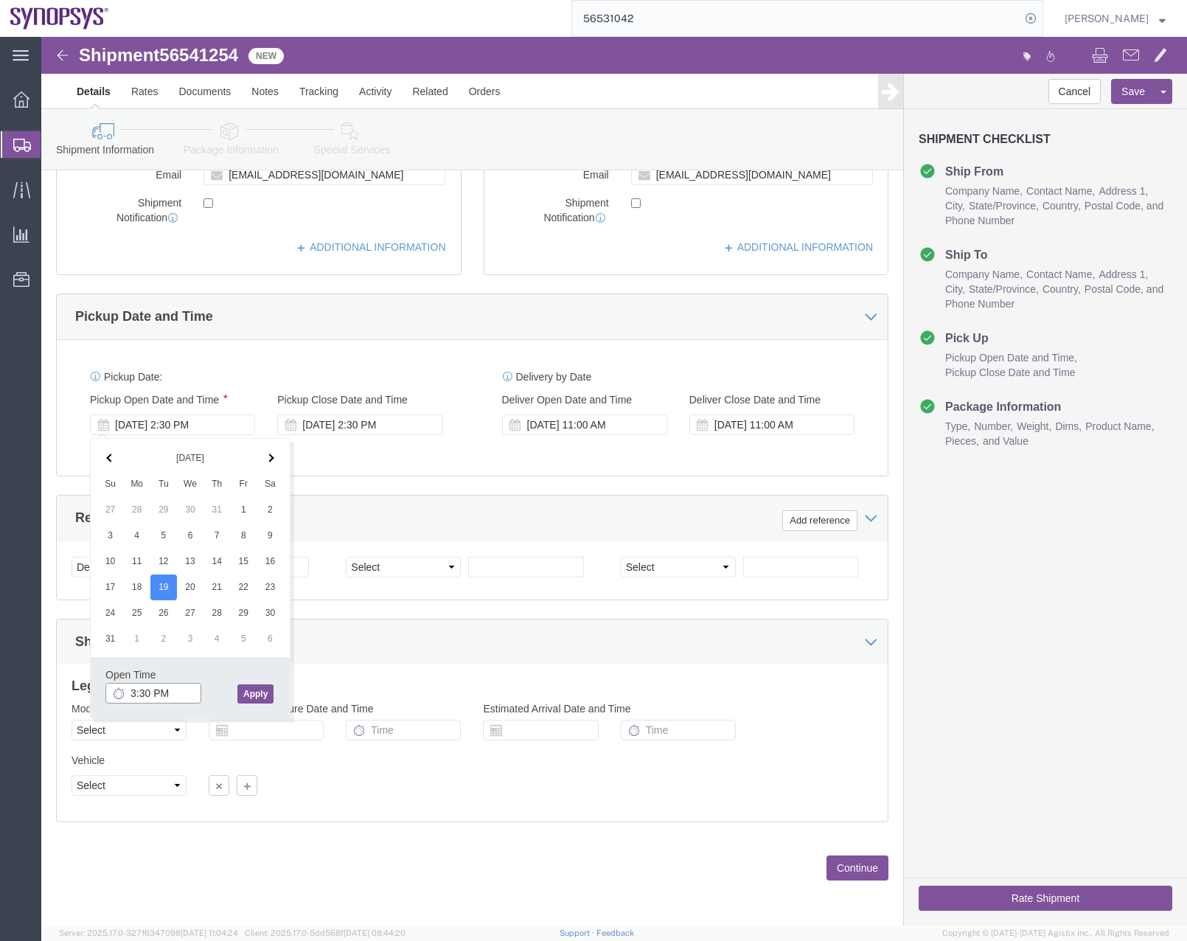
type input "3:30 PM"
click button "Apply"
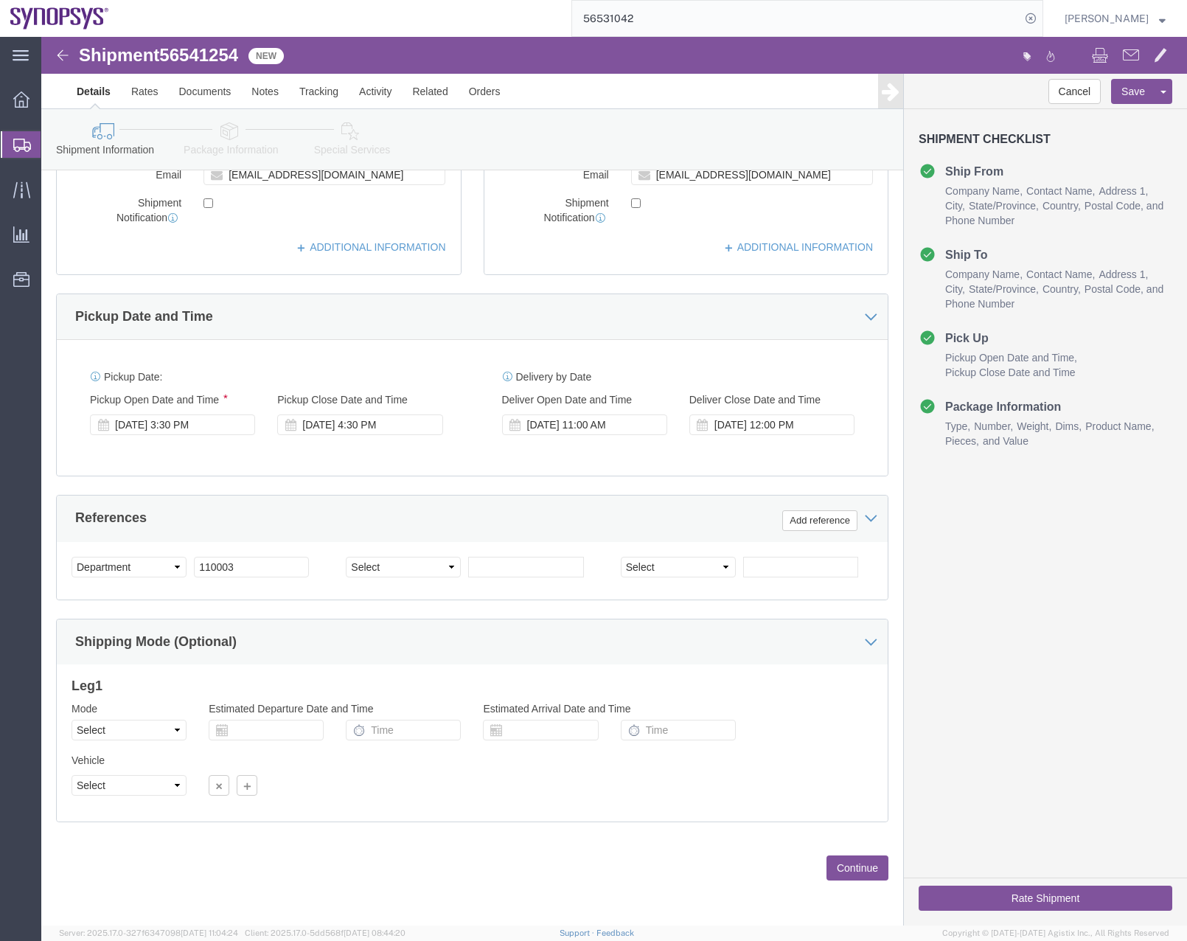
click button "Rate Shipment"
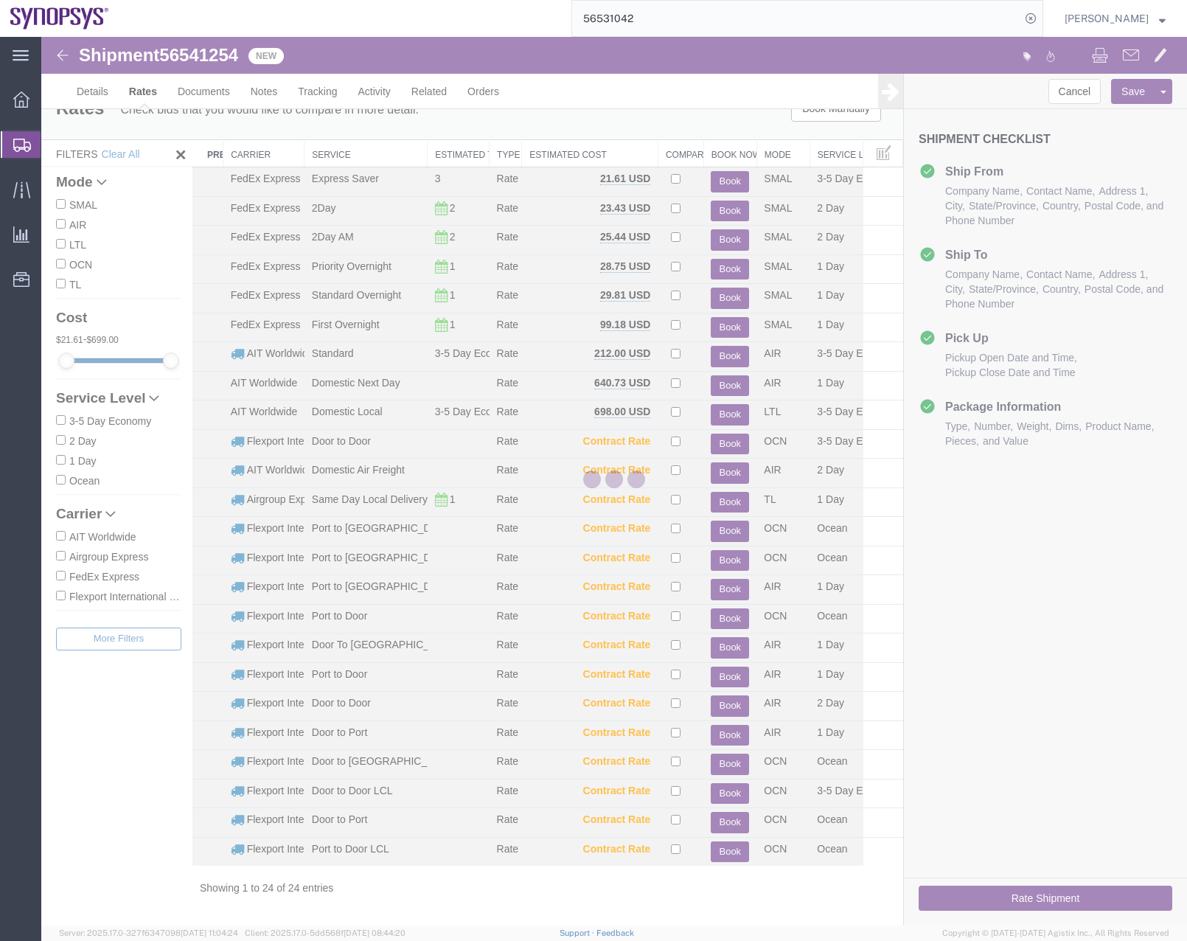
scroll to position [0, 0]
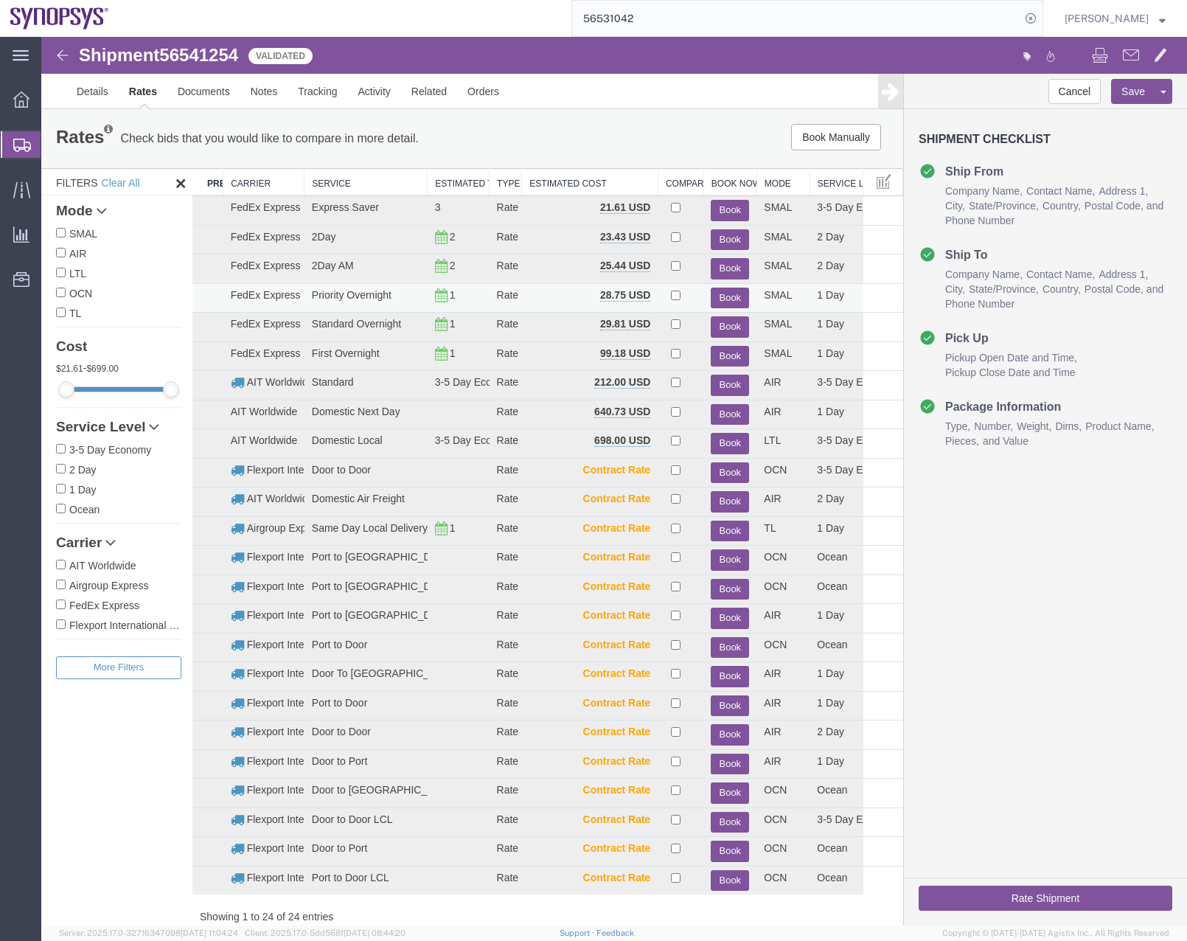
click at [724, 294] on button "Book" at bounding box center [730, 297] width 38 height 21
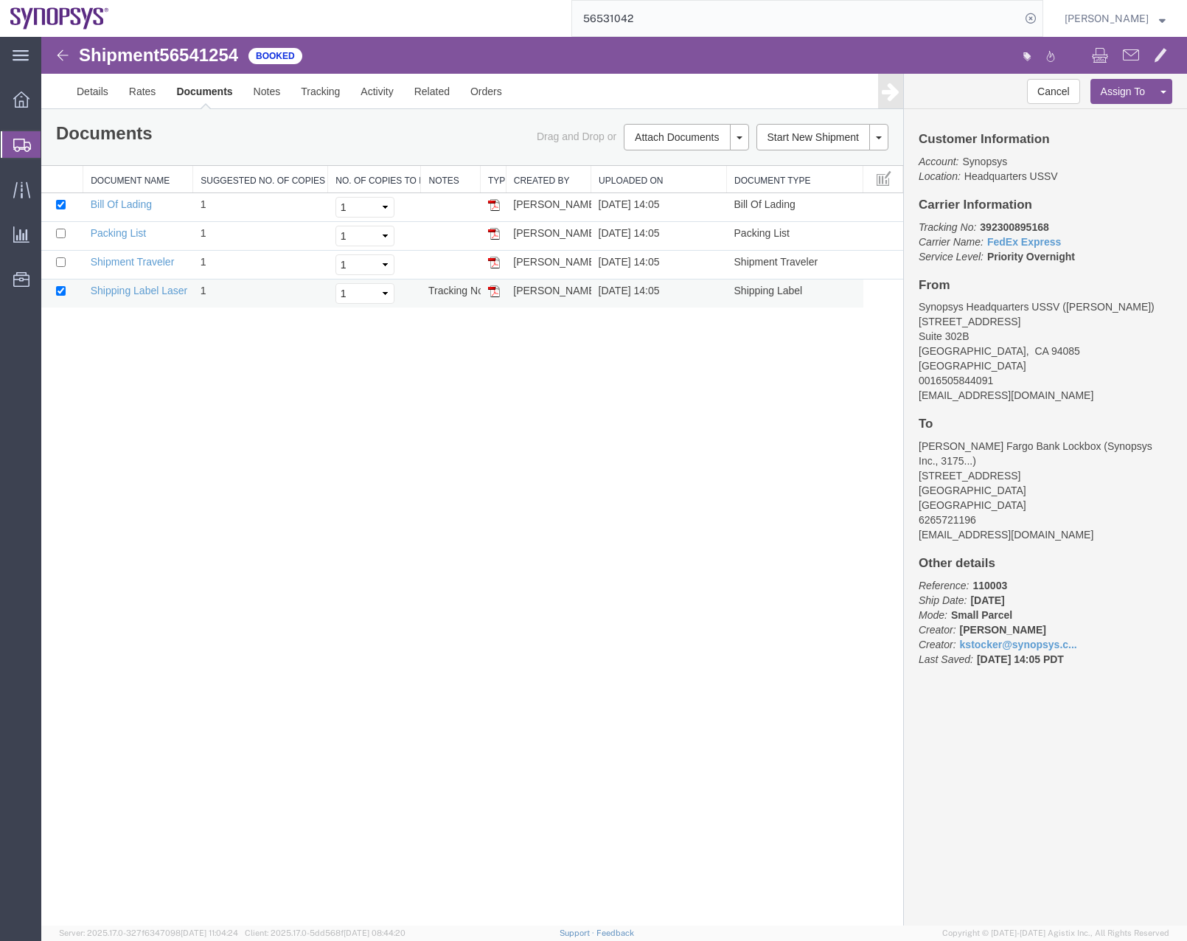
click at [495, 296] on img at bounding box center [494, 291] width 12 height 12
click at [691, 488] on div "Shipment 56541254 4 of 4 Booked Details Rates Documents Notes Tracking Activity…" at bounding box center [614, 481] width 1146 height 888
click at [15, 142] on icon at bounding box center [22, 145] width 18 height 13
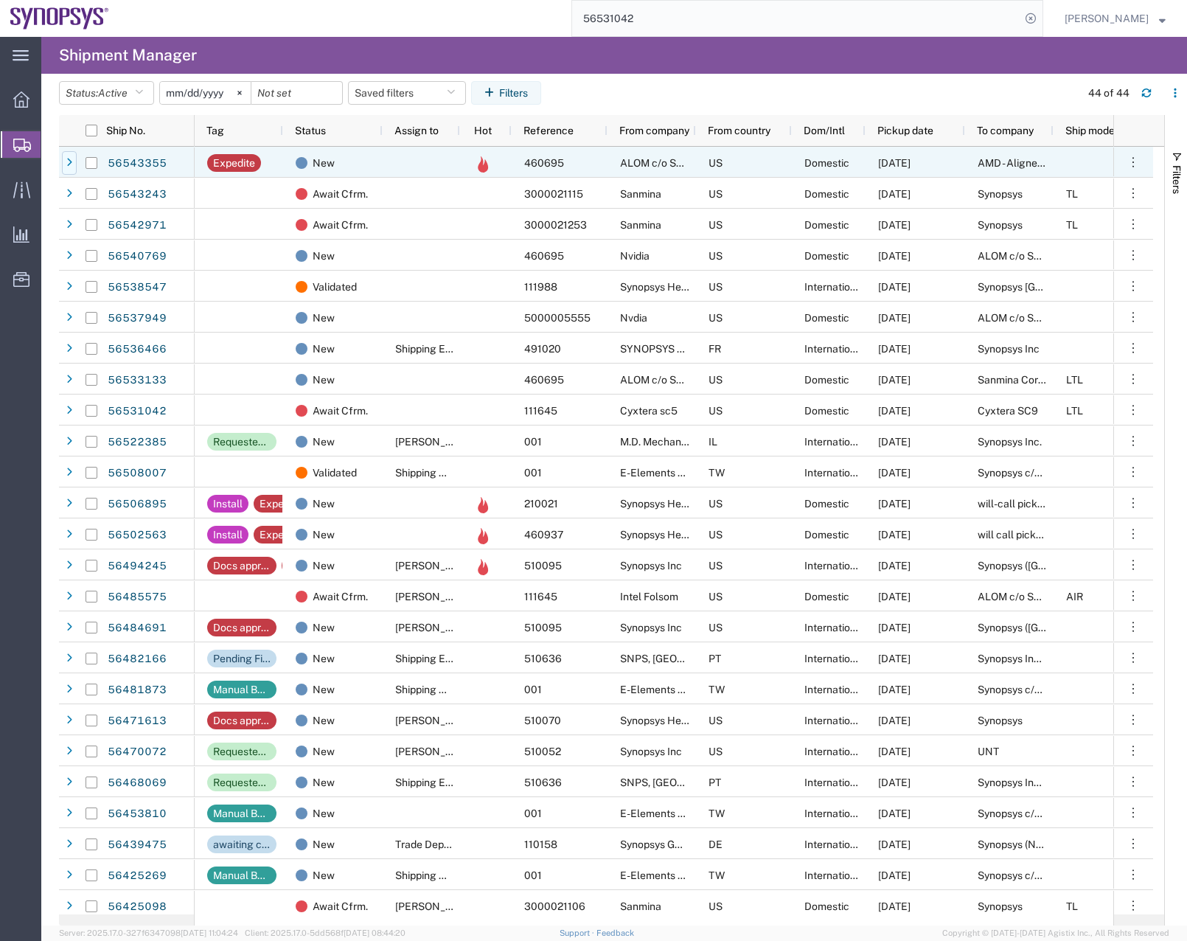
click at [69, 164] on icon at bounding box center [69, 163] width 6 height 10
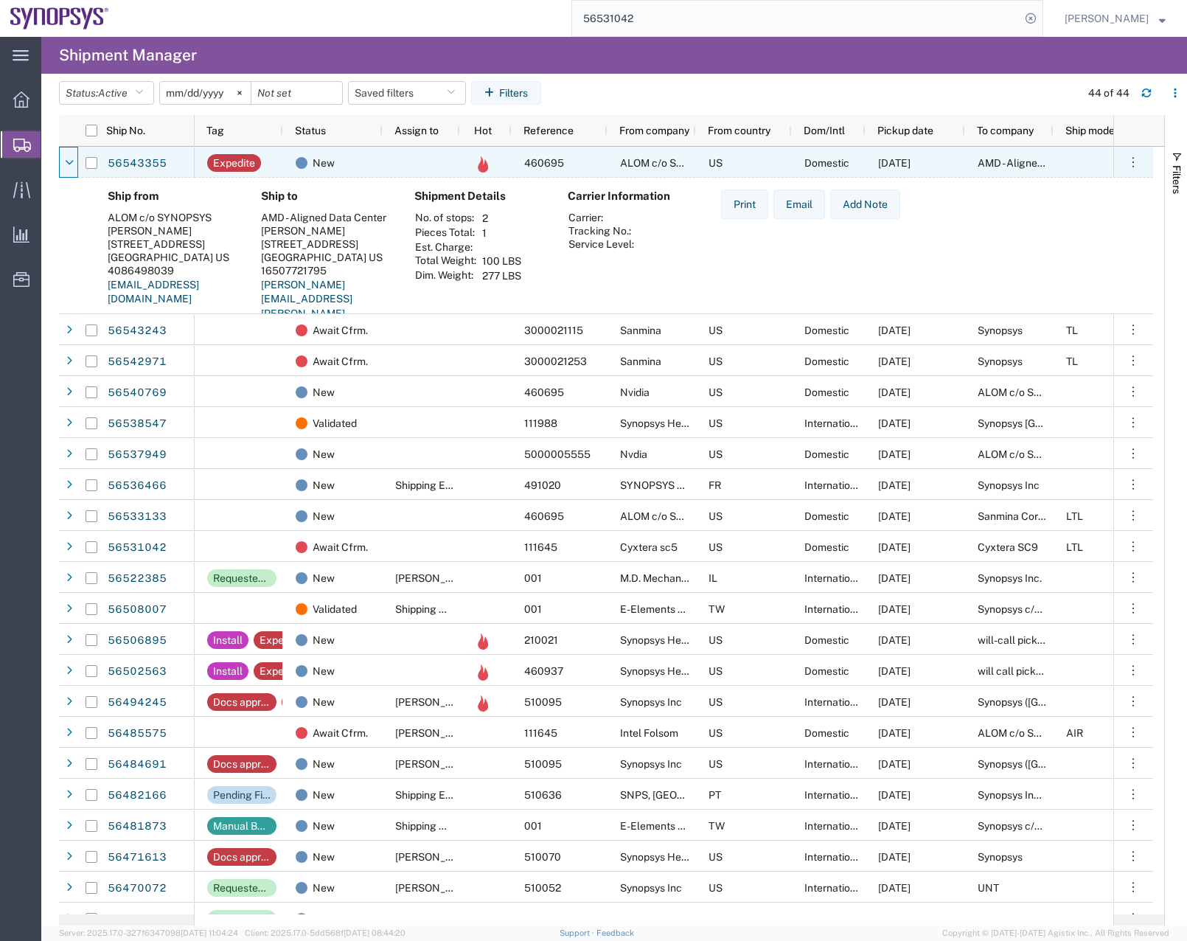
click at [69, 164] on icon at bounding box center [69, 163] width 9 height 10
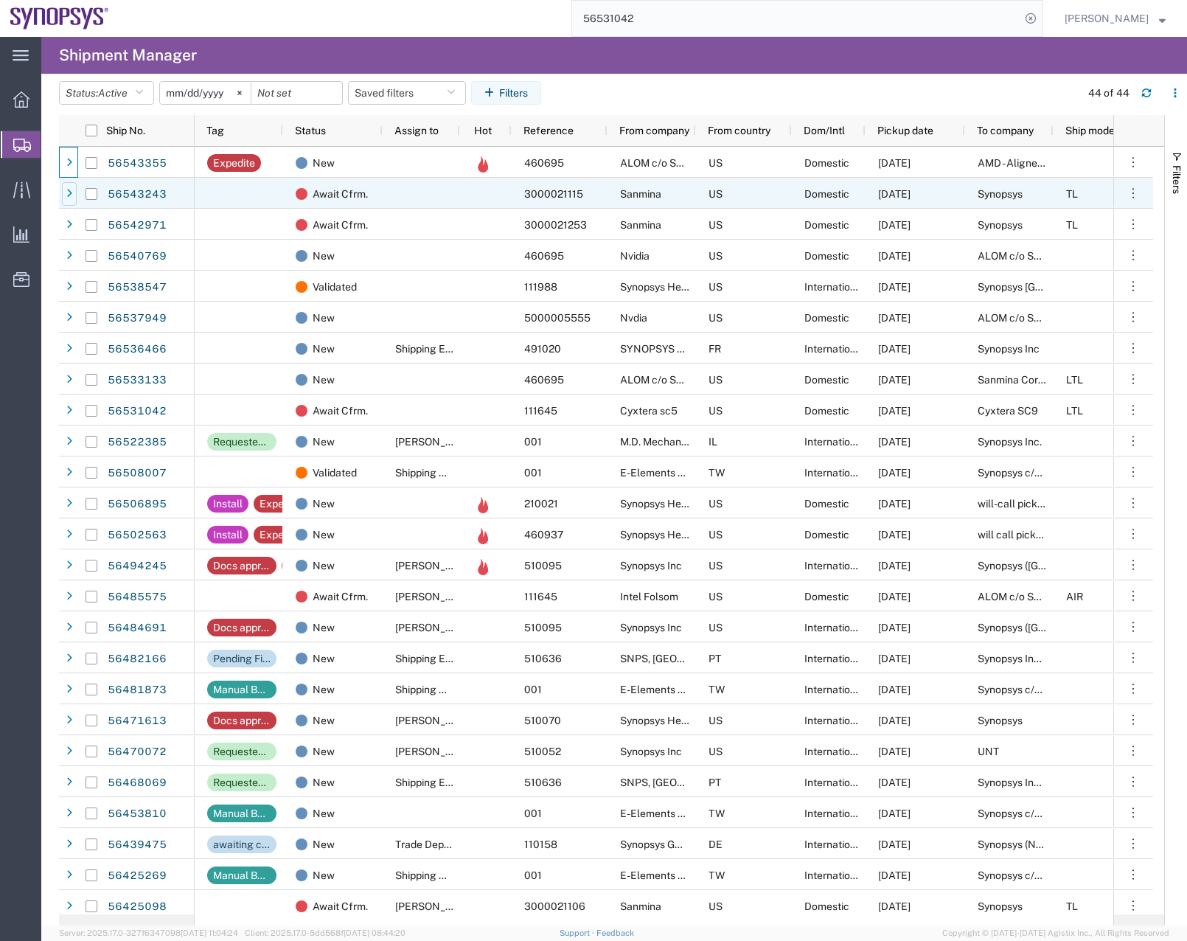
click at [68, 203] on div at bounding box center [69, 194] width 15 height 24
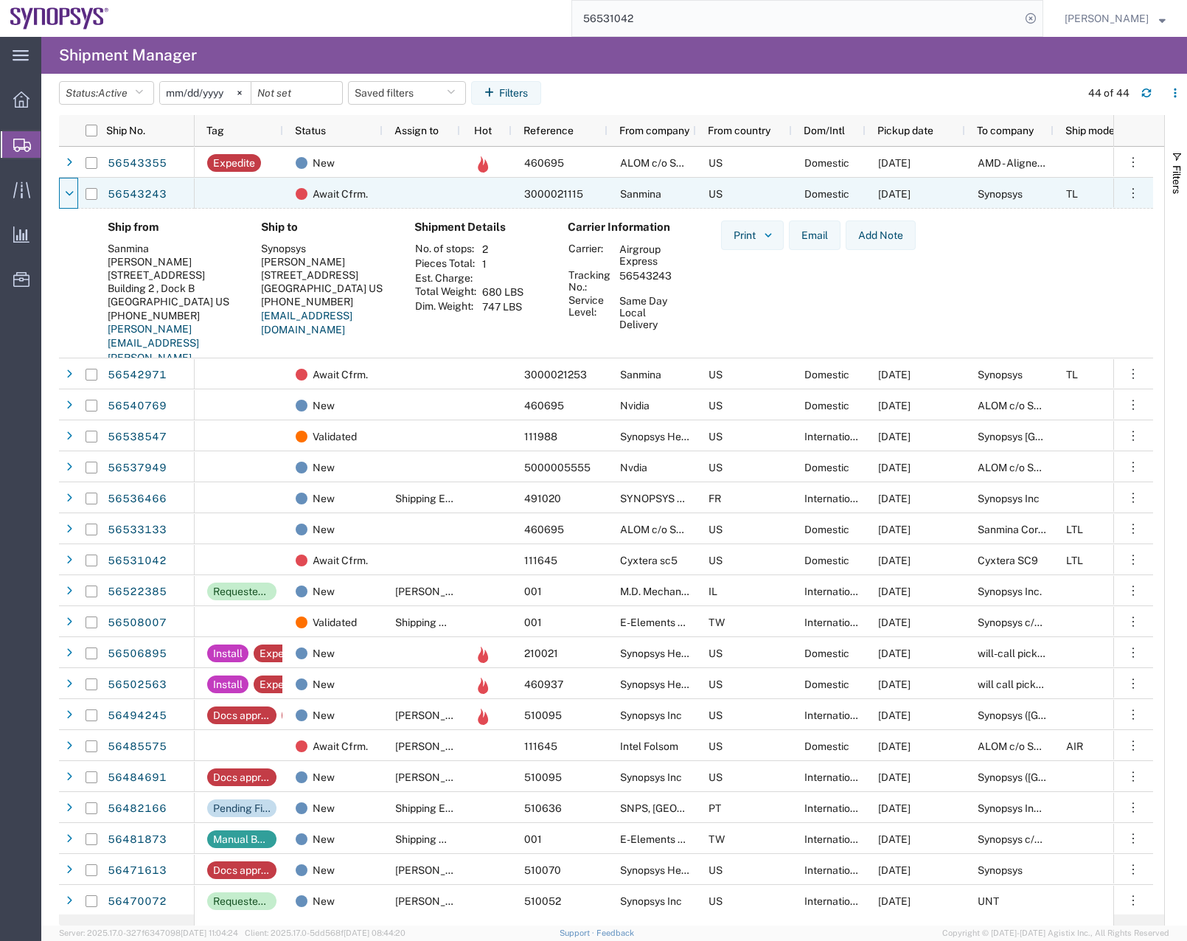
click at [68, 203] on div at bounding box center [69, 194] width 15 height 24
